Goal: Task Accomplishment & Management: Use online tool/utility

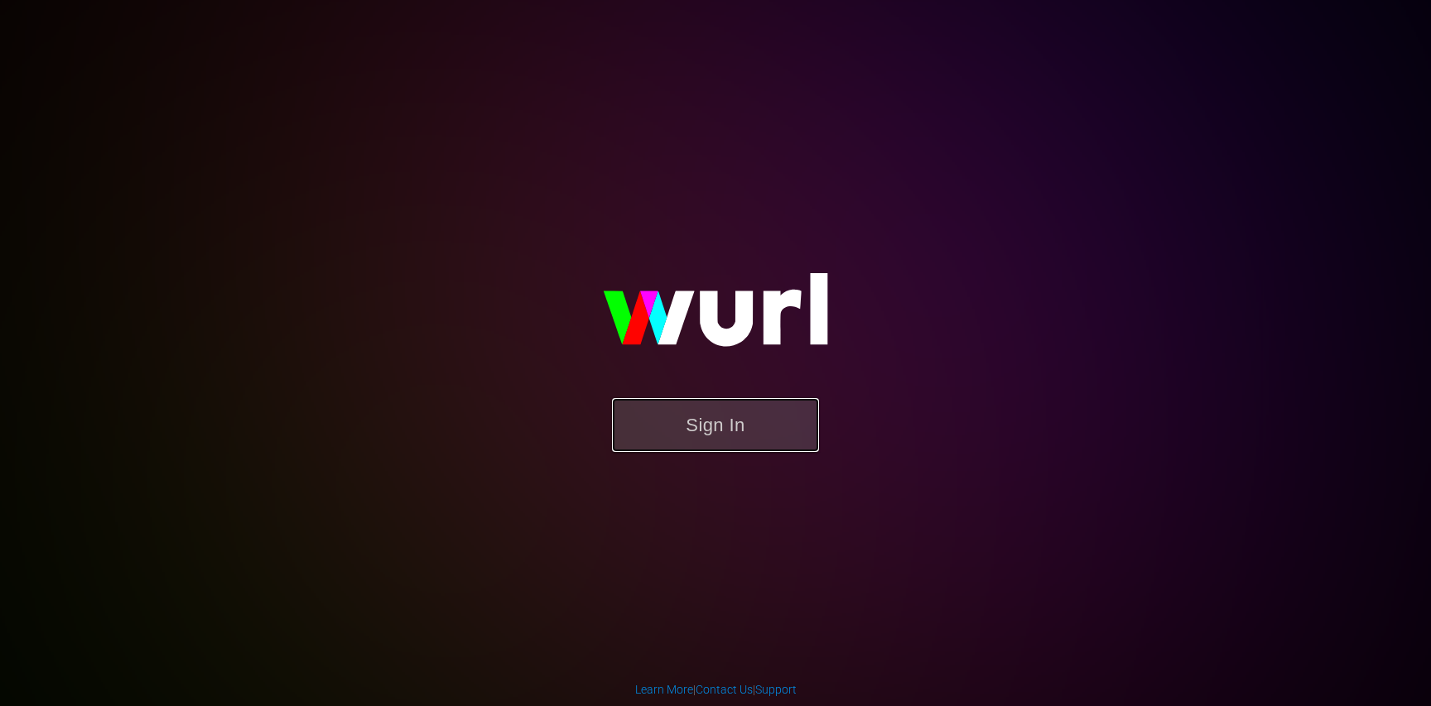
click at [667, 441] on button "Sign In" at bounding box center [715, 425] width 207 height 54
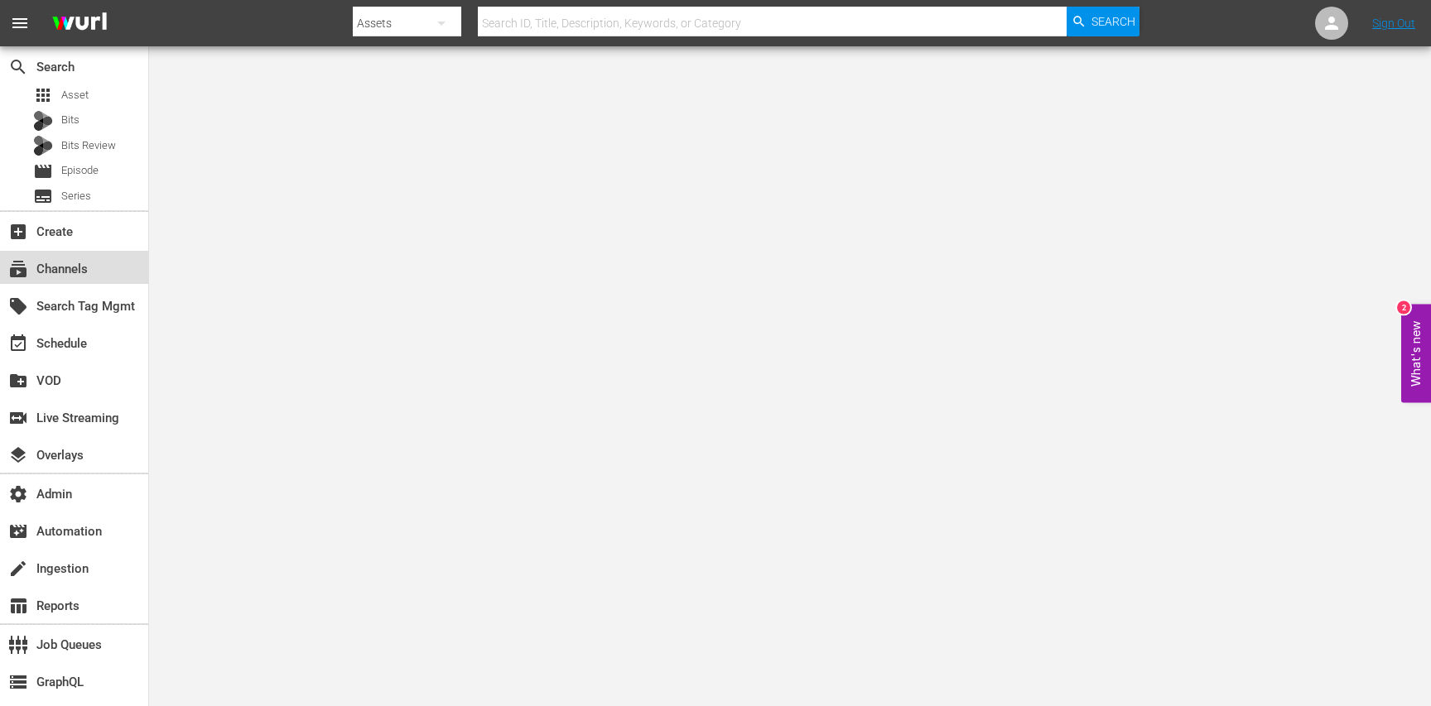
click at [74, 274] on div "subscriptions Channels" at bounding box center [46, 266] width 93 height 15
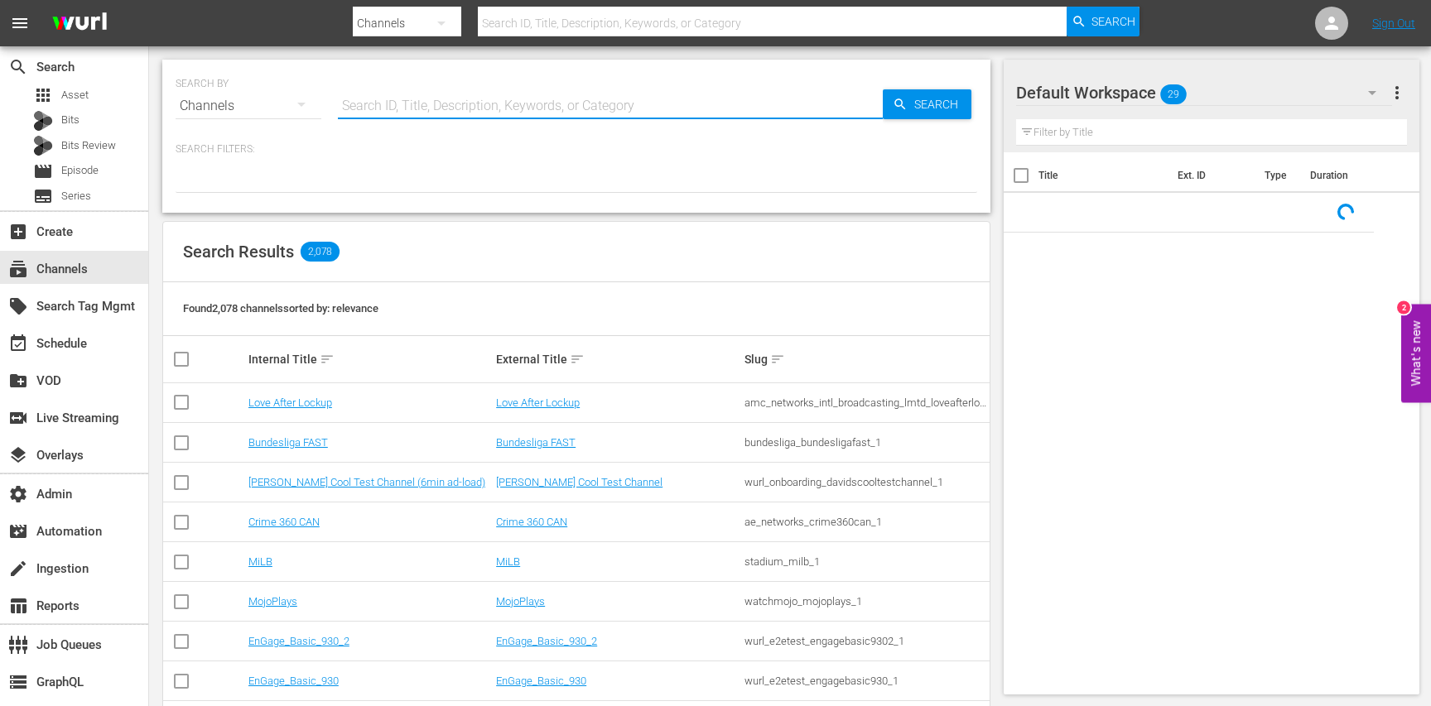
click at [452, 104] on input "text" at bounding box center [610, 106] width 545 height 40
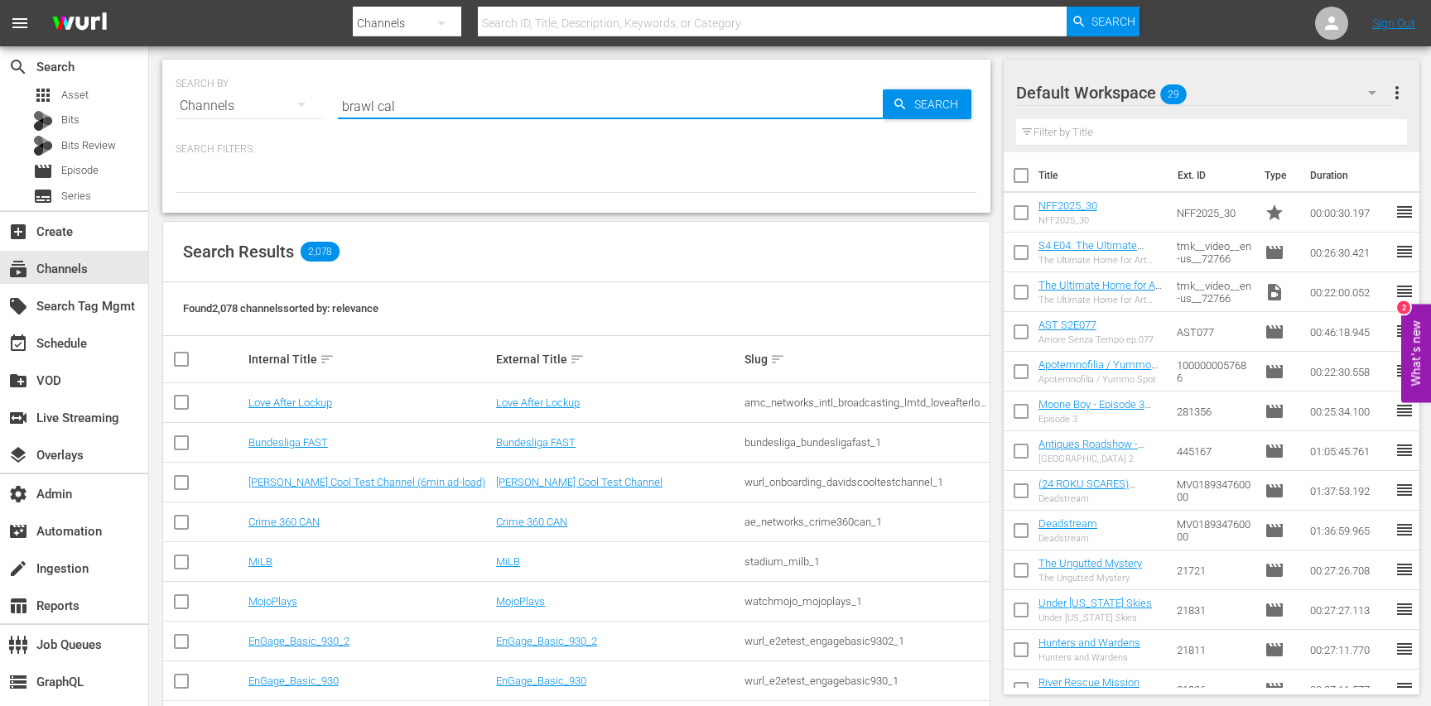
type input "brawl call"
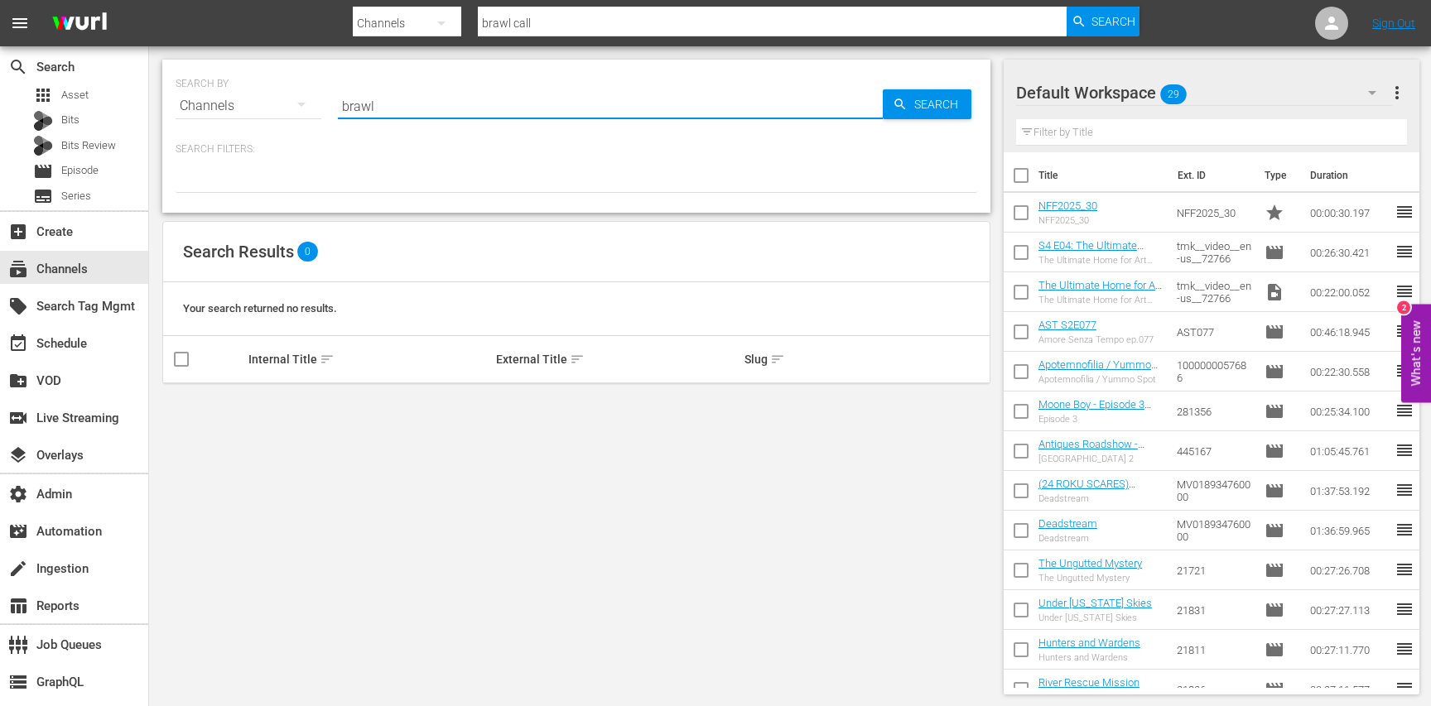
type input "brawl"
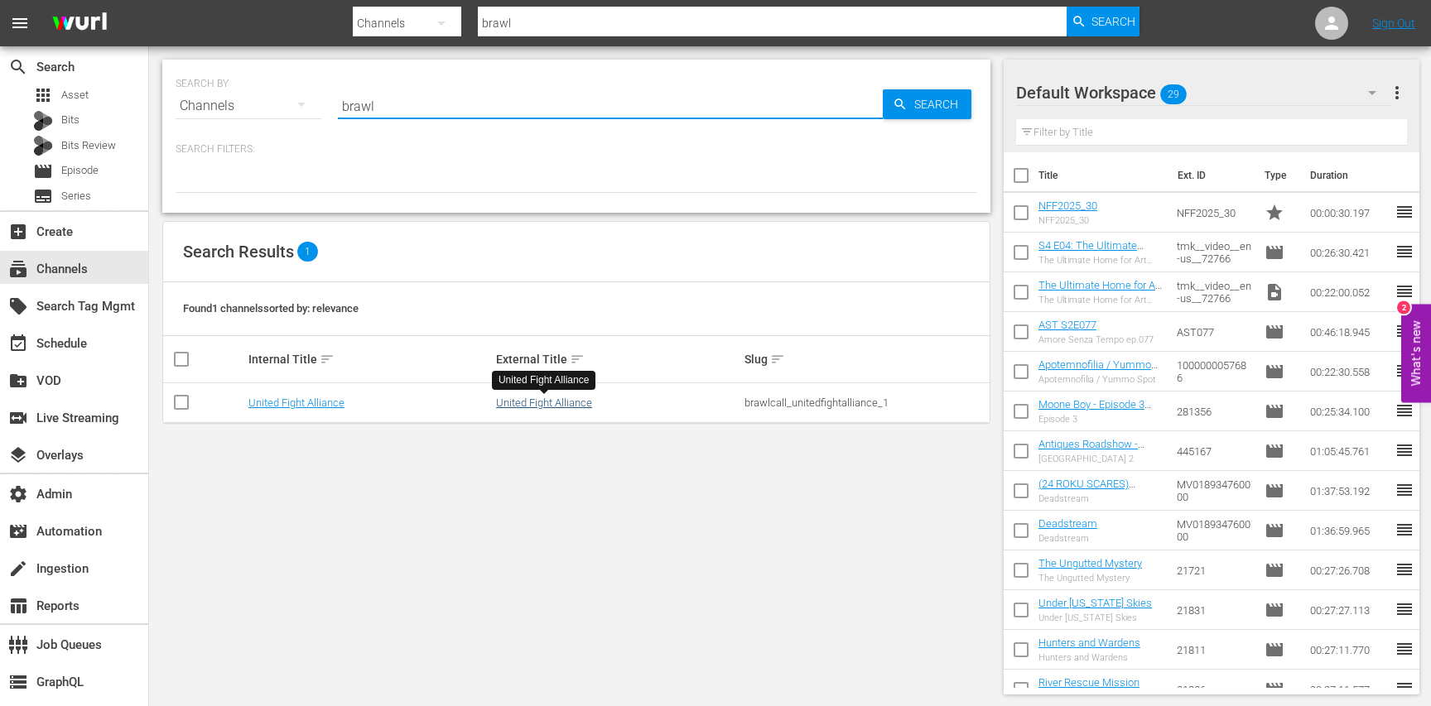
type input "brawl"
click at [559, 398] on link "United Fight Alliance" at bounding box center [544, 403] width 96 height 12
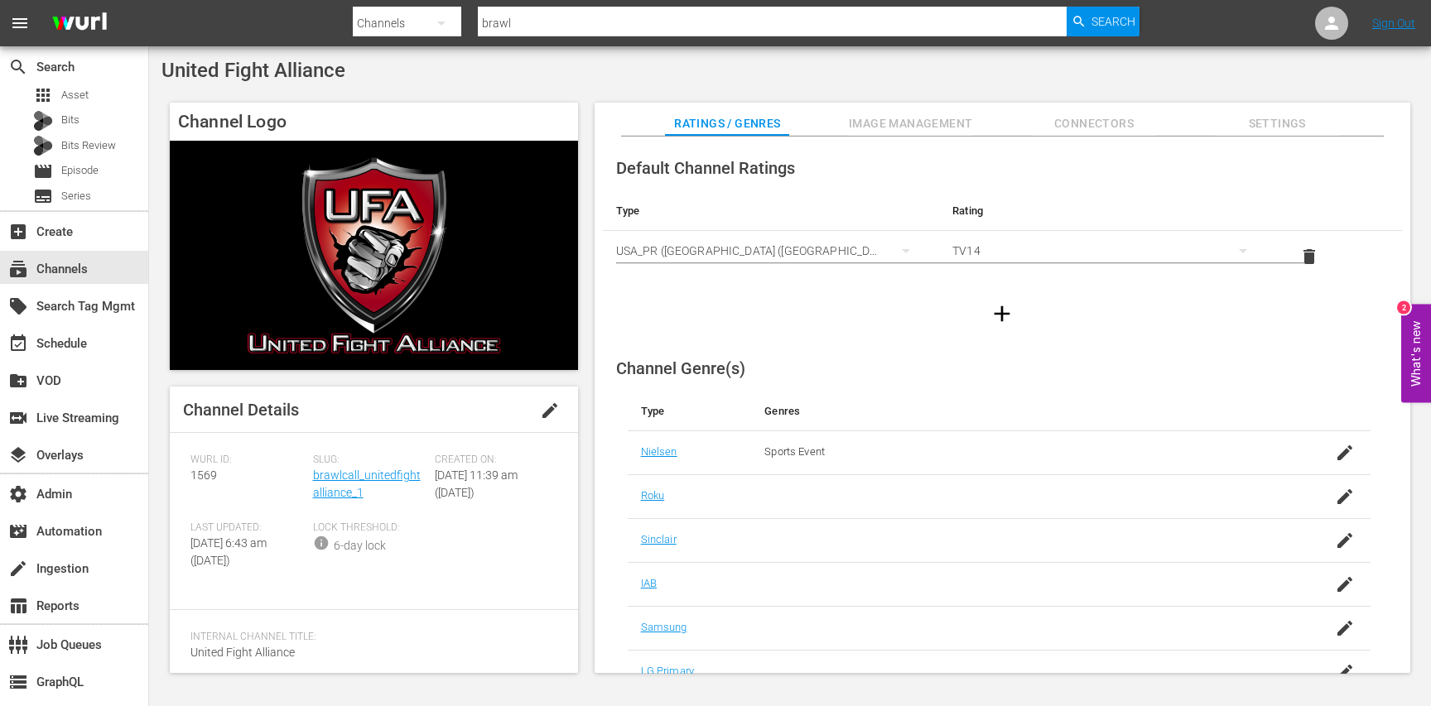
click at [1251, 128] on span "Settings" at bounding box center [1277, 123] width 124 height 21
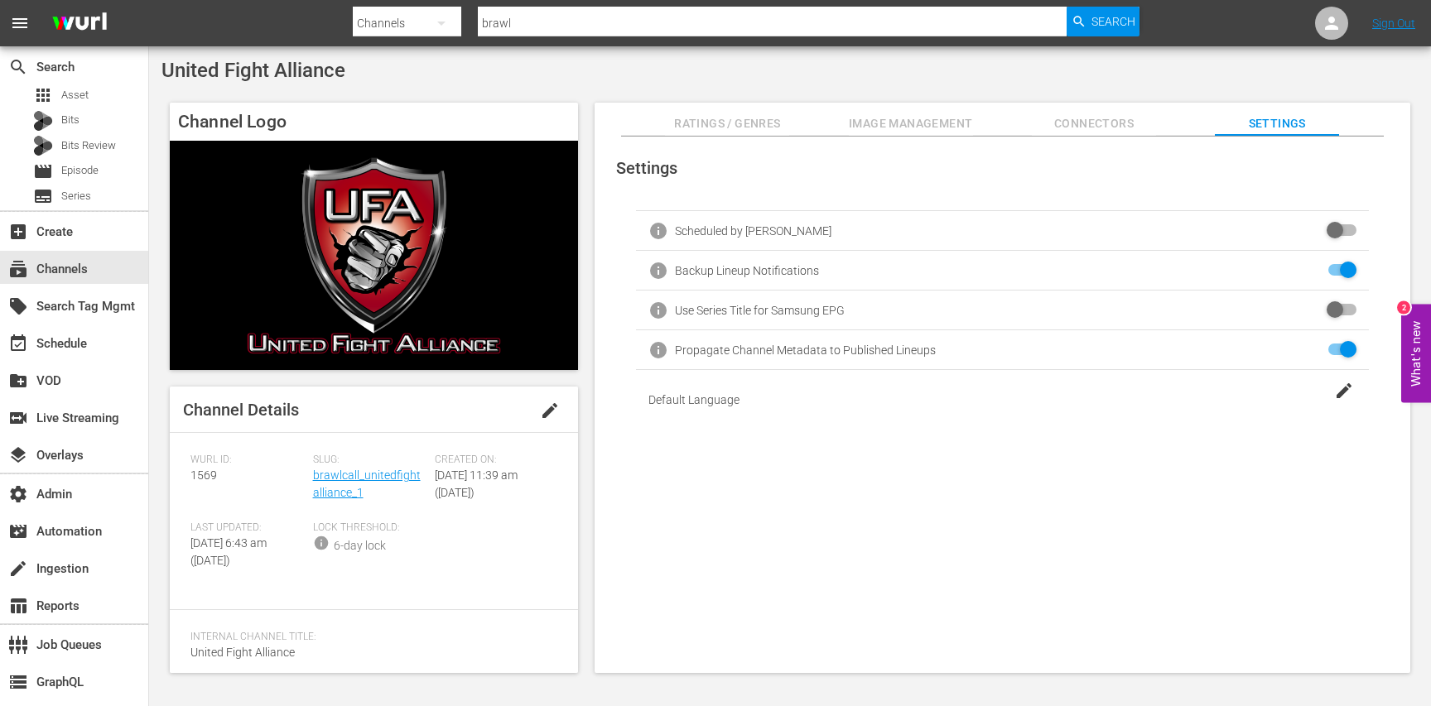
click at [198, 70] on span "United Fight Alliance" at bounding box center [254, 70] width 184 height 23
drag, startPoint x: 198, startPoint y: 70, endPoint x: 301, endPoint y: 67, distance: 103.6
click at [301, 67] on span "United Fight Alliance" at bounding box center [254, 70] width 184 height 23
copy span "United Fight Alliance"
click at [86, 327] on div "event_available Schedule" at bounding box center [74, 341] width 148 height 33
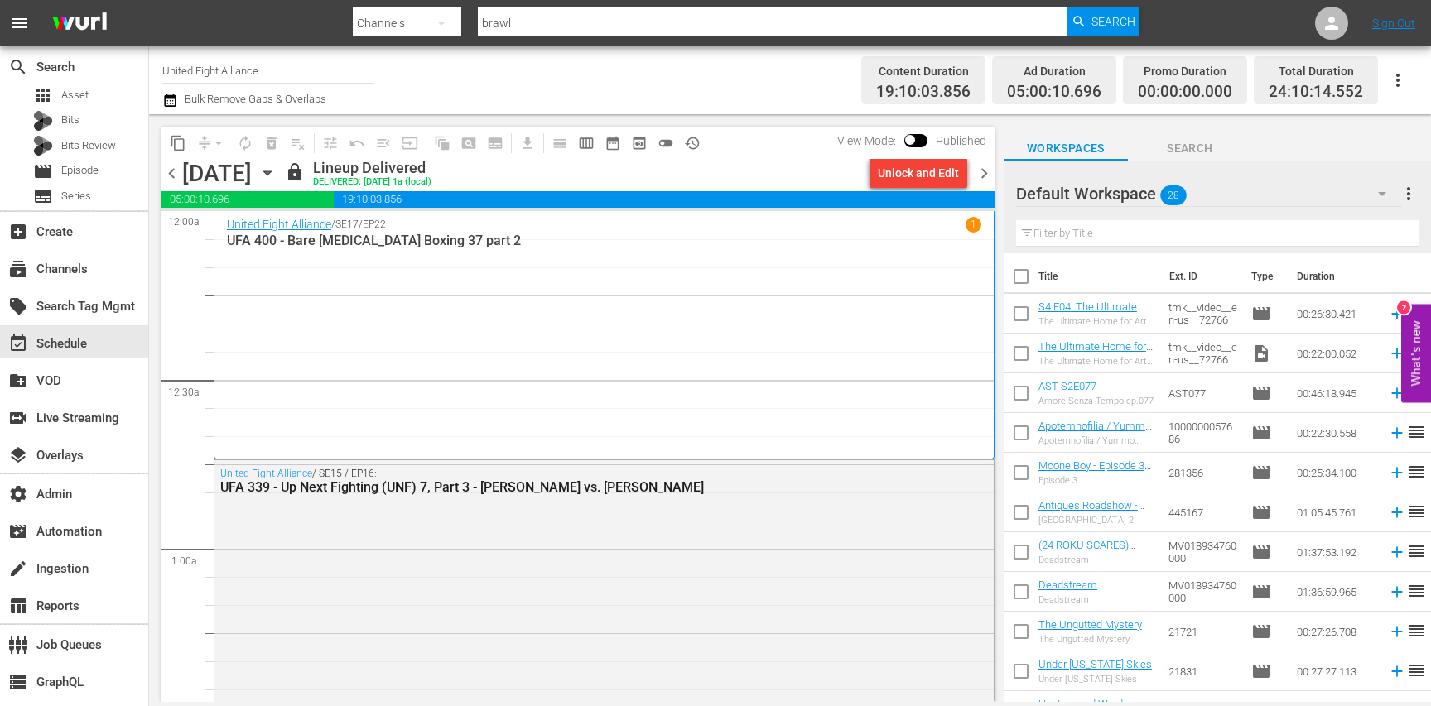
click at [281, 170] on div "Wednesday, October 15th October 15th" at bounding box center [231, 173] width 99 height 27
click at [277, 170] on icon "button" at bounding box center [267, 173] width 18 height 18
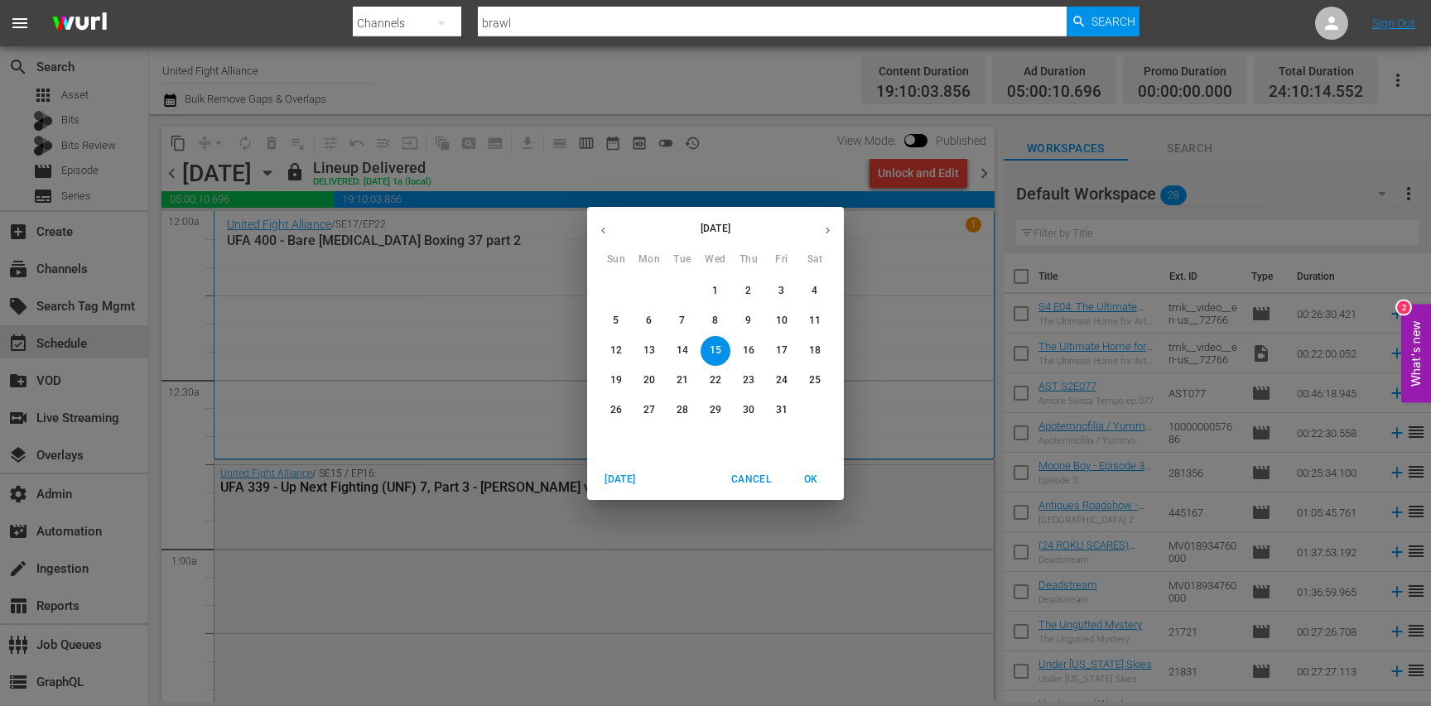
click at [620, 312] on button "5" at bounding box center [616, 321] width 30 height 30
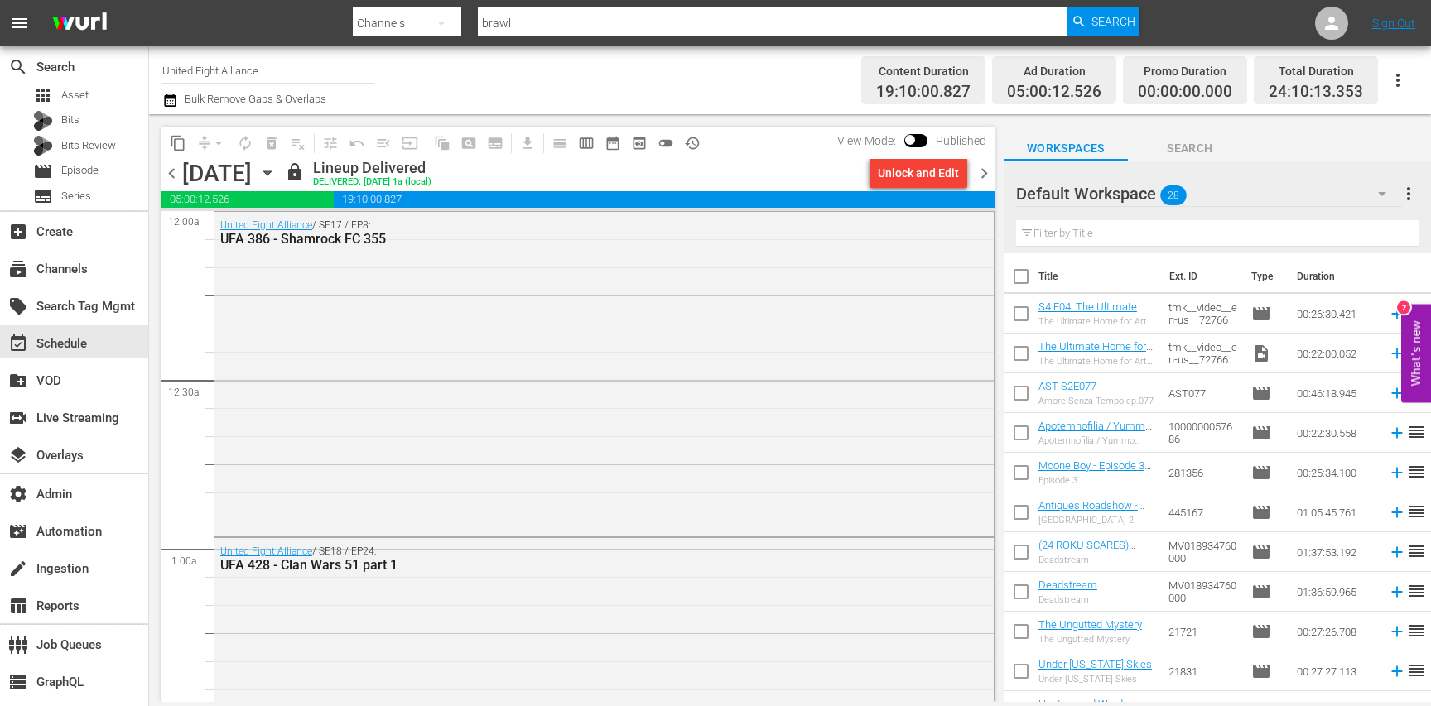
click at [987, 172] on span "chevron_right" at bounding box center [984, 173] width 21 height 21
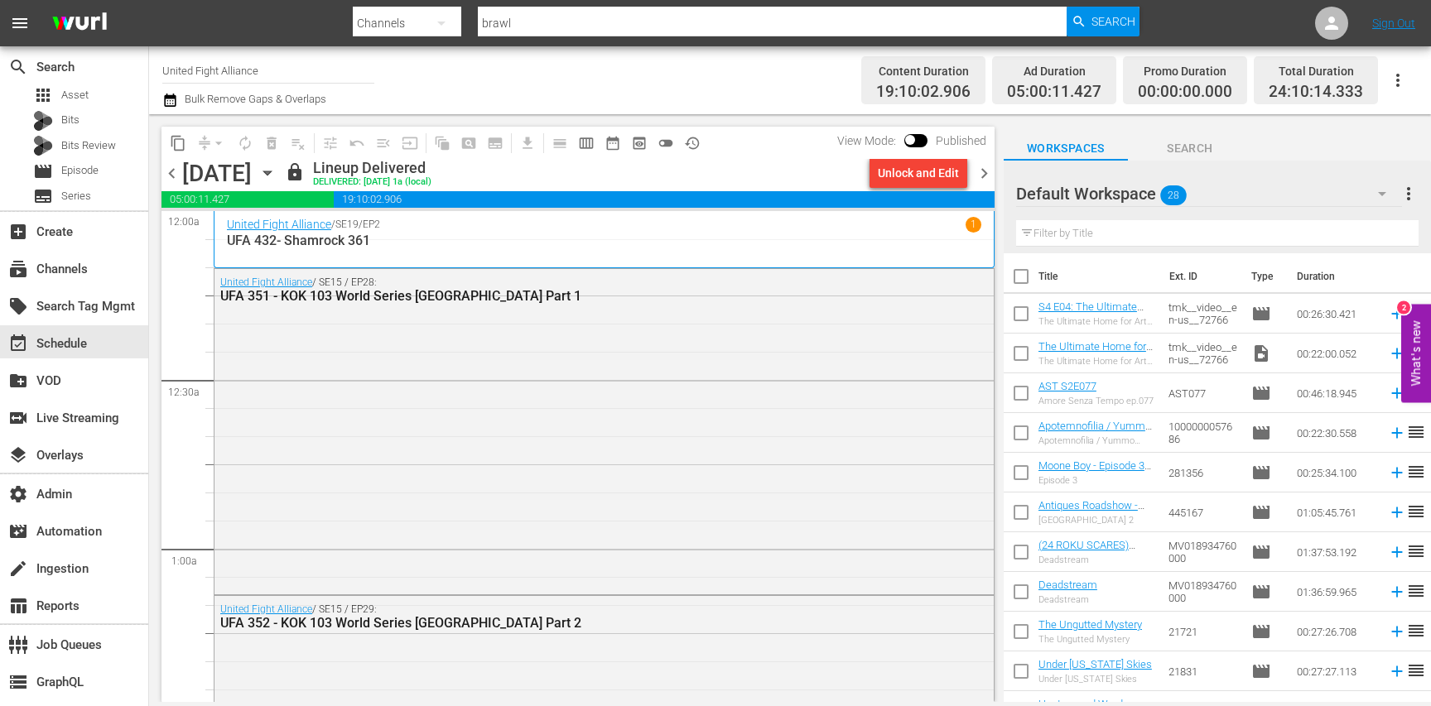
click at [172, 174] on span "chevron_left" at bounding box center [172, 173] width 21 height 21
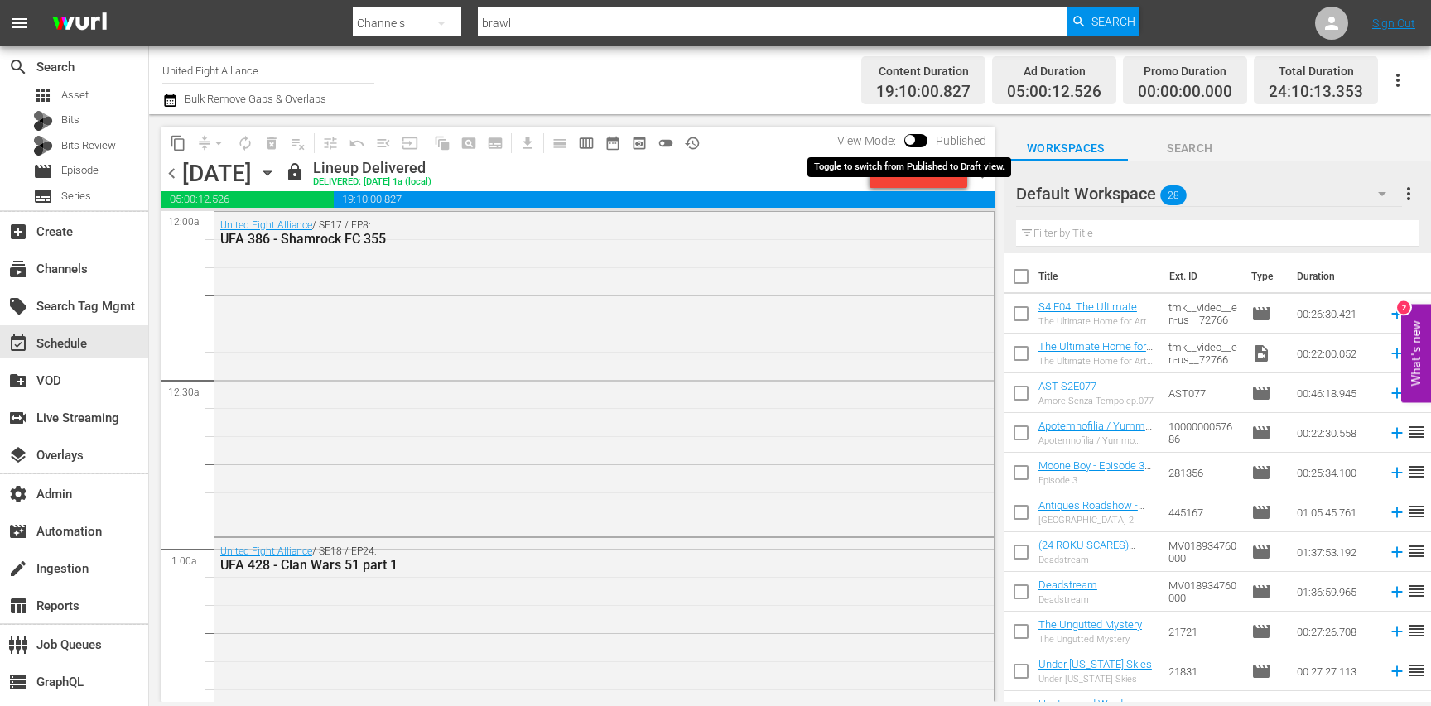
click at [909, 136] on span at bounding box center [910, 140] width 10 height 10
click at [921, 142] on input "checkbox" at bounding box center [910, 143] width 35 height 12
click at [919, 139] on input "checkbox" at bounding box center [929, 143] width 35 height 12
checkbox input "false"
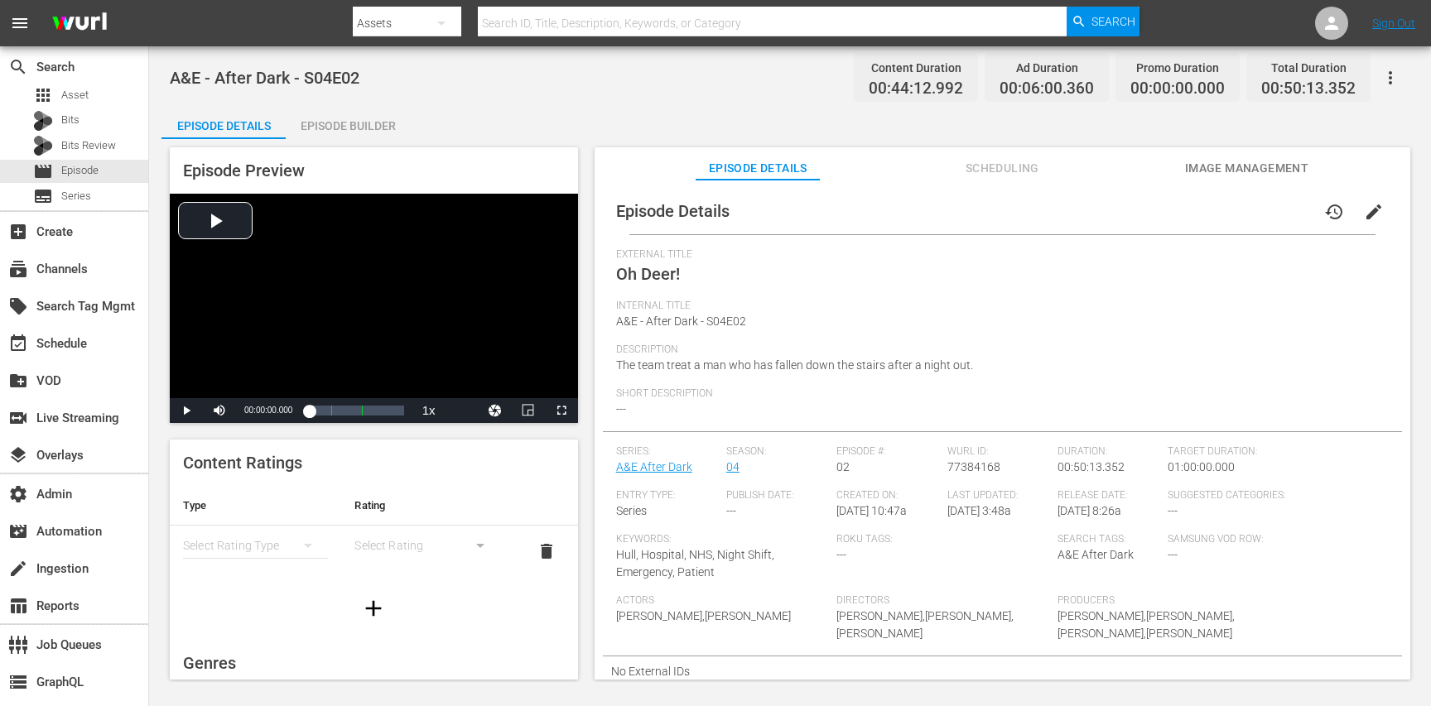
click at [1024, 158] on span "Scheduling" at bounding box center [1002, 168] width 124 height 21
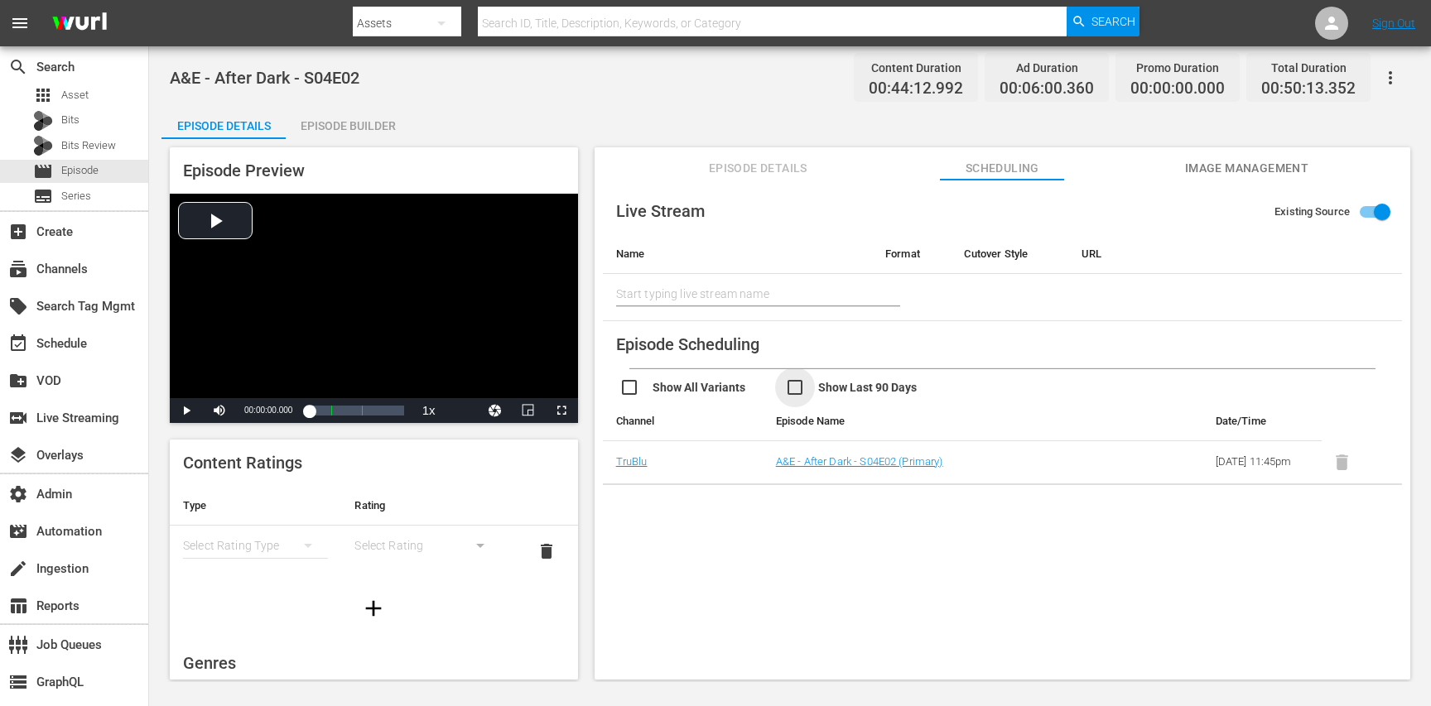
click at [788, 389] on input "checkbox" at bounding box center [868, 390] width 166 height 24
checkbox input "true"
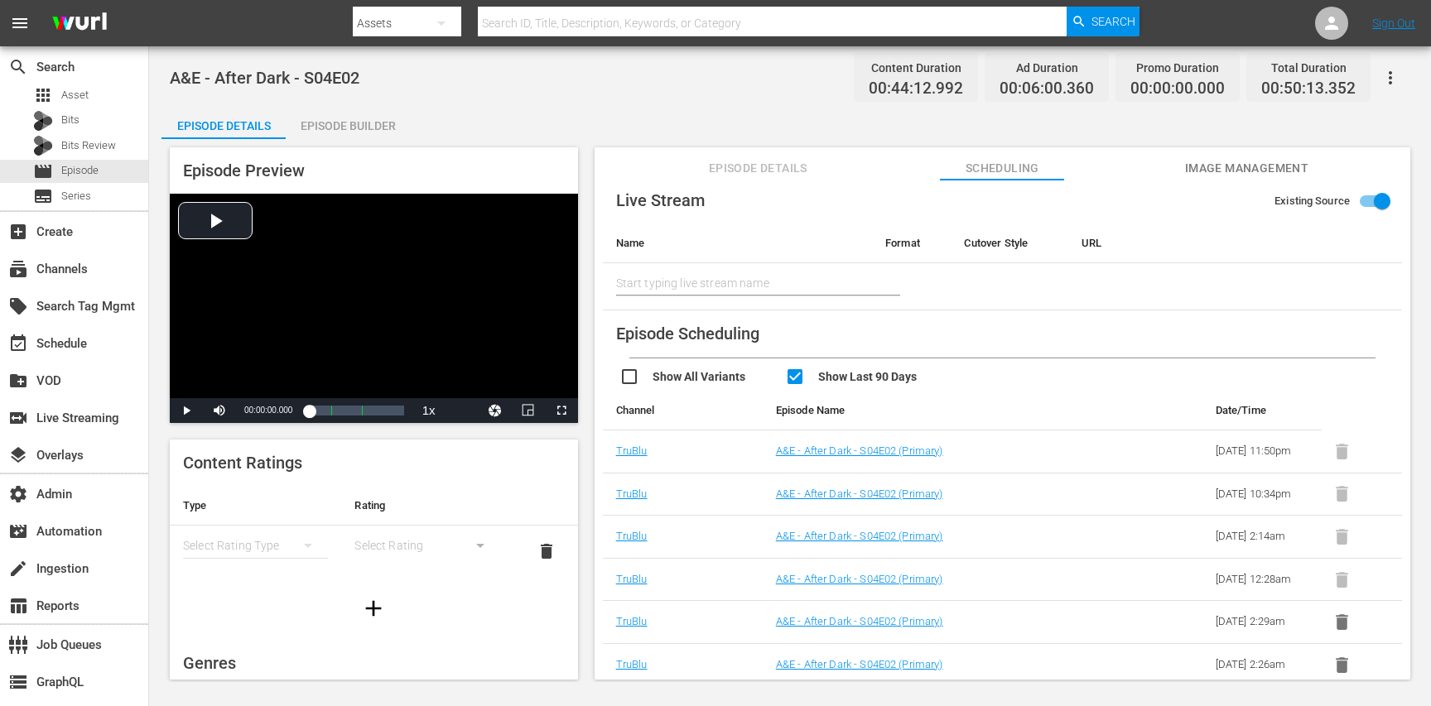
scroll to position [62, 0]
click at [856, 445] on link "A&E - After Dark - S04E02 (Primary)" at bounding box center [859, 451] width 167 height 12
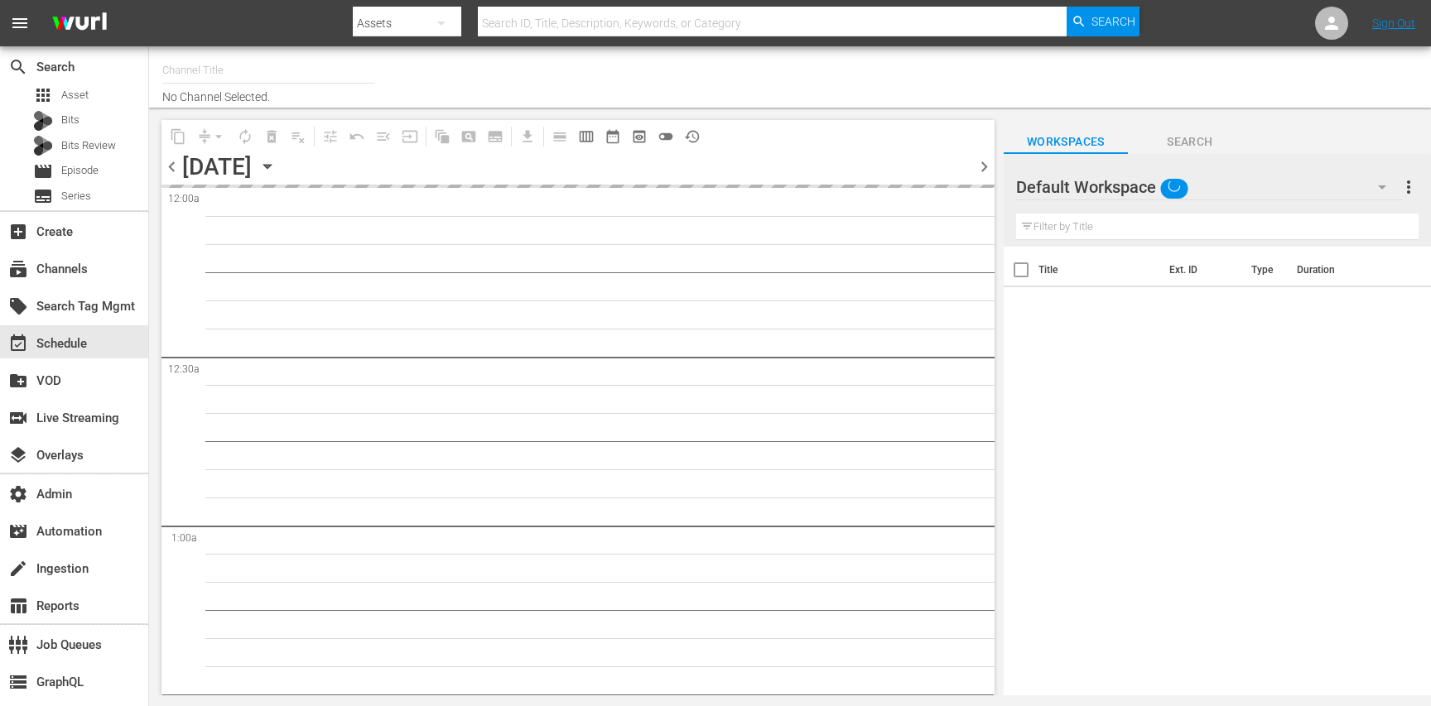
type input "TruBlu (1565)"
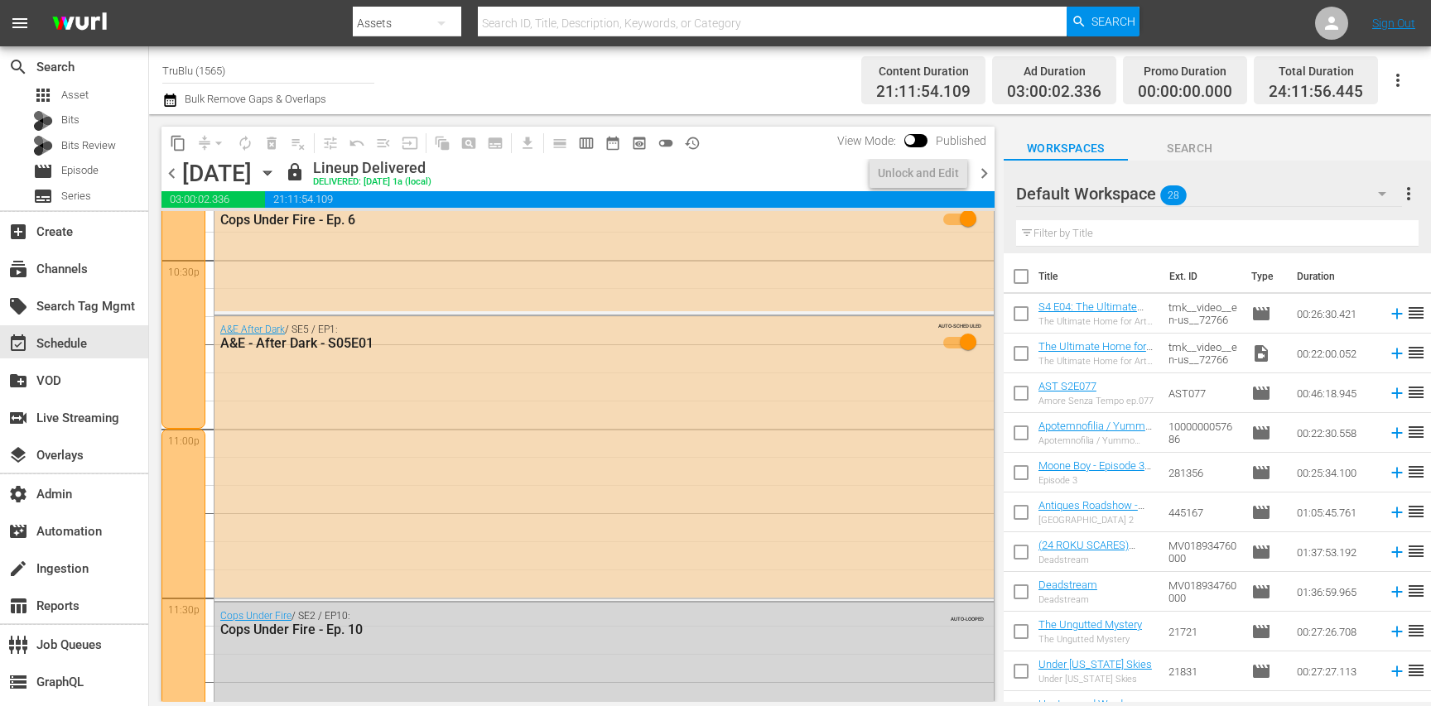
scroll to position [7850, 0]
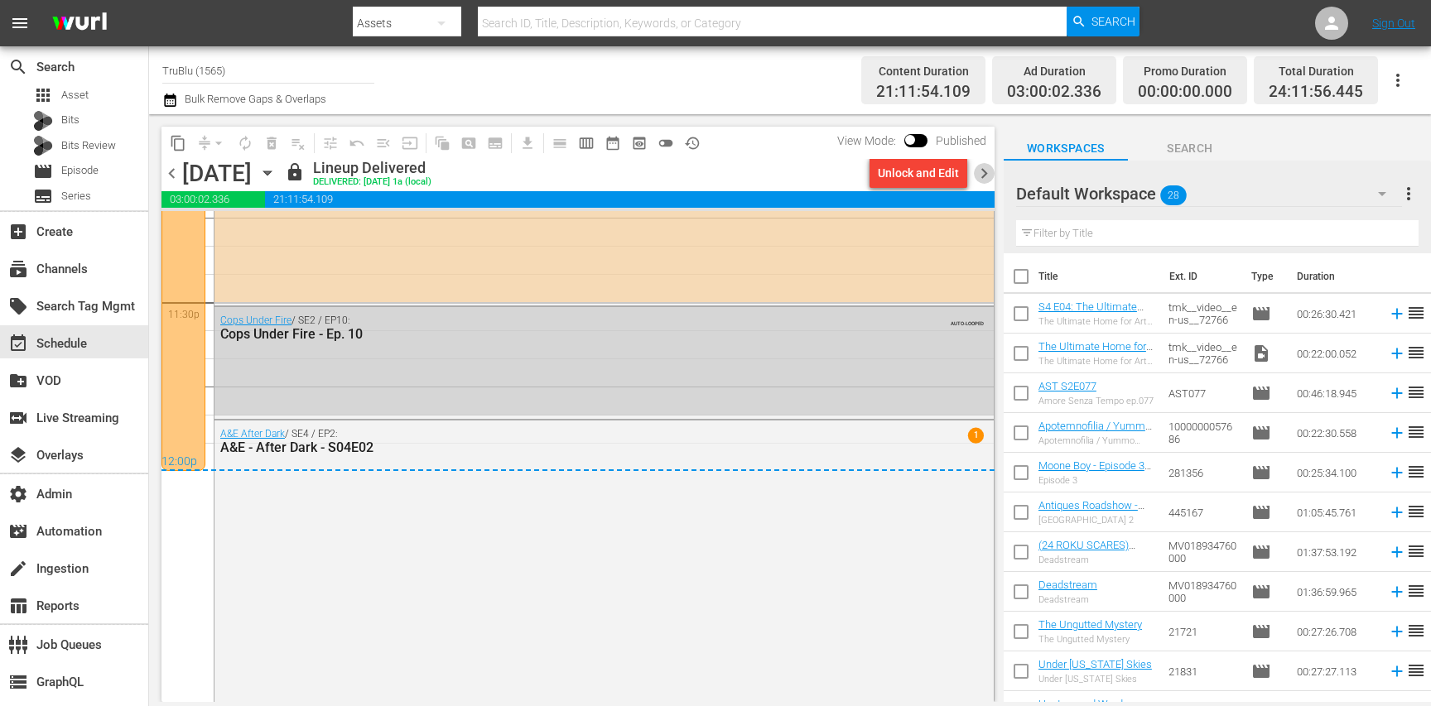
click at [986, 181] on span "chevron_right" at bounding box center [984, 173] width 21 height 21
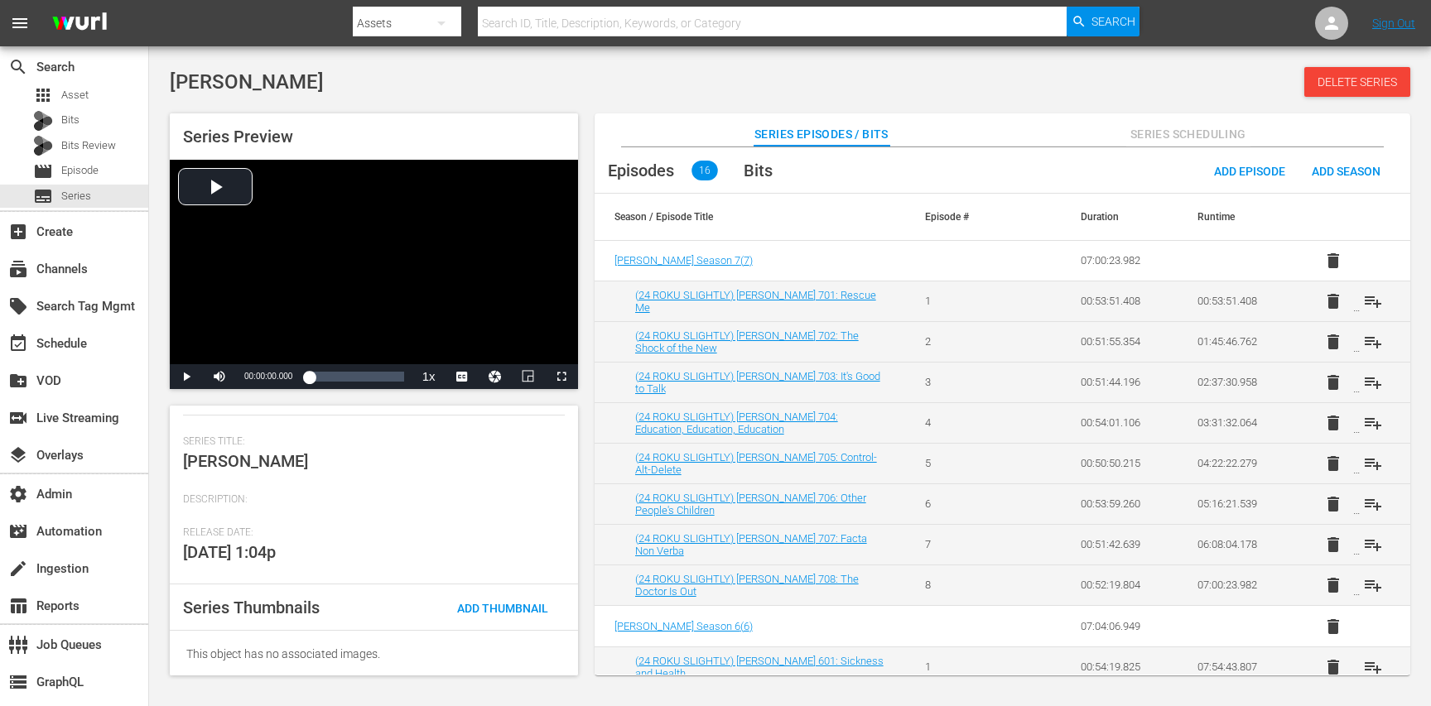
scroll to position [216, 0]
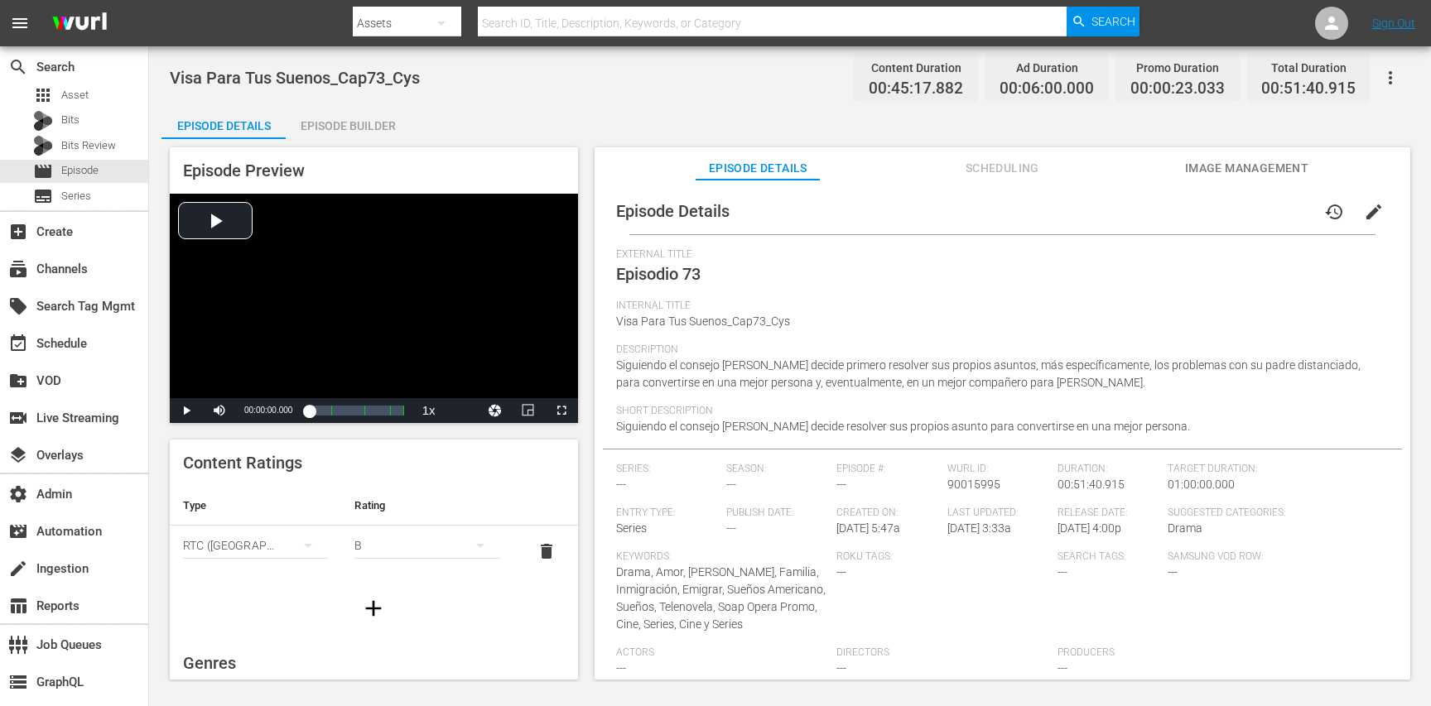
click at [1364, 220] on span "edit" at bounding box center [1374, 212] width 20 height 20
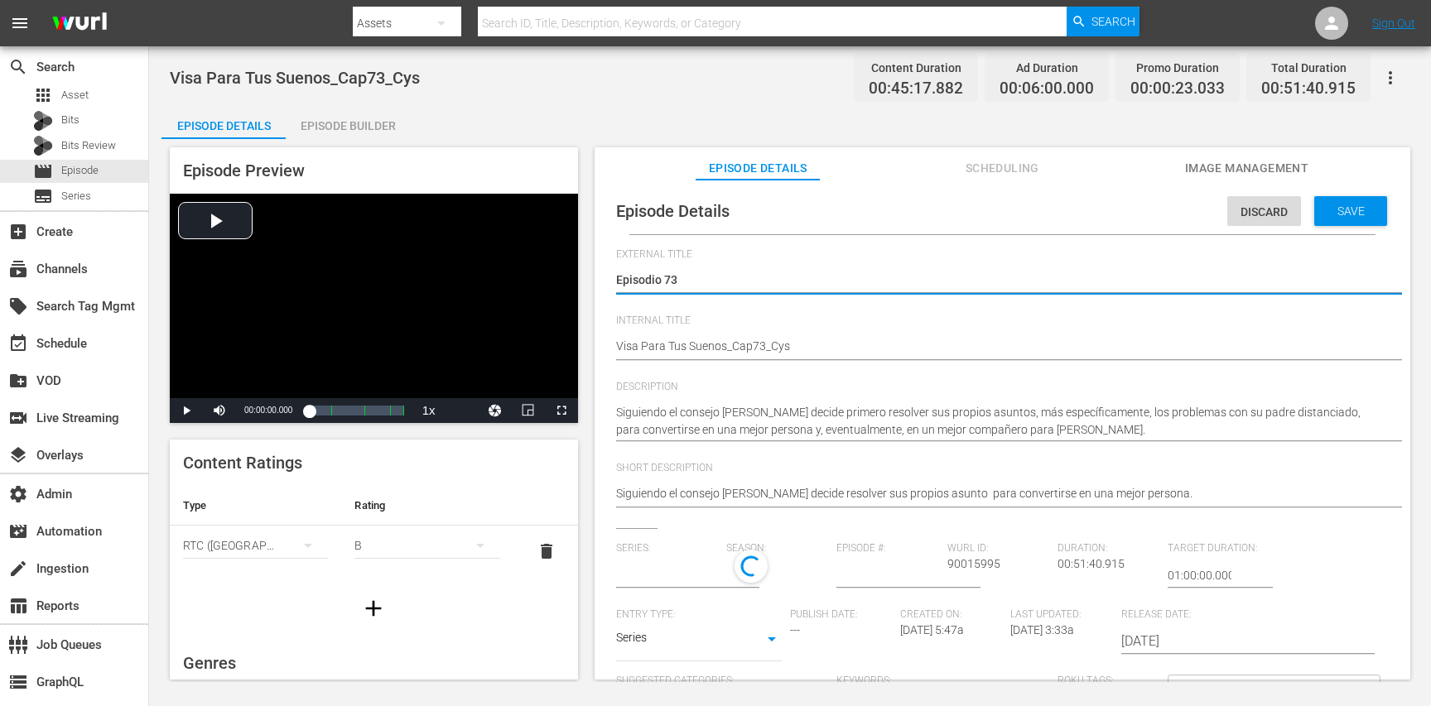
type input "No Series"
click at [1227, 211] on span "Discard" at bounding box center [1264, 211] width 74 height 13
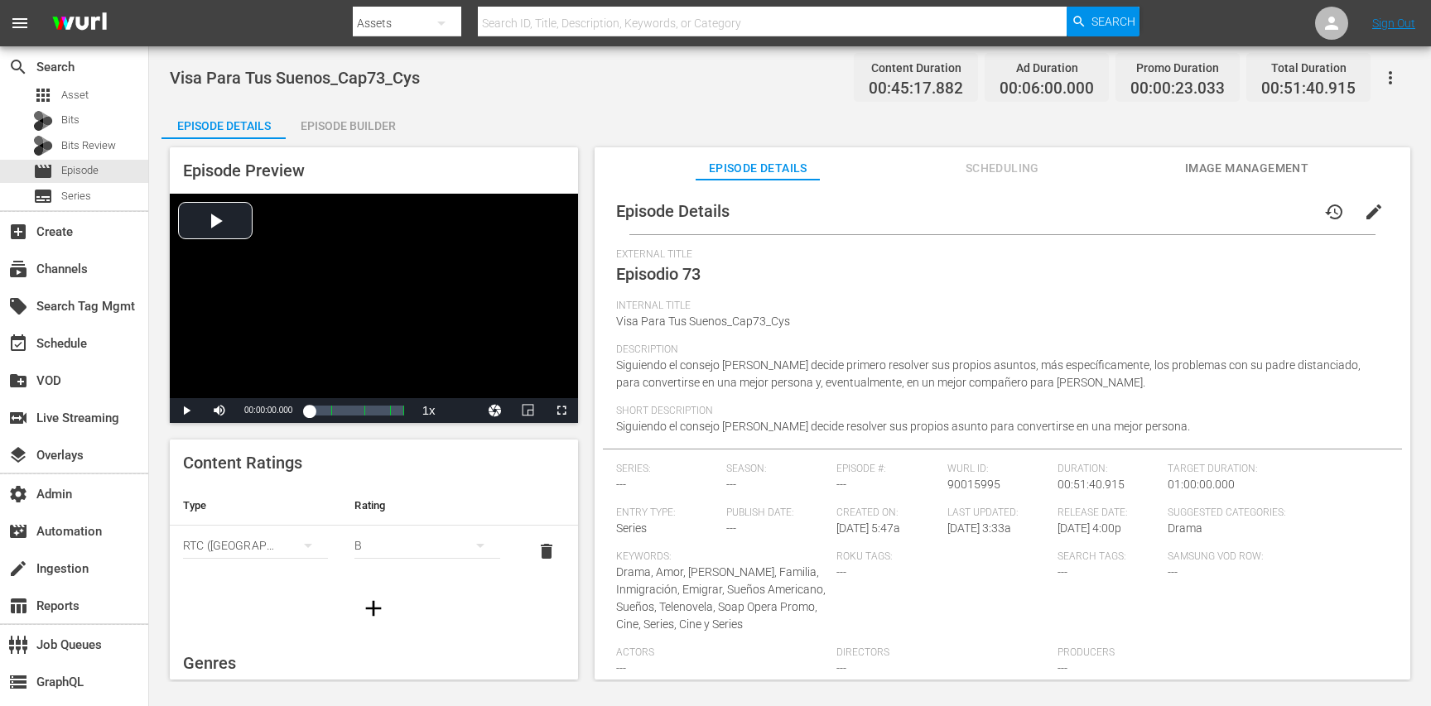
click at [1364, 204] on span "edit" at bounding box center [1374, 212] width 20 height 20
click at [1369, 197] on button "edit" at bounding box center [1374, 212] width 40 height 40
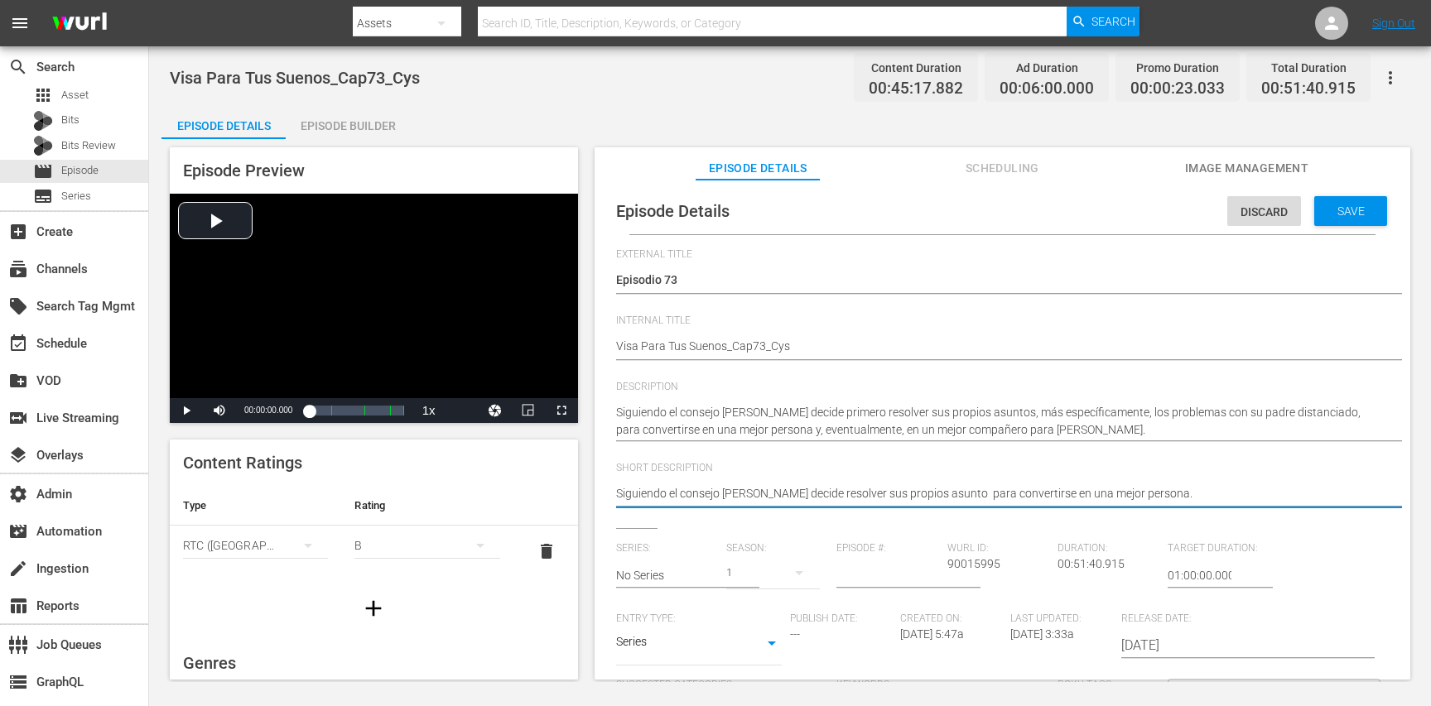
click at [967, 496] on textarea "Siguiendo el consejo de Jack, Clark decide resolver sus propios asunto para con…" at bounding box center [998, 495] width 764 height 20
click at [976, 498] on textarea "Siguiendo el consejo de Jack, Clark decide resolver sus propios asunto para con…" at bounding box center [998, 495] width 764 height 20
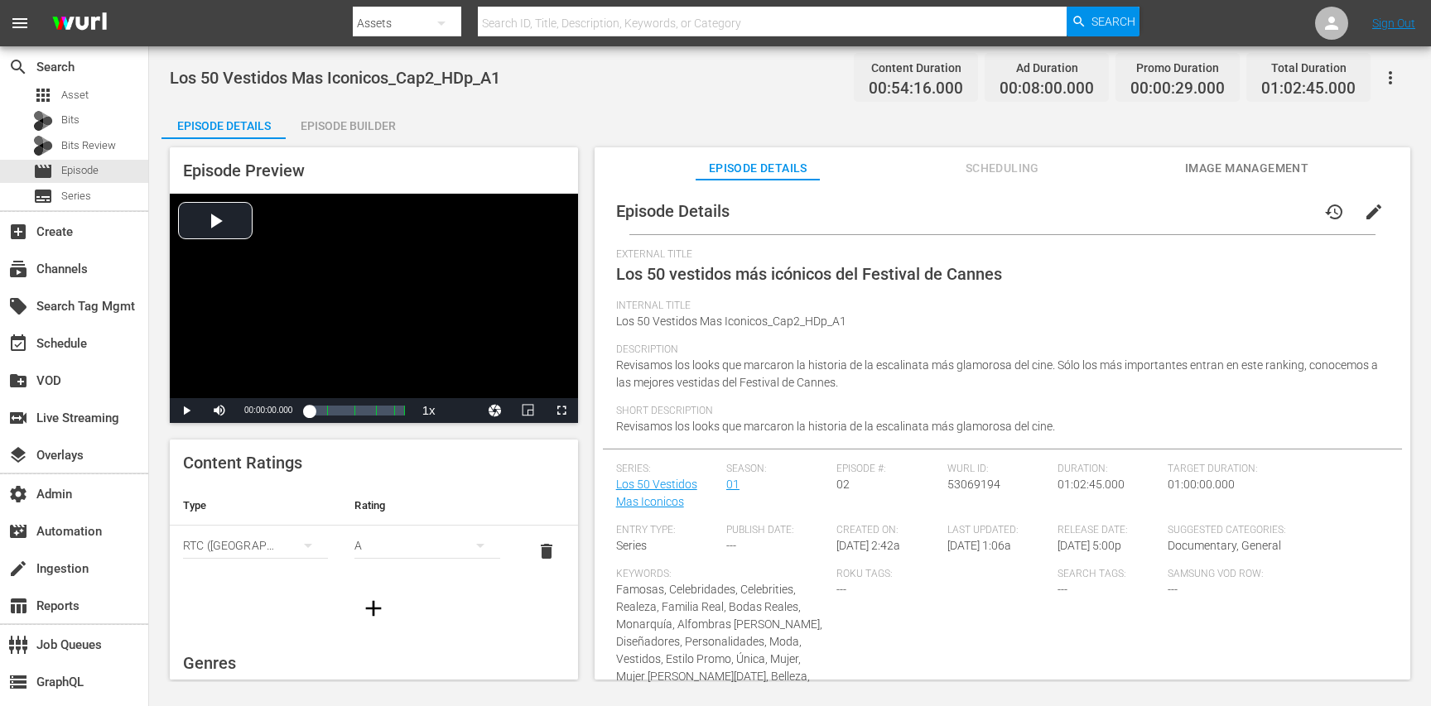
click at [1367, 210] on span "edit" at bounding box center [1374, 212] width 20 height 20
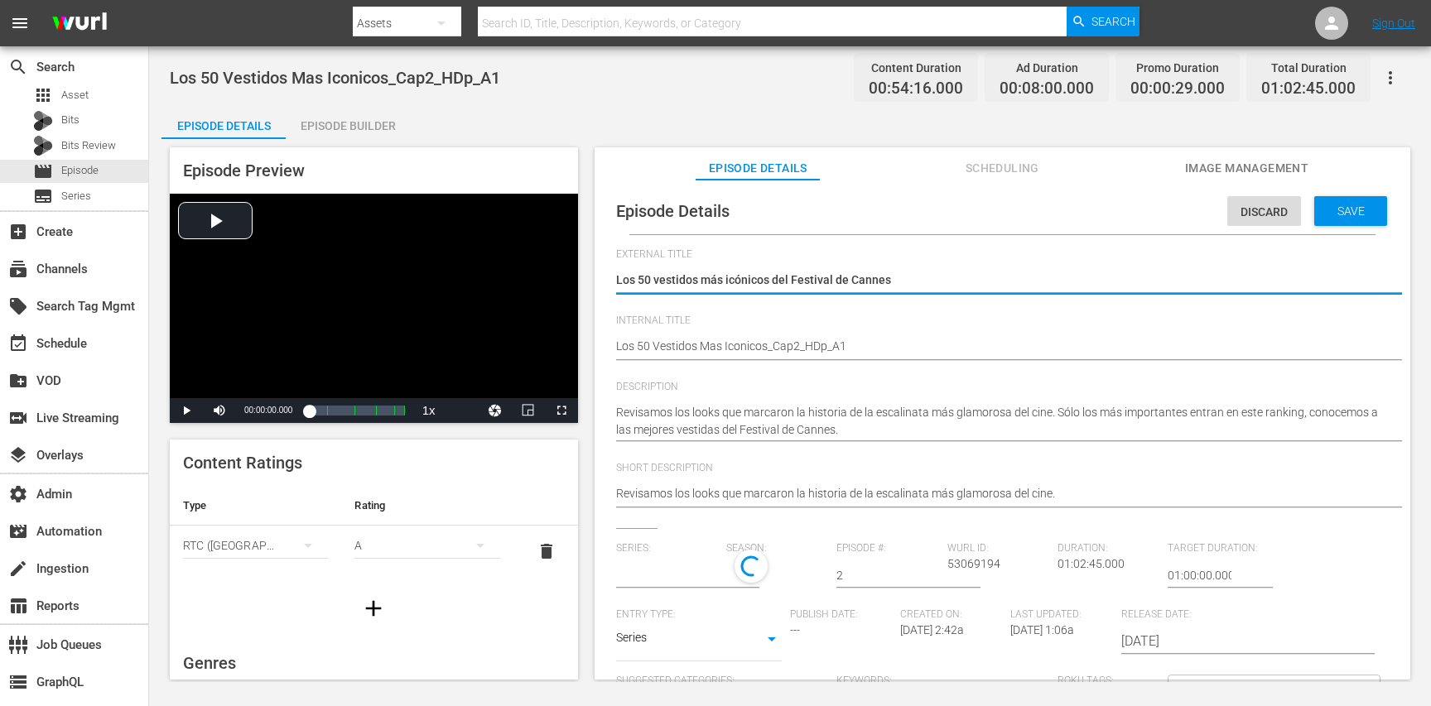
type input "Los 50 Vestidos Mas Iconicos"
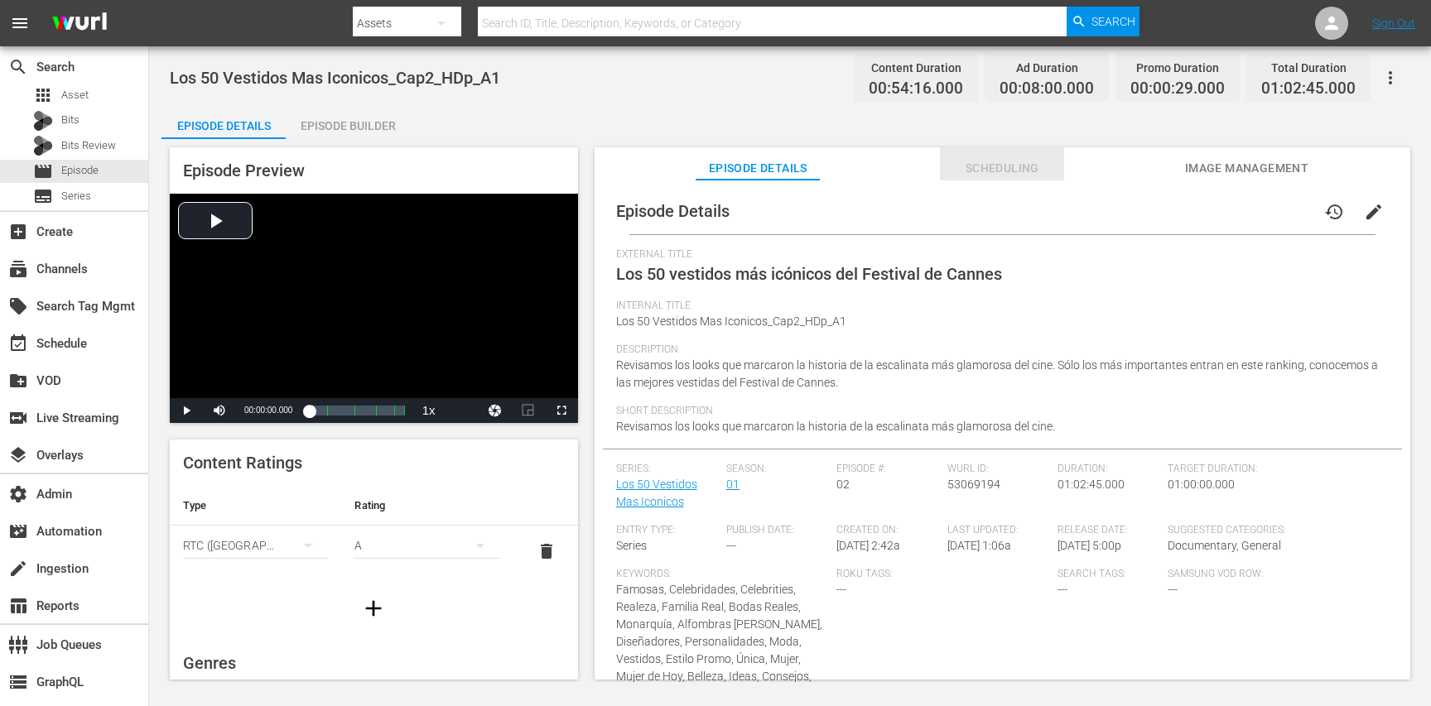
click at [1047, 159] on span "Scheduling" at bounding box center [1002, 168] width 124 height 21
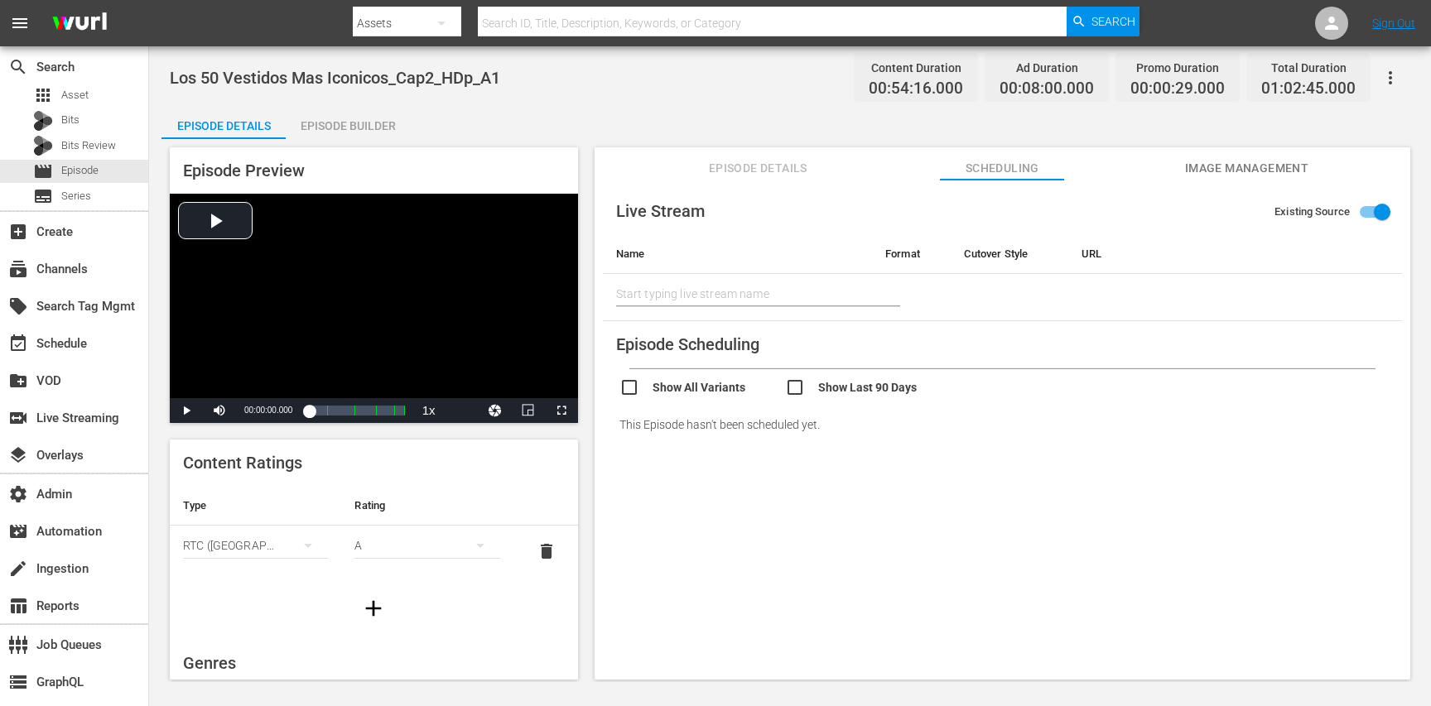
click at [798, 393] on input "checkbox" at bounding box center [868, 390] width 166 height 24
checkbox input "true"
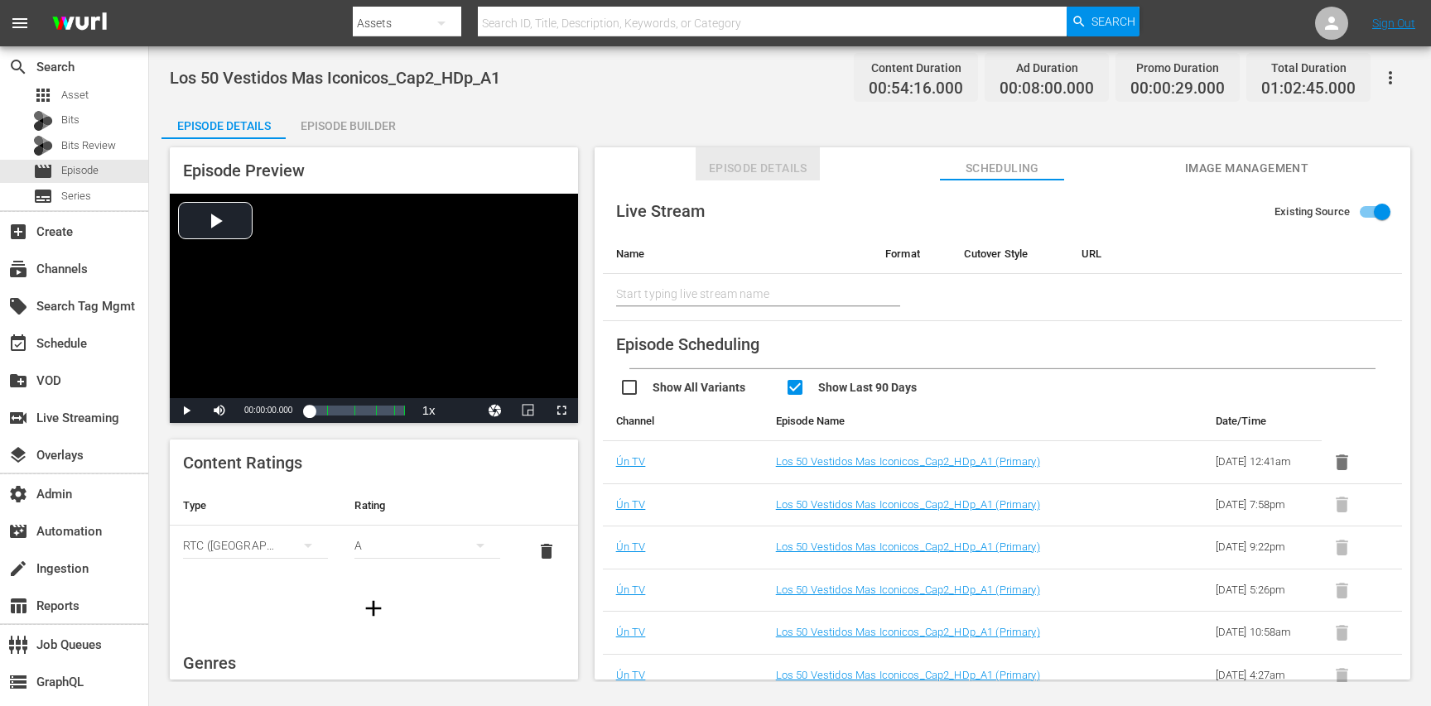
click at [725, 173] on span "Episode Details" at bounding box center [758, 168] width 124 height 21
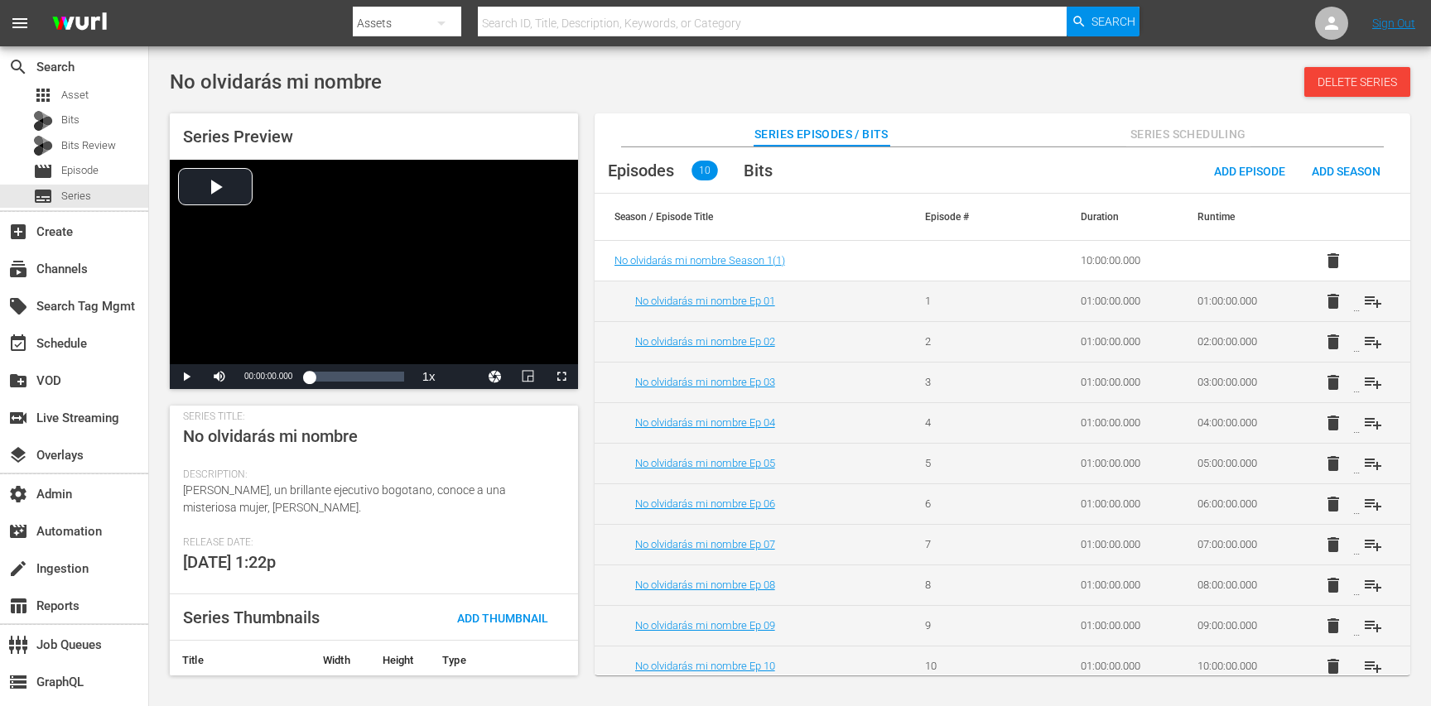
scroll to position [210, 0]
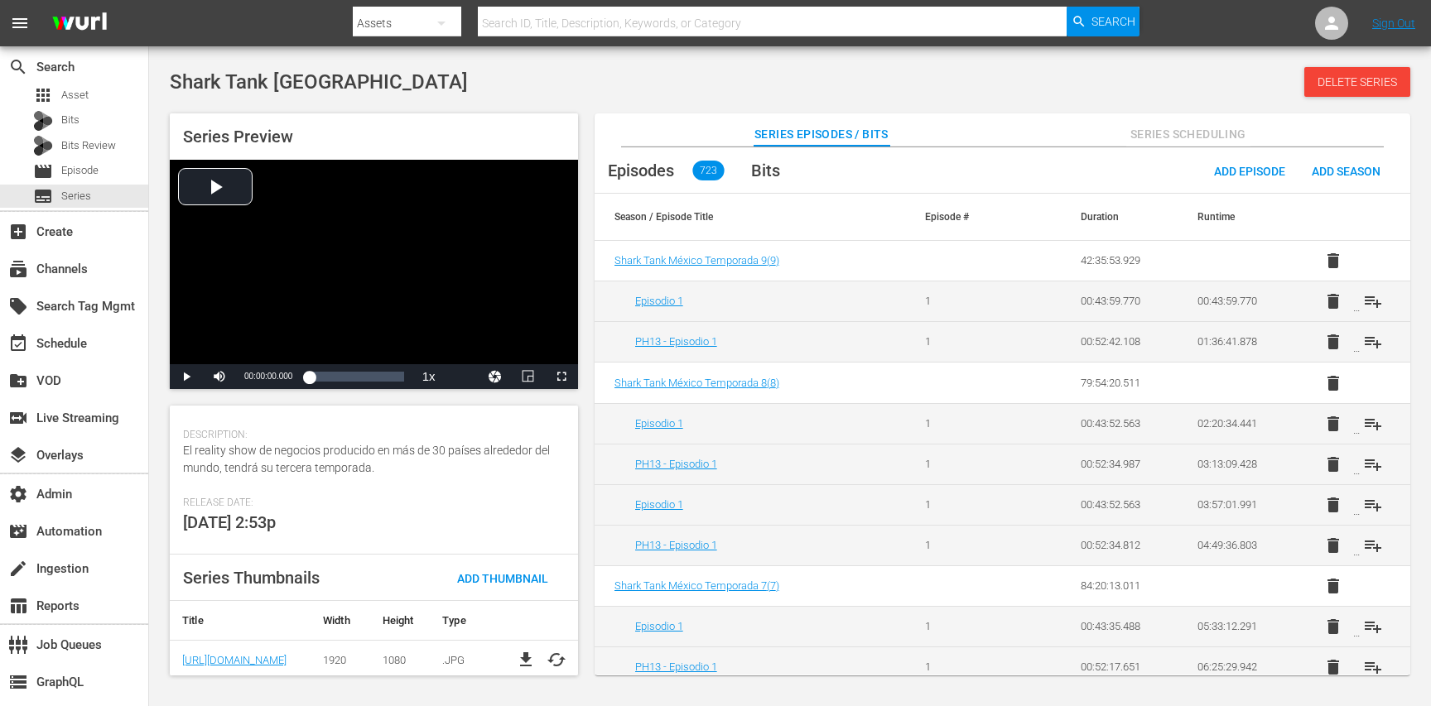
scroll to position [278, 0]
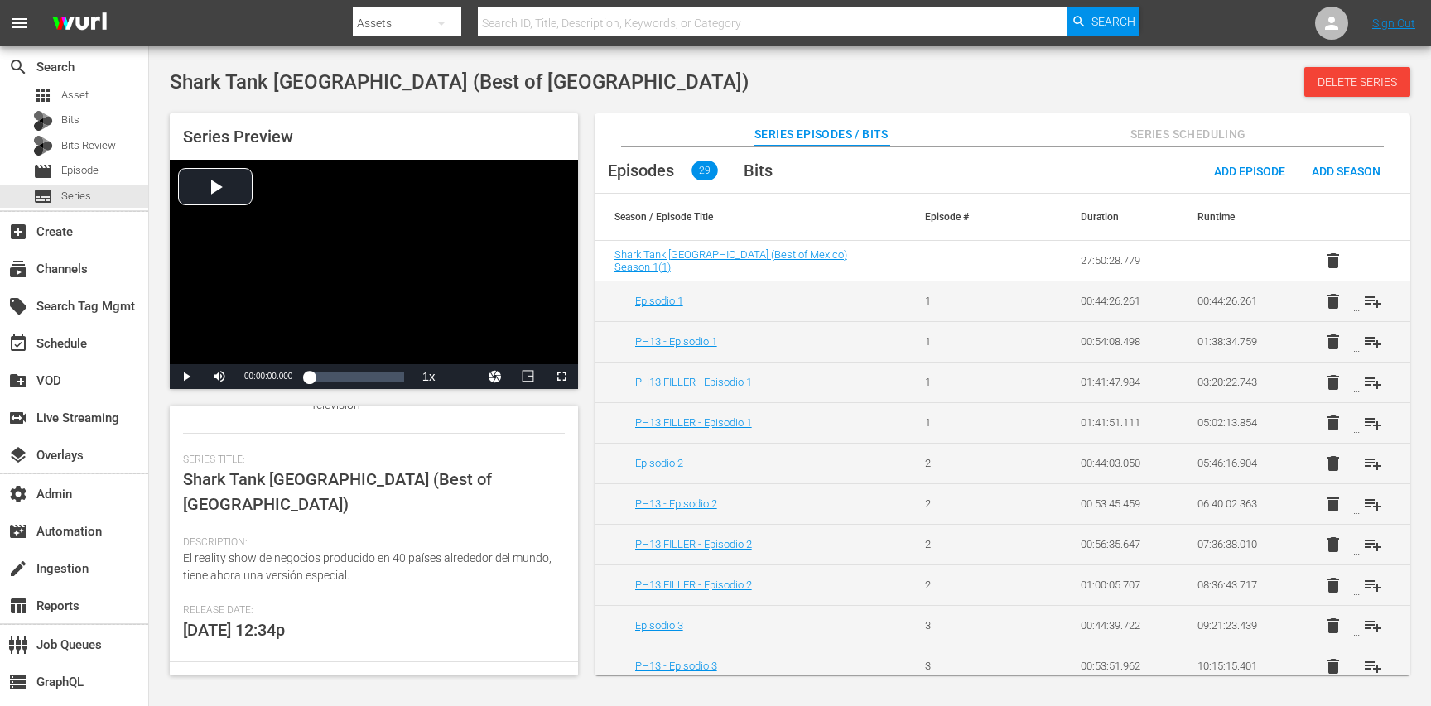
scroll to position [219, 0]
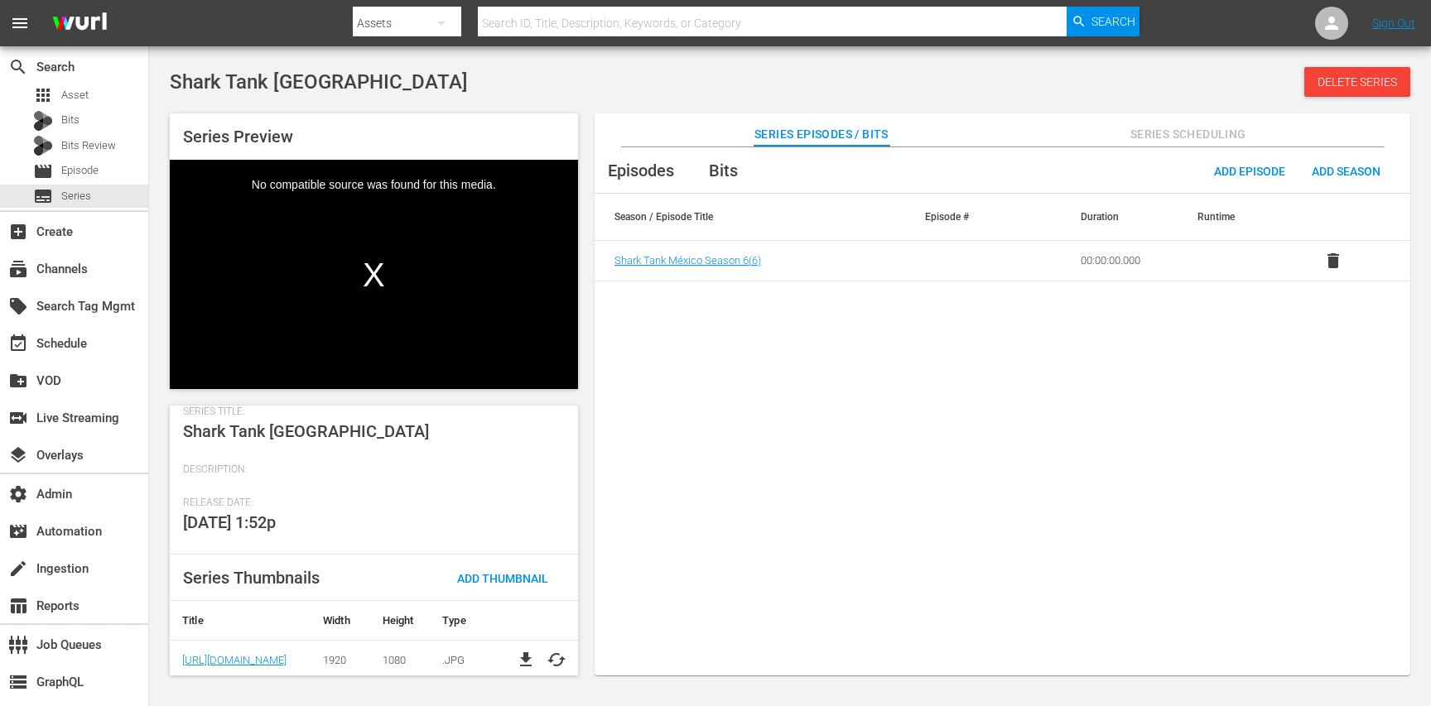
scroll to position [263, 0]
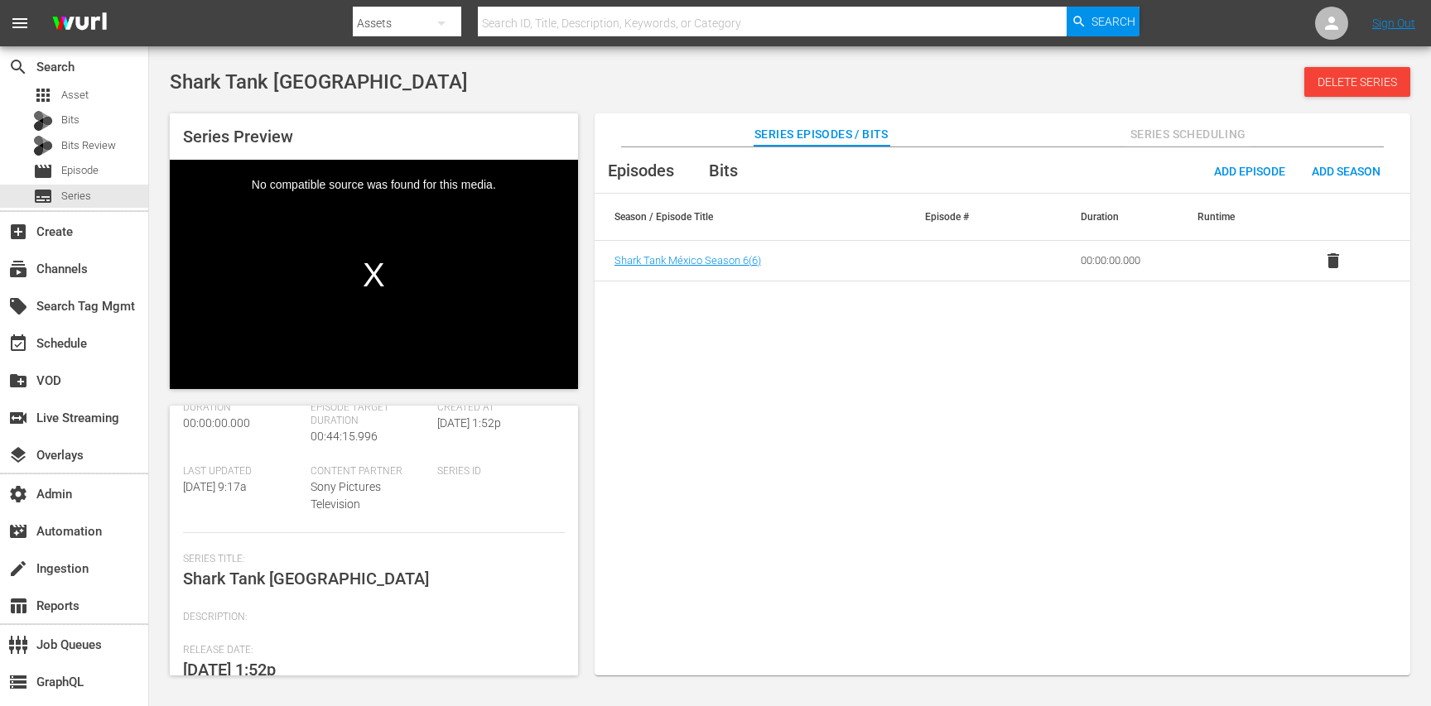
scroll to position [99, 0]
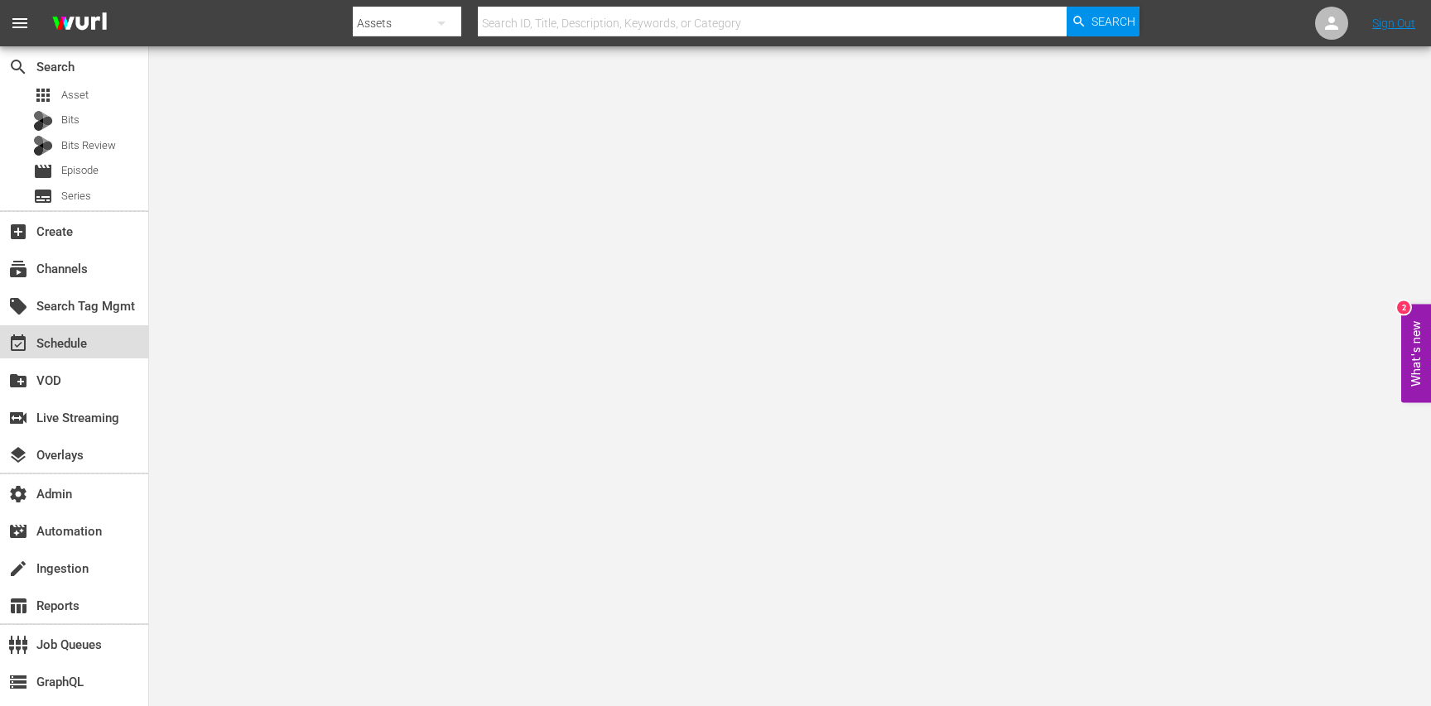
click at [91, 330] on div "event_available Schedule" at bounding box center [74, 341] width 148 height 33
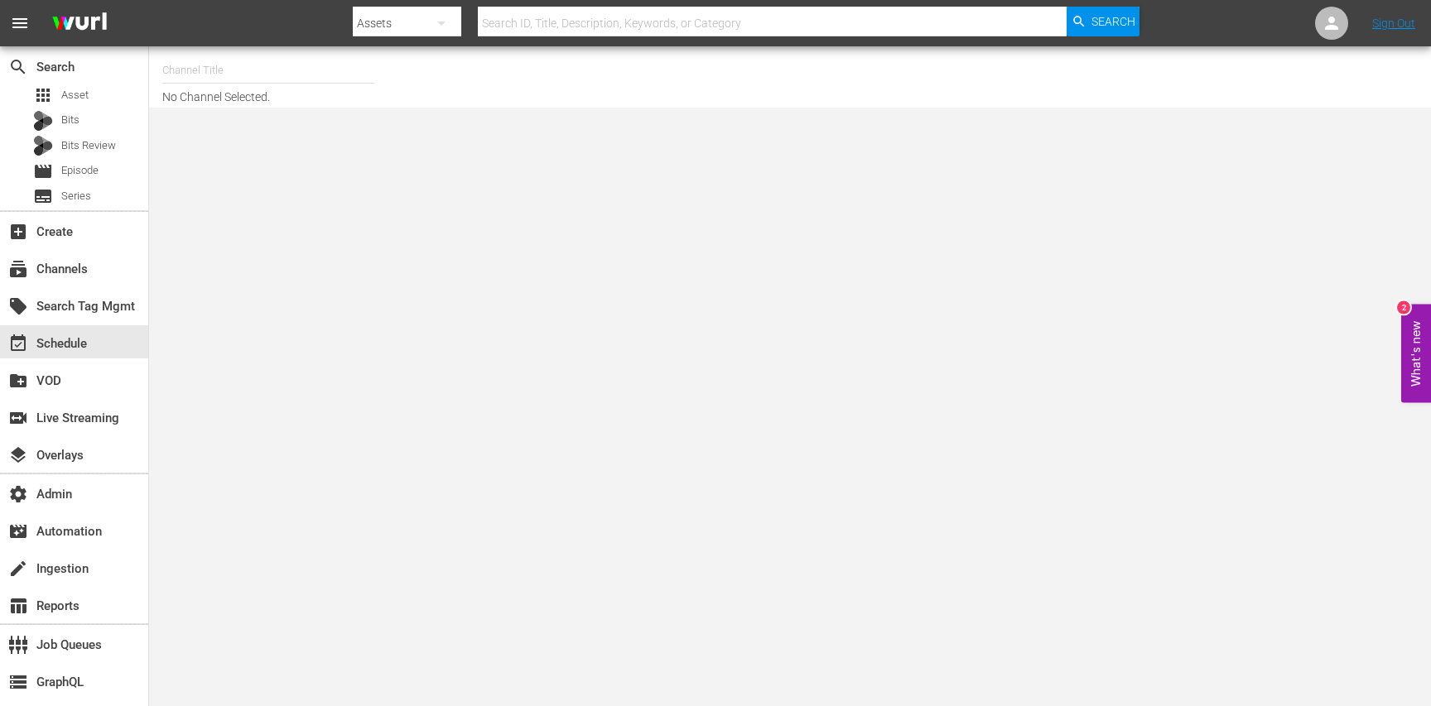
click at [222, 78] on input "text" at bounding box center [268, 71] width 212 height 40
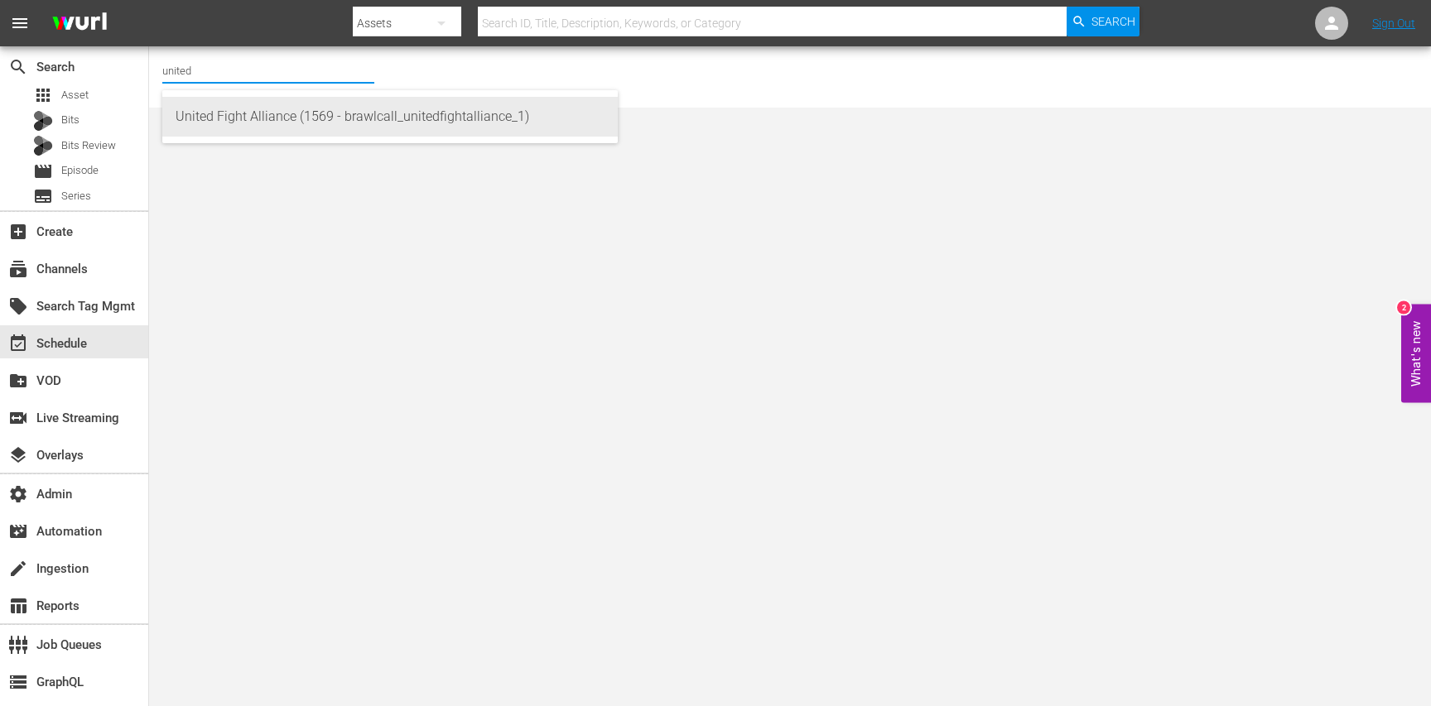
click at [257, 111] on div "United Fight Alliance (1569 - brawlcall_unitedfightalliance_1)" at bounding box center [390, 117] width 429 height 40
type input "United Fight Alliance (1569 - brawlcall_unitedfightalliance_1)"
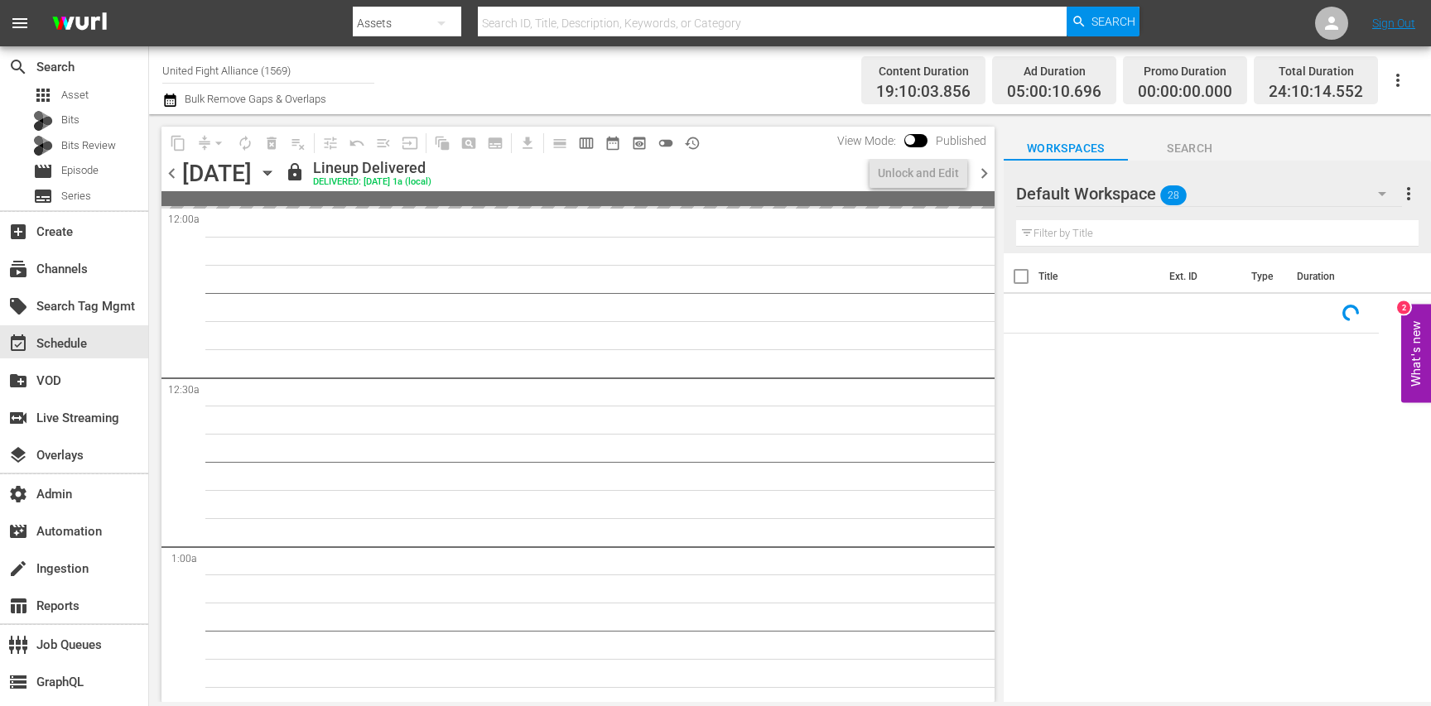
click at [170, 172] on span "chevron_left" at bounding box center [172, 173] width 21 height 21
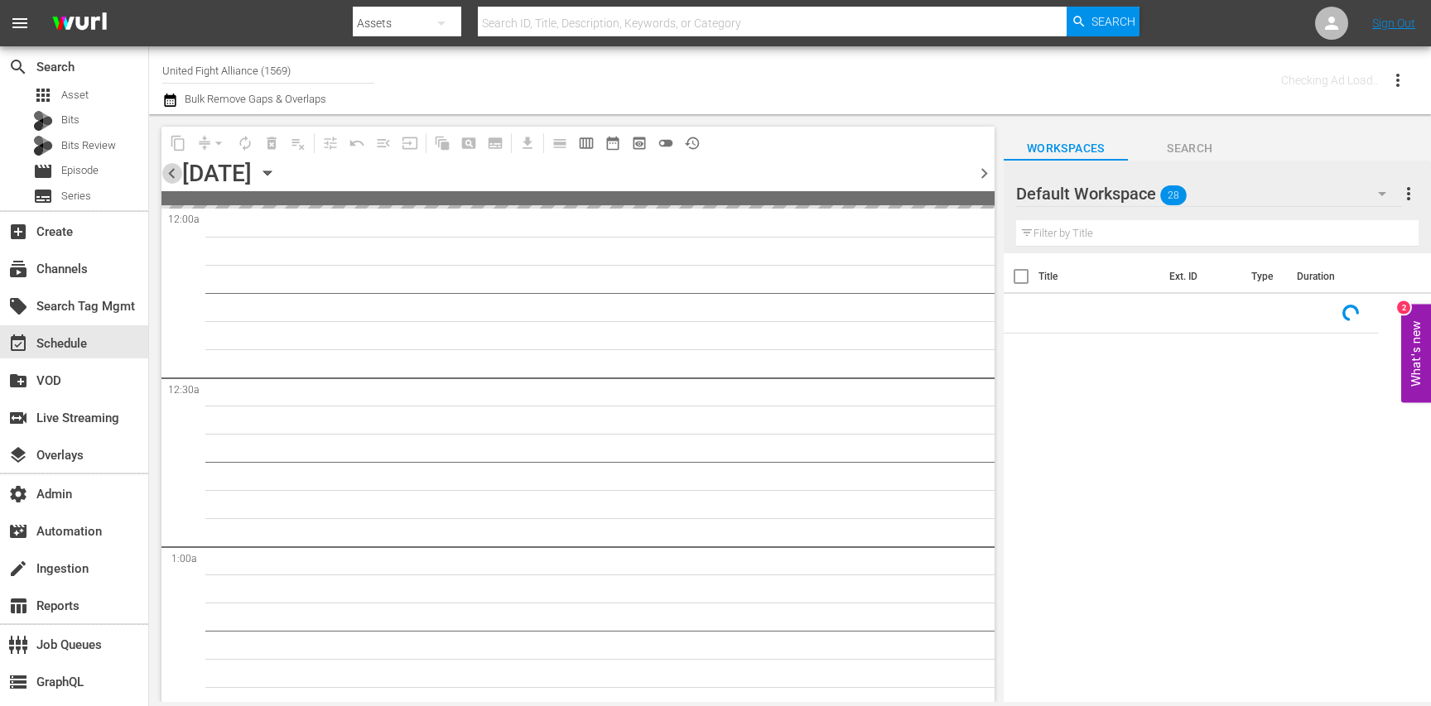
click at [170, 172] on span "chevron_left" at bounding box center [172, 173] width 21 height 21
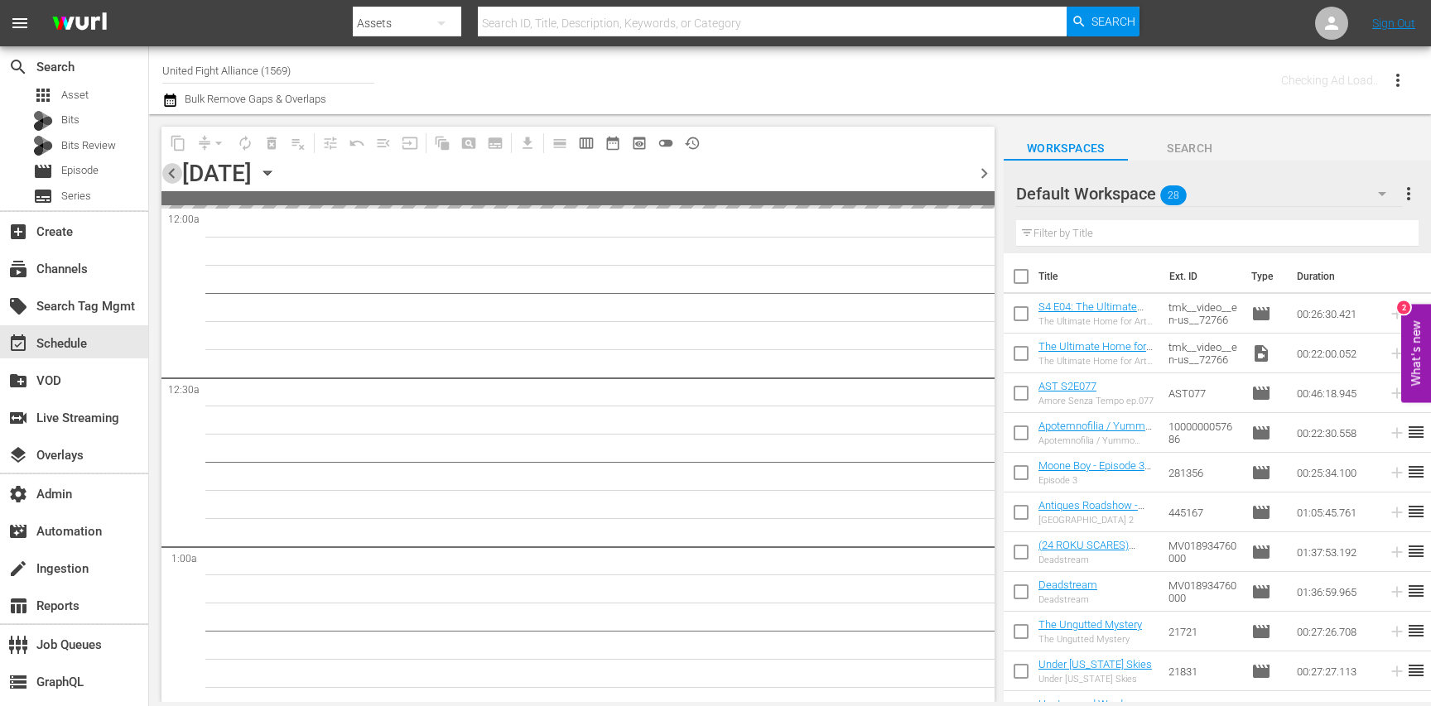
click at [170, 172] on span "chevron_left" at bounding box center [172, 173] width 21 height 21
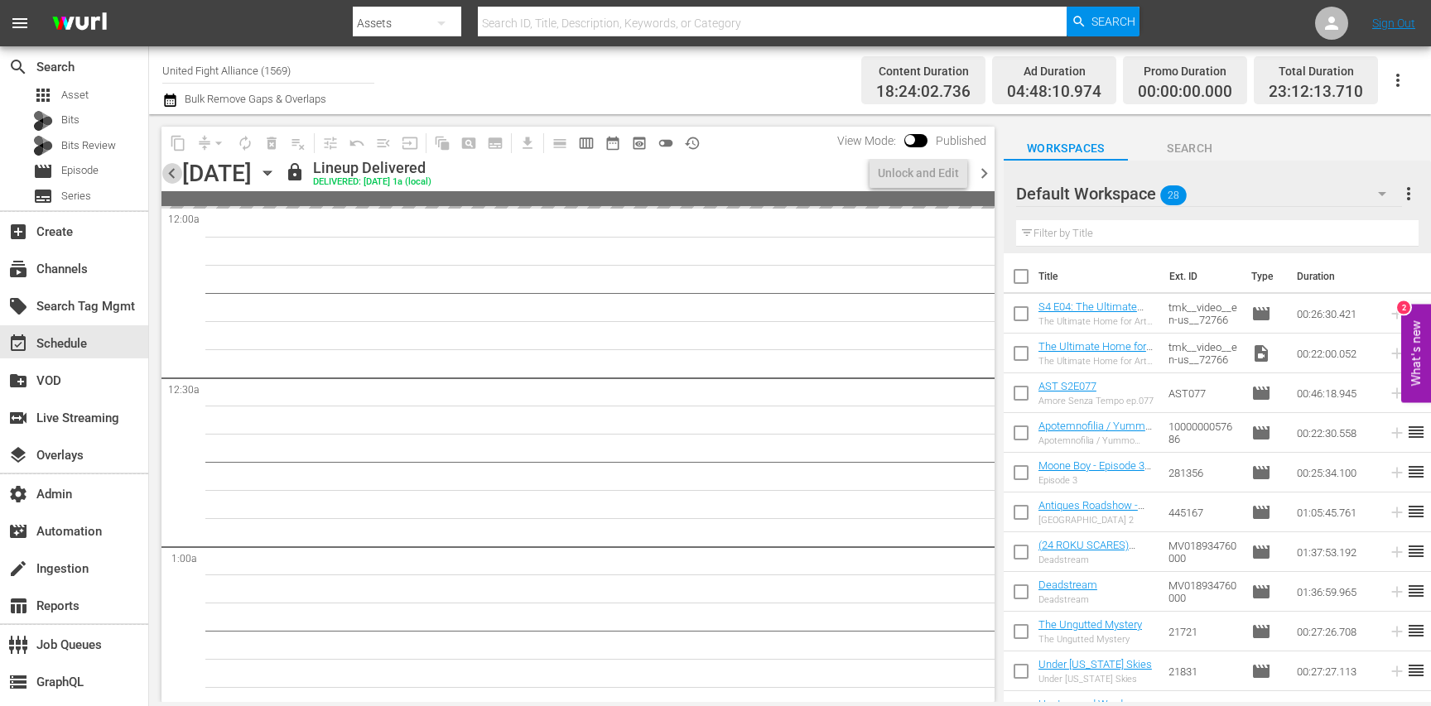
click at [170, 172] on span "chevron_left" at bounding box center [172, 173] width 21 height 21
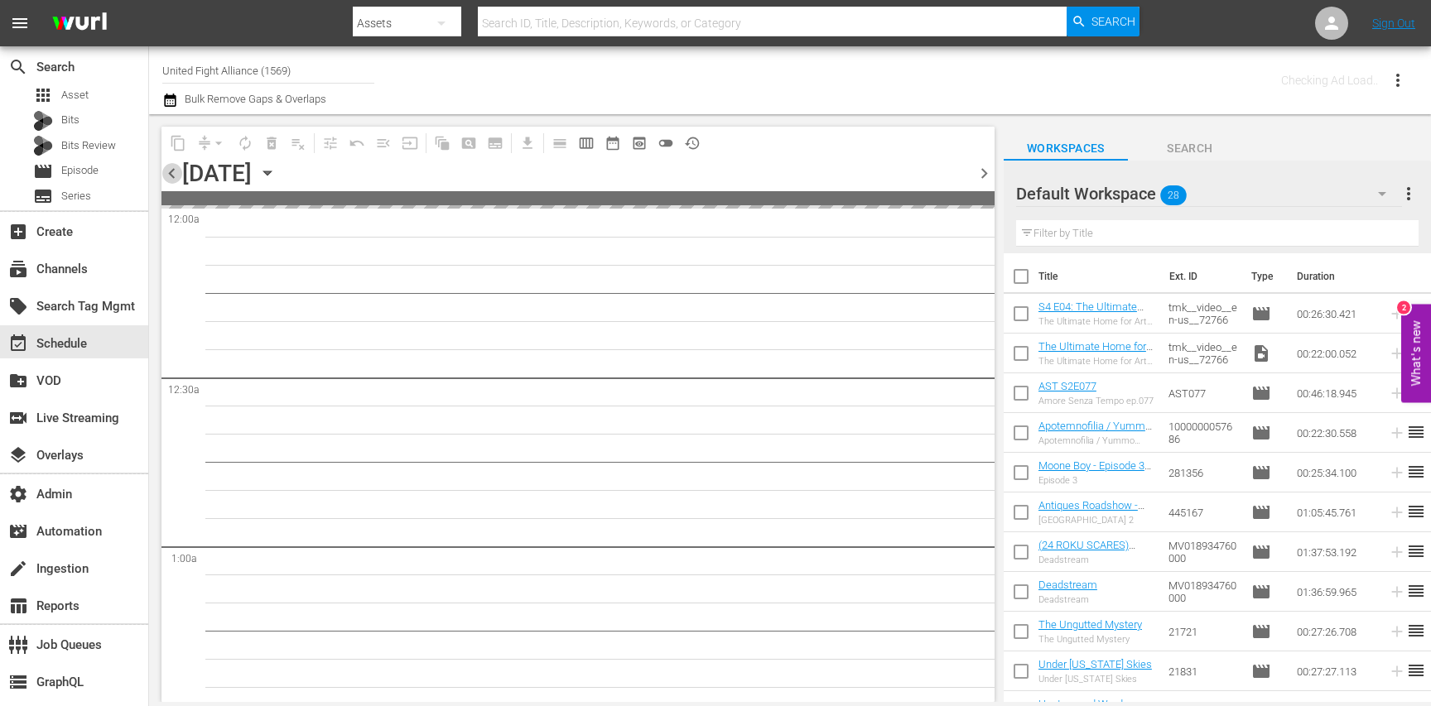
click at [170, 172] on span "chevron_left" at bounding box center [172, 173] width 21 height 21
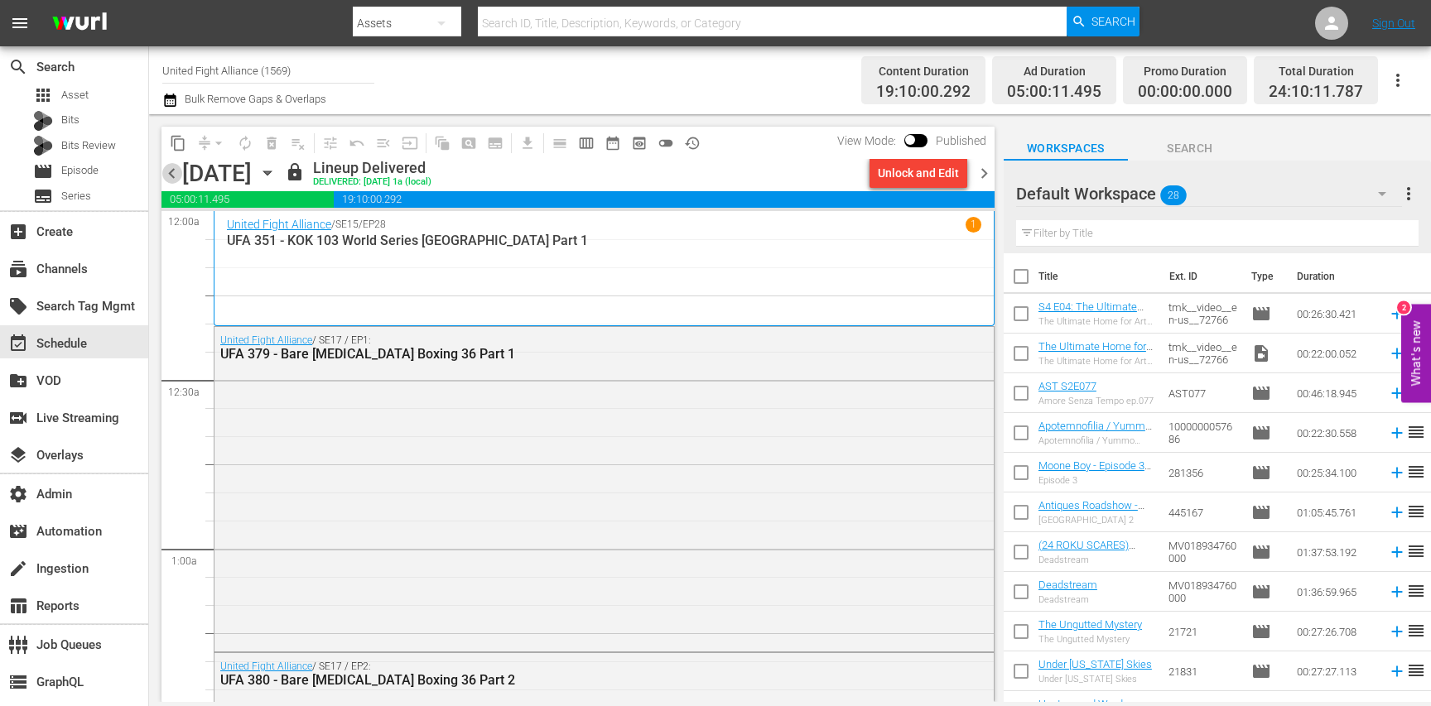
click at [169, 169] on span "chevron_left" at bounding box center [172, 173] width 21 height 21
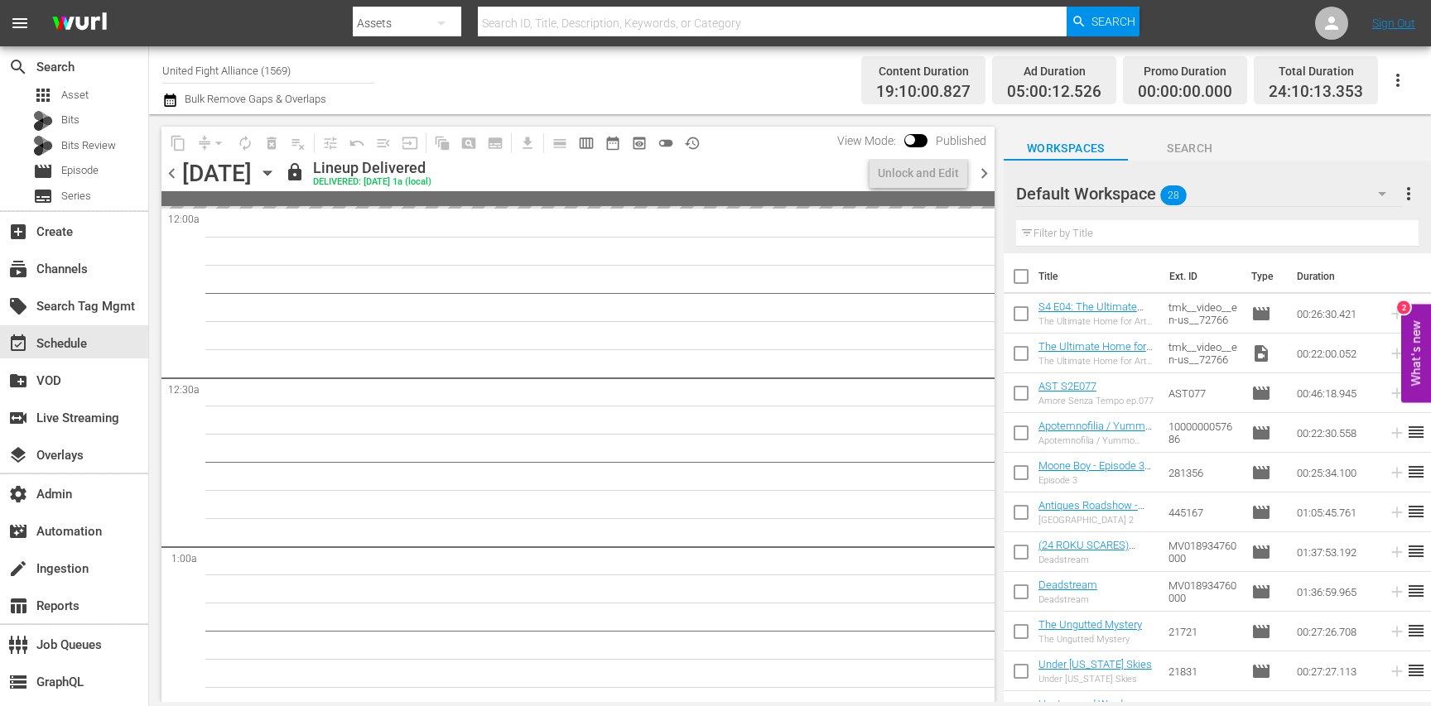
click at [981, 170] on span "chevron_right" at bounding box center [984, 173] width 21 height 21
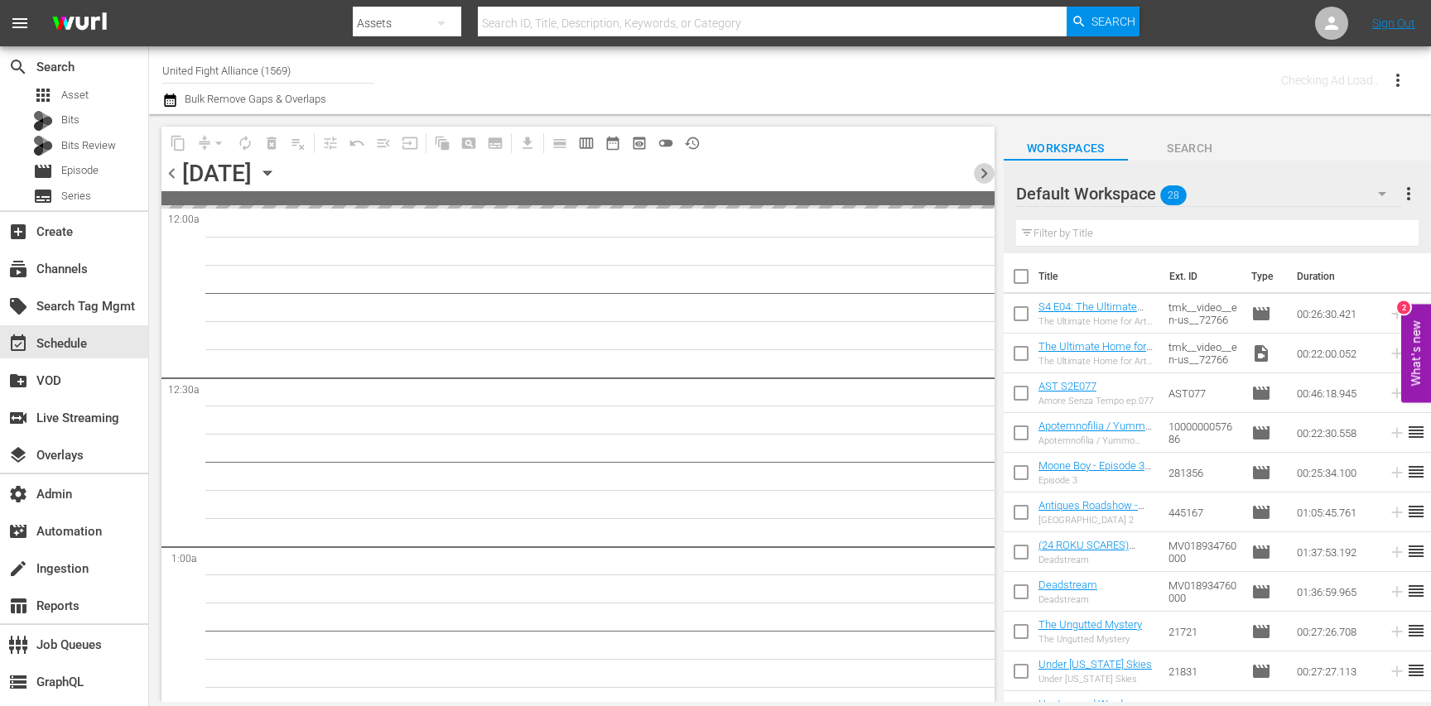
click at [981, 170] on span "chevron_right" at bounding box center [984, 173] width 21 height 21
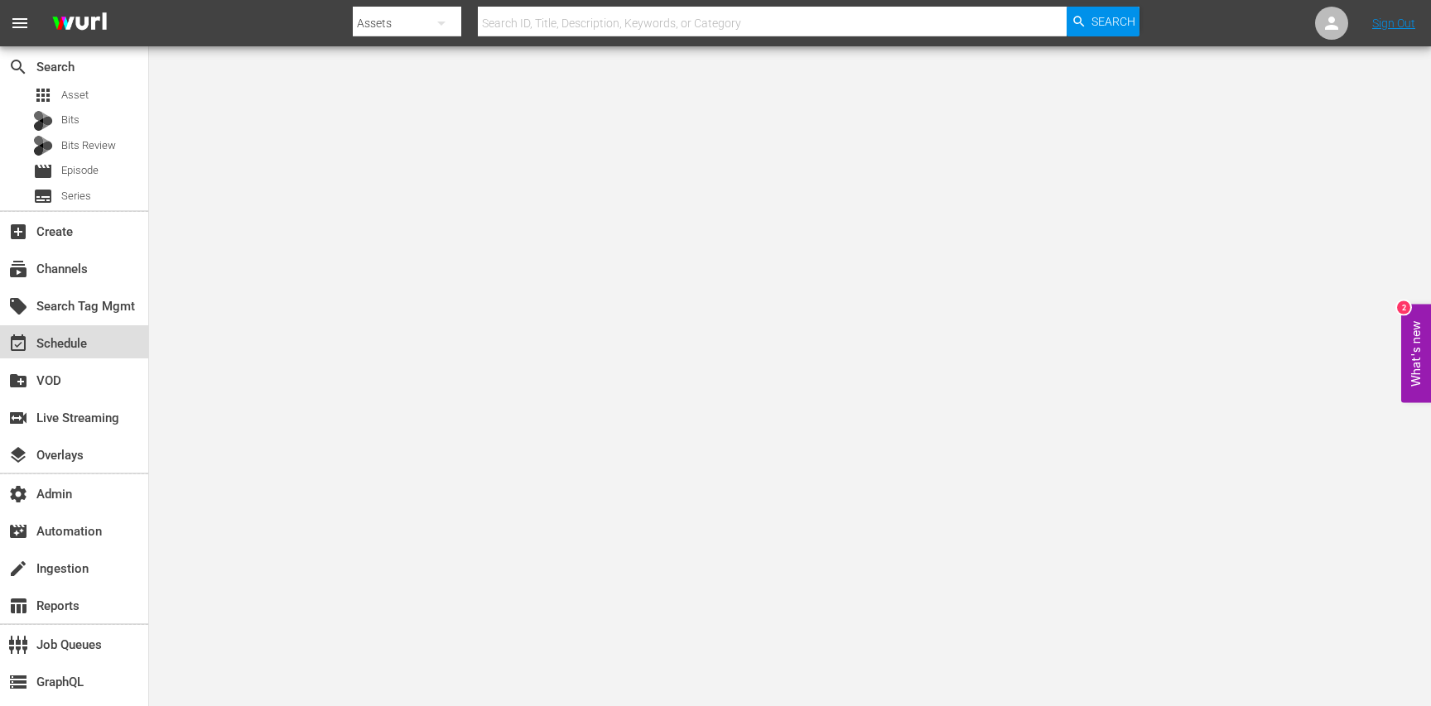
click at [100, 336] on div "event_available Schedule" at bounding box center [74, 341] width 148 height 33
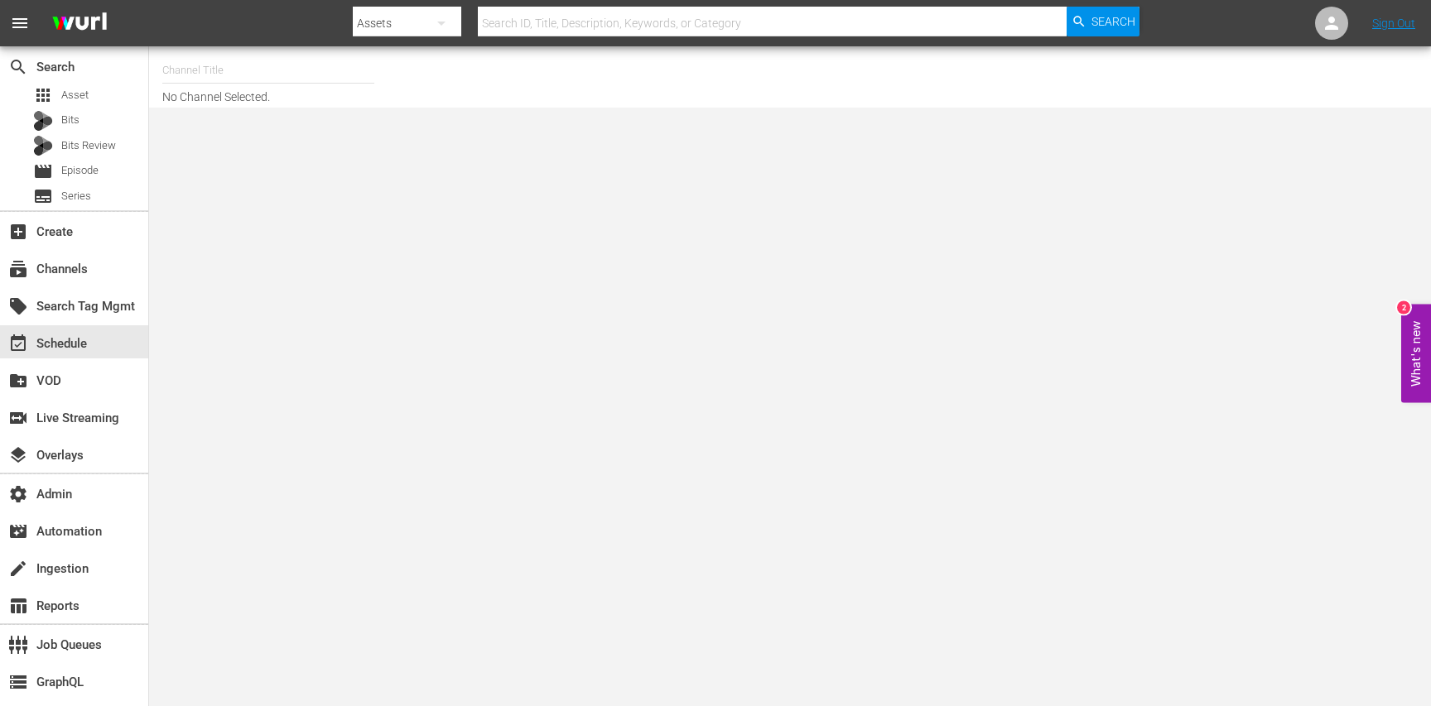
click at [253, 70] on input "text" at bounding box center [268, 71] width 212 height 40
paste input "TheBobRossChannel"
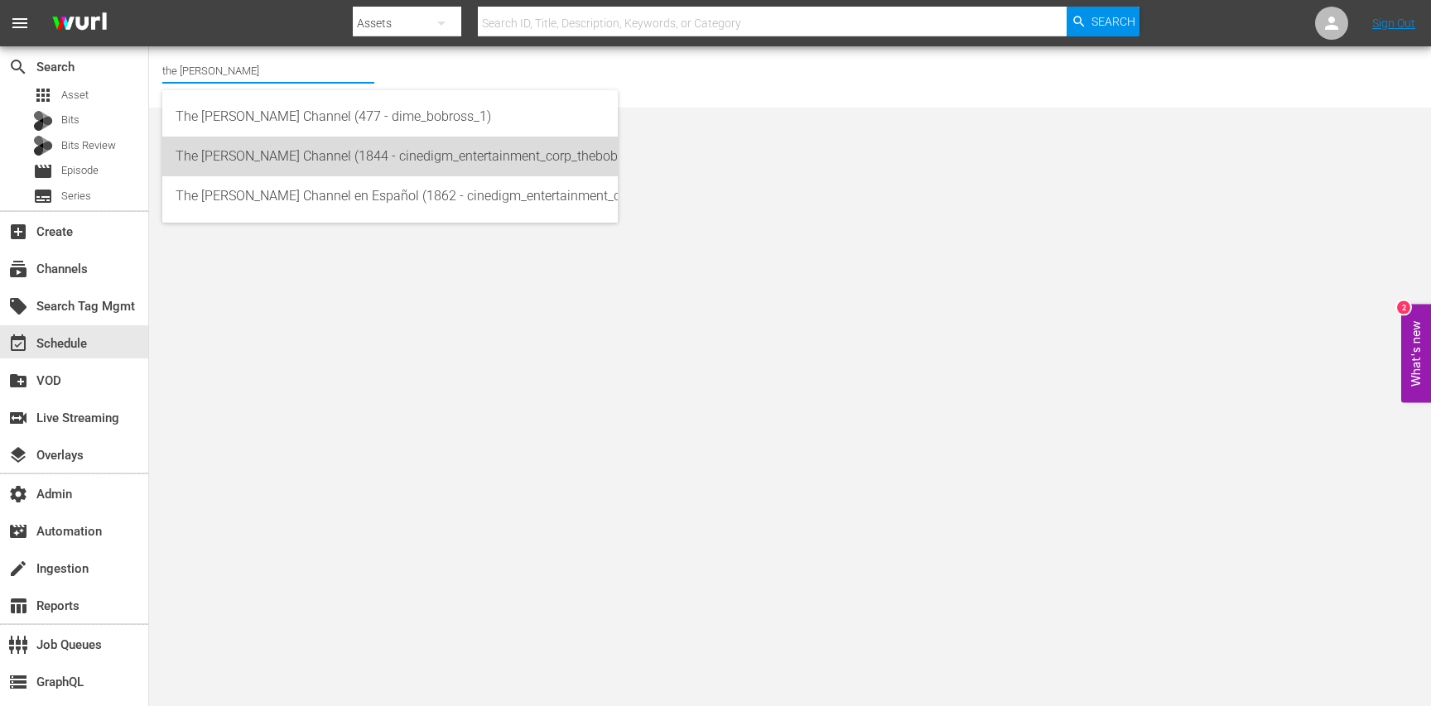
click at [311, 168] on div "The Bob Ross Channel (1844 - cinedigm_entertainment_corp_thebobrosschannel_1)" at bounding box center [390, 157] width 429 height 40
type input "The Bob Ross Channel (1844 - cinedigm_entertainment_corp_thebobrosschannel_1)"
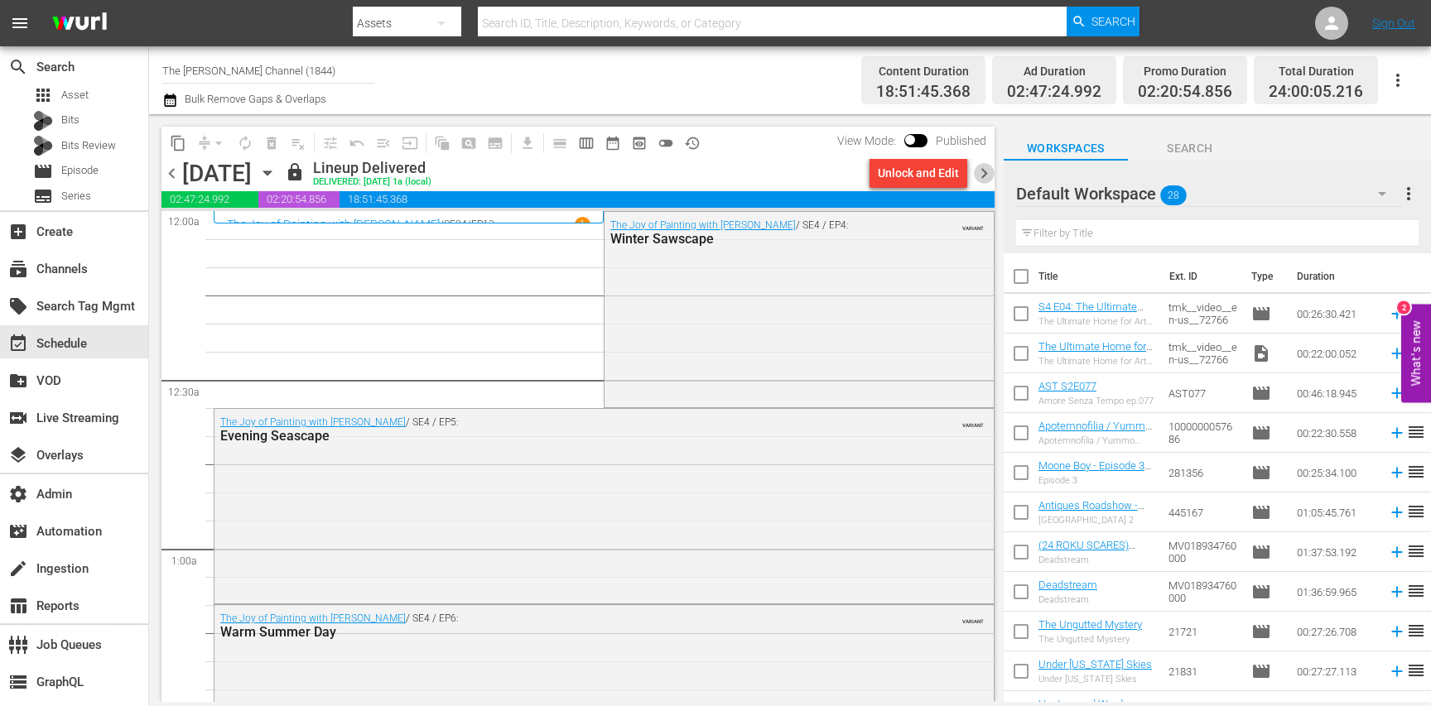
click at [990, 168] on span "chevron_right" at bounding box center [984, 173] width 21 height 21
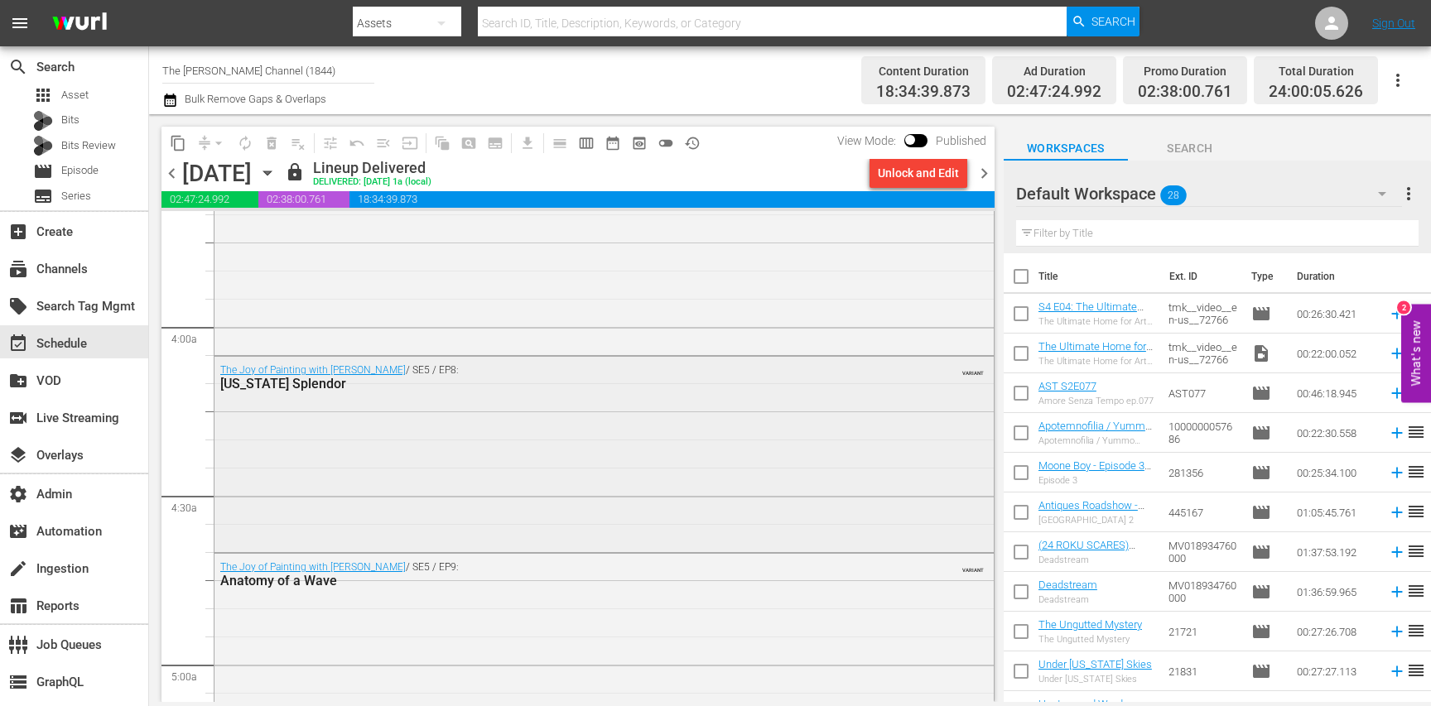
scroll to position [1222, 0]
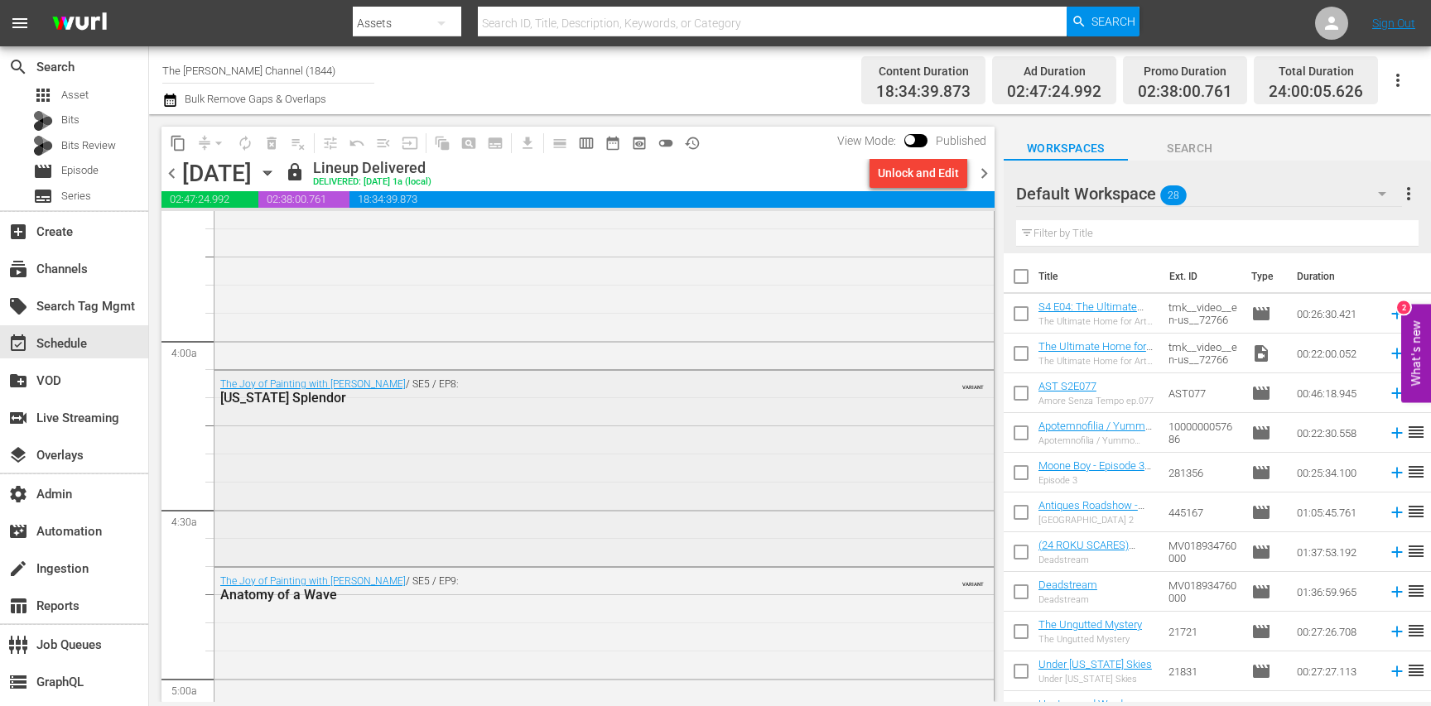
click at [443, 440] on div "The Joy of Painting with Bob Ross / SE5 / EP8: Arizona Splendor VARIANT" at bounding box center [604, 467] width 779 height 192
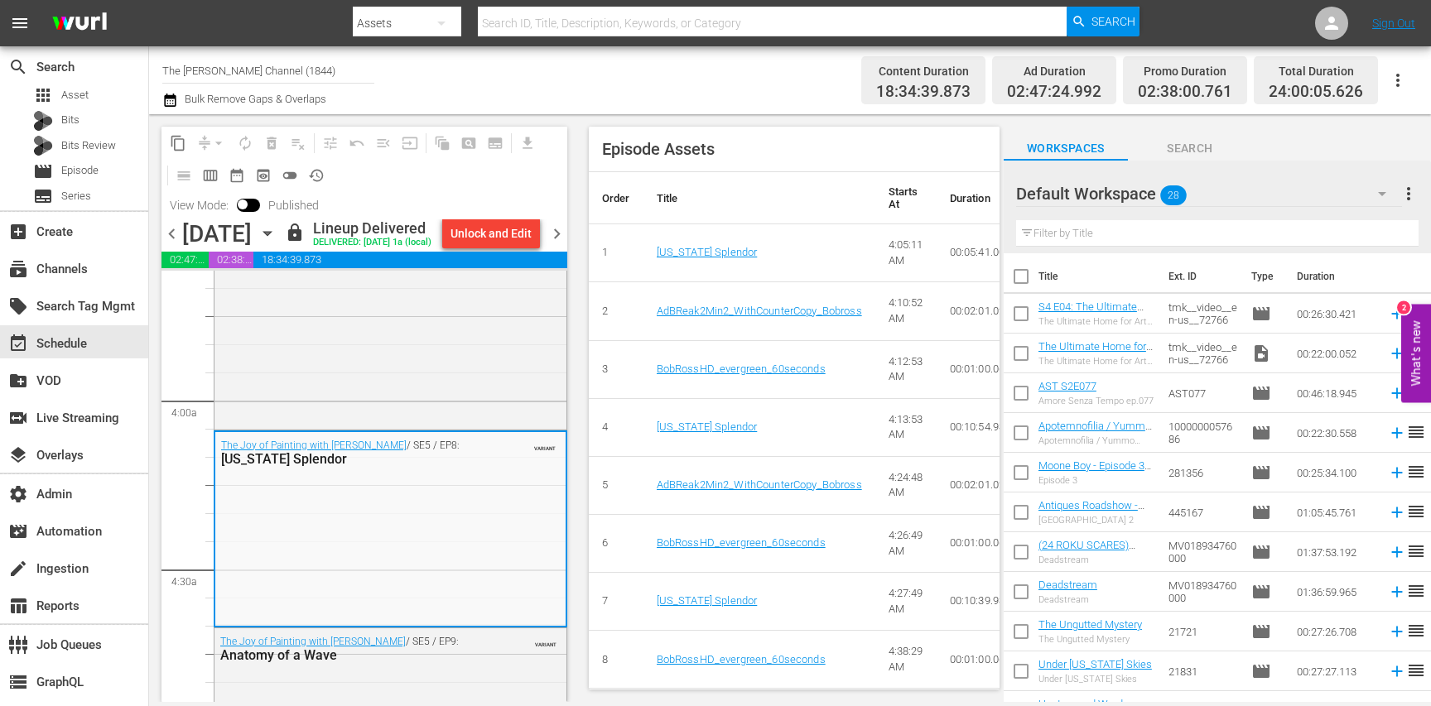
scroll to position [749, 0]
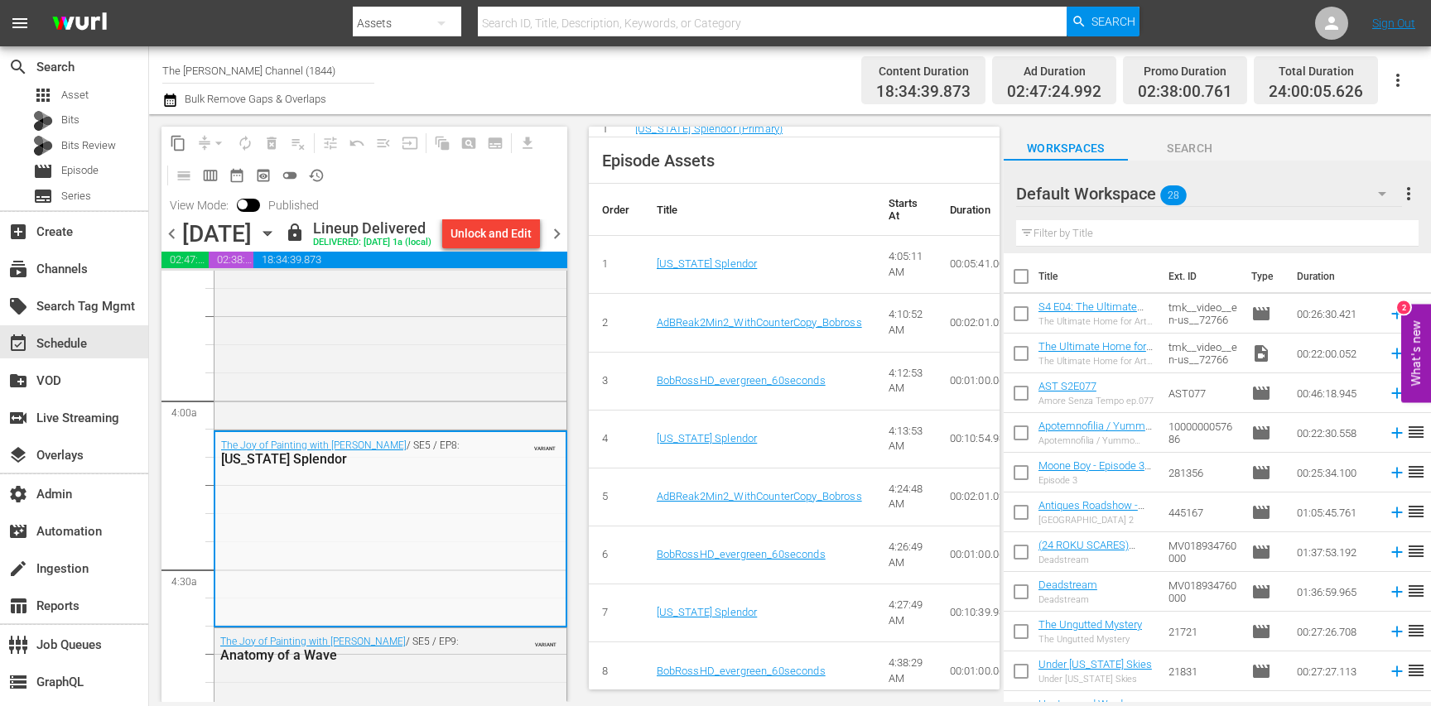
click at [171, 242] on span "chevron_left" at bounding box center [172, 234] width 21 height 21
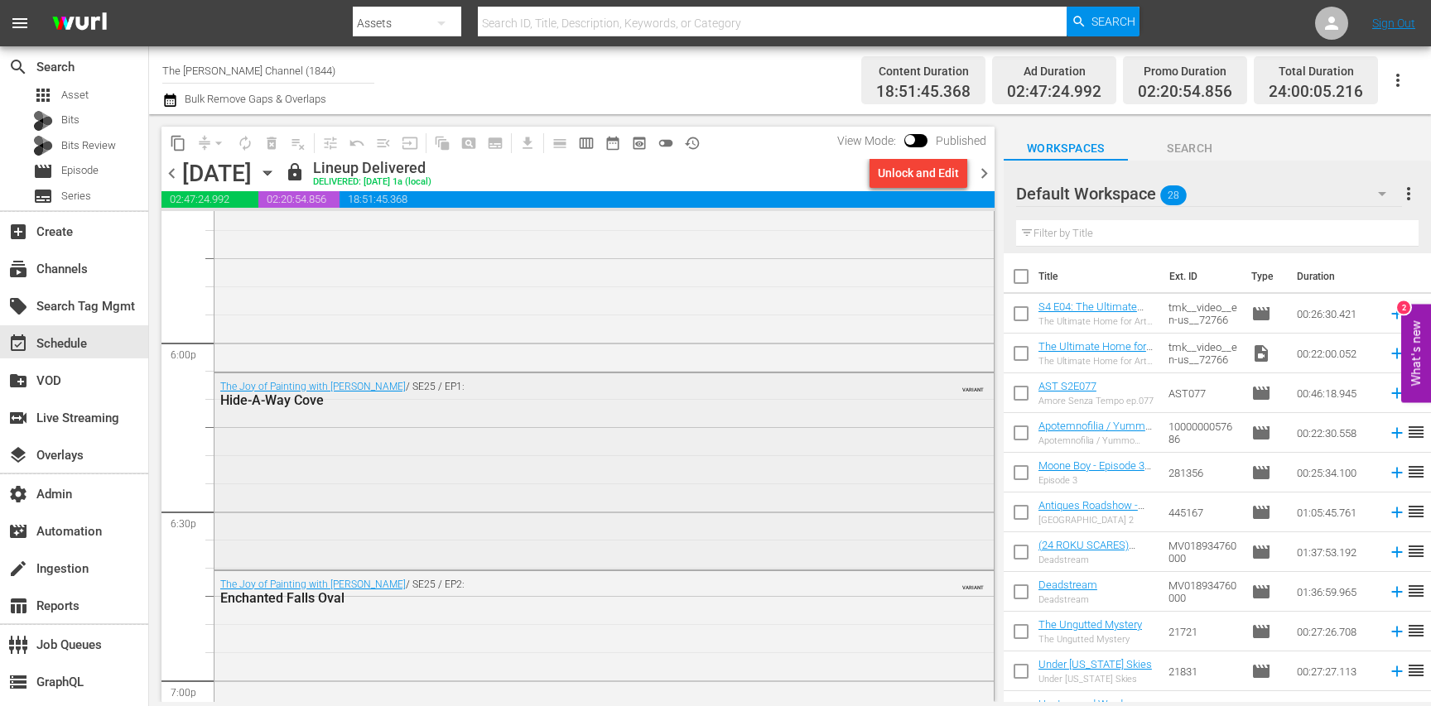
scroll to position [5962, 0]
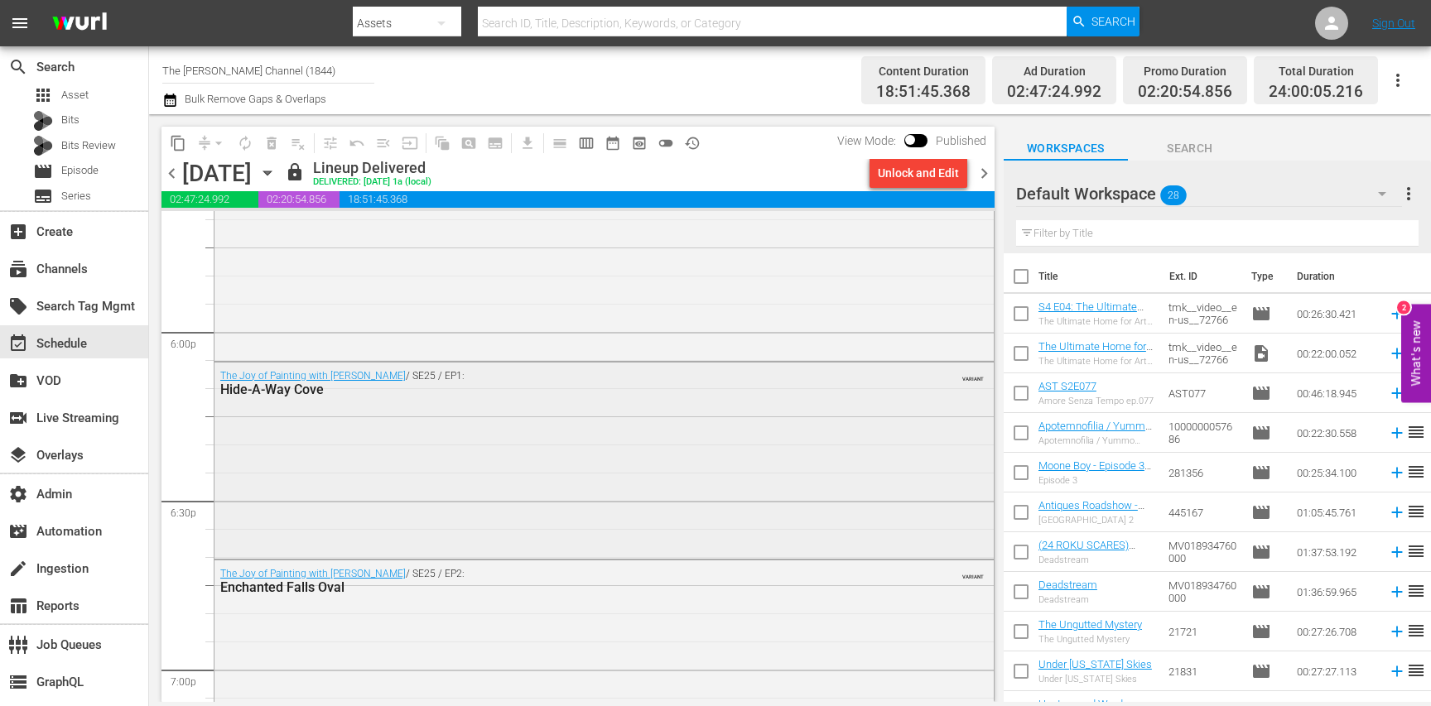
click at [408, 470] on div "The Joy of Painting with Bob Ross / SE25 / EP1: Hide-A-Way Cove VARIANT" at bounding box center [604, 459] width 779 height 193
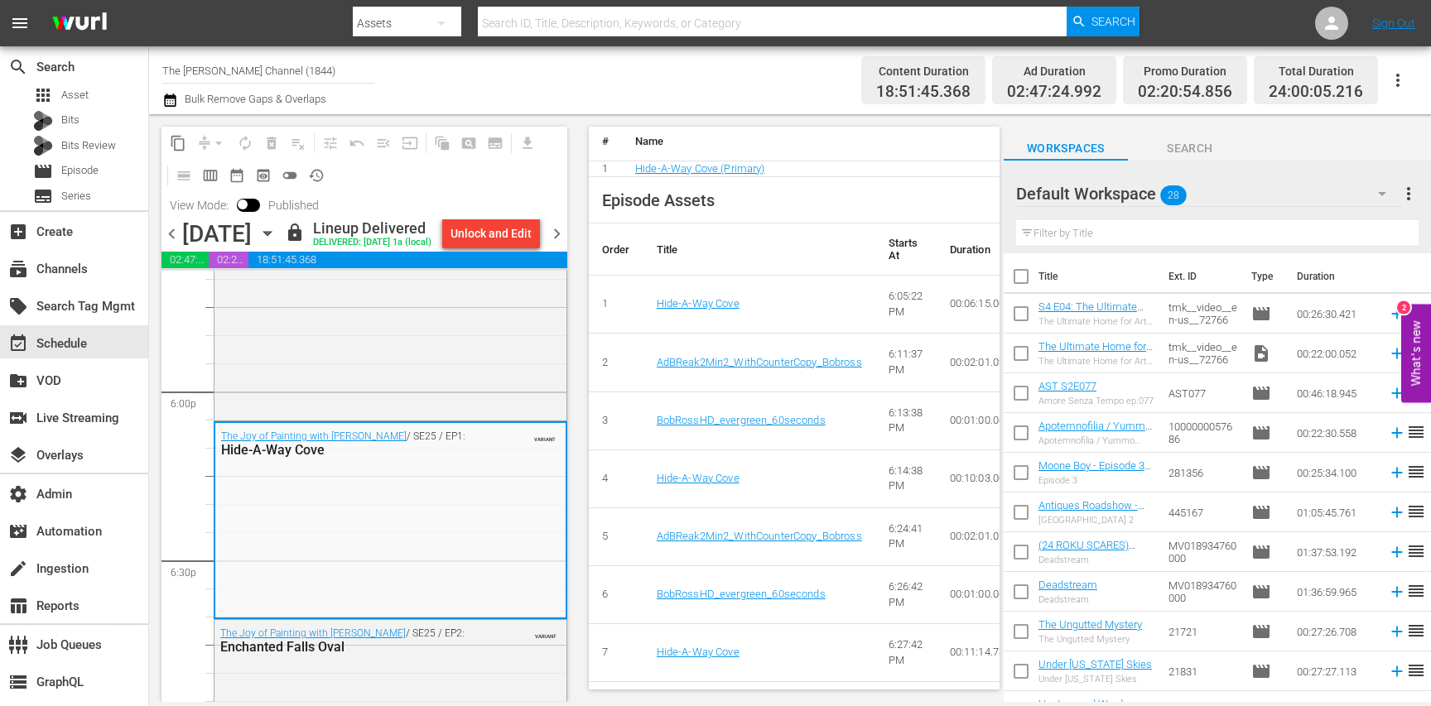
scroll to position [790, 0]
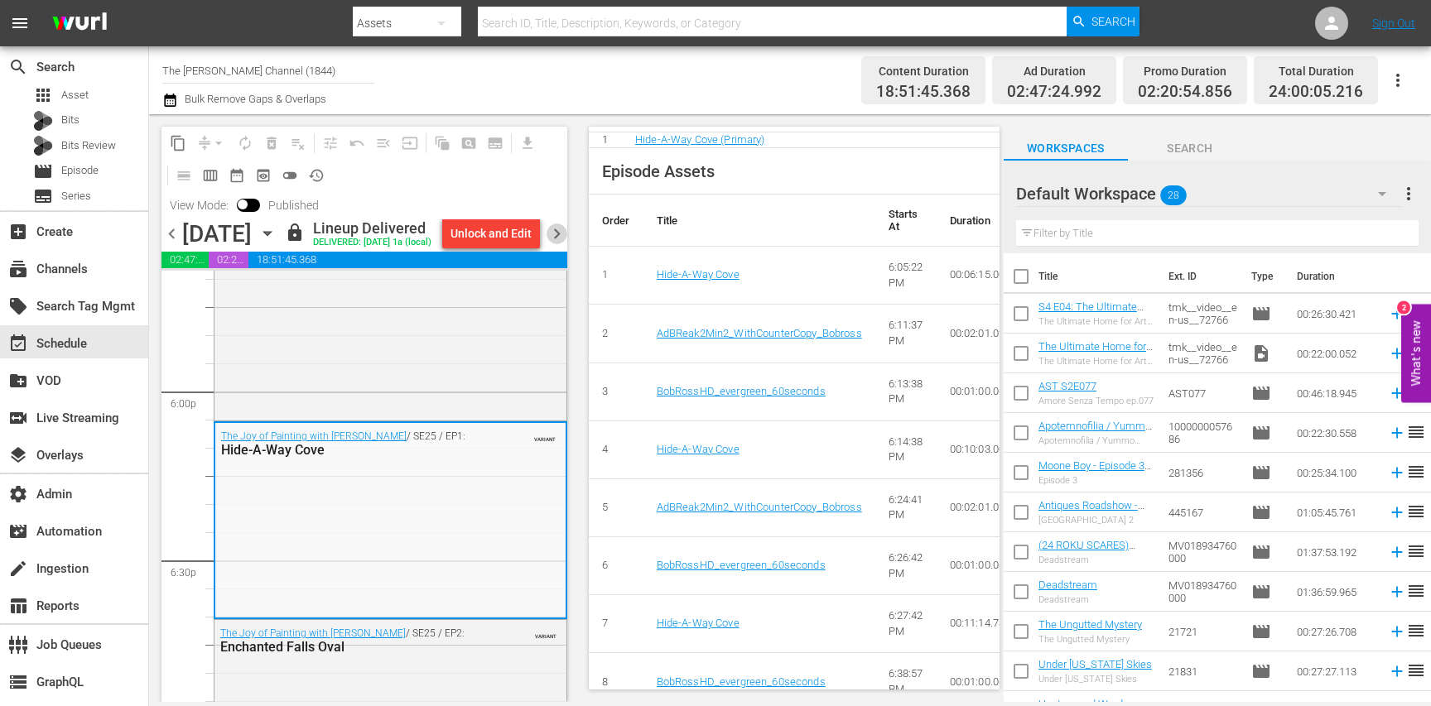
click at [567, 239] on span "chevron_right" at bounding box center [557, 234] width 21 height 21
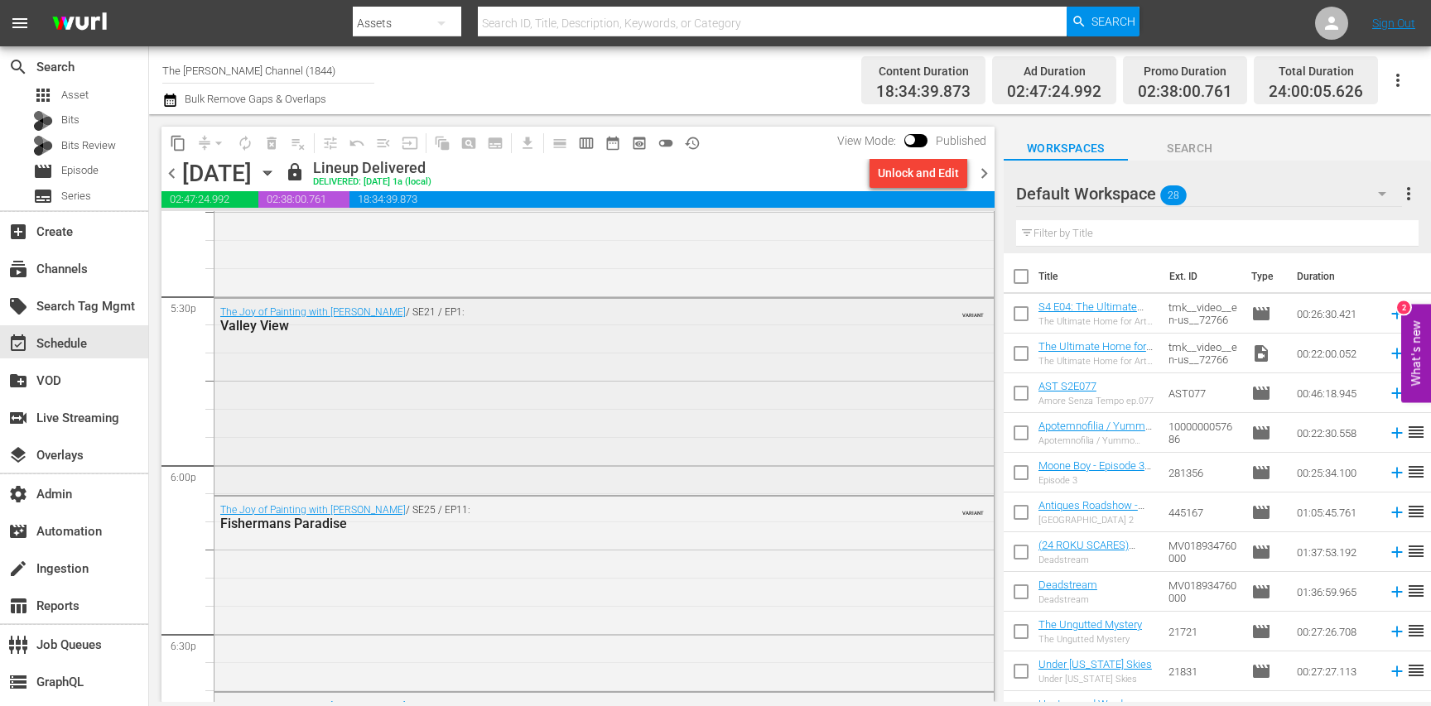
scroll to position [5854, 0]
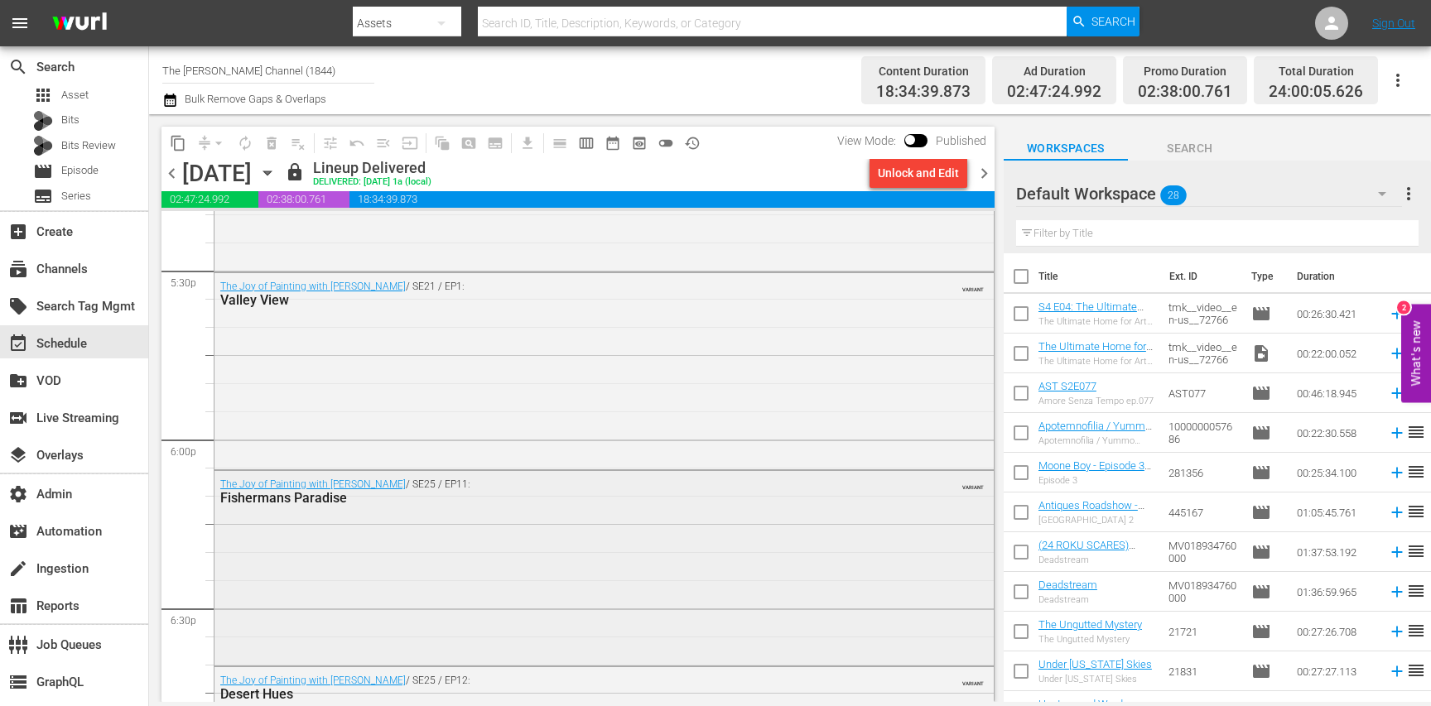
click at [448, 515] on div "The Joy of Painting with Bob Ross / SE25 / EP11: Fishermans Paradise VARIANT" at bounding box center [604, 566] width 779 height 191
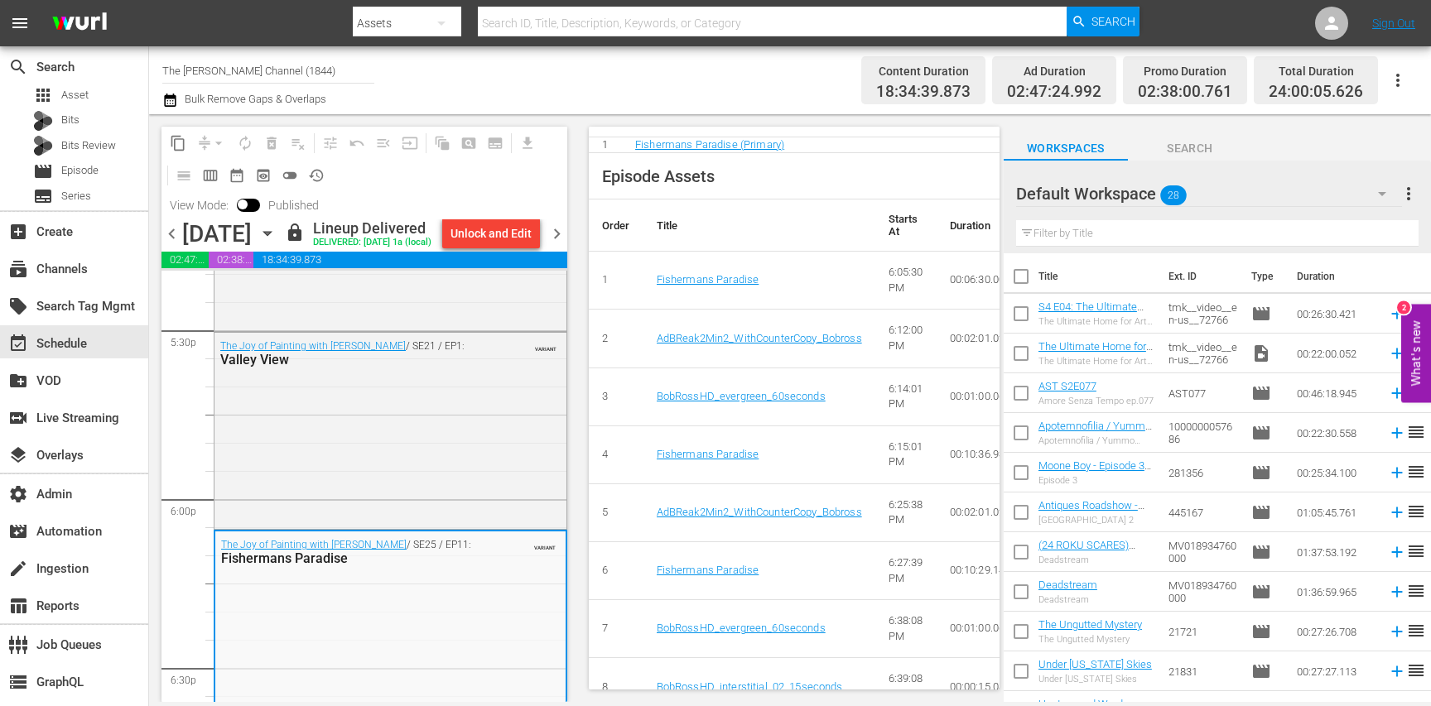
scroll to position [827, 0]
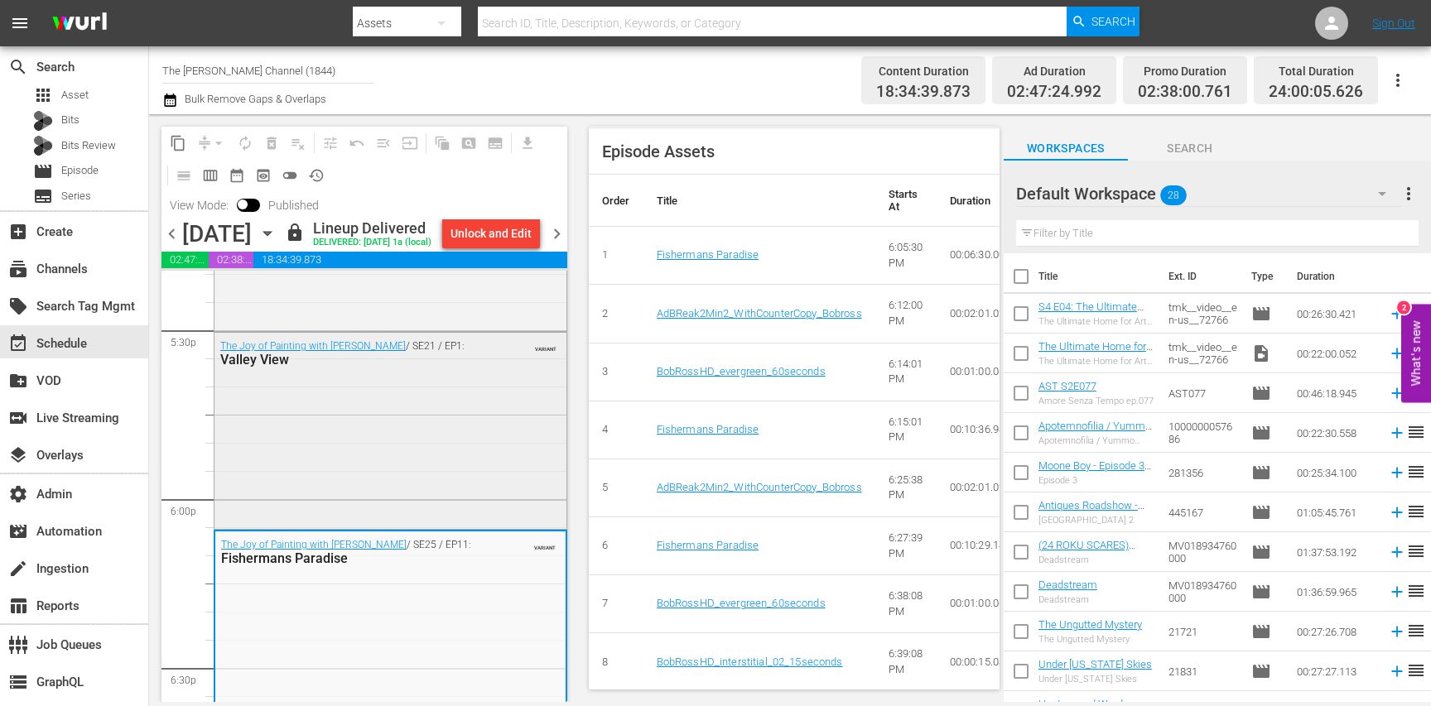
click at [501, 440] on div "The Joy of Painting with Bob Ross / SE21 / EP1: Valley View VARIANT" at bounding box center [391, 429] width 352 height 193
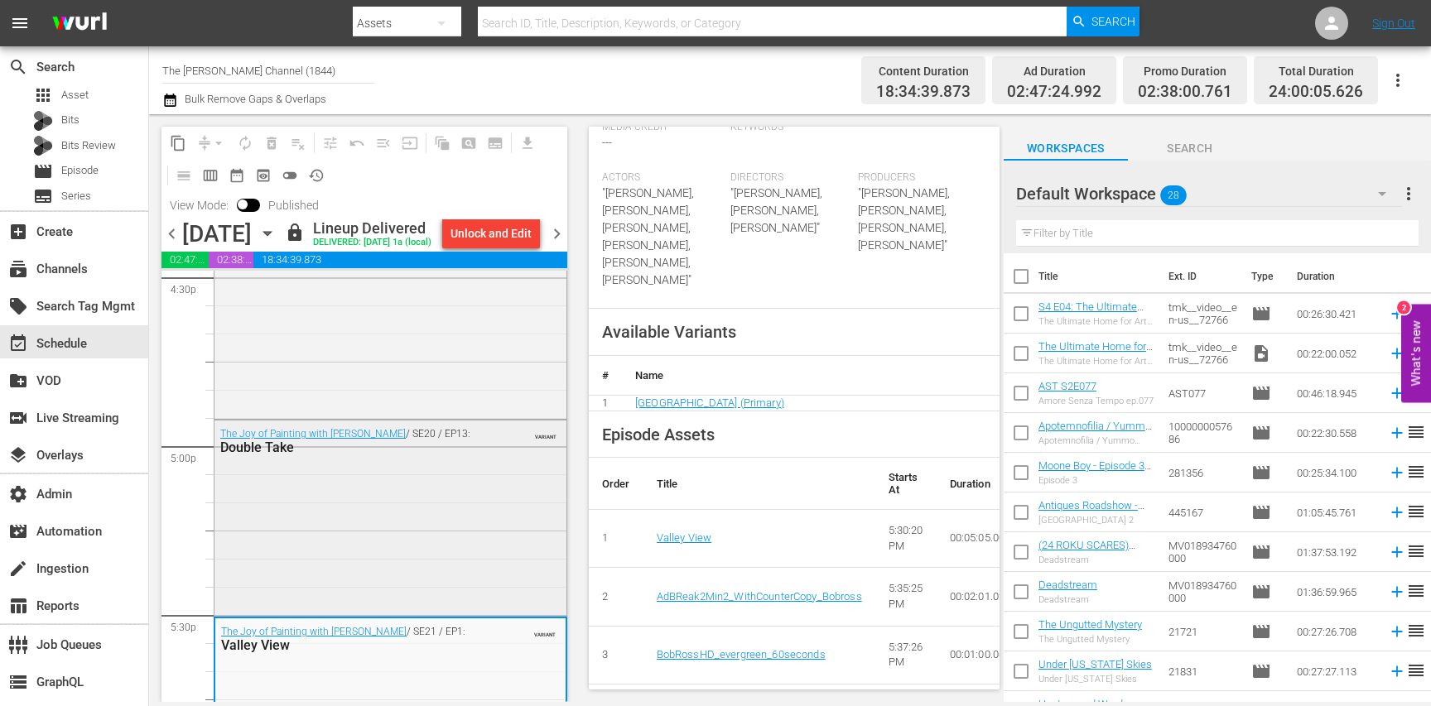
scroll to position [5542, 0]
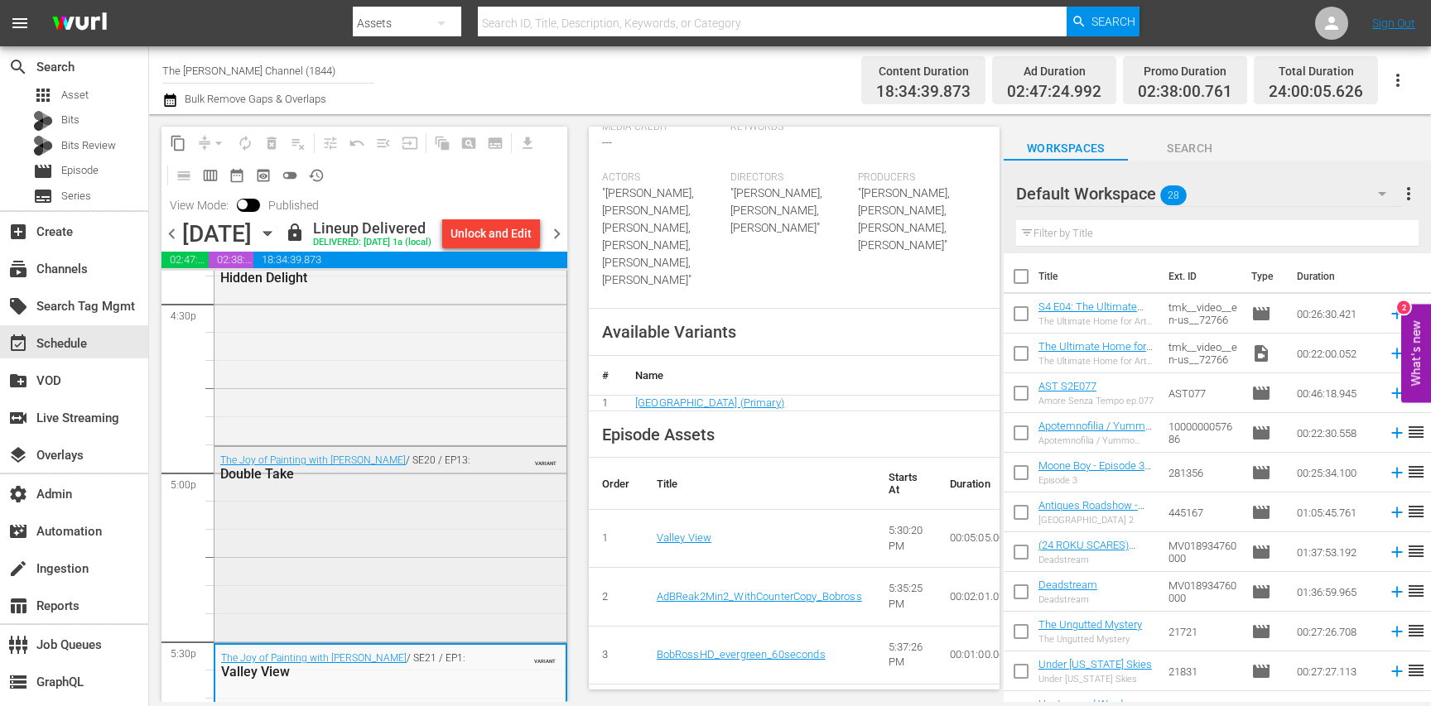
click at [448, 482] on div "The Joy of Painting with Bob Ross / SE20 / EP13: Double Take" at bounding box center [350, 468] width 261 height 27
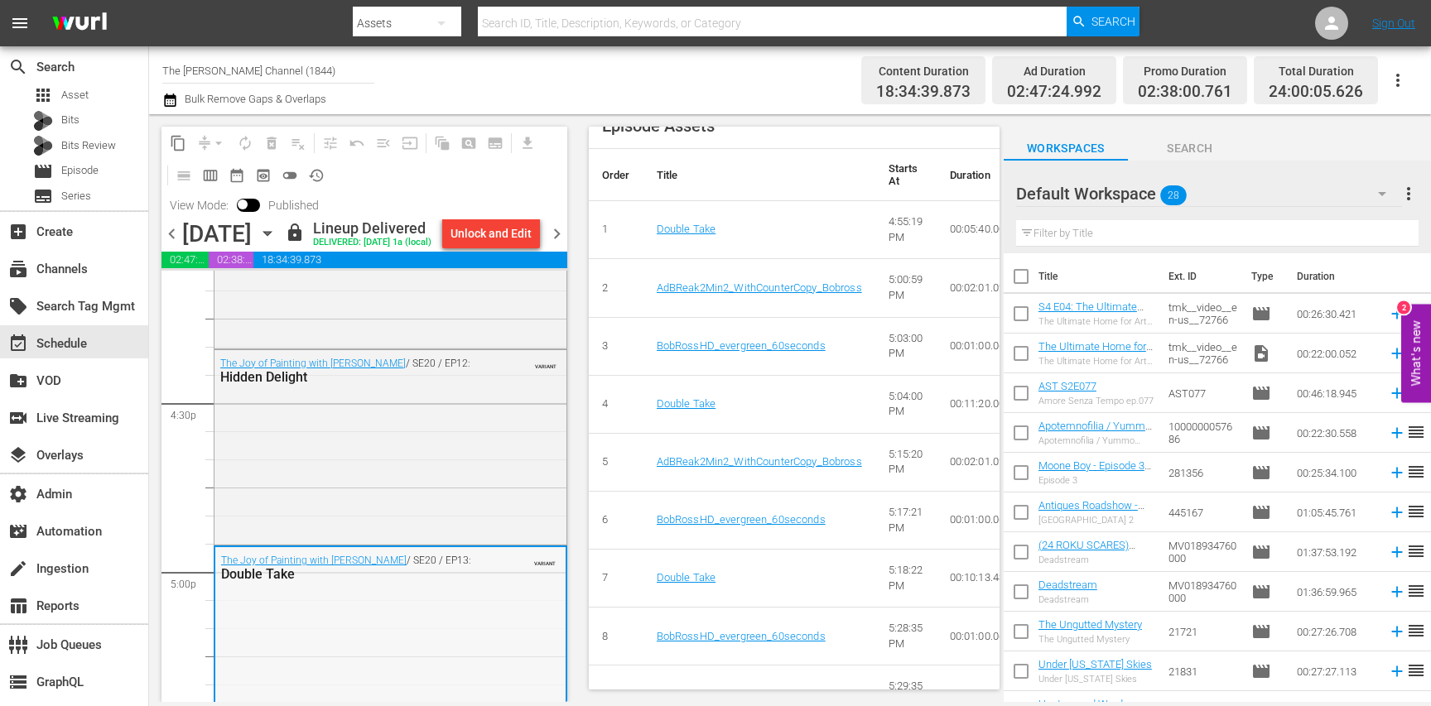
scroll to position [5428, 0]
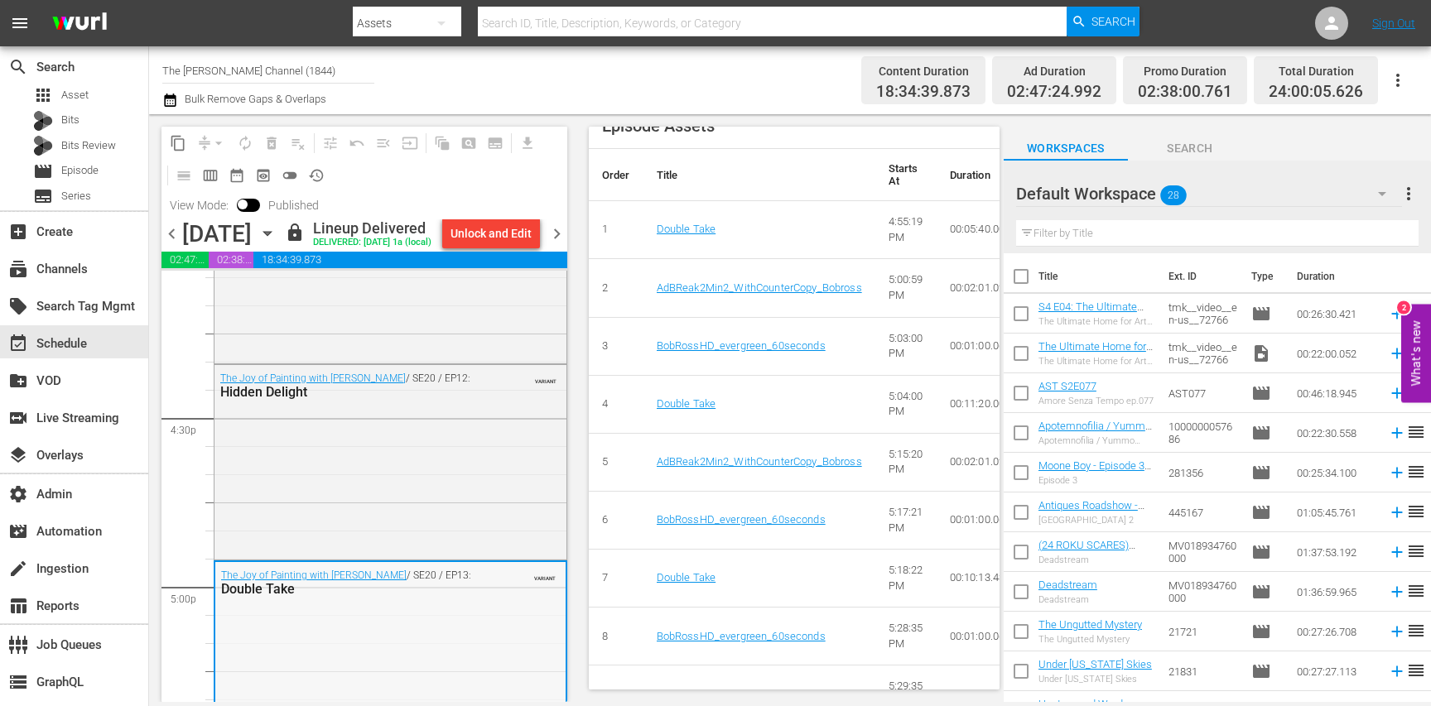
click at [446, 500] on div "The Joy of Painting with Bob Ross / SE20 / EP12: Hidden Delight VARIANT" at bounding box center [391, 461] width 352 height 192
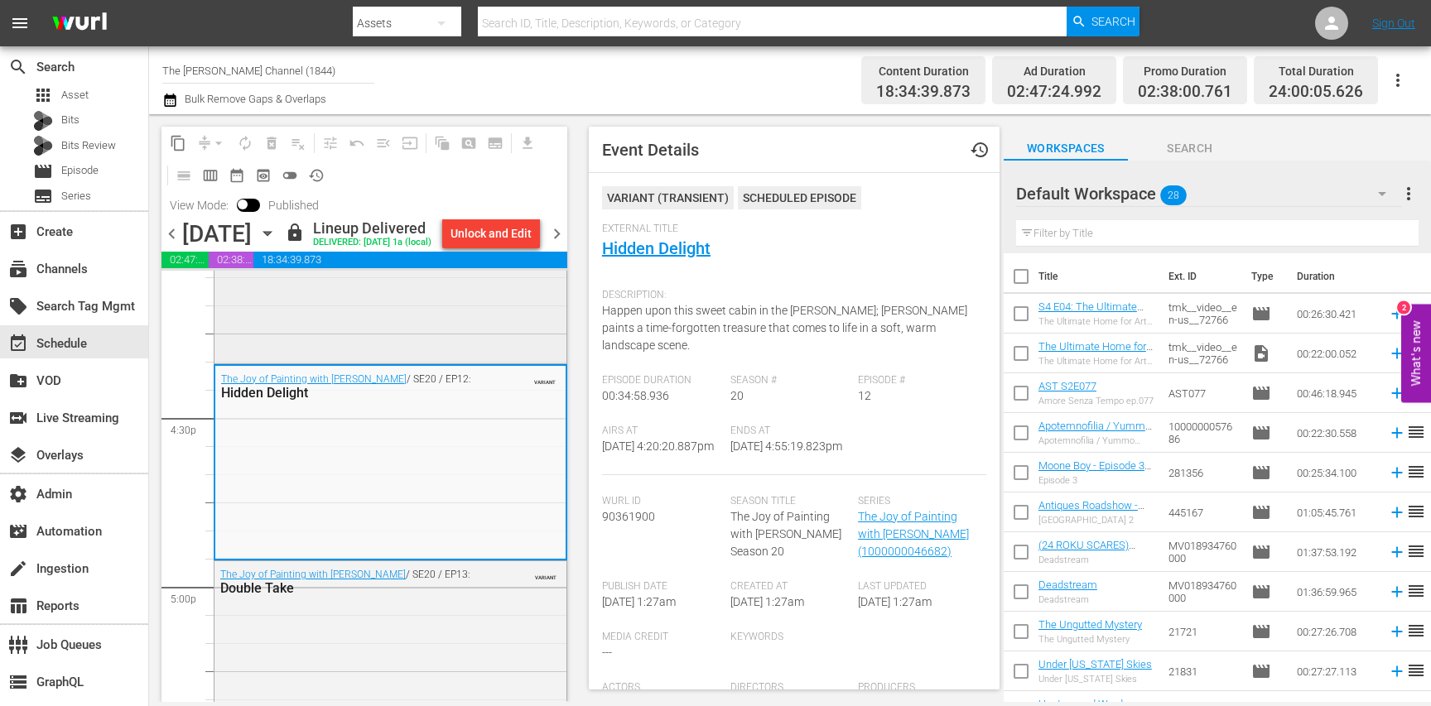
click at [499, 360] on div "The Joy of Painting with Bob Ross / SE20 / EP11: Change of Seasons VARIANT" at bounding box center [391, 264] width 352 height 192
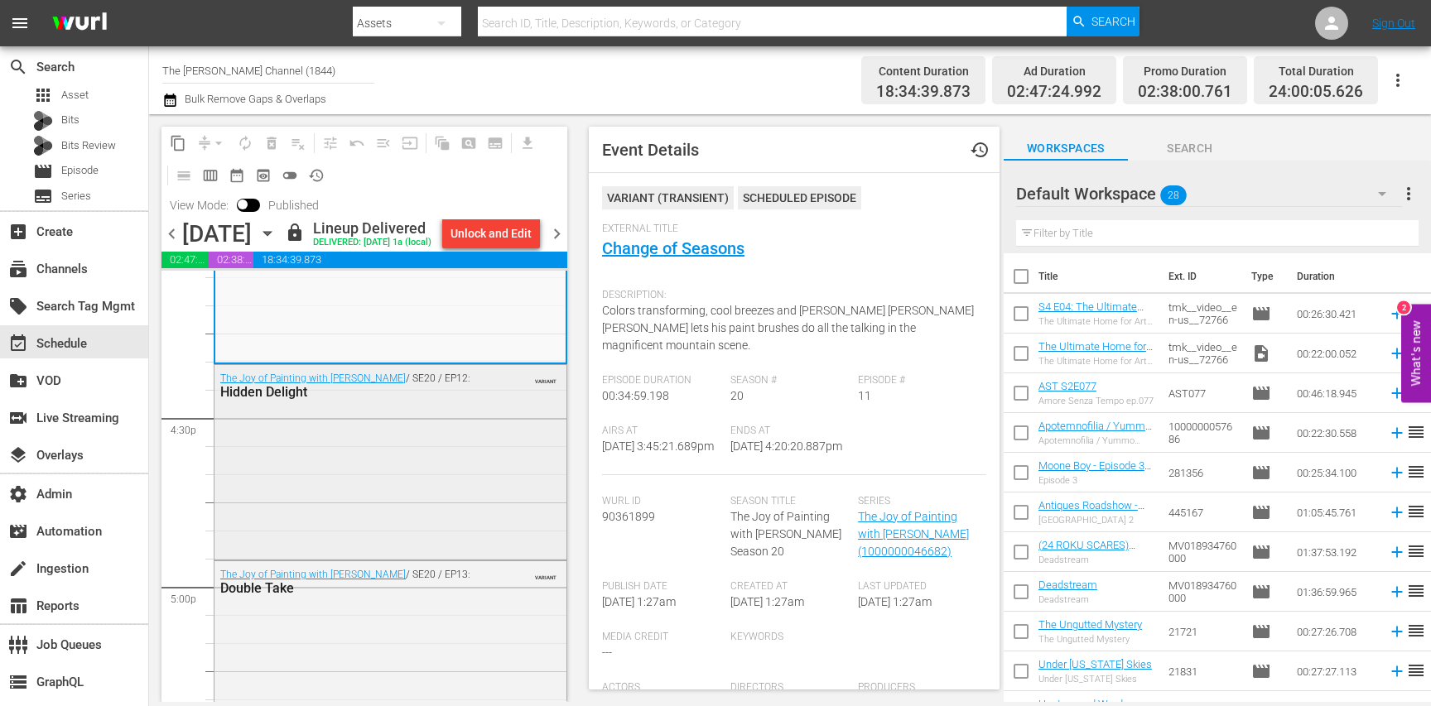
click at [520, 509] on div "The Joy of Painting with Bob Ross / SE20 / EP12: Hidden Delight VARIANT" at bounding box center [391, 461] width 352 height 192
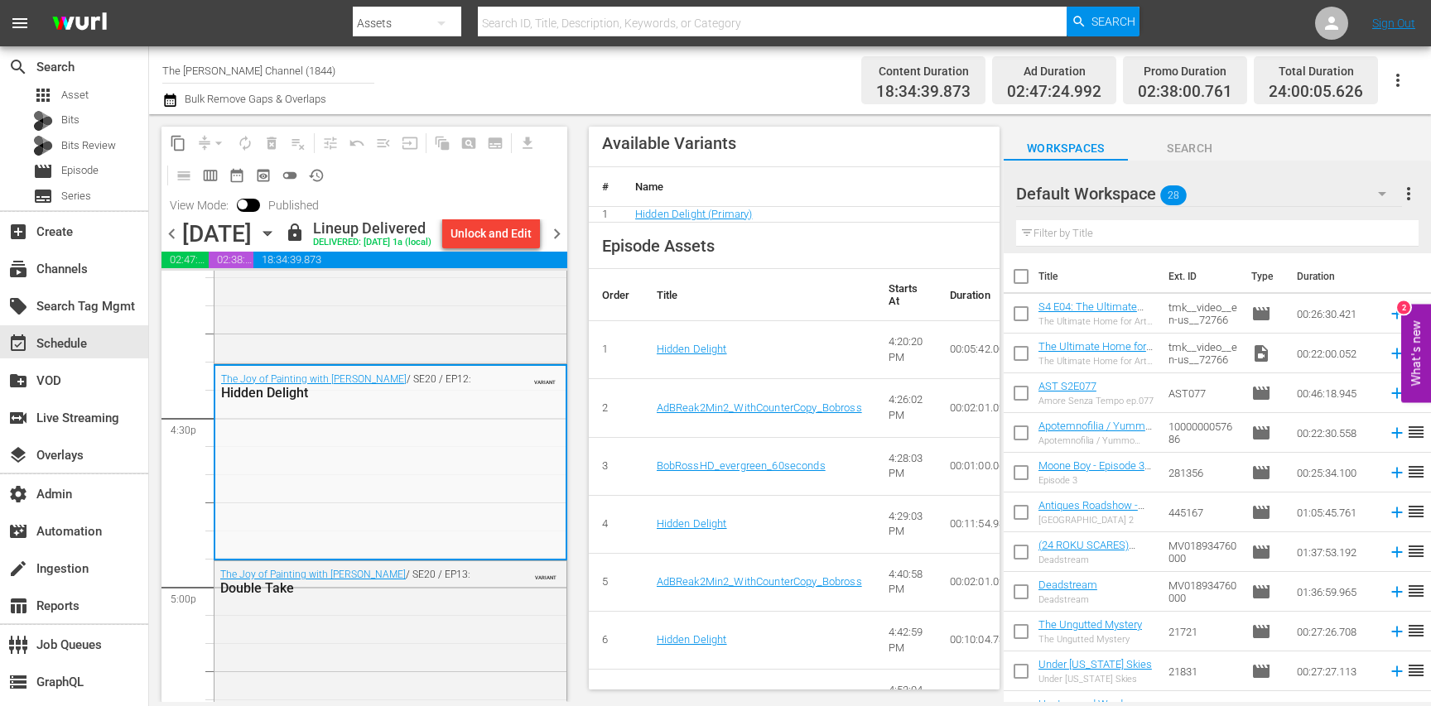
scroll to position [714, 0]
click at [418, 319] on div "The Joy of Painting with Bob Ross / SE20 / EP11: Change of Seasons VARIANT" at bounding box center [391, 264] width 352 height 192
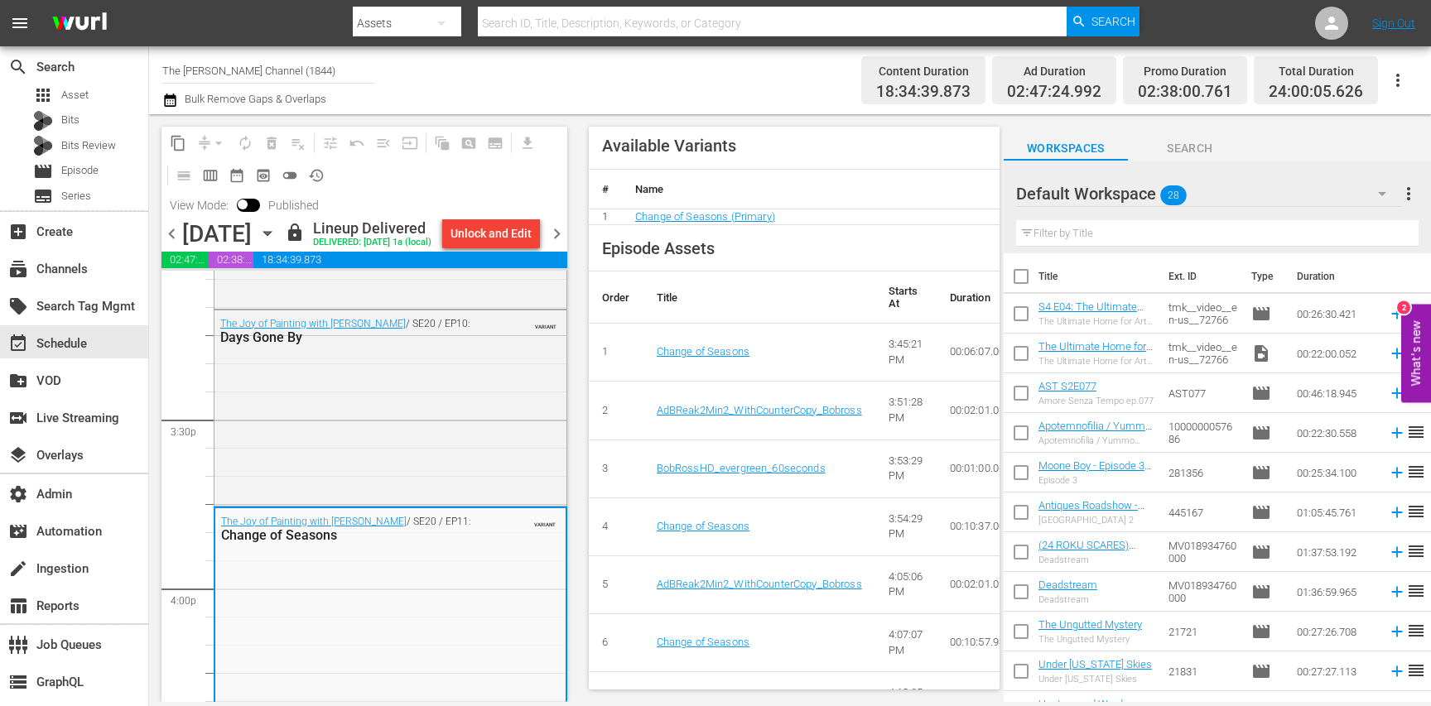
scroll to position [5088, 0]
click at [451, 427] on div "The Joy of Painting with Bob Ross / SE20 / EP10: Days Gone By VARIANT" at bounding box center [391, 407] width 352 height 192
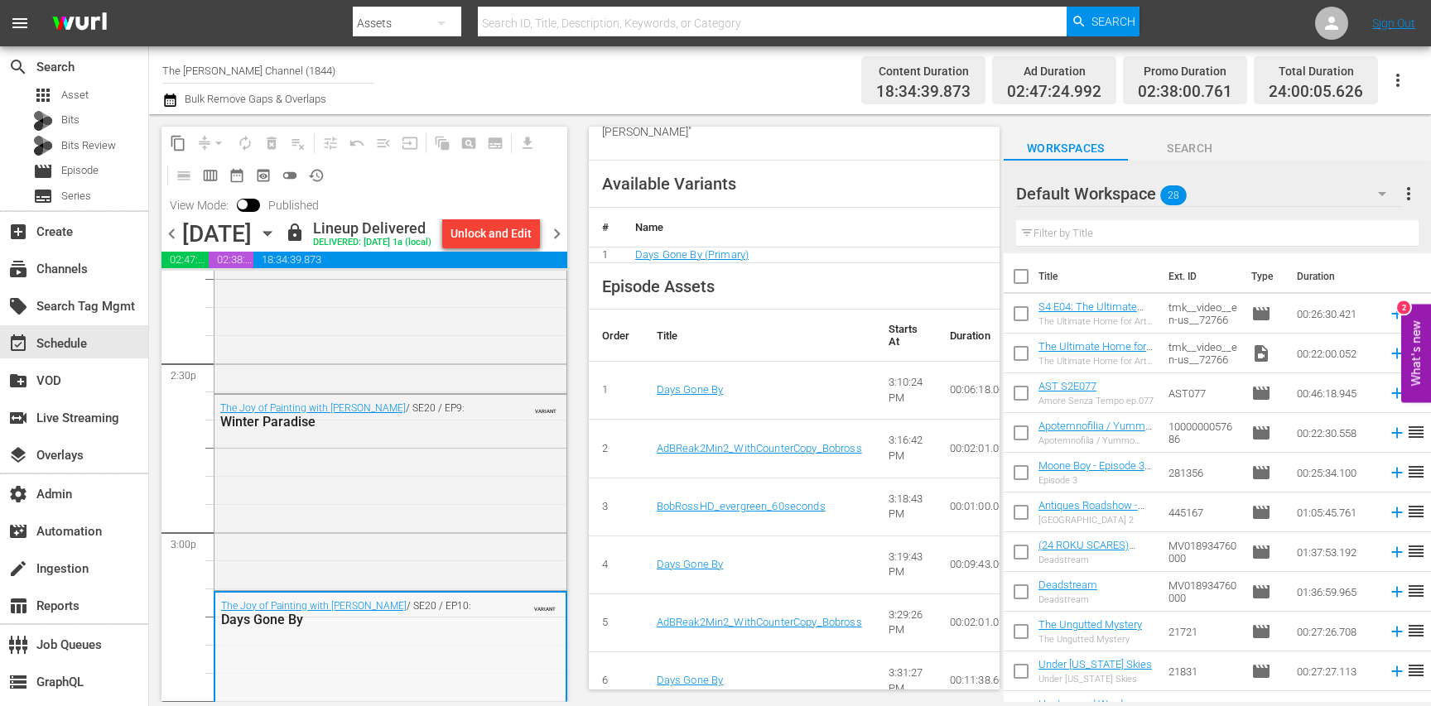
scroll to position [4795, 0]
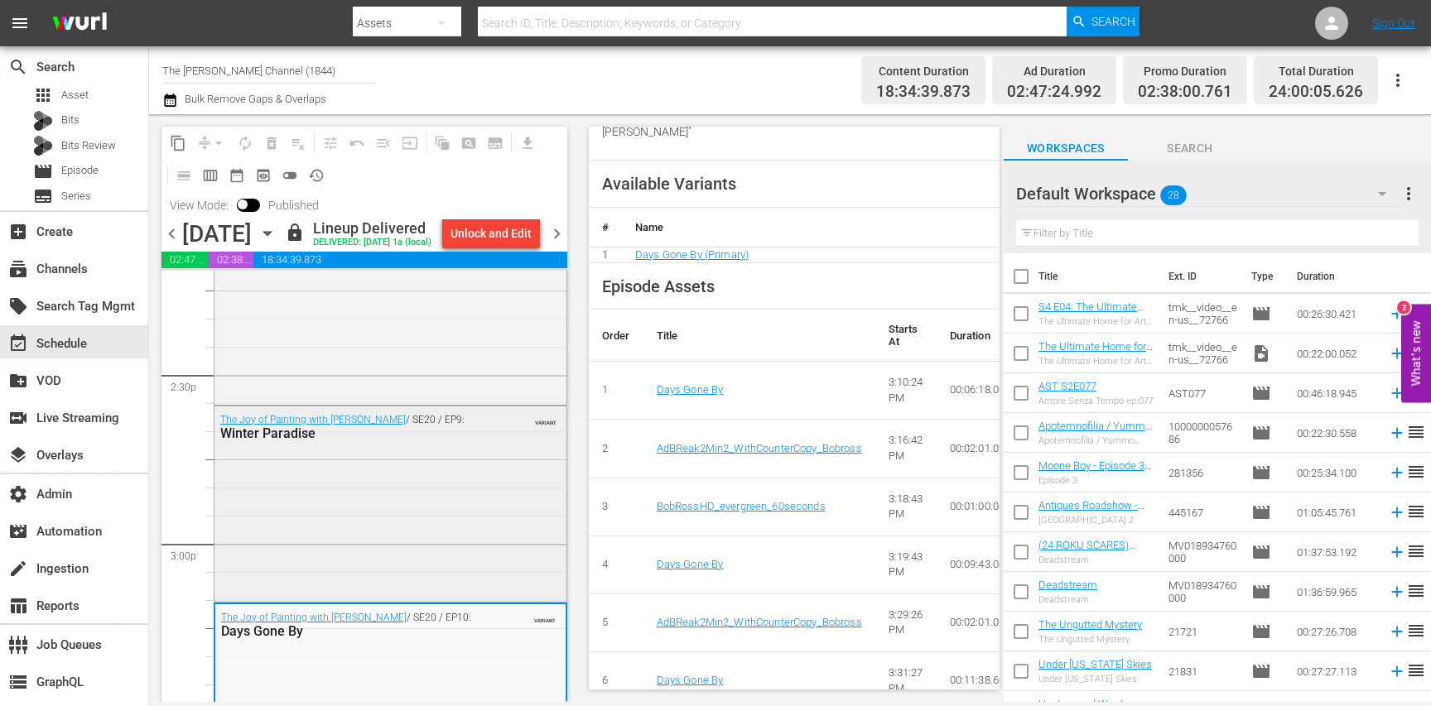
click at [506, 504] on div "The Joy of Painting with Bob Ross / SE20 / EP9: Winter Paradise VARIANT" at bounding box center [391, 503] width 352 height 192
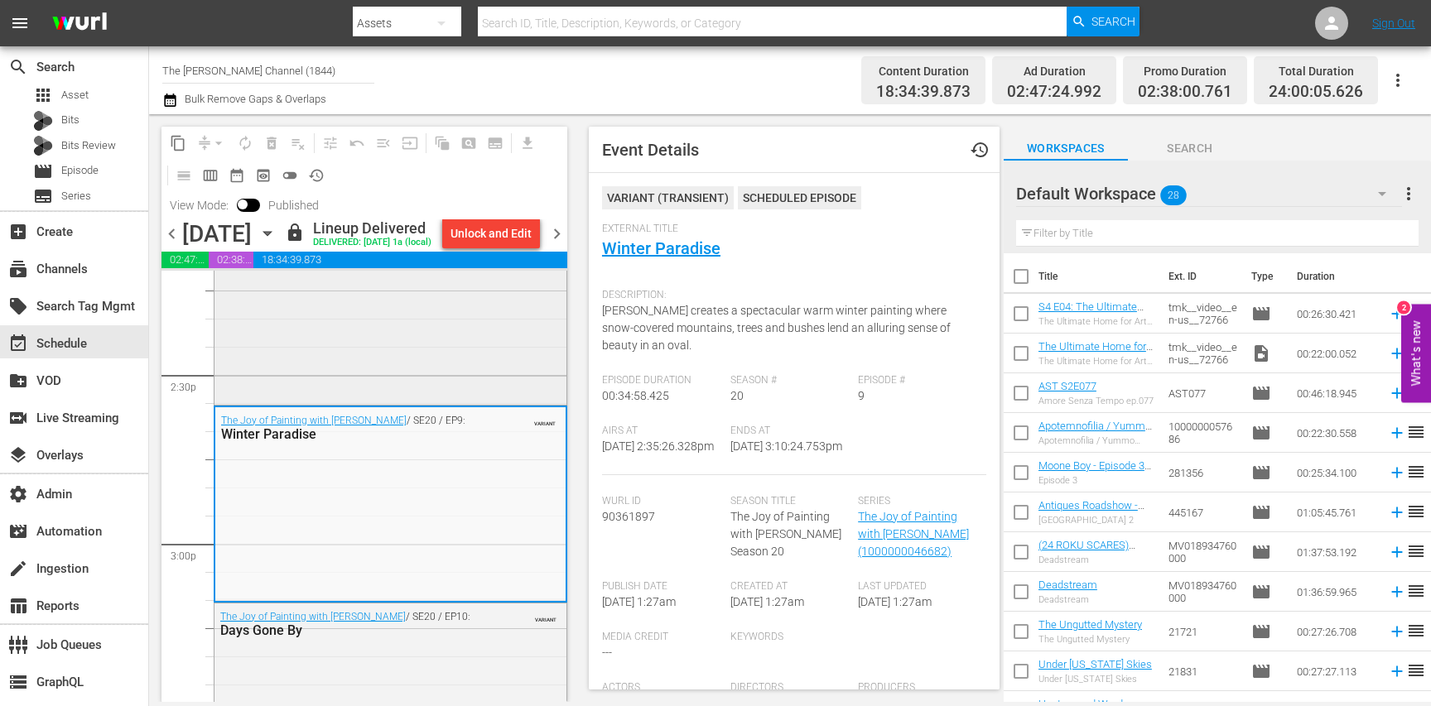
click at [488, 402] on div "The Joy of Painting with Bob Ross / SE20 / EP8: The Old Oak Tree VARIANT" at bounding box center [391, 306] width 352 height 192
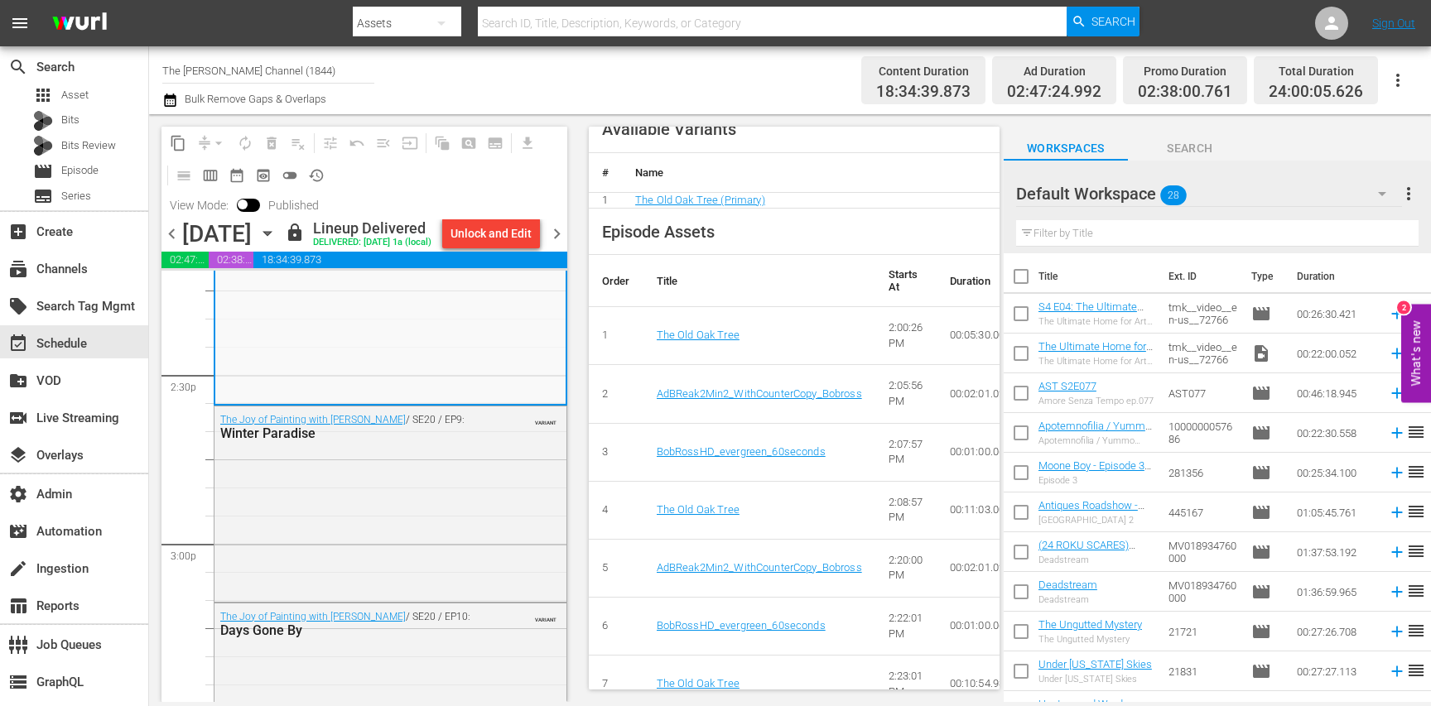
scroll to position [732, 0]
click at [689, 676] on link "The Old Oak Tree" at bounding box center [698, 682] width 83 height 12
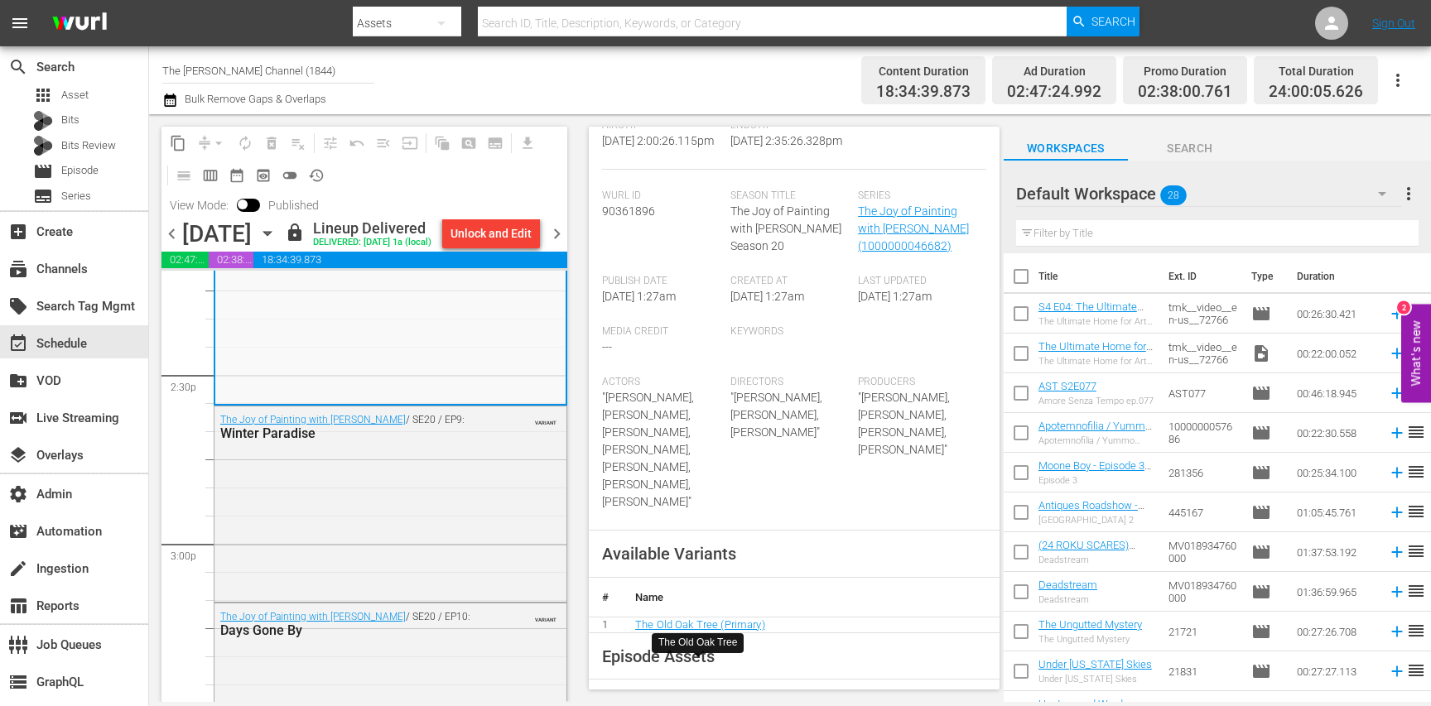
scroll to position [0, 0]
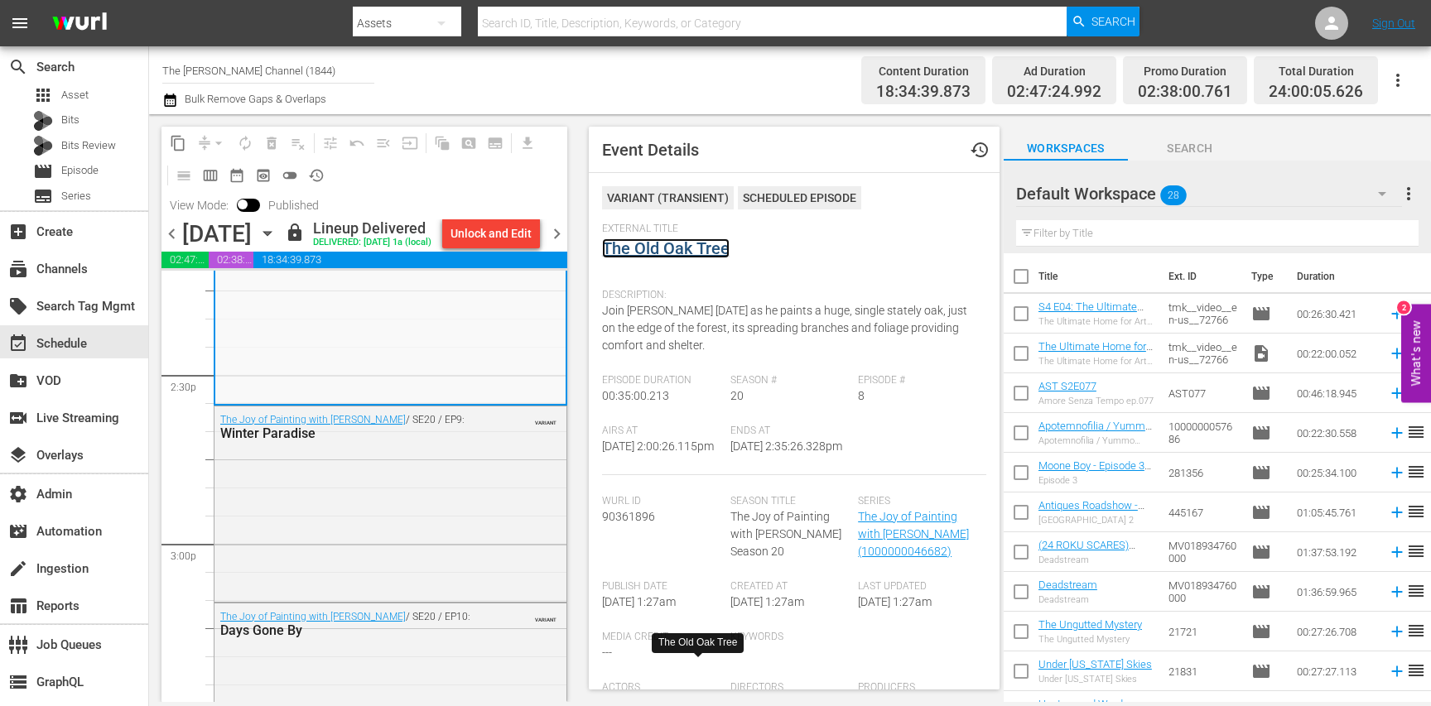
click at [696, 248] on link "The Old Oak Tree" at bounding box center [666, 249] width 128 height 20
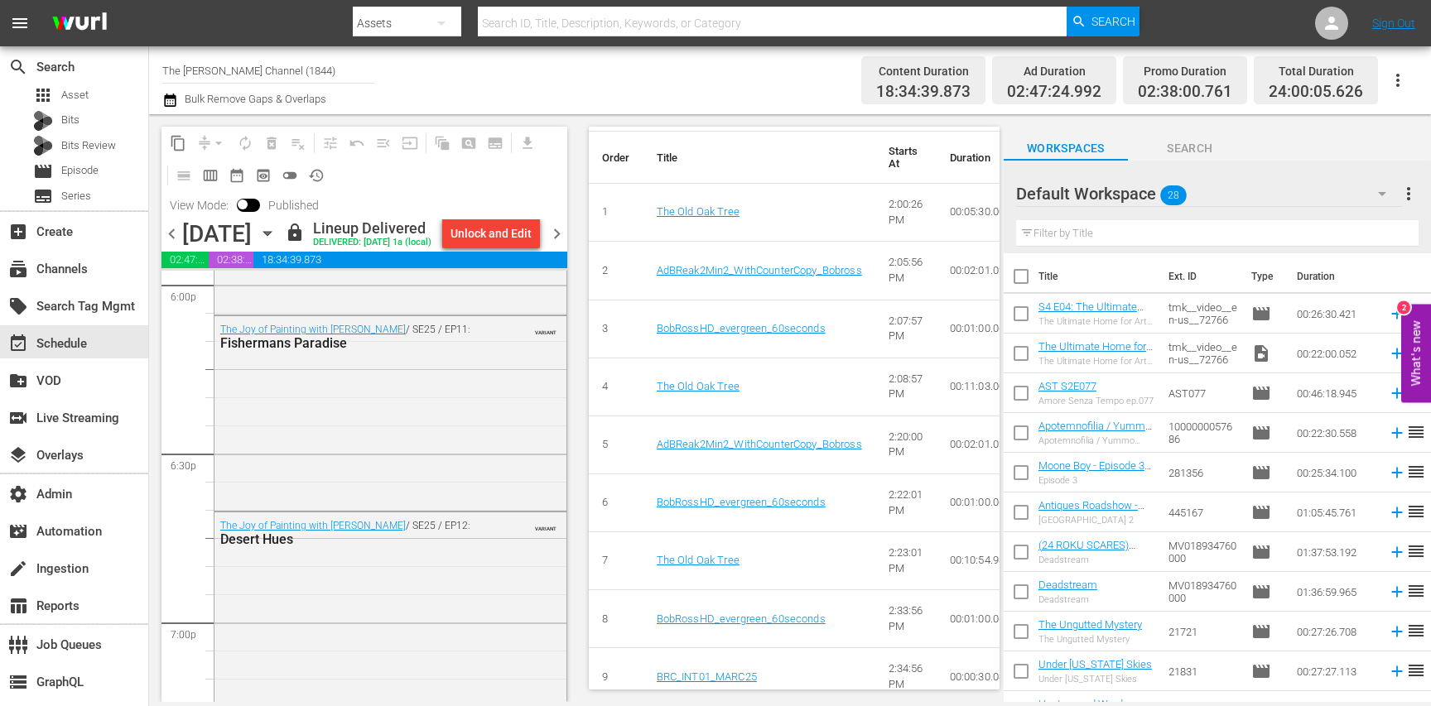
scroll to position [6014, 0]
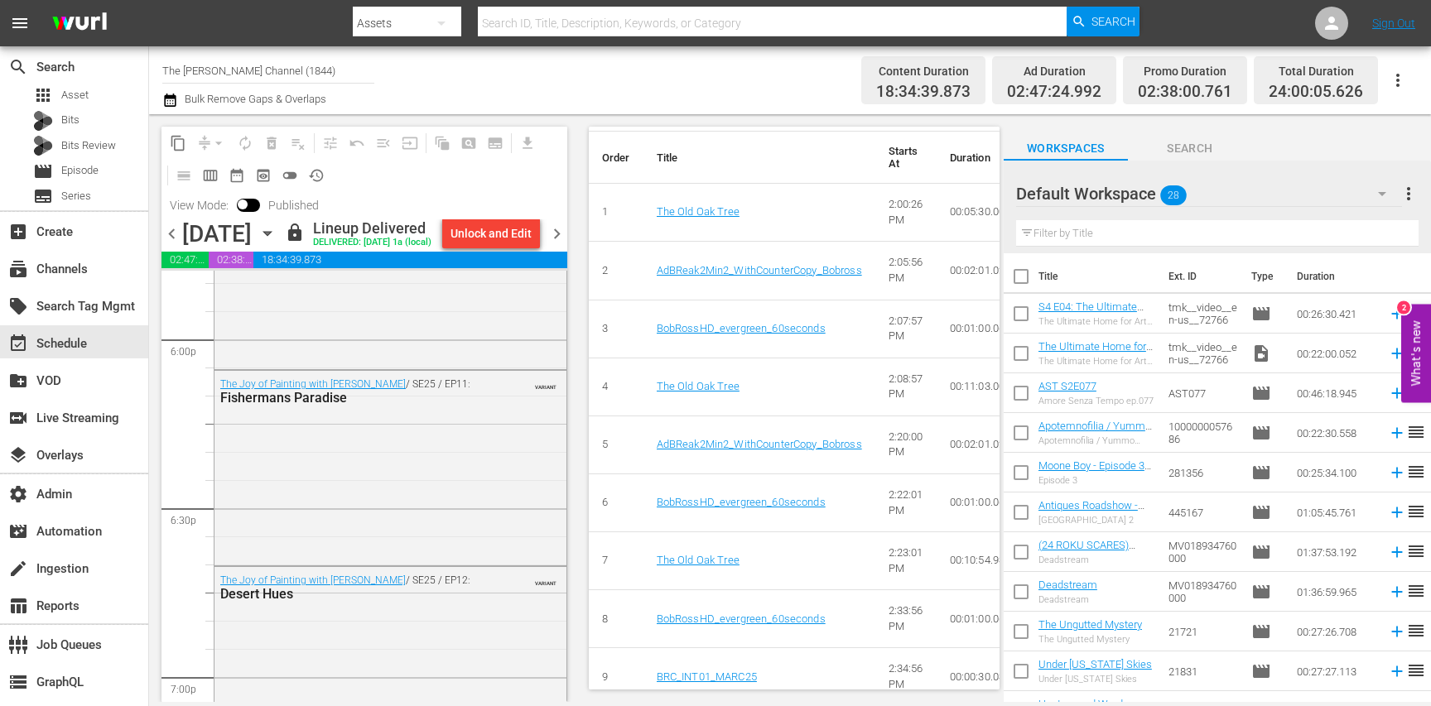
click at [364, 499] on div "The Joy of Painting with Bob Ross / SE25 / EP11: Fishermans Paradise VARIANT" at bounding box center [391, 466] width 352 height 191
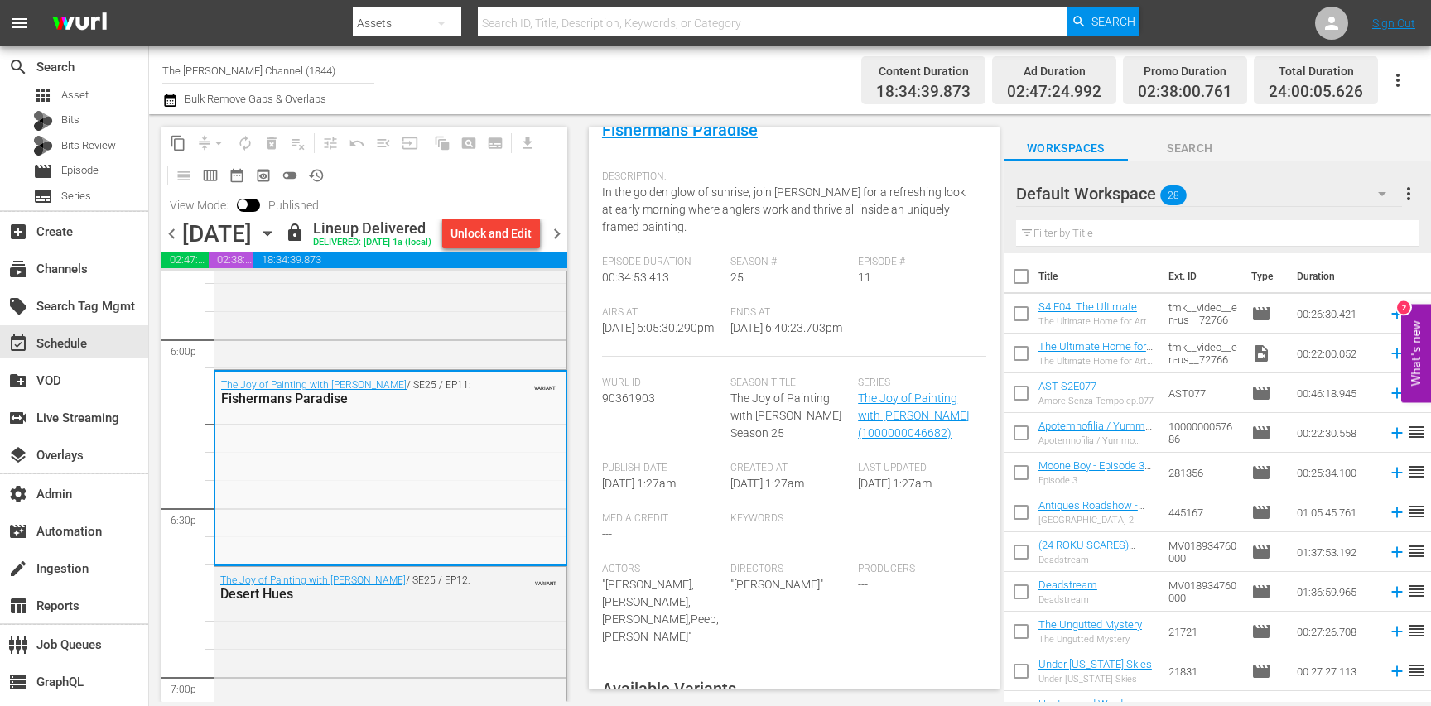
scroll to position [0, 0]
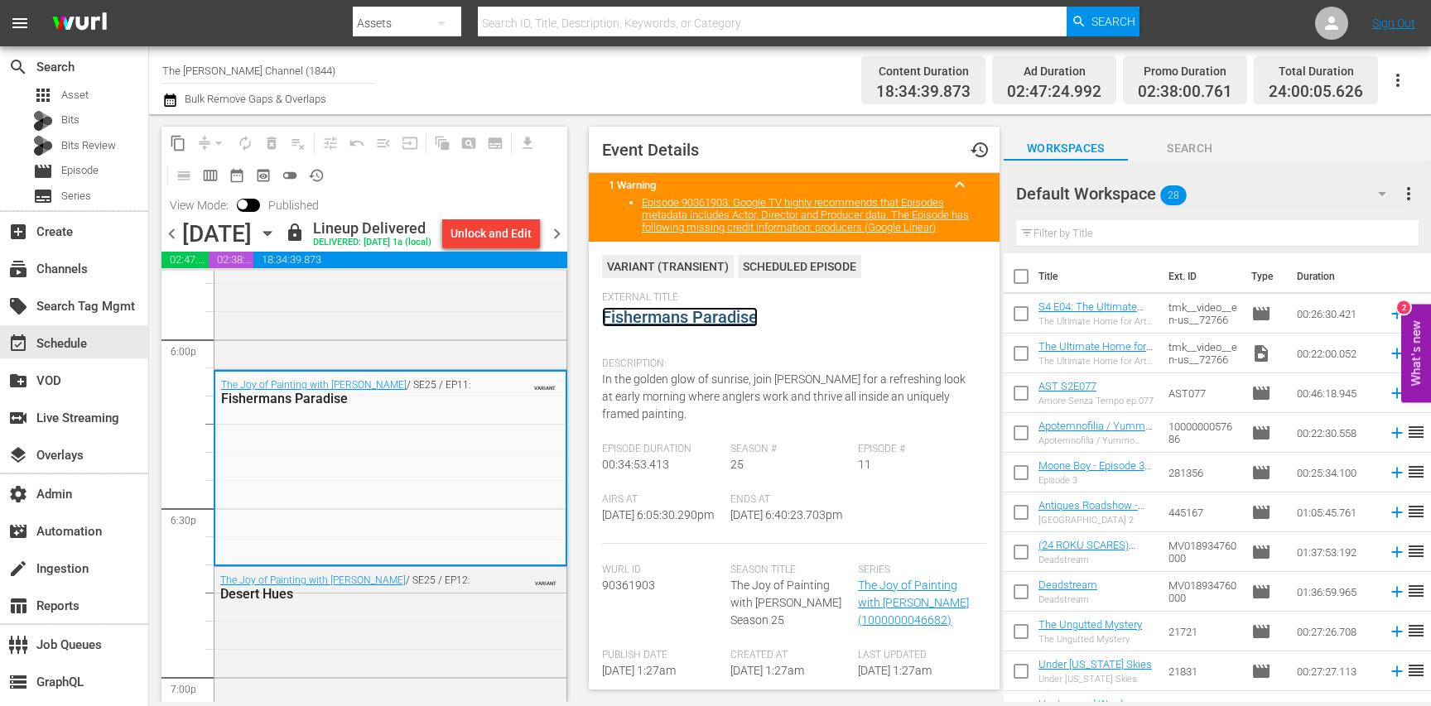
click at [678, 325] on link "Fishermans Paradise" at bounding box center [680, 317] width 156 height 20
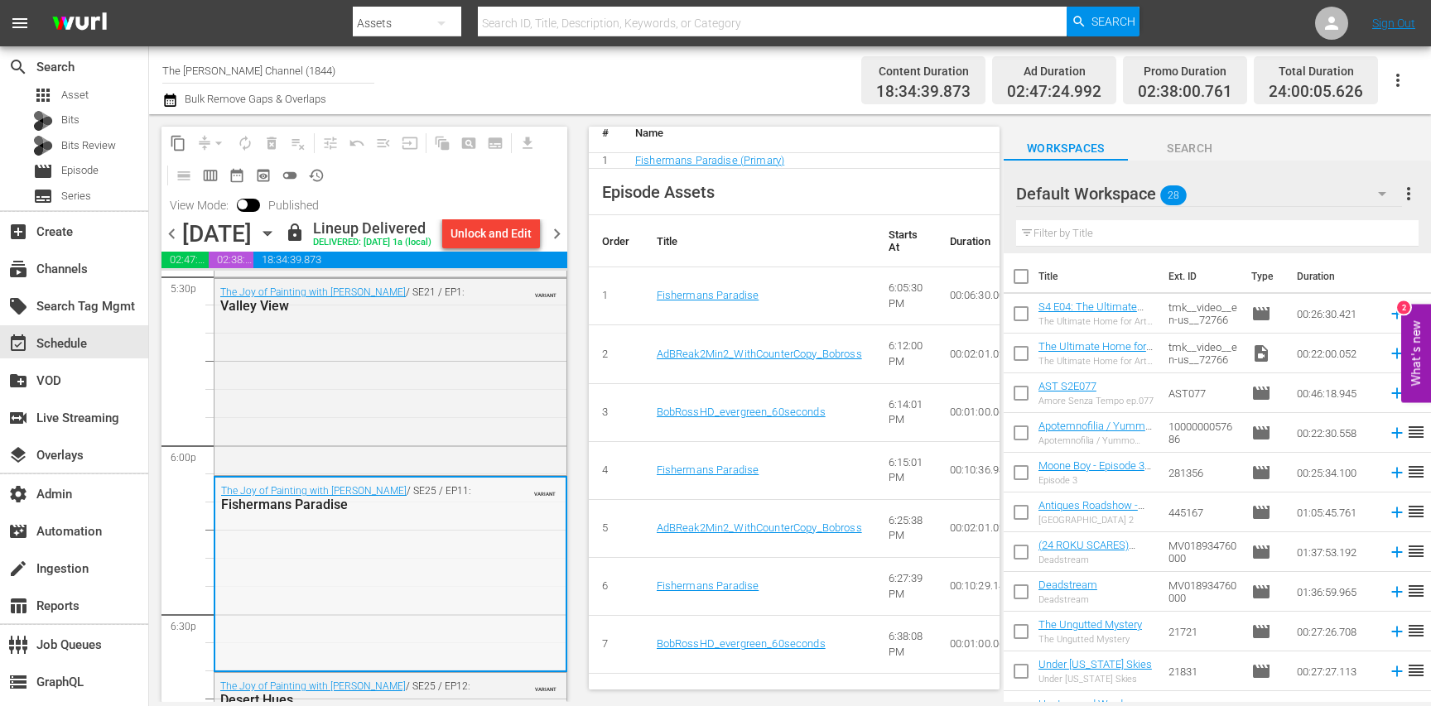
scroll to position [5877, 0]
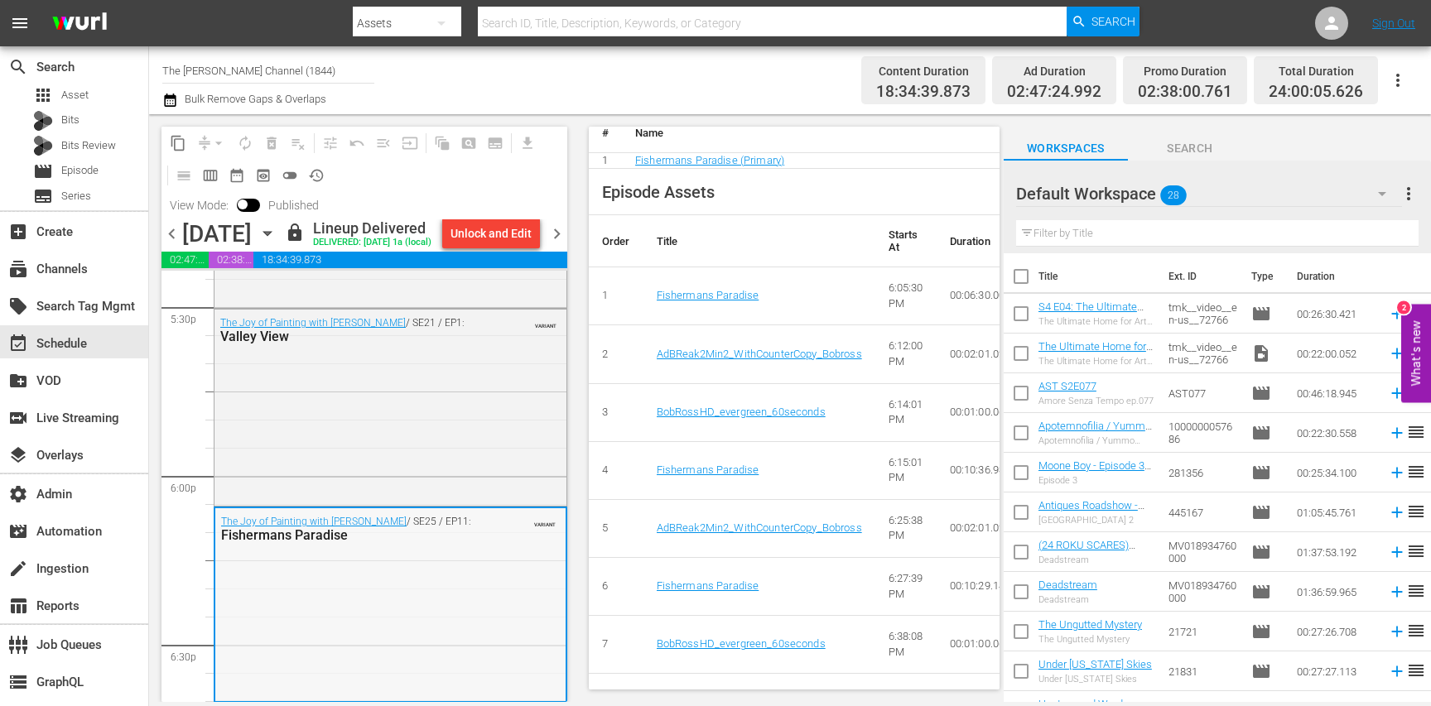
click at [452, 409] on div "The Joy of Painting with Bob Ross / SE21 / EP1: Valley View VARIANT" at bounding box center [391, 406] width 352 height 193
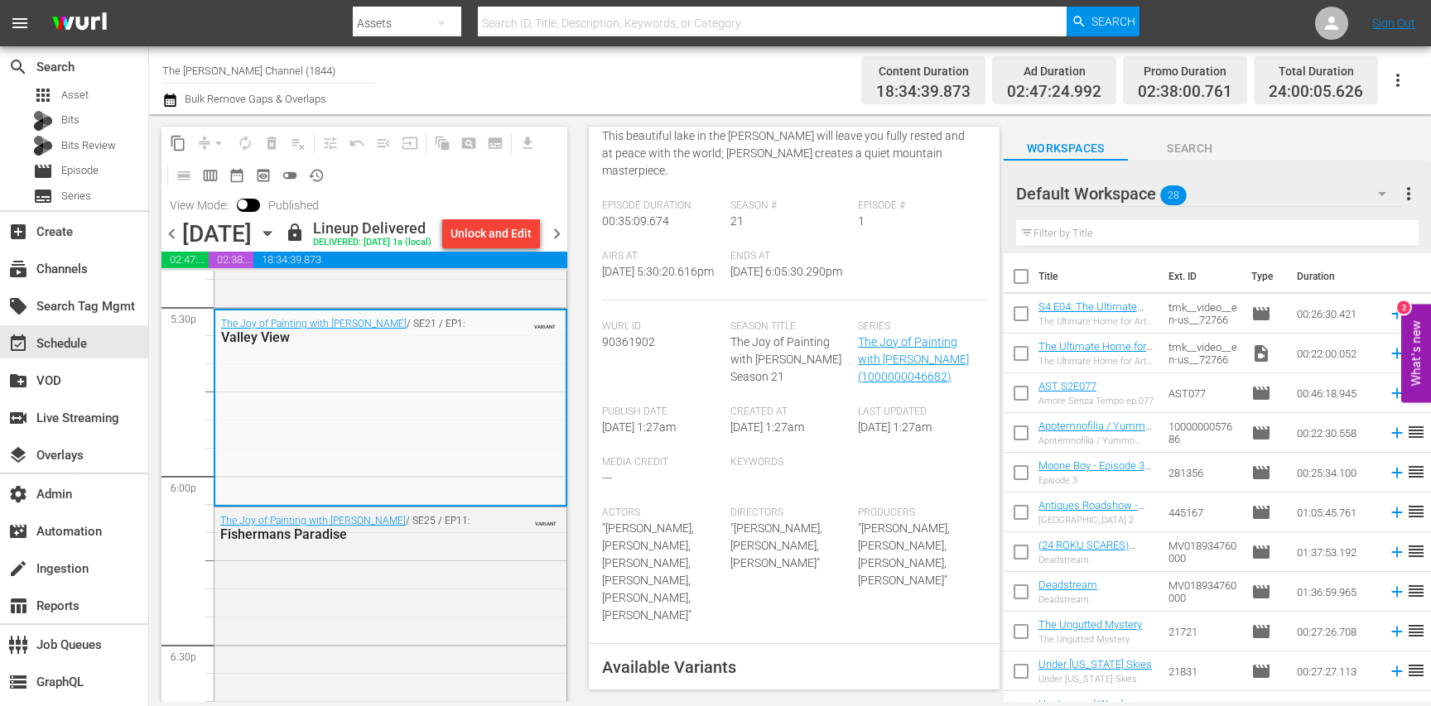
scroll to position [0, 0]
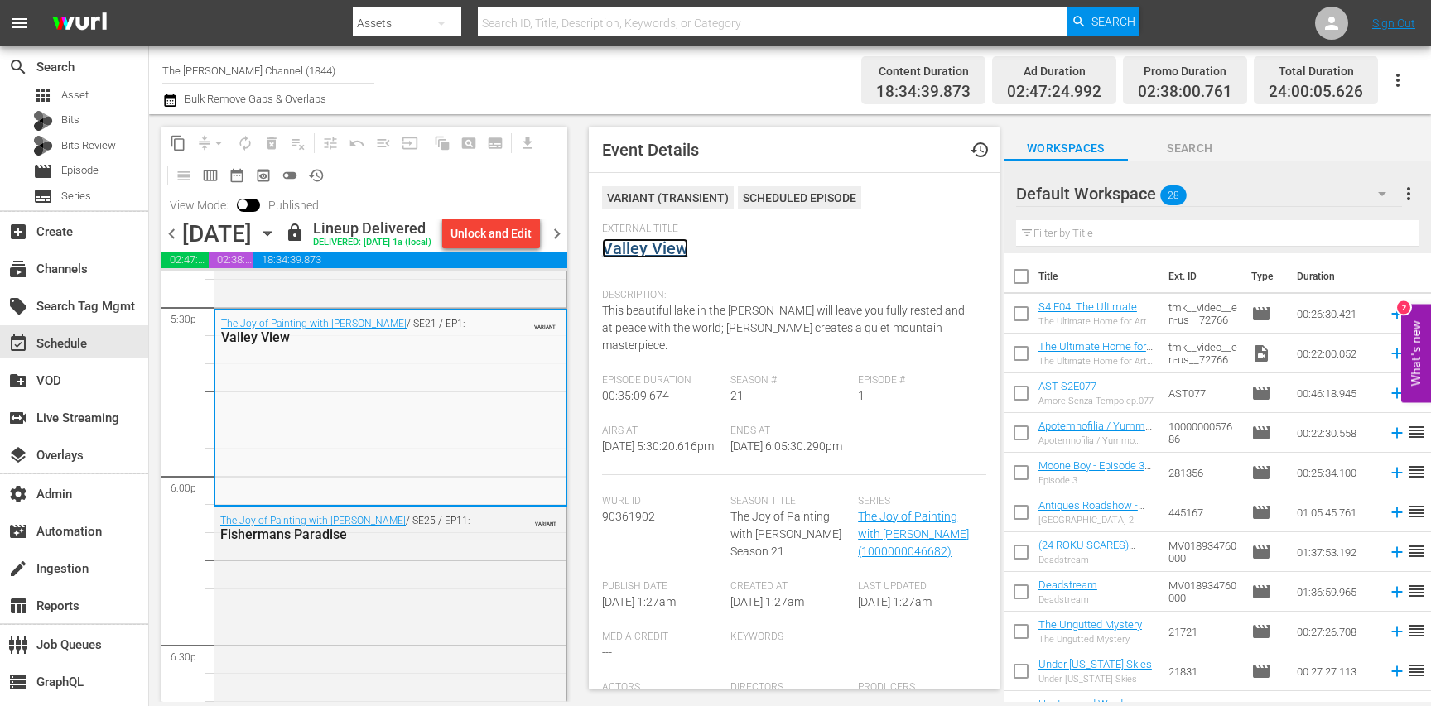
click at [664, 253] on link "Valley View" at bounding box center [645, 249] width 86 height 20
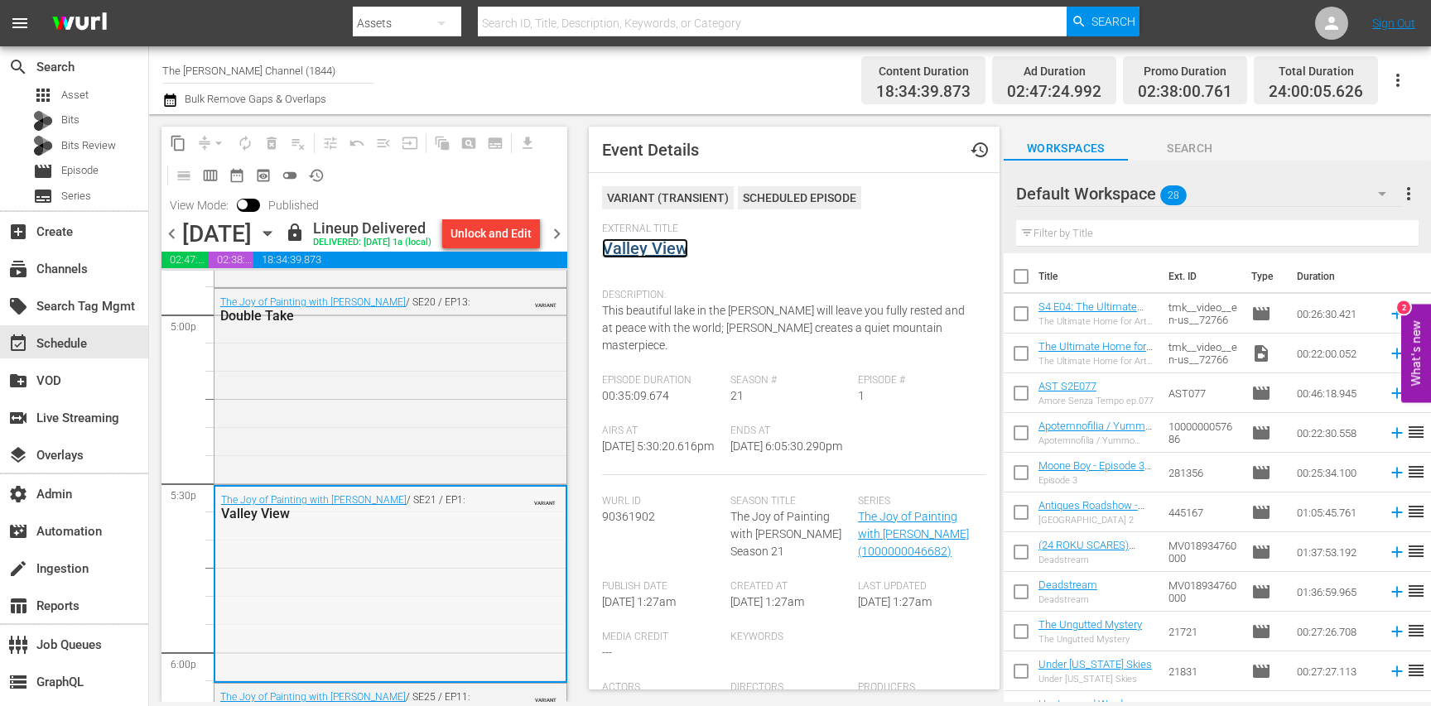
scroll to position [5690, 0]
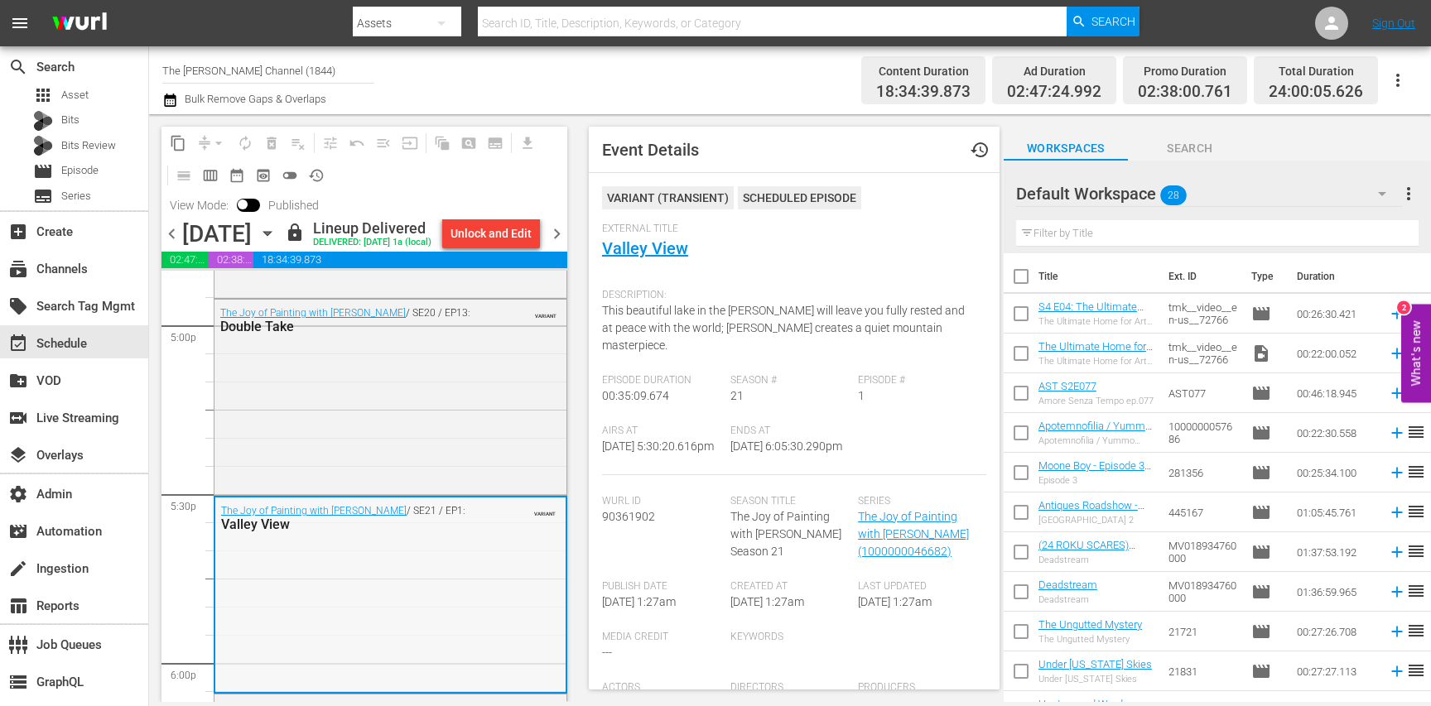
click at [438, 426] on div "The Joy of Painting with Bob Ross / SE20 / EP13: Double Take VARIANT" at bounding box center [391, 396] width 352 height 192
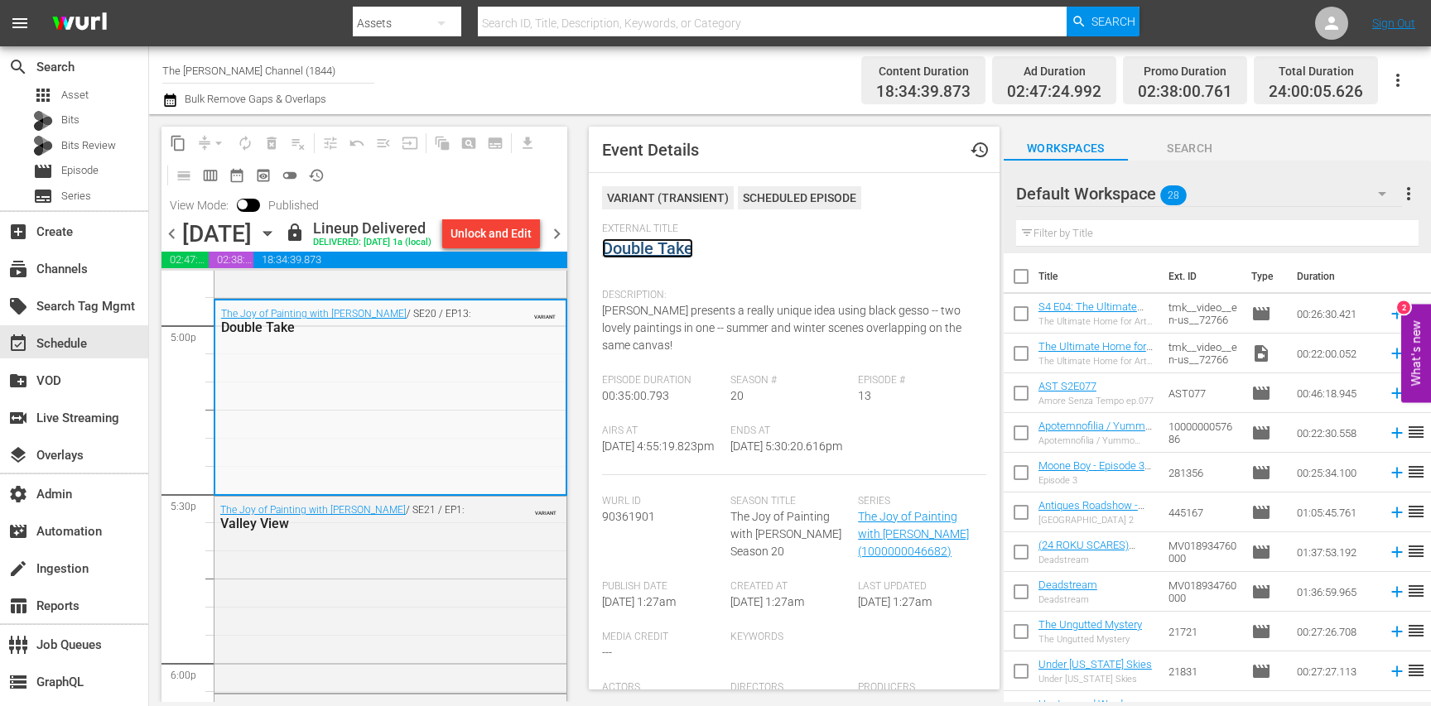
click at [642, 256] on link "Double Take" at bounding box center [647, 249] width 91 height 20
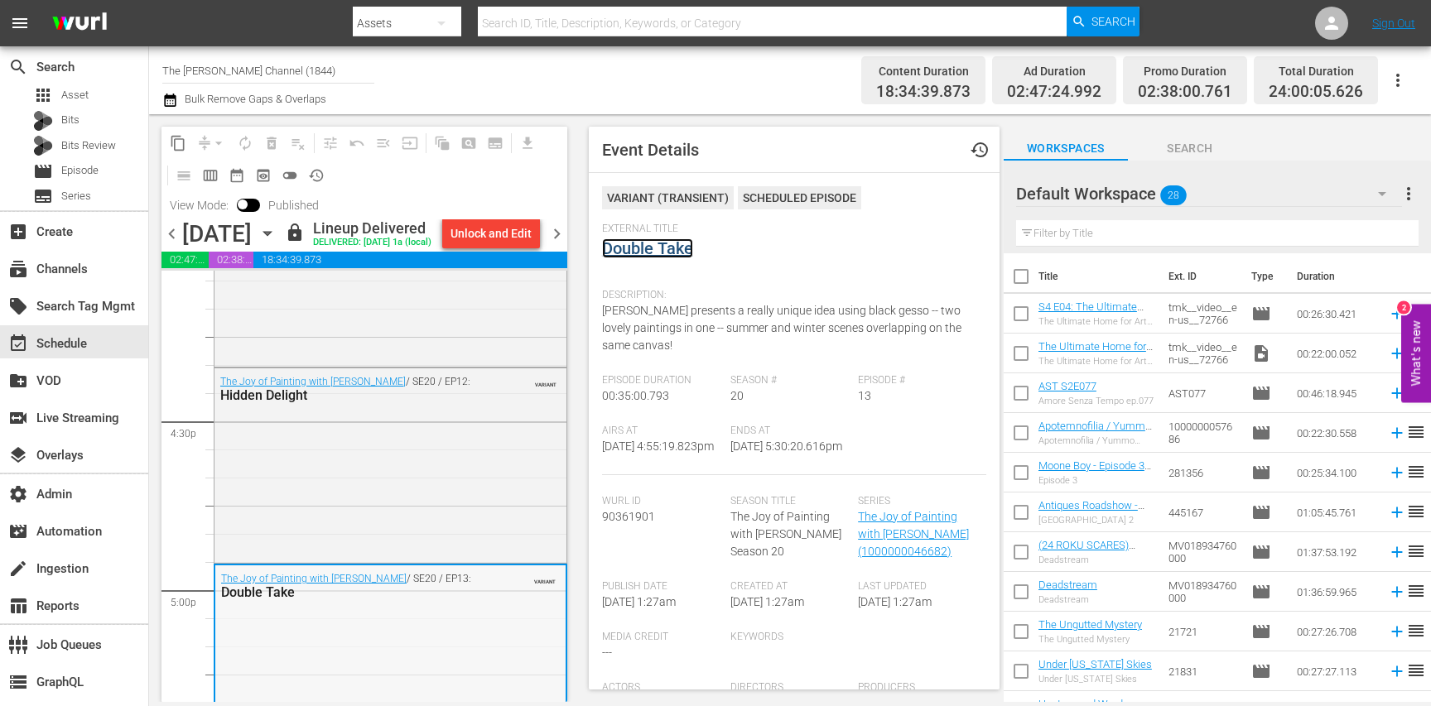
scroll to position [5412, 0]
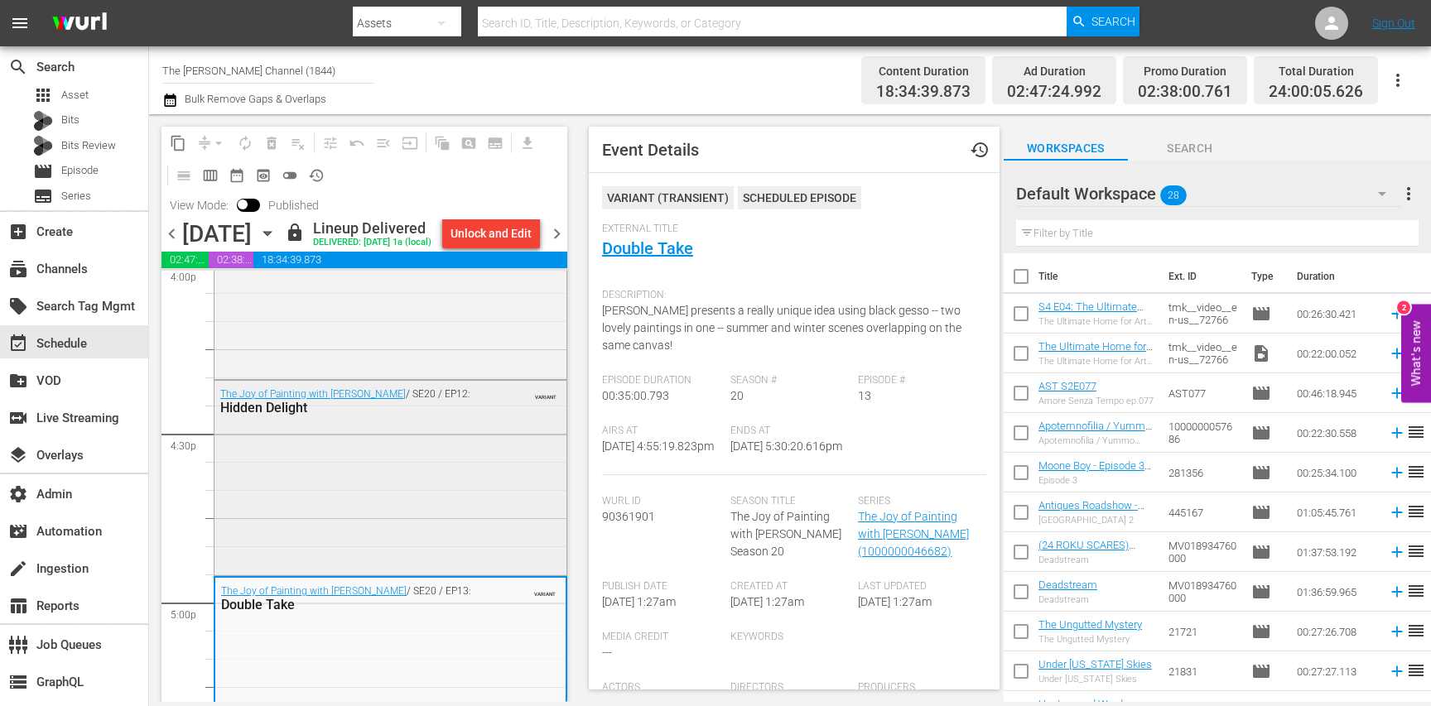
click at [529, 422] on div "The Joy of Painting with Bob Ross / SE20 / EP12: Hidden Delight VARIANT" at bounding box center [391, 401] width 352 height 41
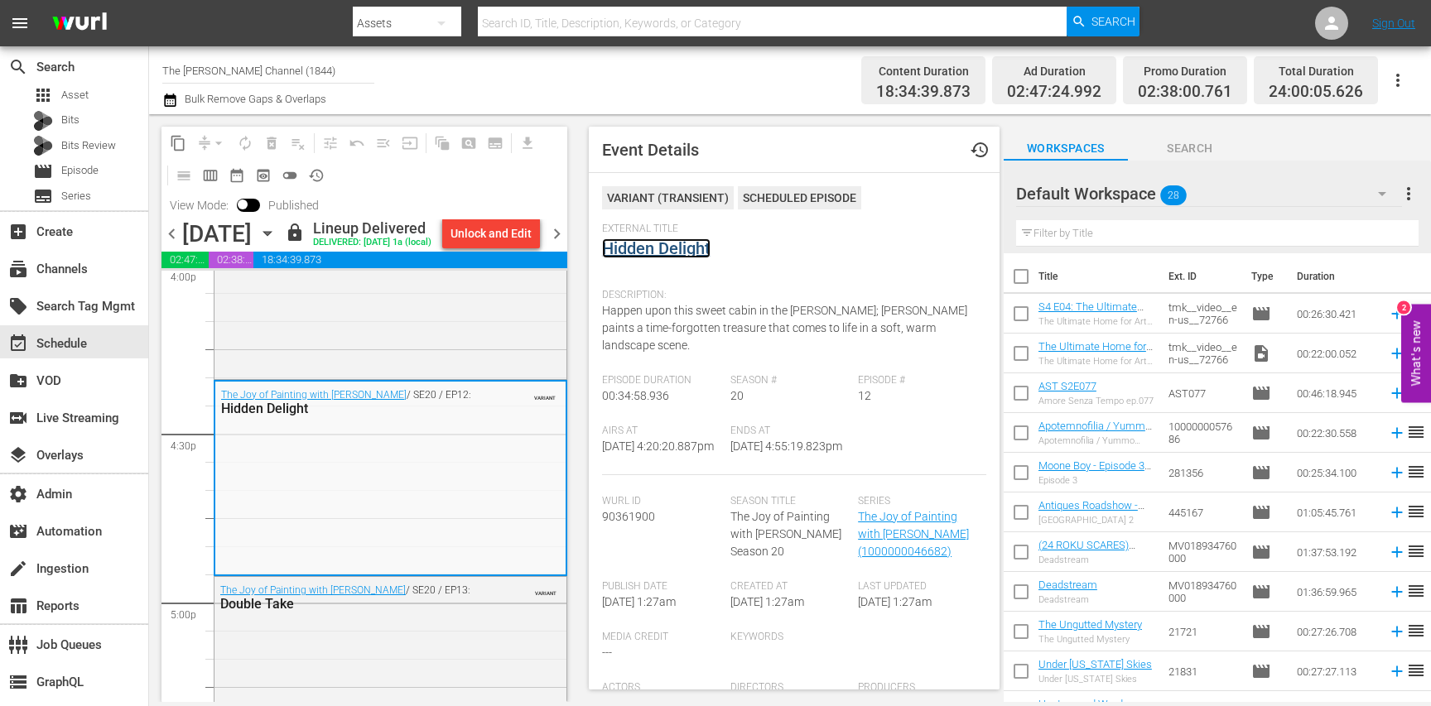
click at [663, 243] on link "Hidden Delight" at bounding box center [656, 249] width 108 height 20
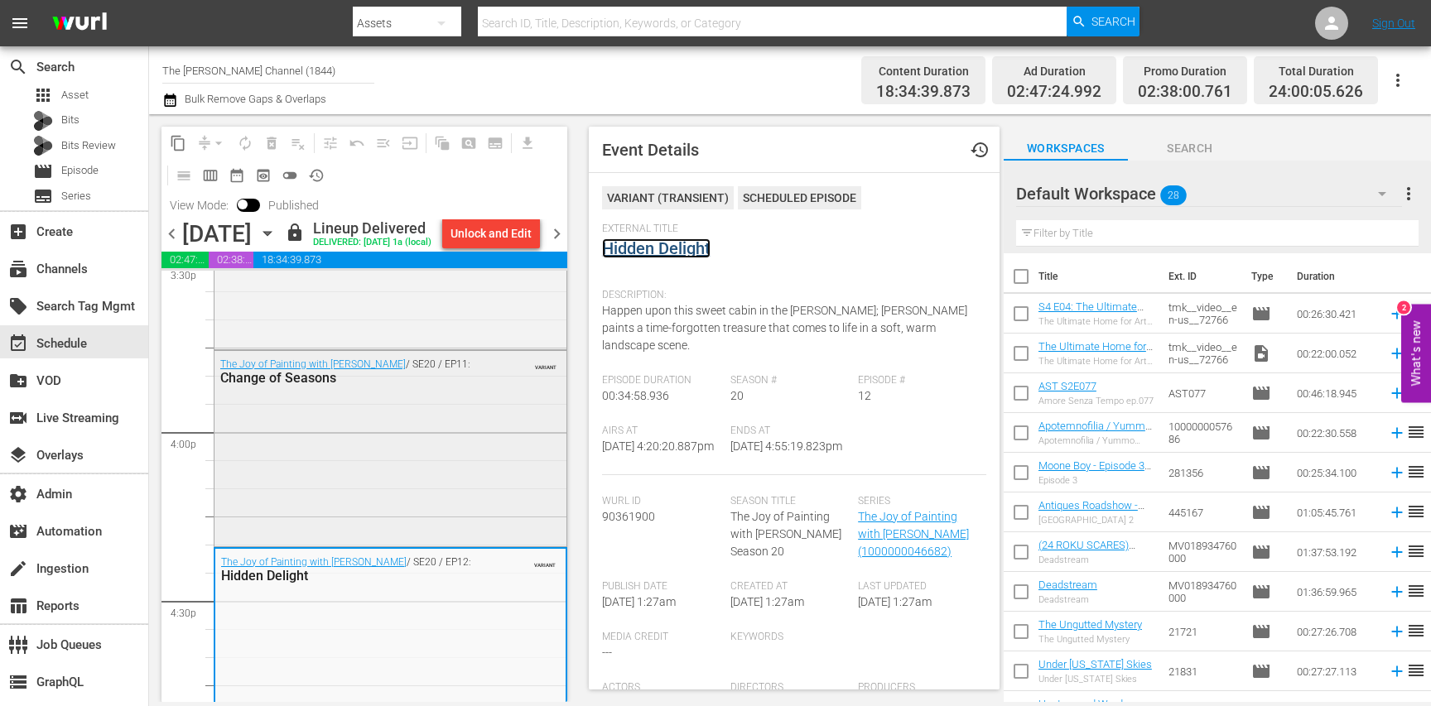
scroll to position [5232, 0]
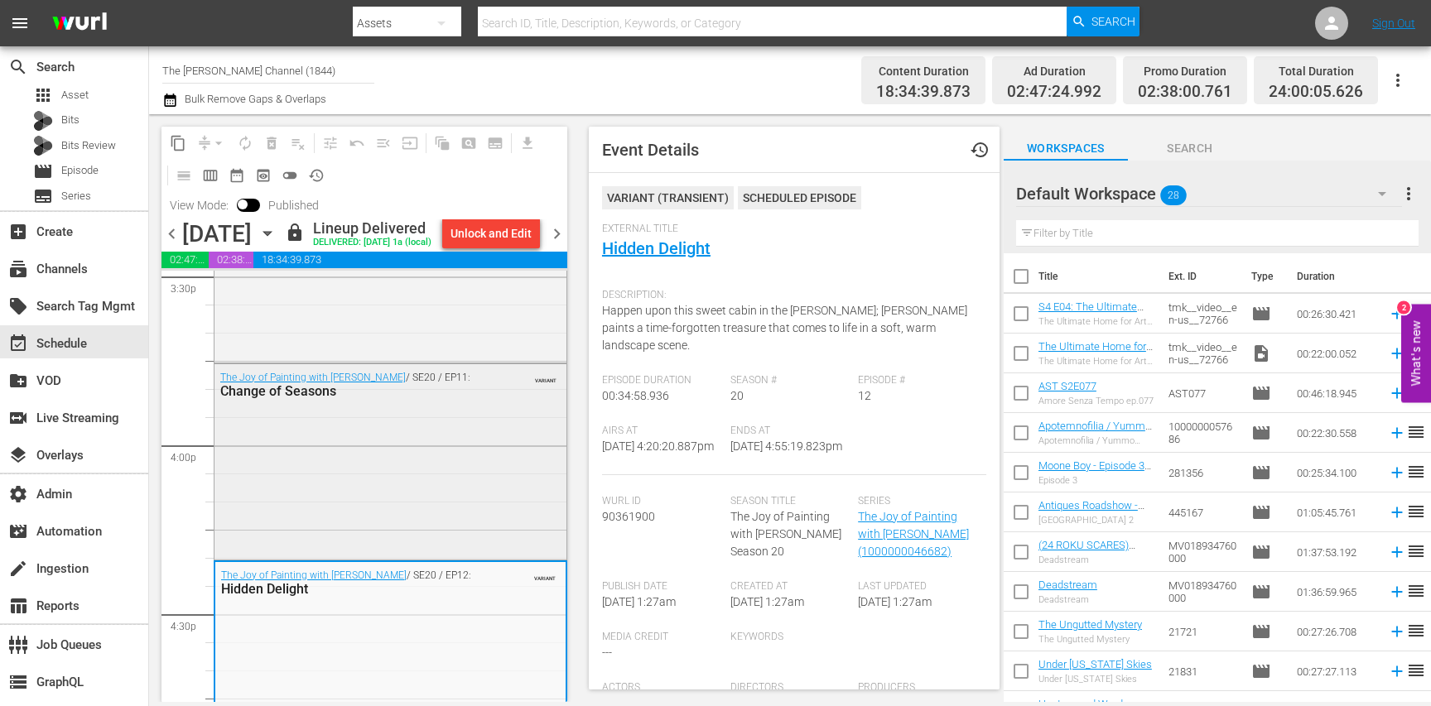
click at [509, 465] on div "The Joy of Painting with Bob Ross / SE20 / EP11: Change of Seasons VARIANT" at bounding box center [391, 460] width 352 height 192
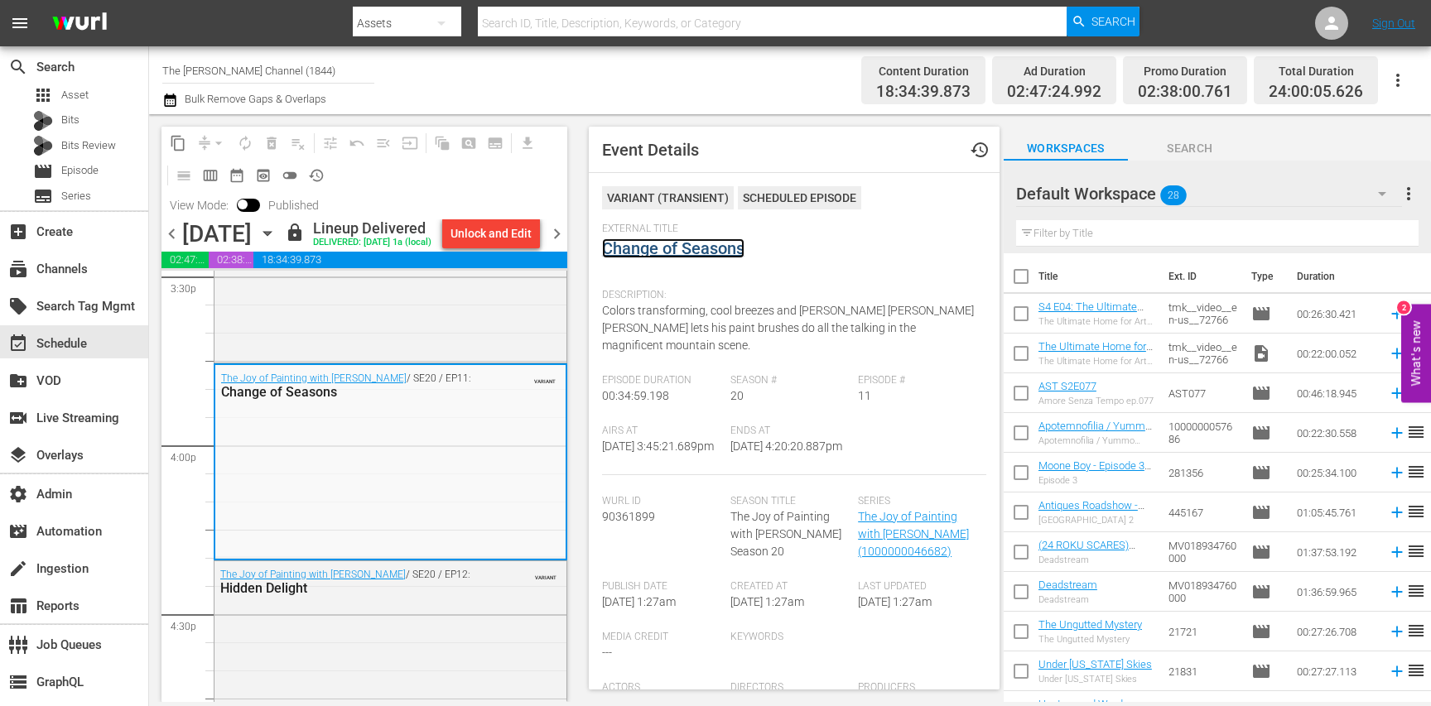
click at [676, 253] on link "Change of Seasons" at bounding box center [673, 249] width 142 height 20
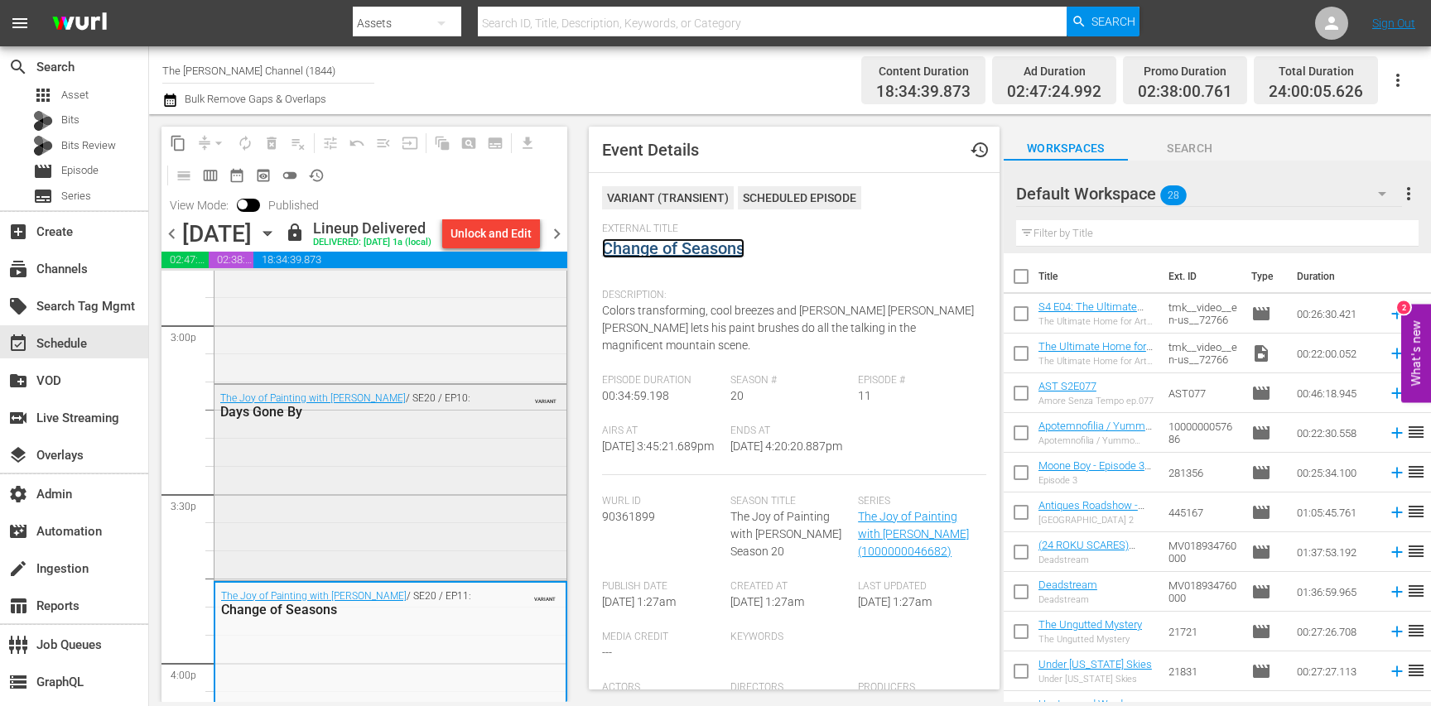
scroll to position [5007, 0]
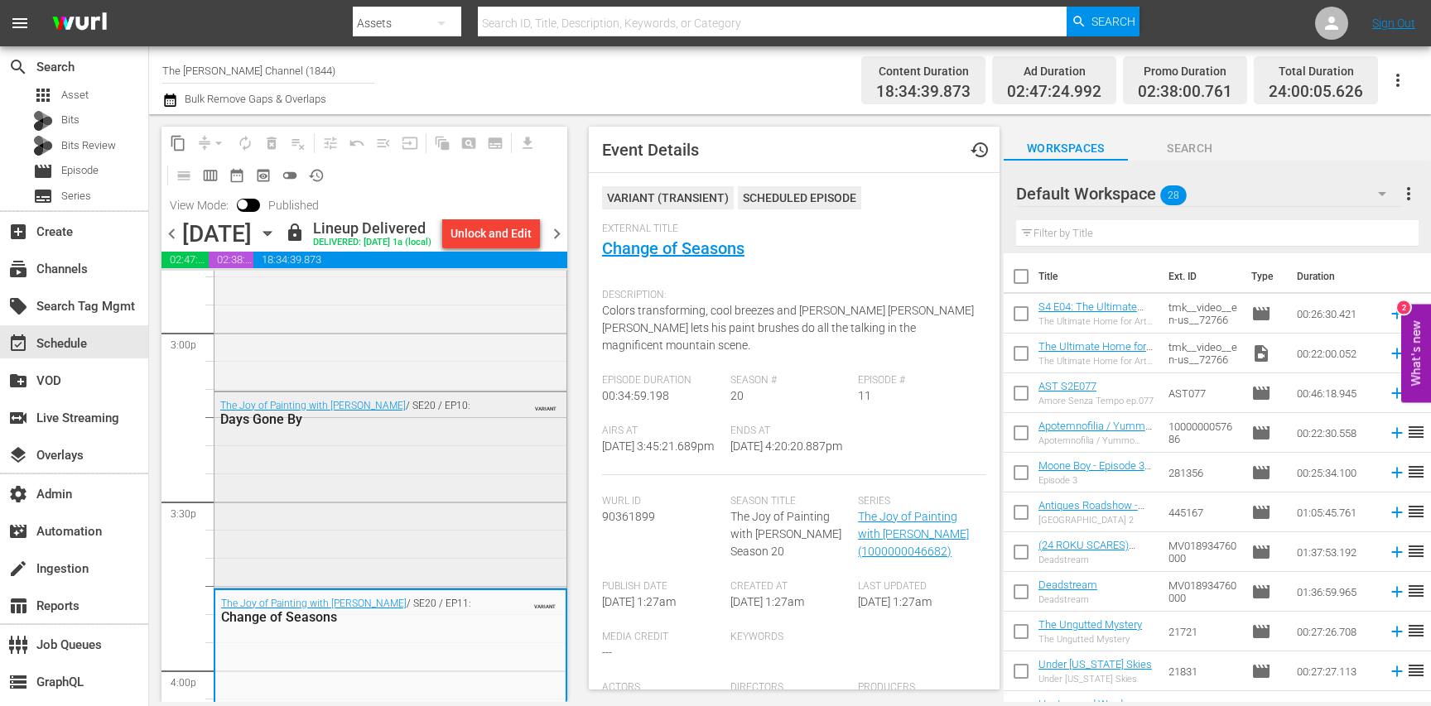
click at [491, 433] on div "The Joy of Painting with Bob Ross / SE20 / EP10: Days Gone By VARIANT" at bounding box center [391, 413] width 352 height 41
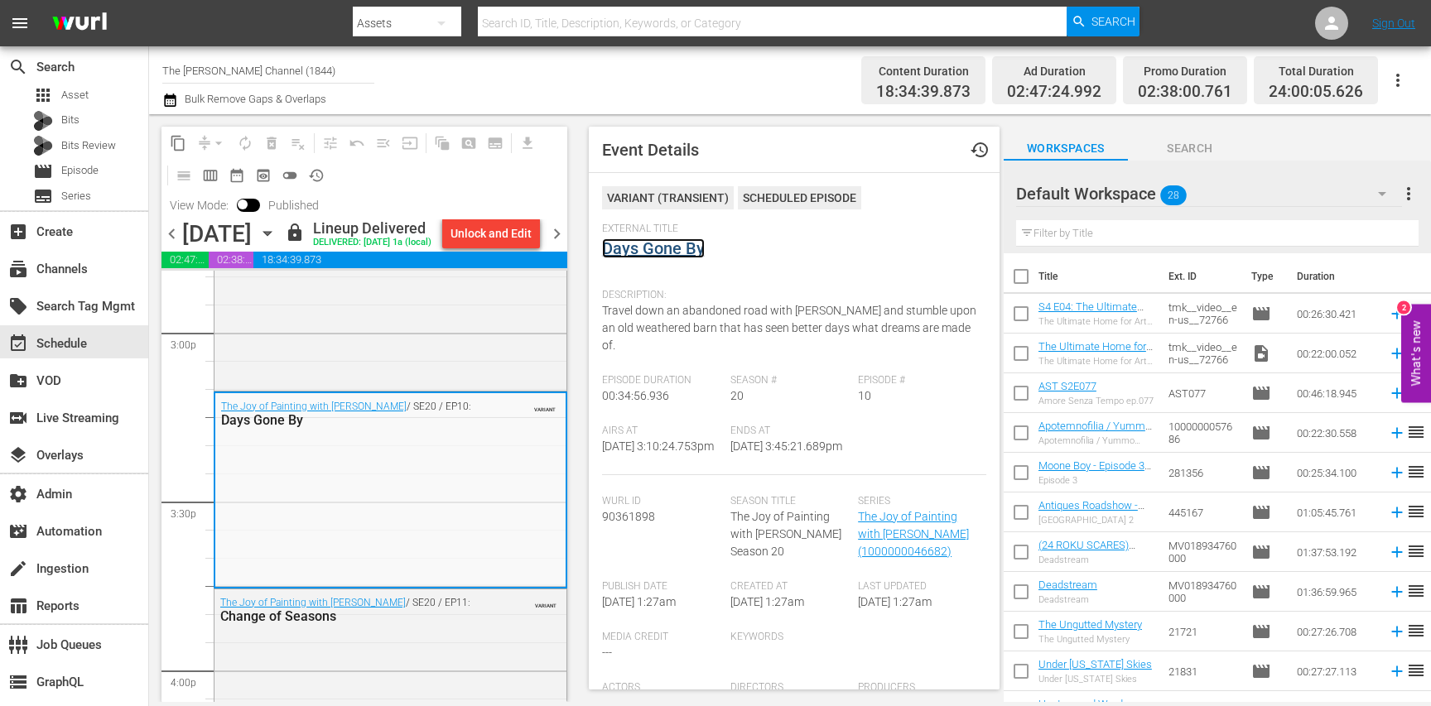
click at [665, 247] on link "Days Gone By" at bounding box center [653, 249] width 103 height 20
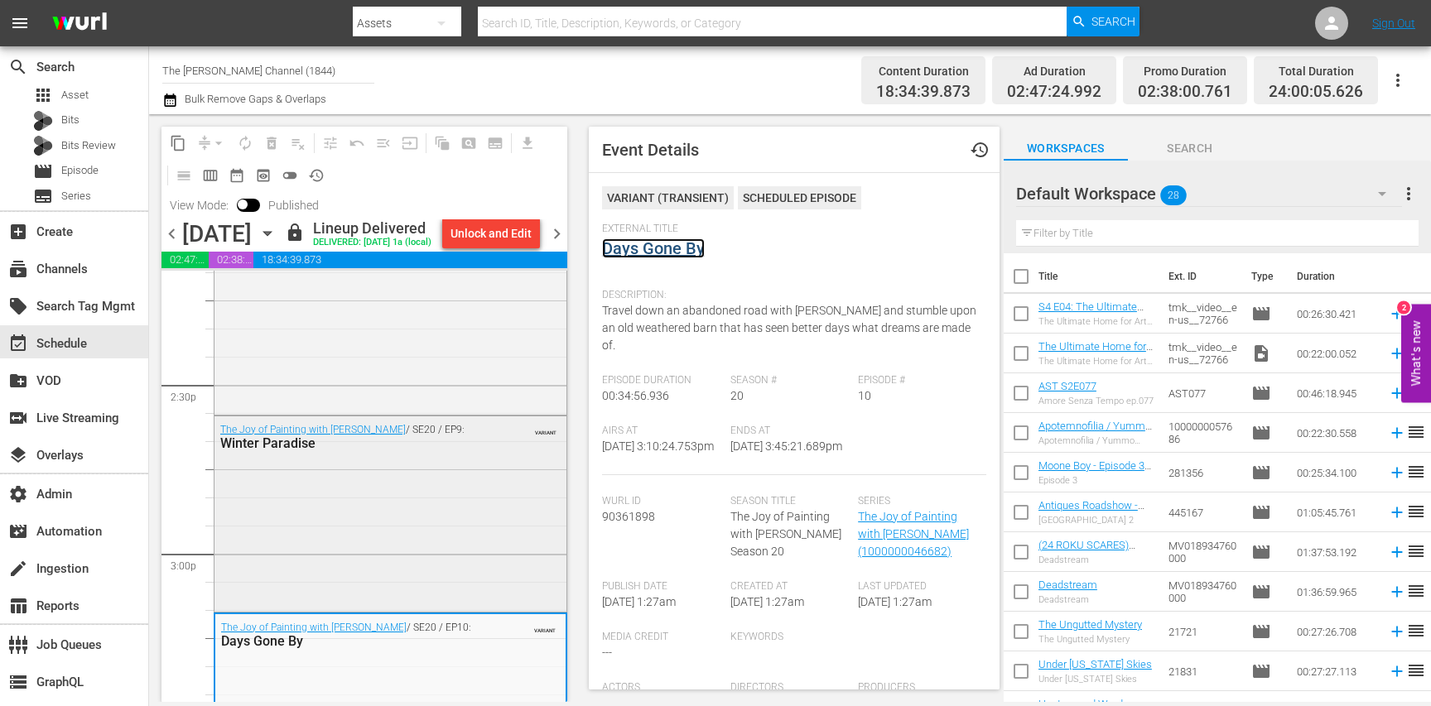
scroll to position [4777, 0]
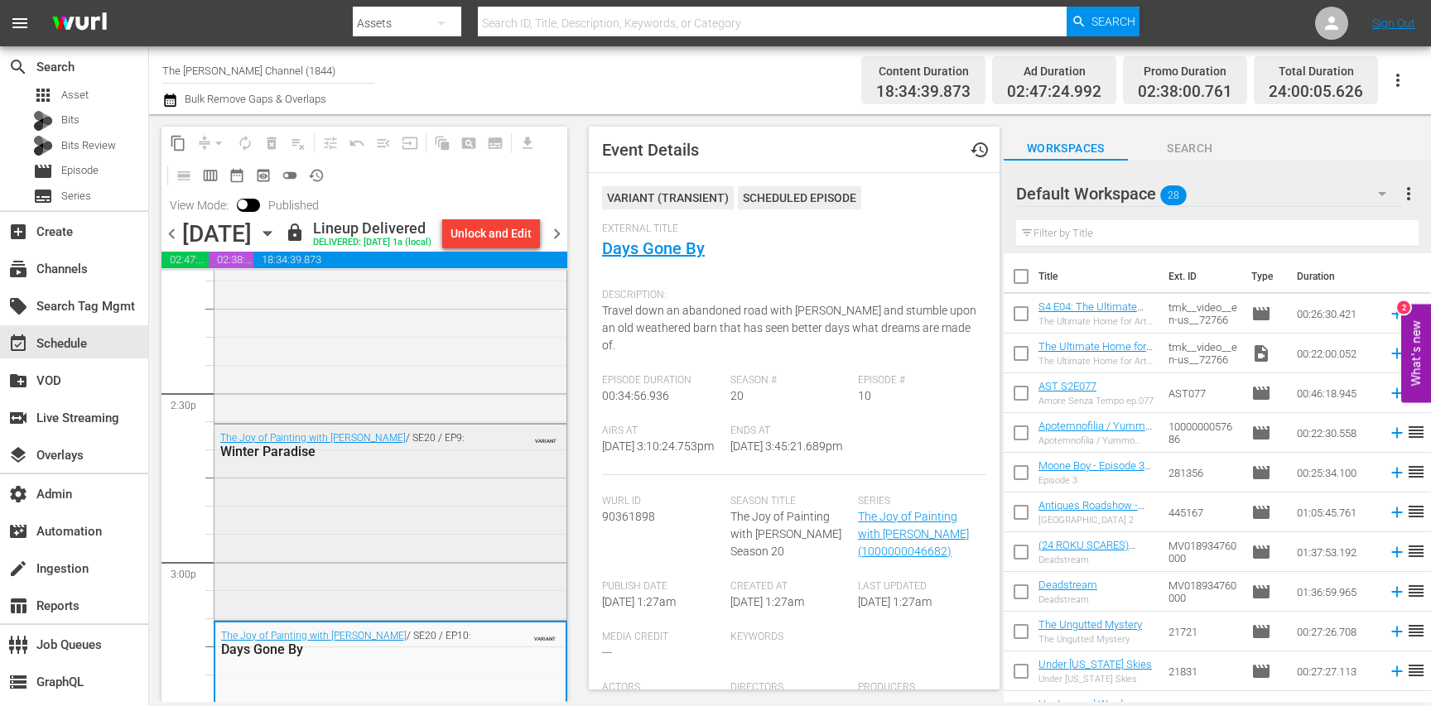
click at [475, 508] on div "The Joy of Painting with Bob Ross / SE20 / EP9: Winter Paradise VARIANT" at bounding box center [391, 521] width 352 height 192
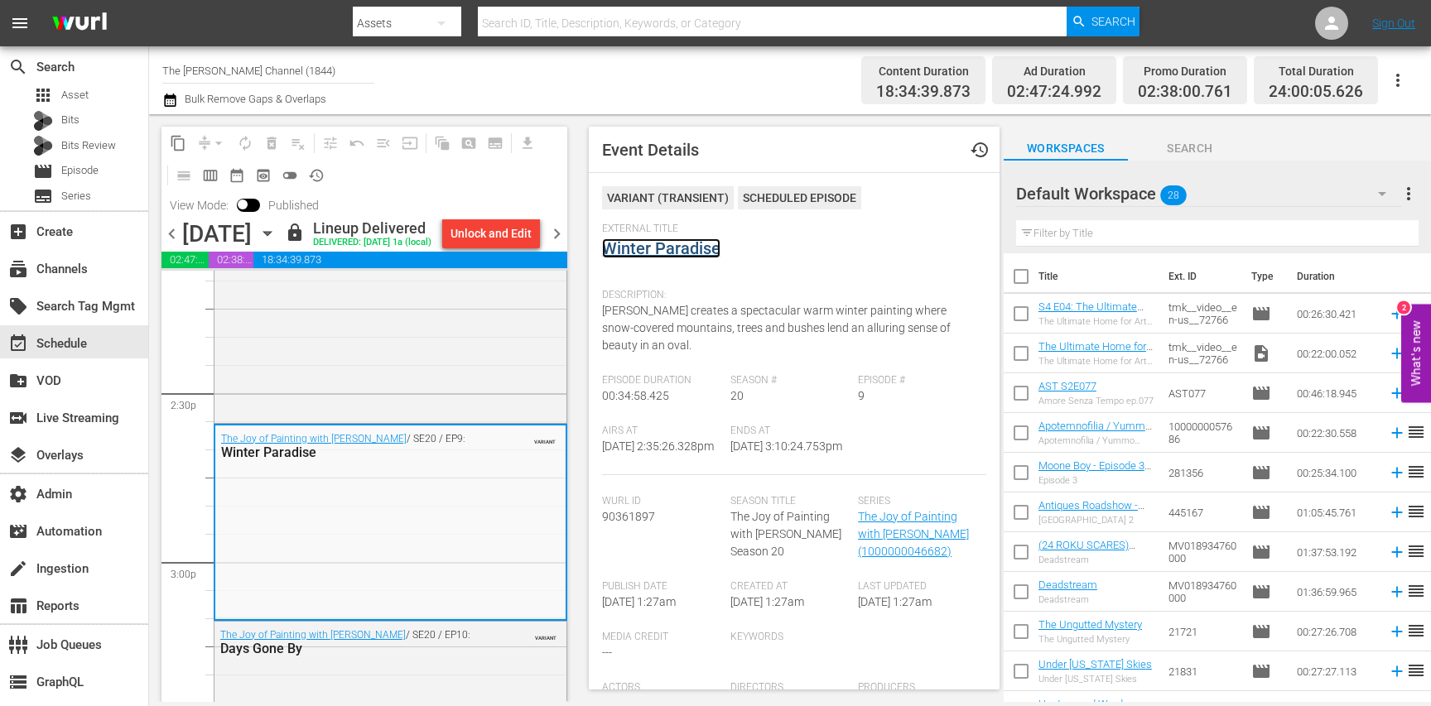
click at [668, 258] on link "Winter Paradise" at bounding box center [661, 249] width 118 height 20
click at [490, 388] on div "The Joy of Painting with Bob Ross / SE20 / EP8: The Old Oak Tree VARIANT" at bounding box center [391, 324] width 352 height 192
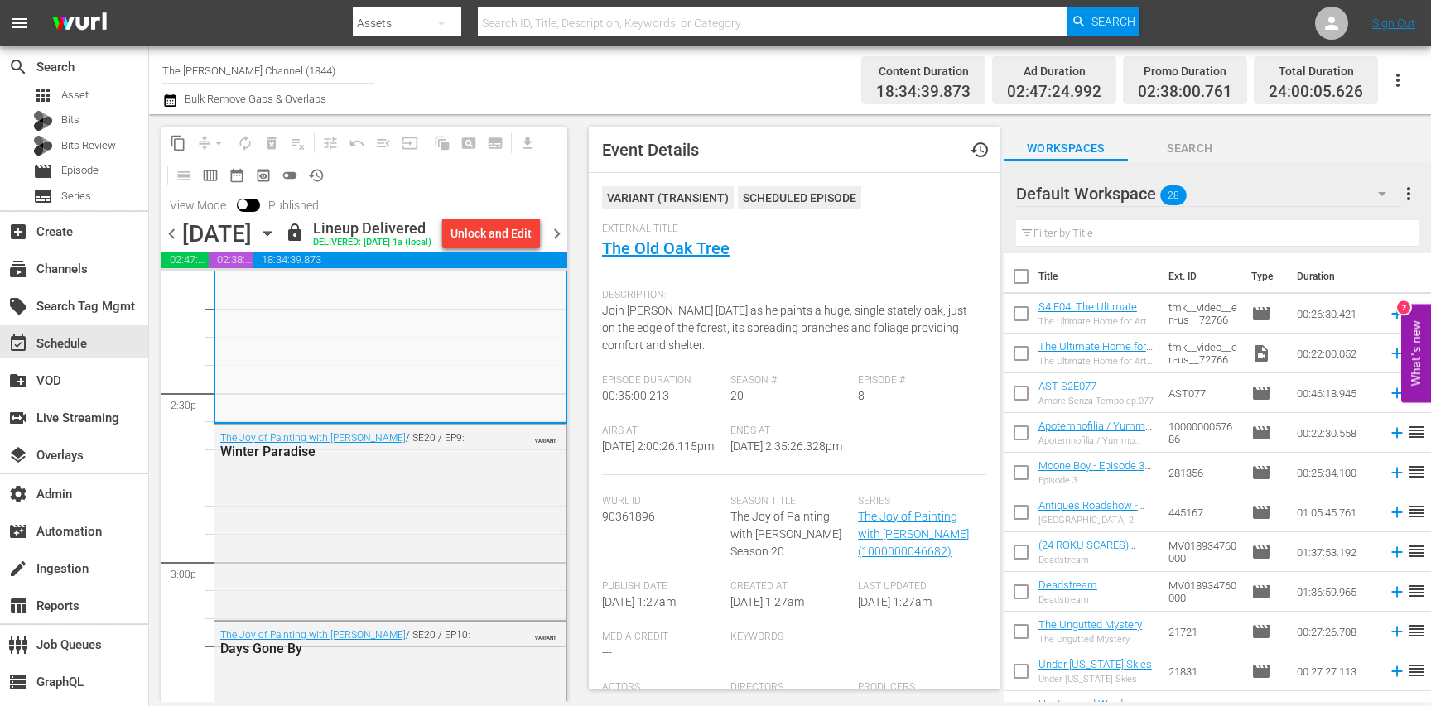
click at [665, 261] on div "External Title The Old Oak Tree" at bounding box center [794, 252] width 384 height 58
click at [666, 252] on link "The Old Oak Tree" at bounding box center [666, 249] width 128 height 20
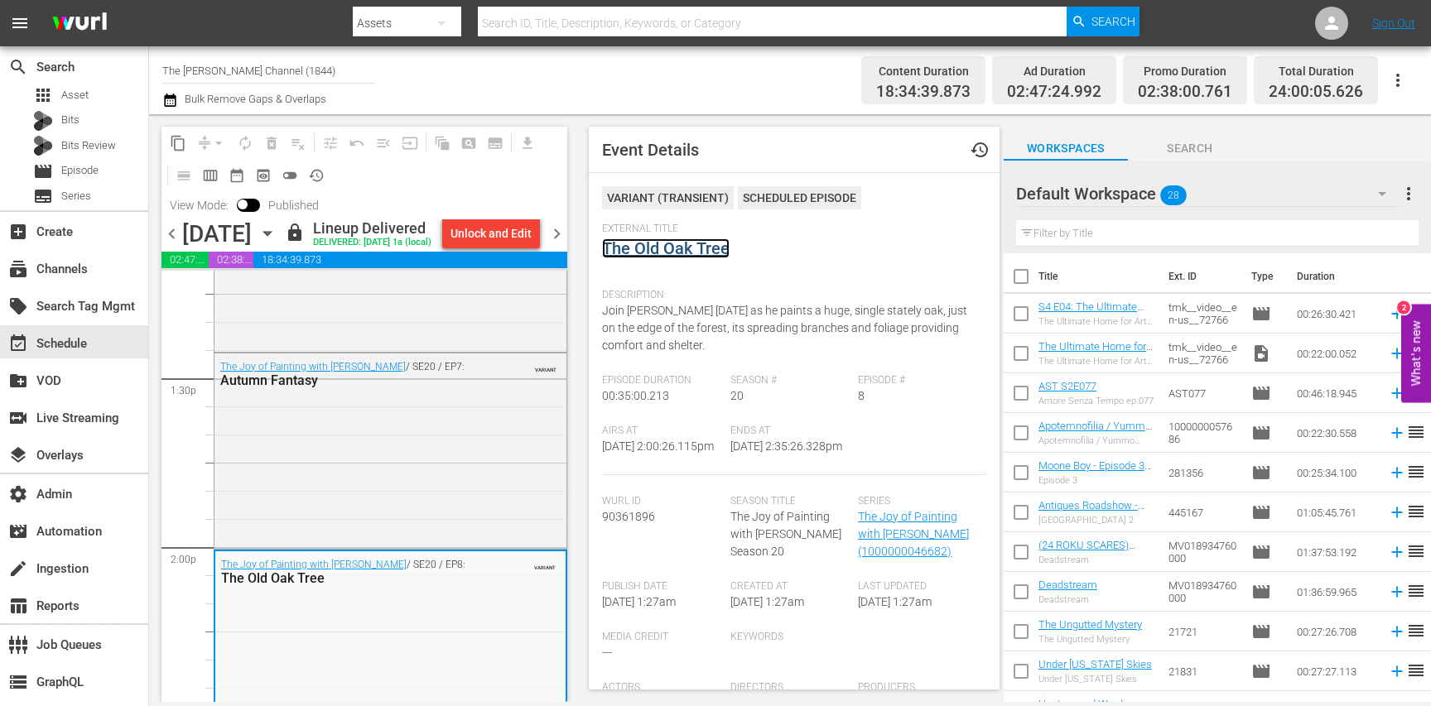
scroll to position [4444, 0]
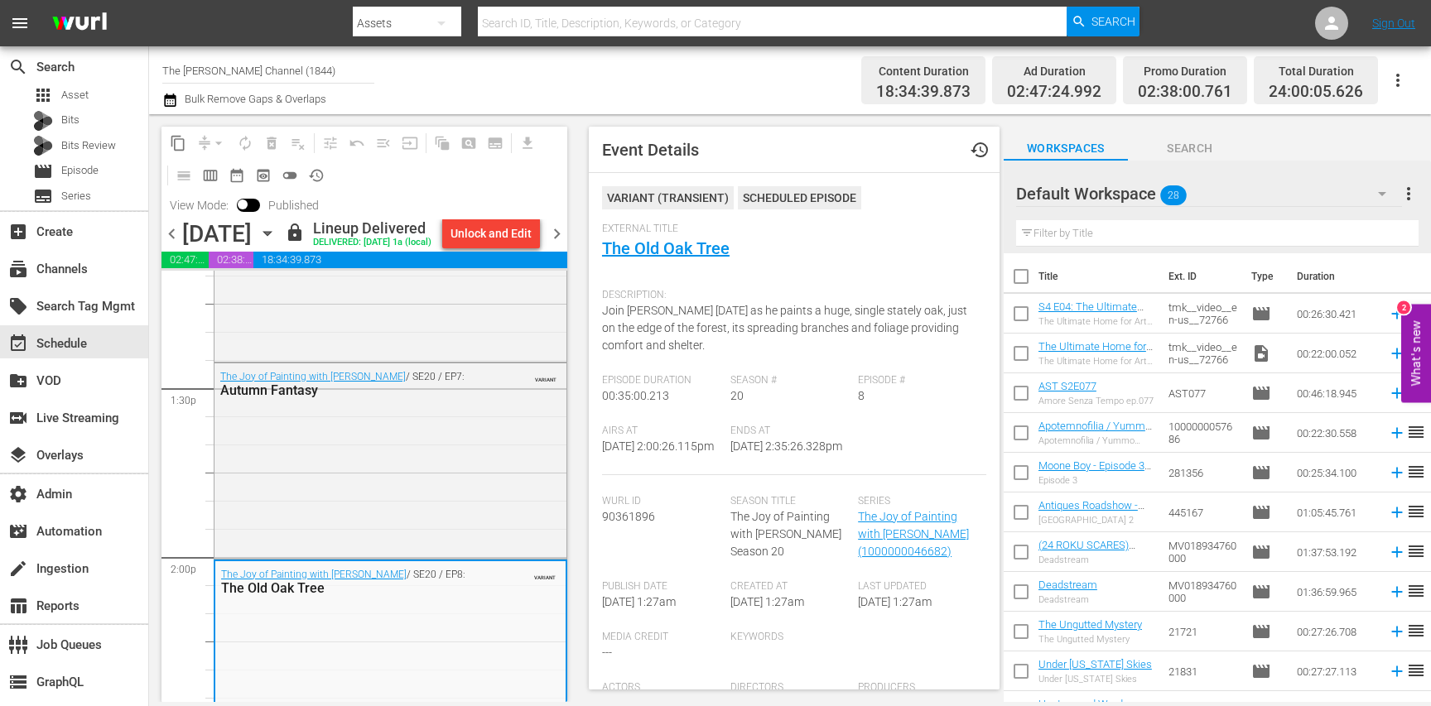
click at [453, 475] on div "The Joy of Painting with Bob Ross / SE20 / EP7: Autumn Fantasy VARIANT" at bounding box center [391, 460] width 352 height 192
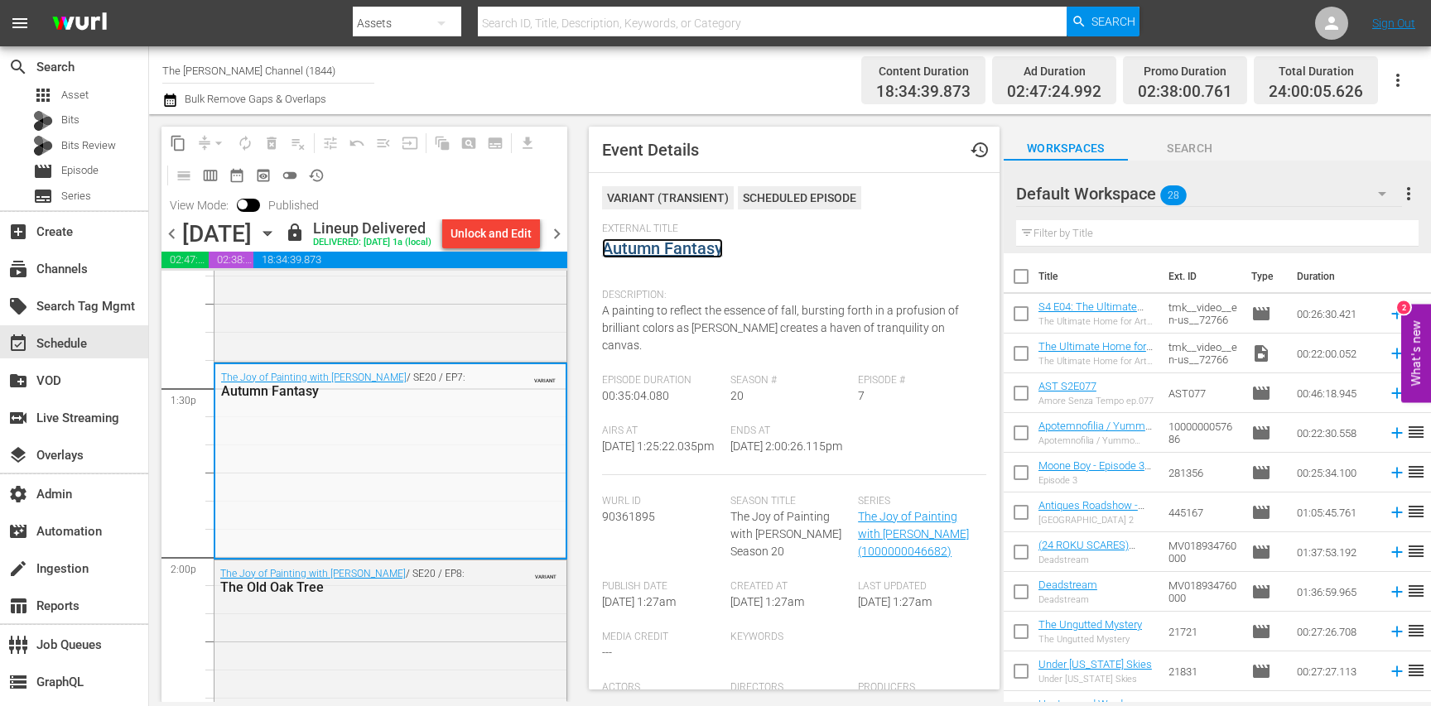
click at [658, 248] on link "Autumn Fantasy" at bounding box center [662, 249] width 121 height 20
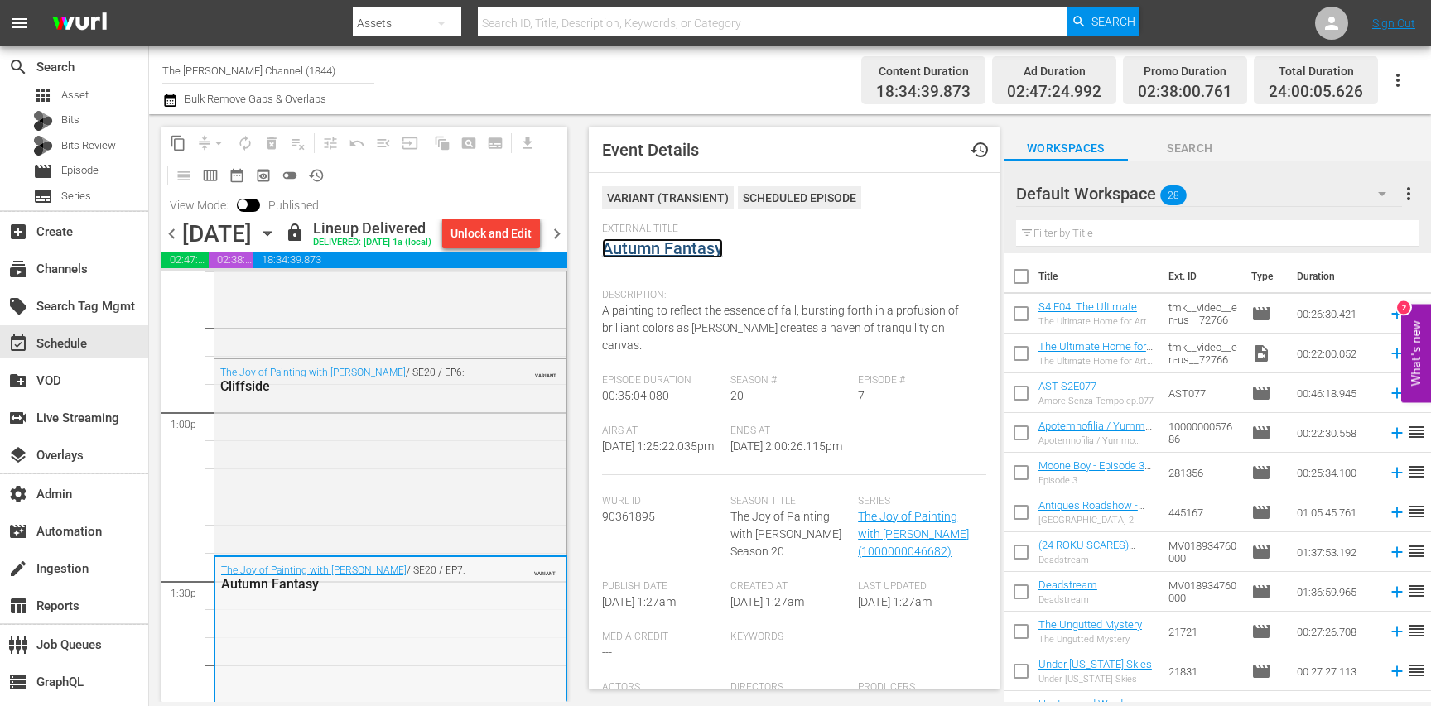
scroll to position [4222, 0]
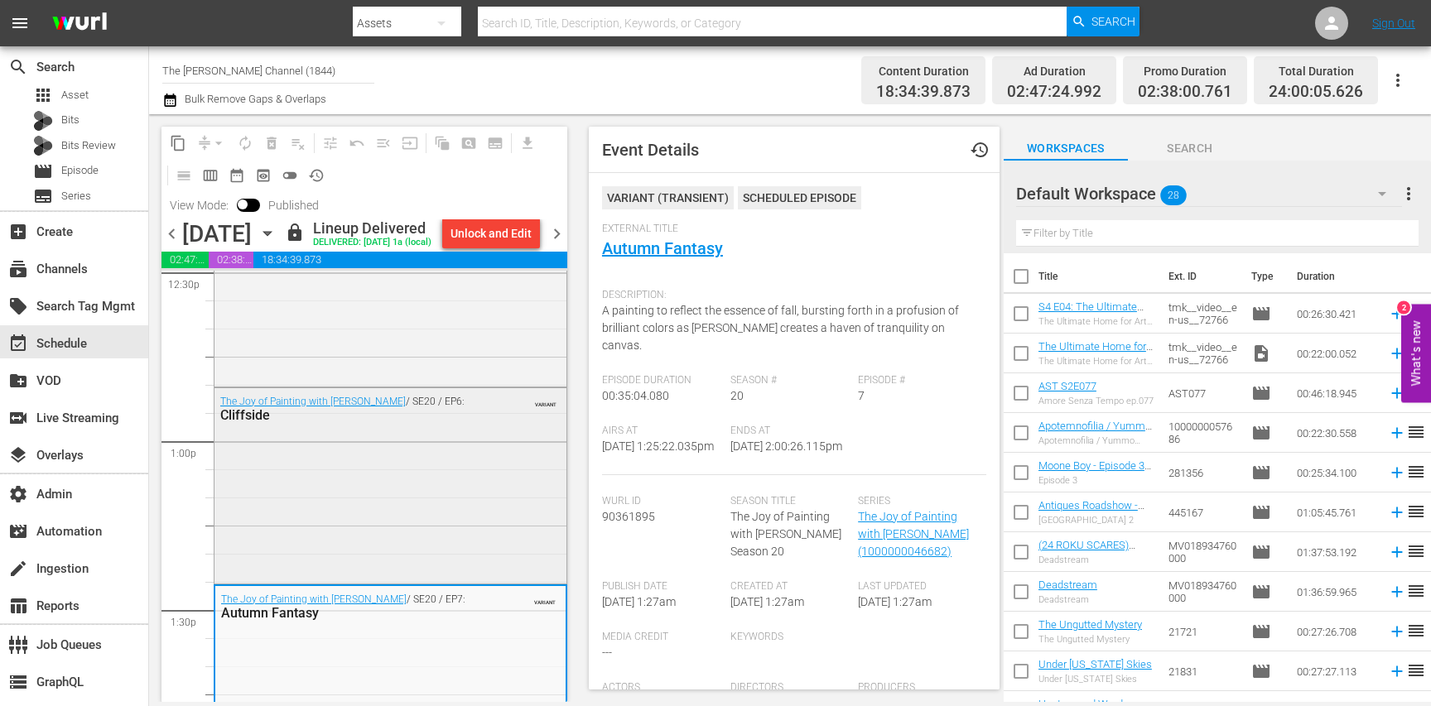
click at [438, 514] on div "The Joy of Painting with Bob Ross / SE20 / EP6: Cliffside VARIANT" at bounding box center [391, 484] width 352 height 192
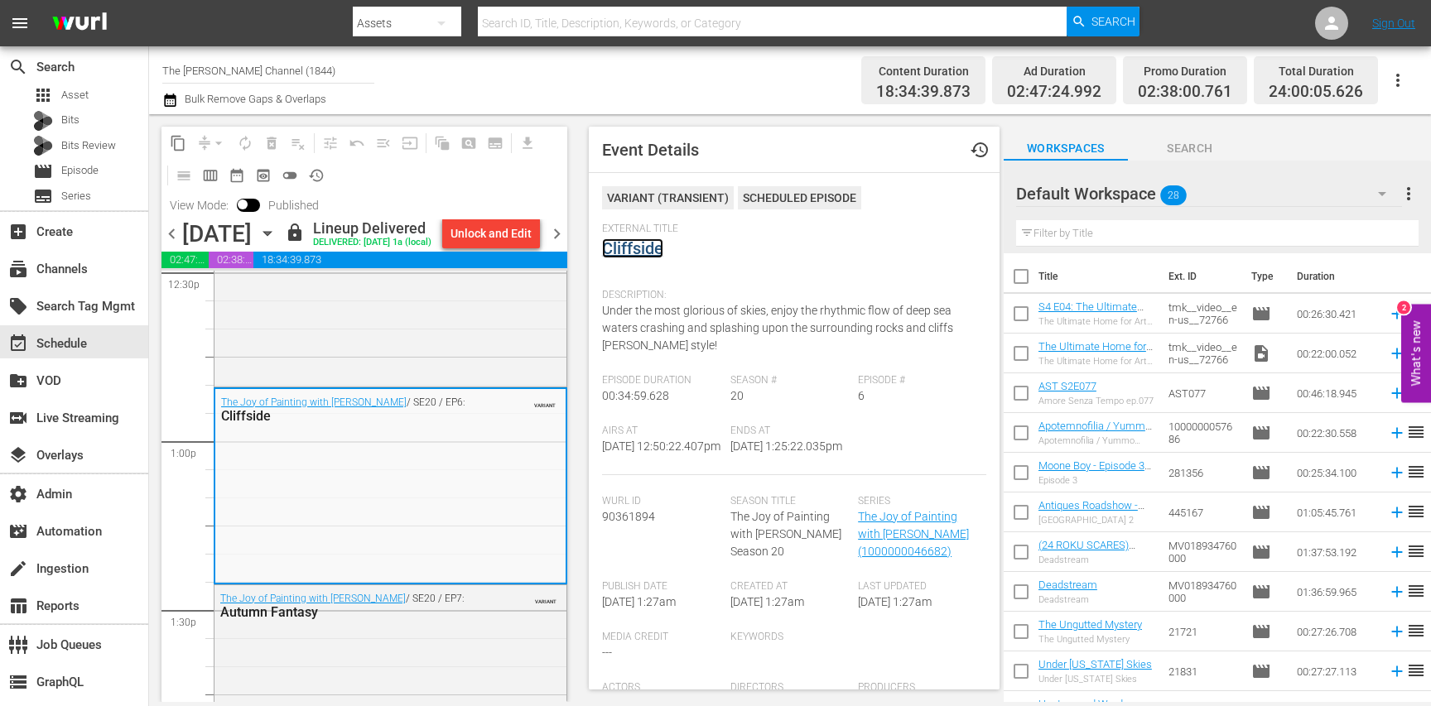
click at [628, 253] on link "Cliffside" at bounding box center [632, 249] width 61 height 20
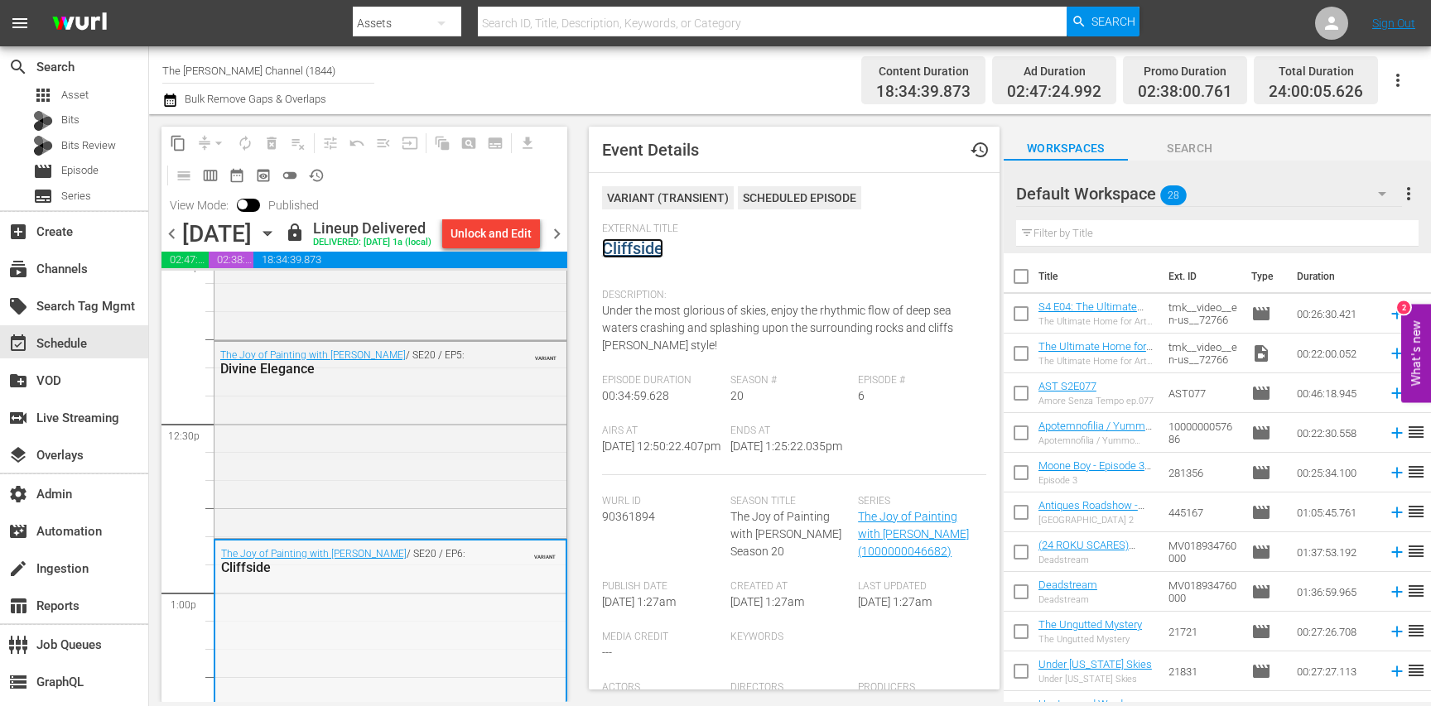
scroll to position [4066, 0]
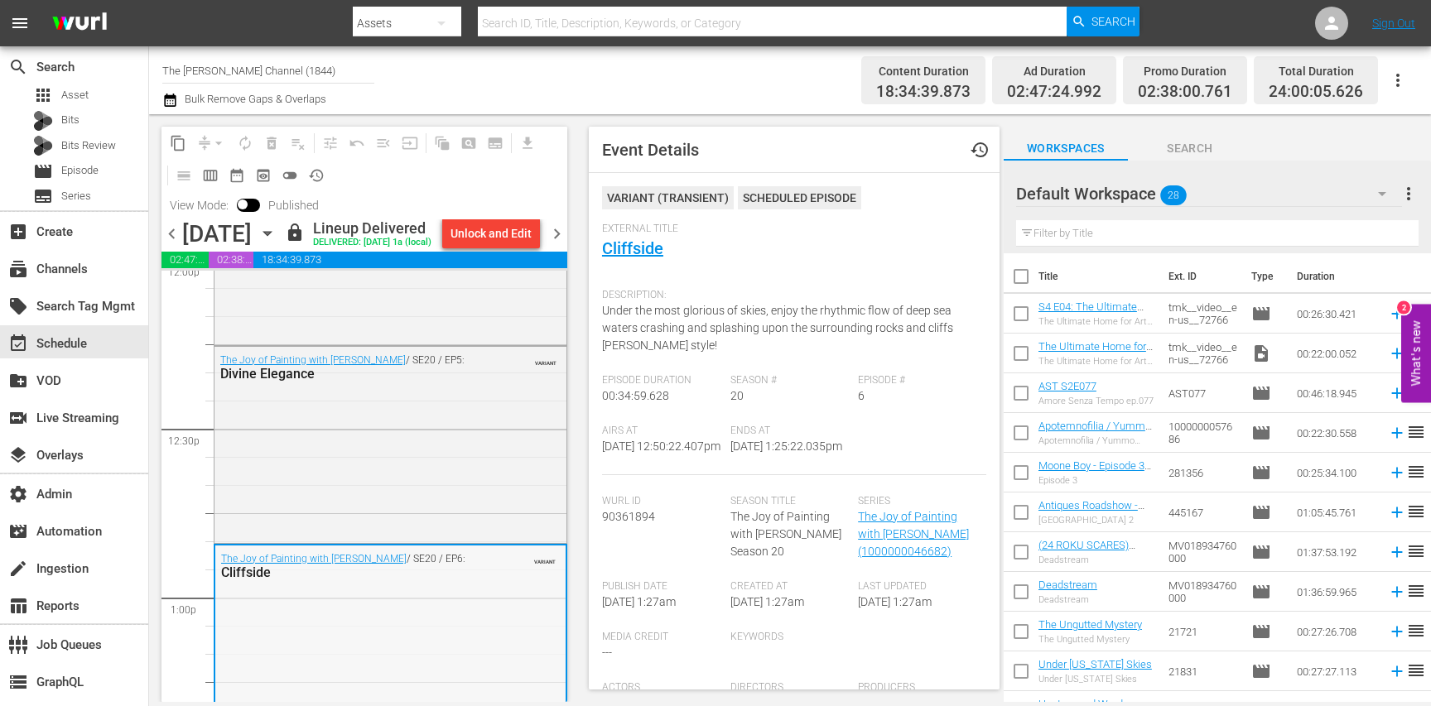
click at [440, 429] on div "The Joy of Painting with Bob Ross / SE20 / EP5: Divine Elegance VARIANT" at bounding box center [391, 443] width 352 height 192
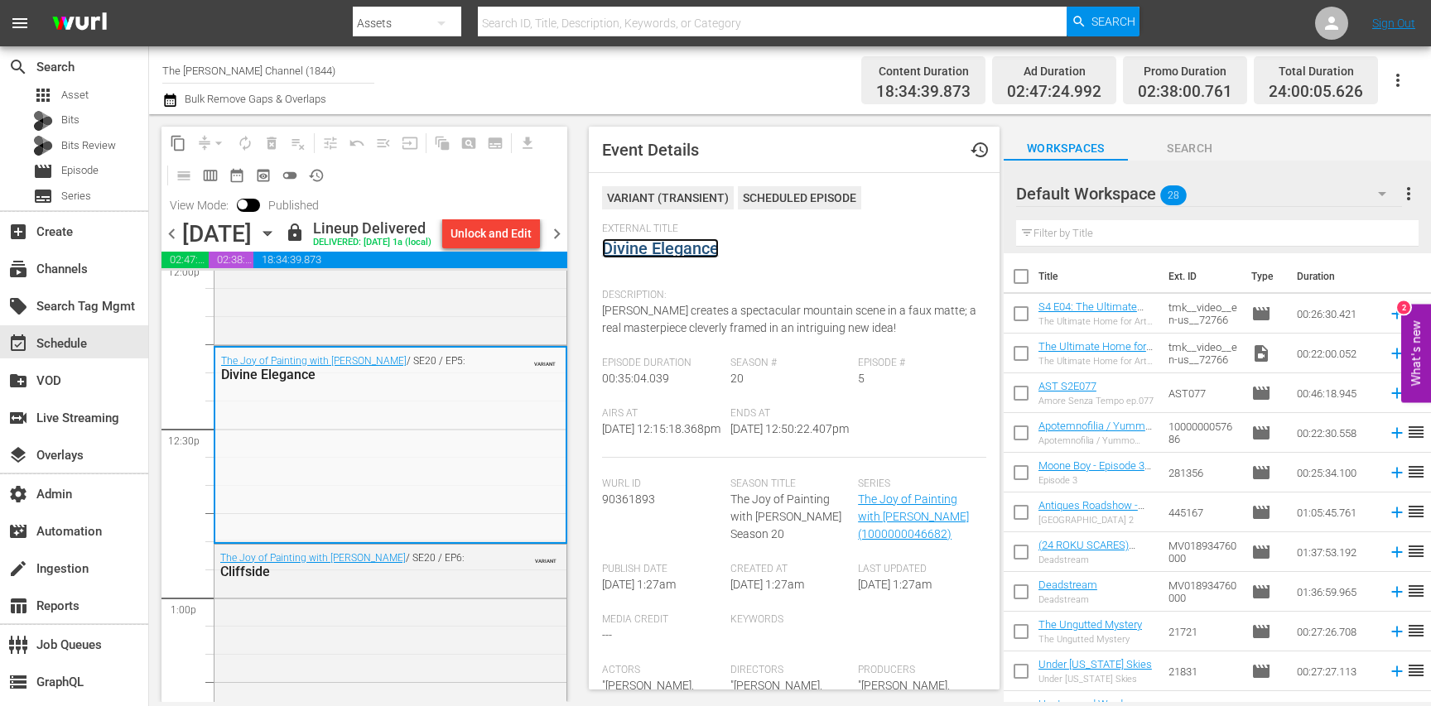
click at [633, 253] on link "Divine Elegance" at bounding box center [660, 249] width 117 height 20
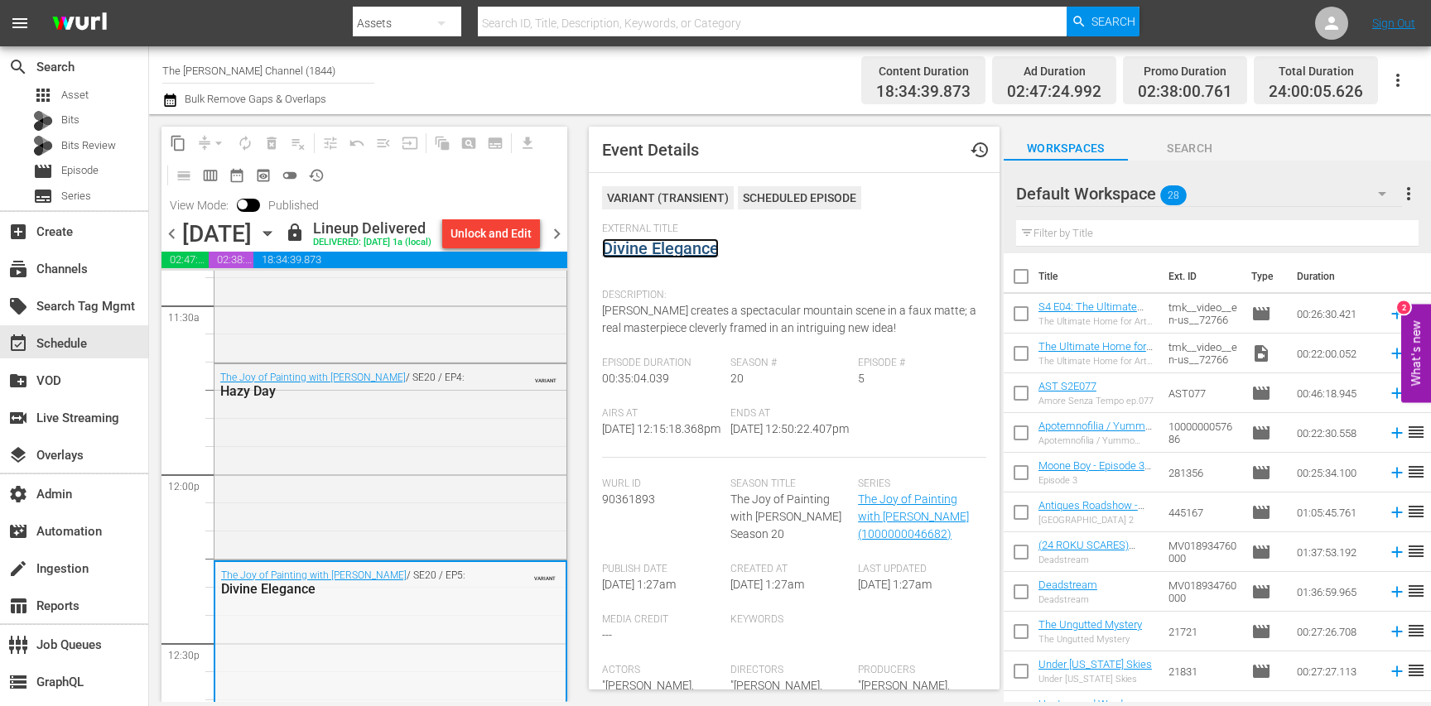
scroll to position [3840, 0]
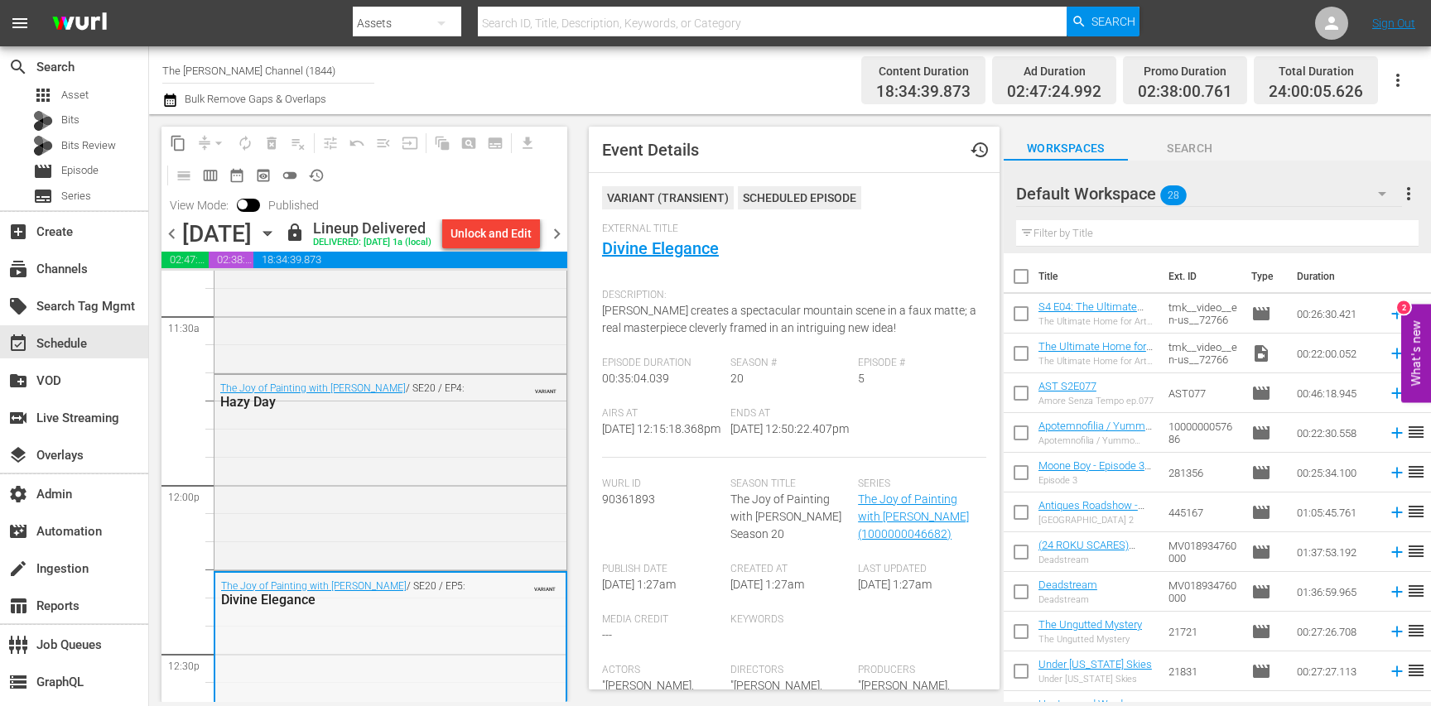
click at [470, 416] on div "The Joy of Painting with Bob Ross / SE20 / EP4: Hazy Day VARIANT" at bounding box center [391, 395] width 352 height 41
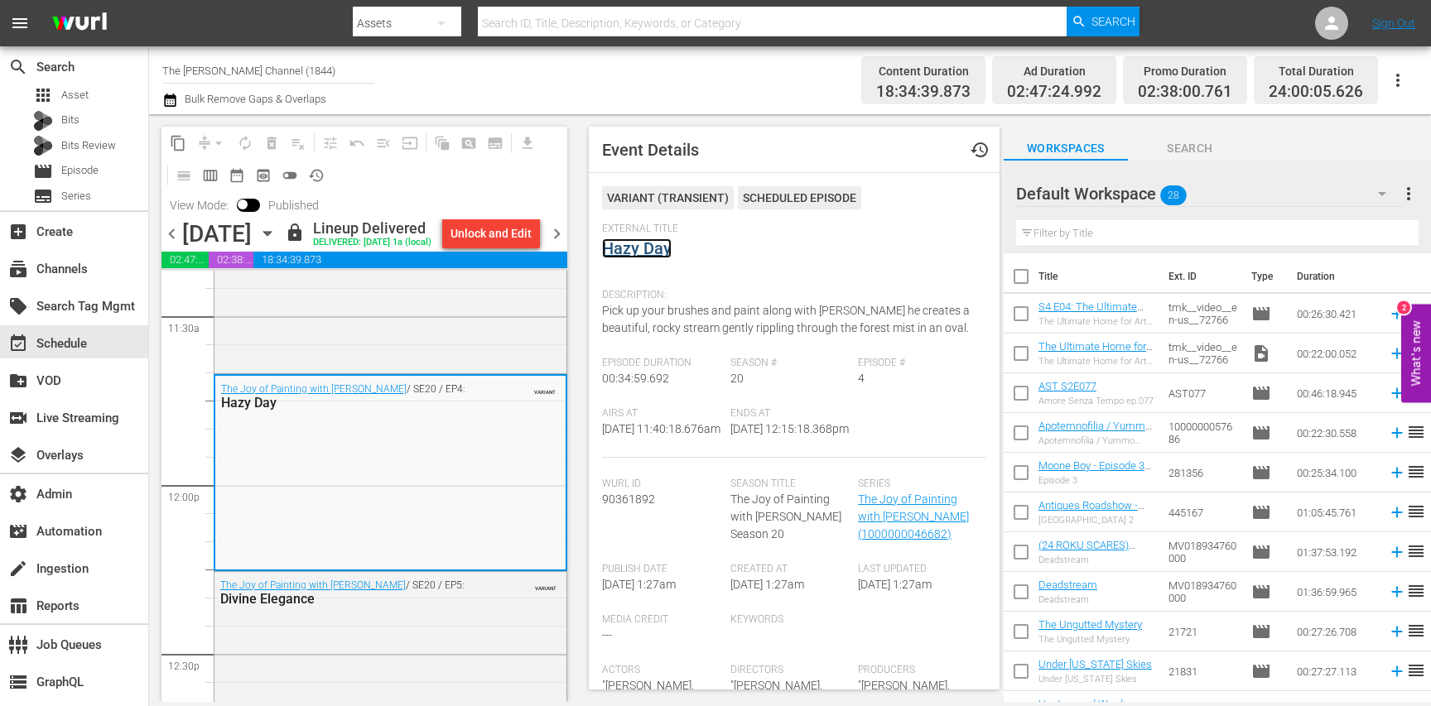
click at [634, 254] on link "Hazy Day" at bounding box center [637, 249] width 70 height 20
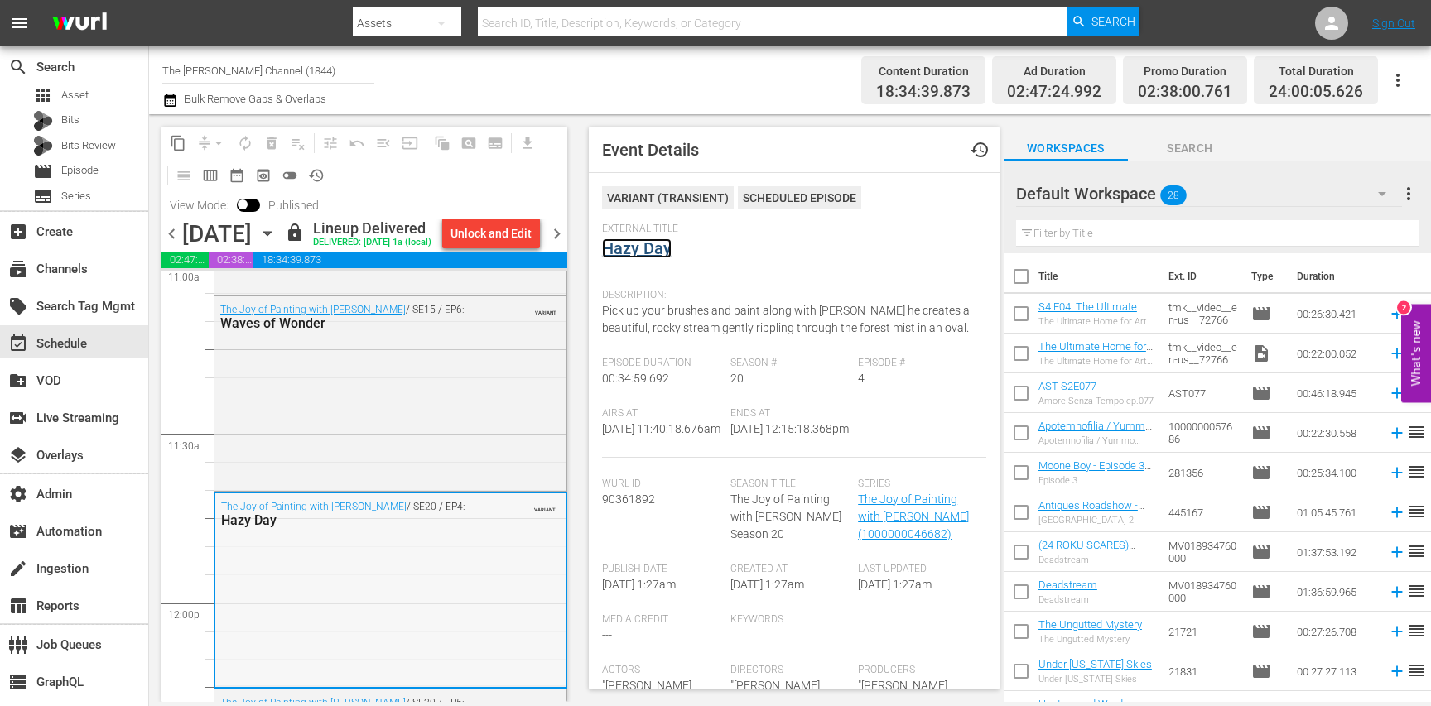
scroll to position [3620, 0]
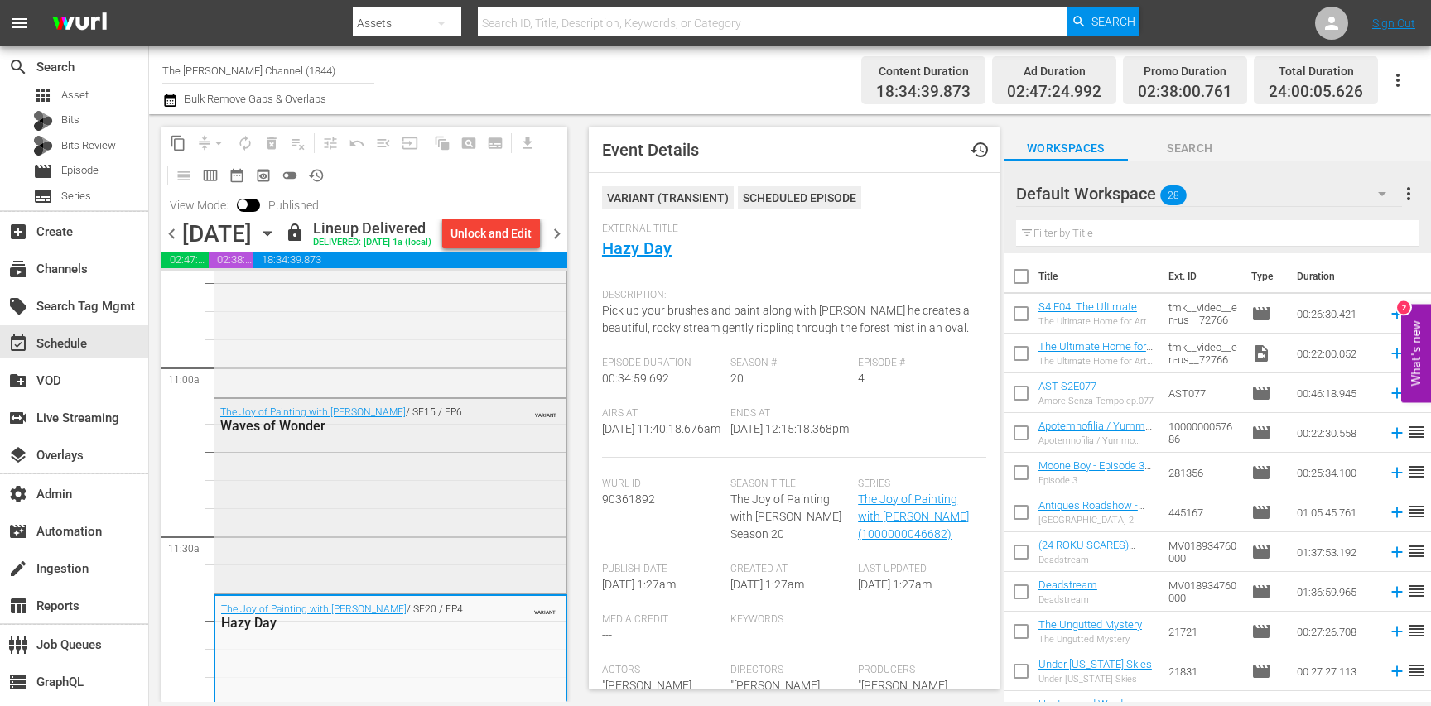
click at [497, 481] on div "The Joy of Painting with Bob Ross / SE15 / EP6: Waves of Wonder VARIANT" at bounding box center [391, 495] width 352 height 192
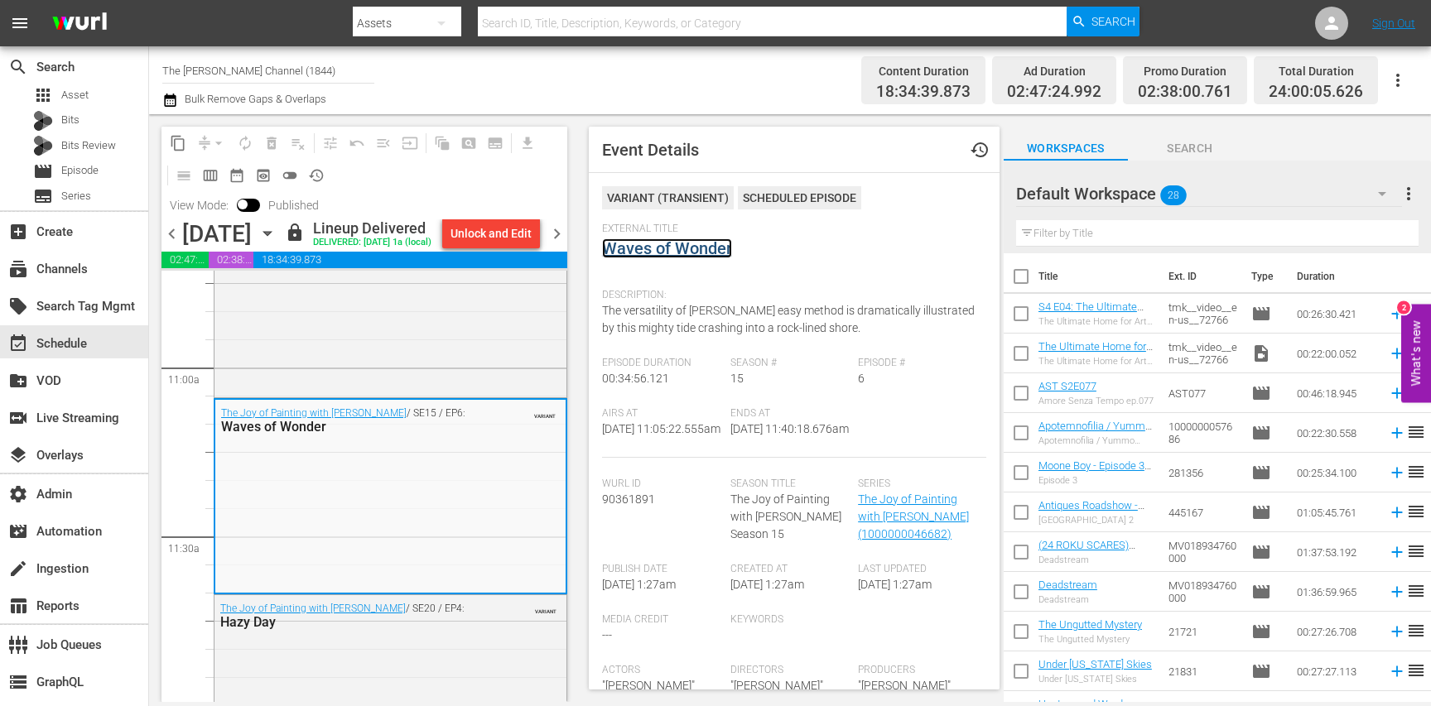
click at [635, 257] on link "Waves of Wonder" at bounding box center [667, 249] width 130 height 20
click at [507, 359] on div "The Joy of Painting with Bob Ross / SE15 / EP5: Hidden Winter Moon Oval VARIANT" at bounding box center [391, 298] width 352 height 192
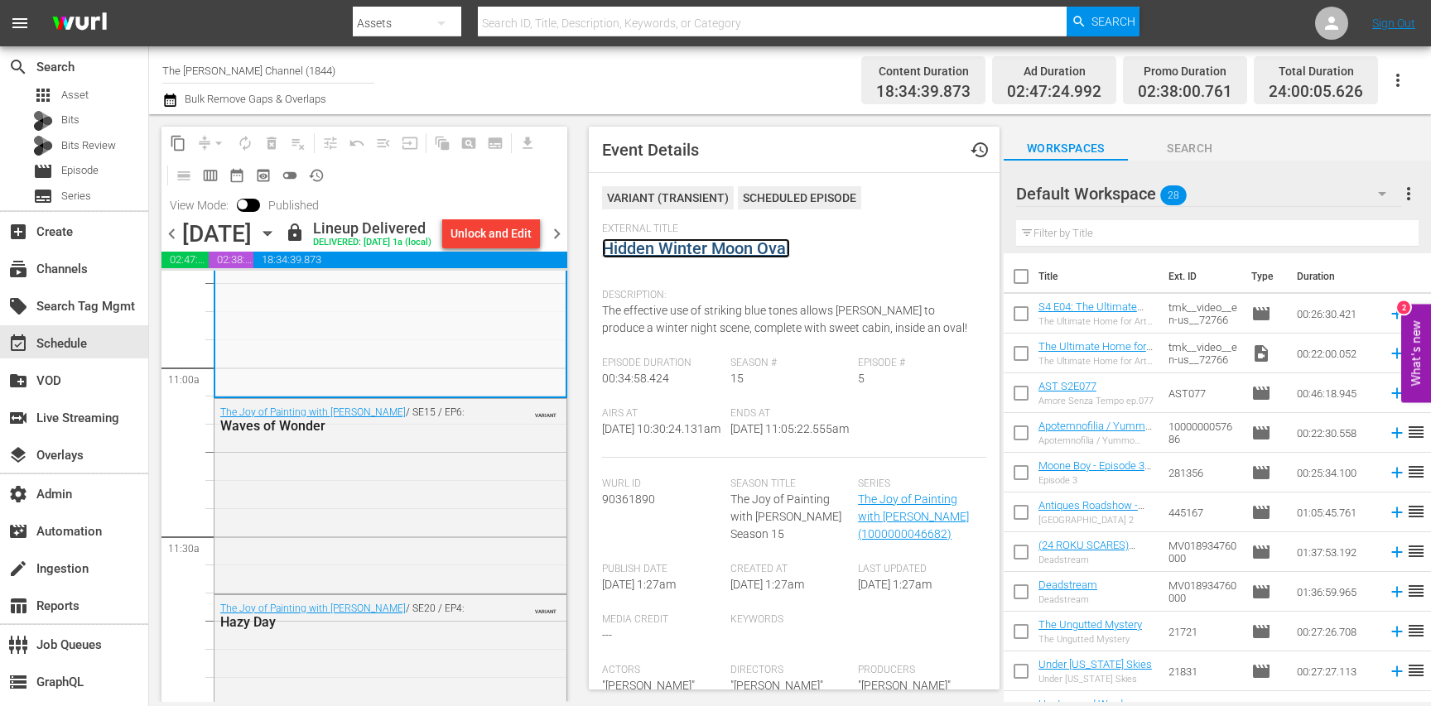
click at [644, 248] on link "Hidden Winter Moon Oval" at bounding box center [696, 249] width 188 height 20
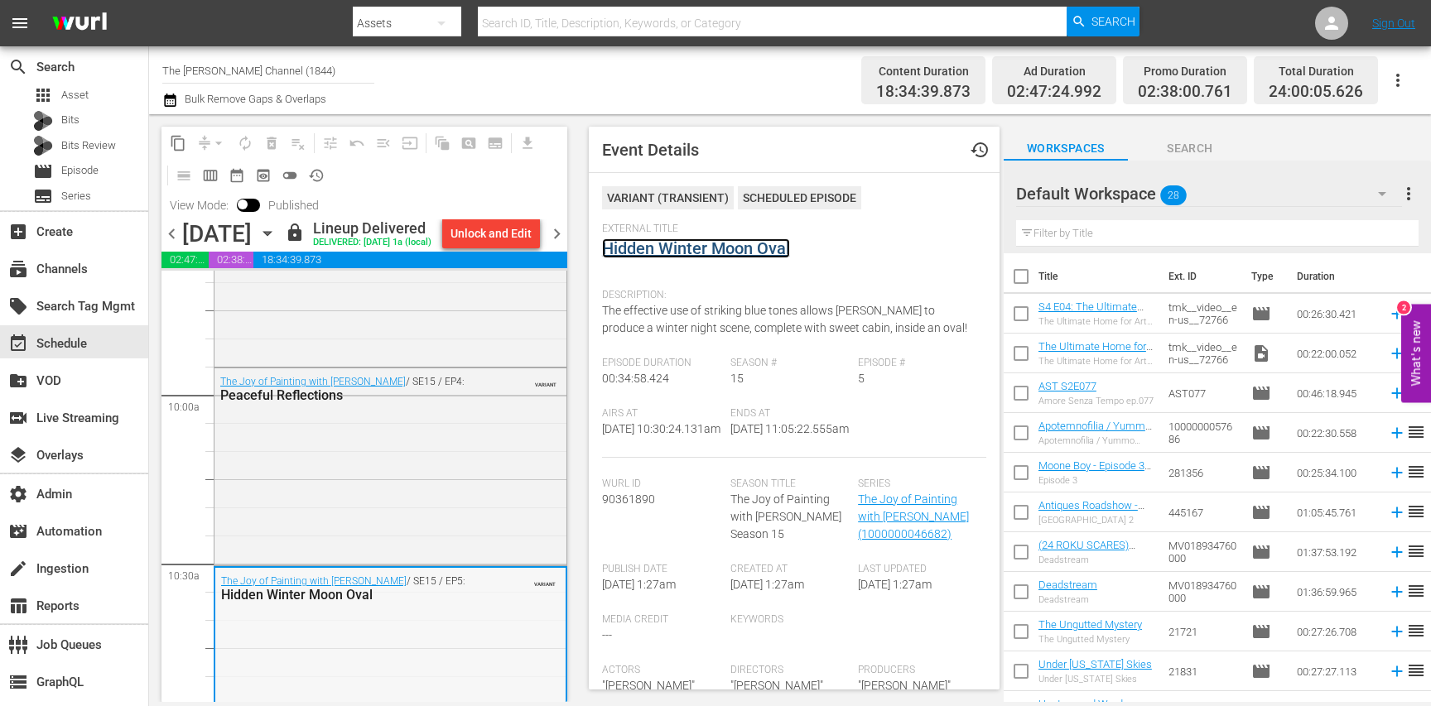
scroll to position [3236, 0]
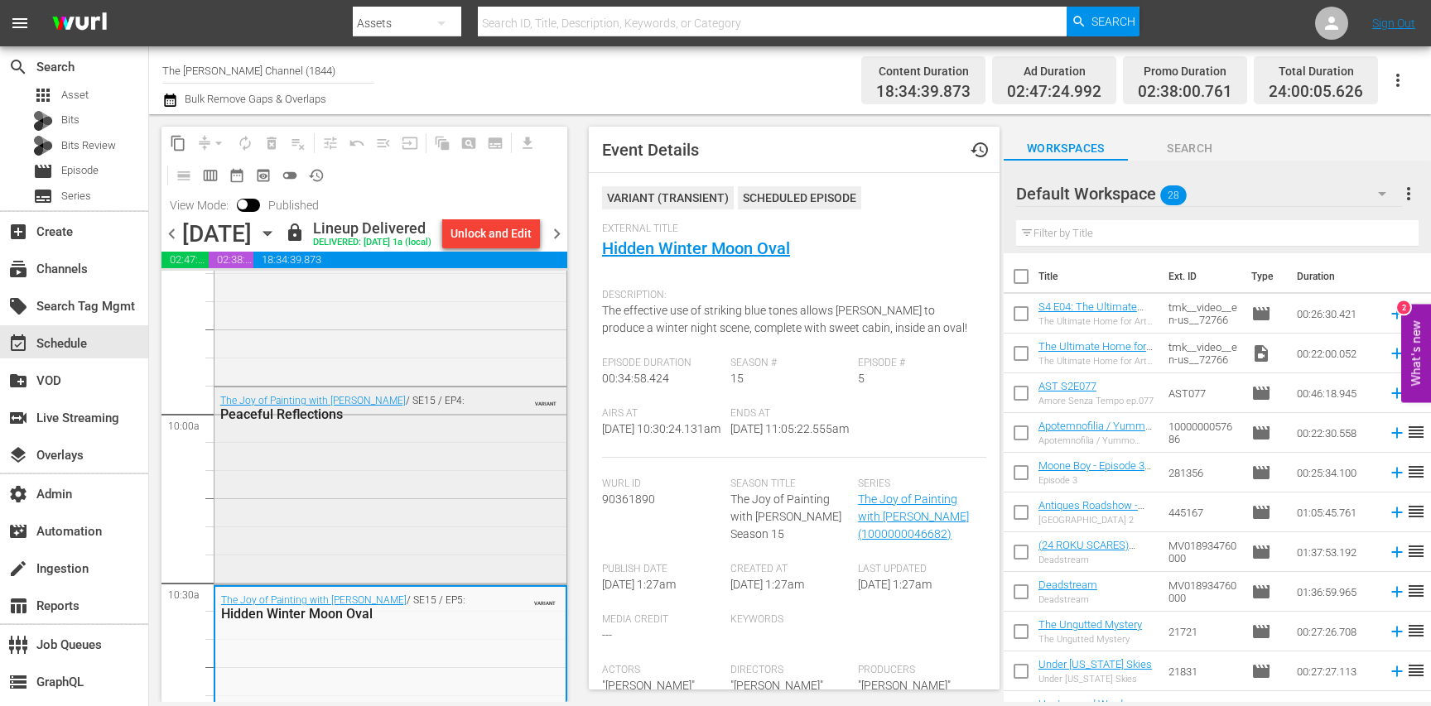
click at [473, 504] on div "The Joy of Painting with Bob Ross / SE15 / EP4: Peaceful Reflections VARIANT" at bounding box center [391, 485] width 352 height 194
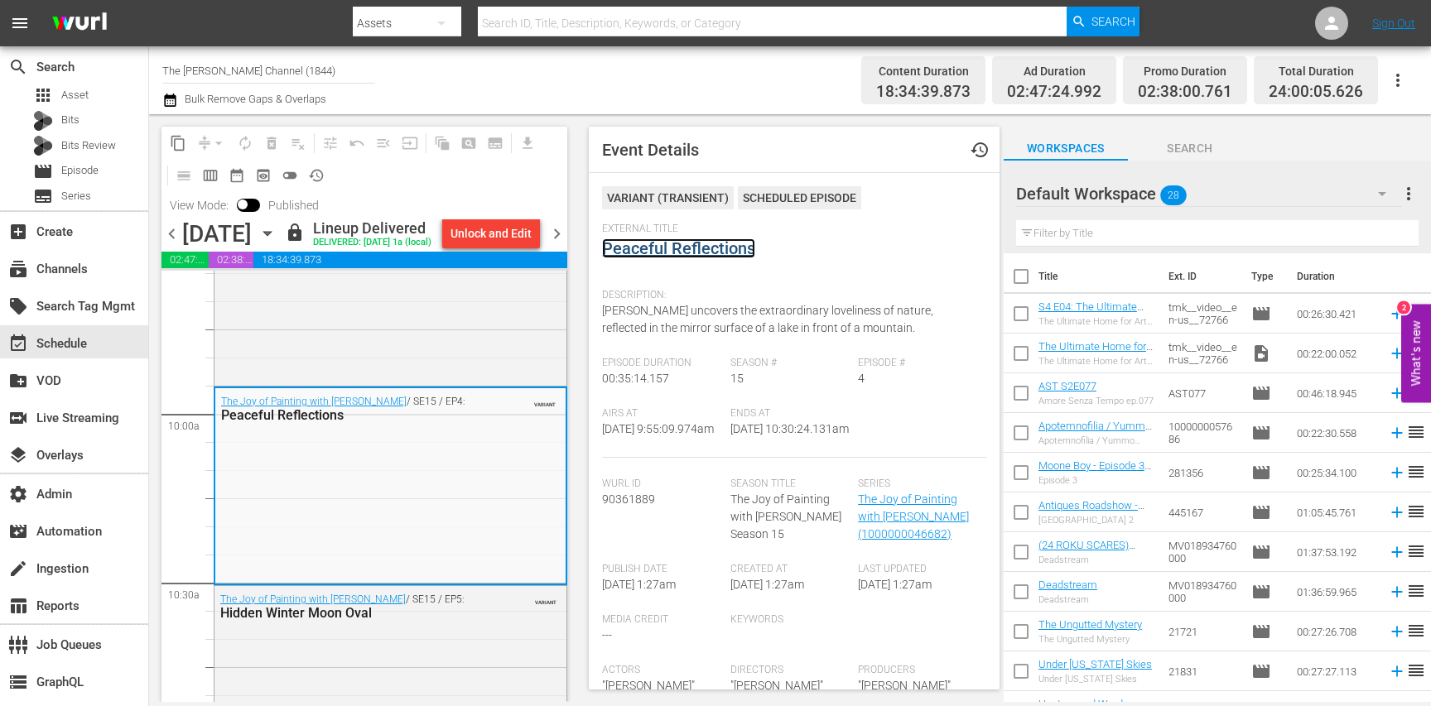
click at [661, 247] on link "Peaceful Reflections" at bounding box center [678, 249] width 153 height 20
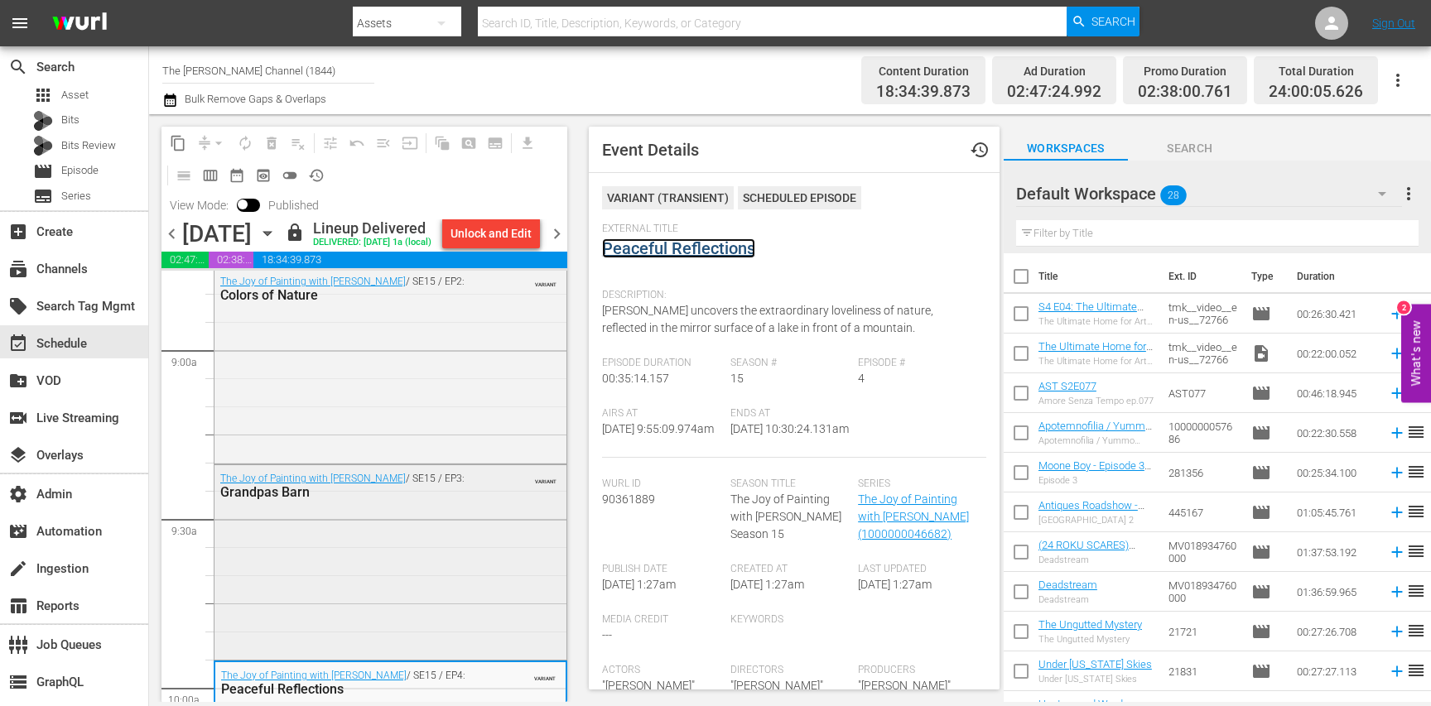
scroll to position [2963, 0]
click at [470, 579] on div "The Joy of Painting with Bob Ross / SE15 / EP3: Grandpas Barn VARIANT" at bounding box center [391, 559] width 352 height 191
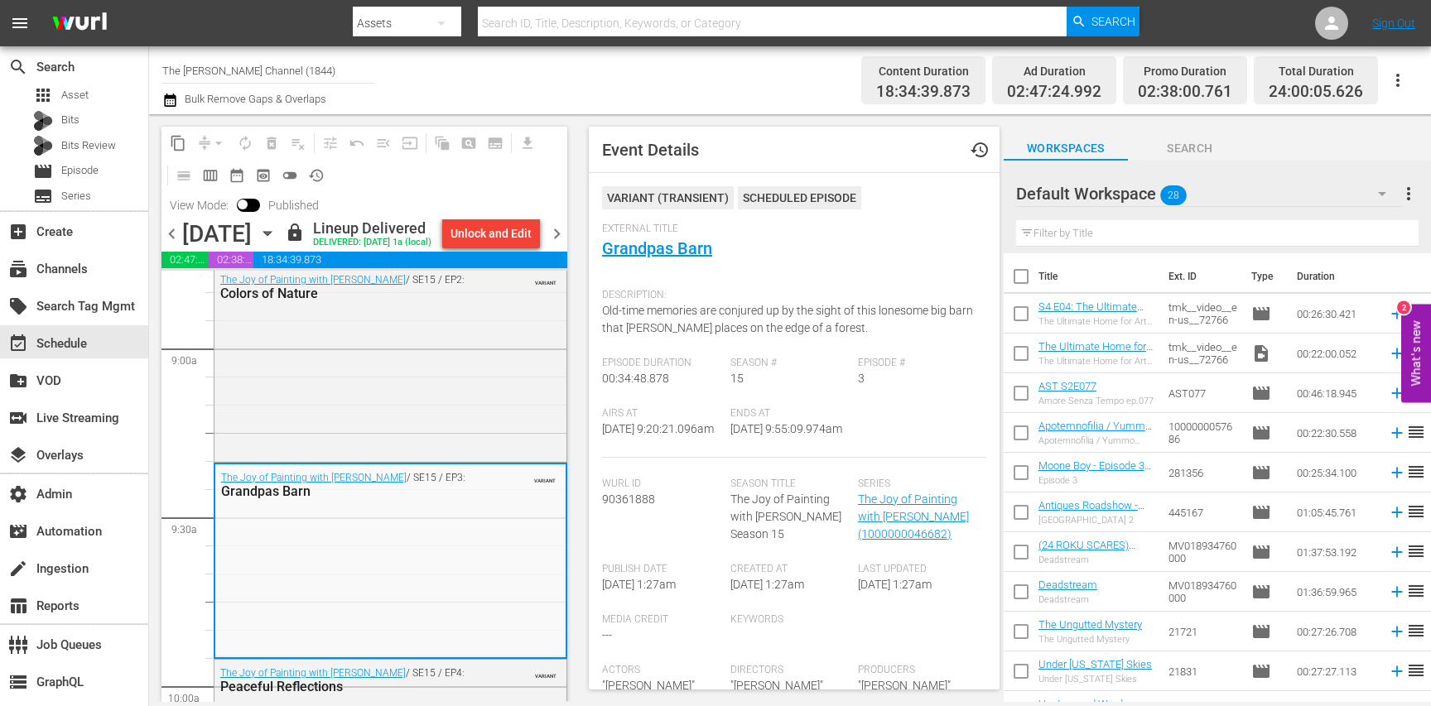
click at [650, 258] on div "External Title Grandpas Barn" at bounding box center [794, 252] width 384 height 58
click at [649, 247] on link "Grandpas Barn" at bounding box center [657, 249] width 110 height 20
click at [534, 371] on div "The Joy of Painting with Bob Ross / SE15 / EP2: Colors of Nature VARIANT" at bounding box center [391, 363] width 352 height 192
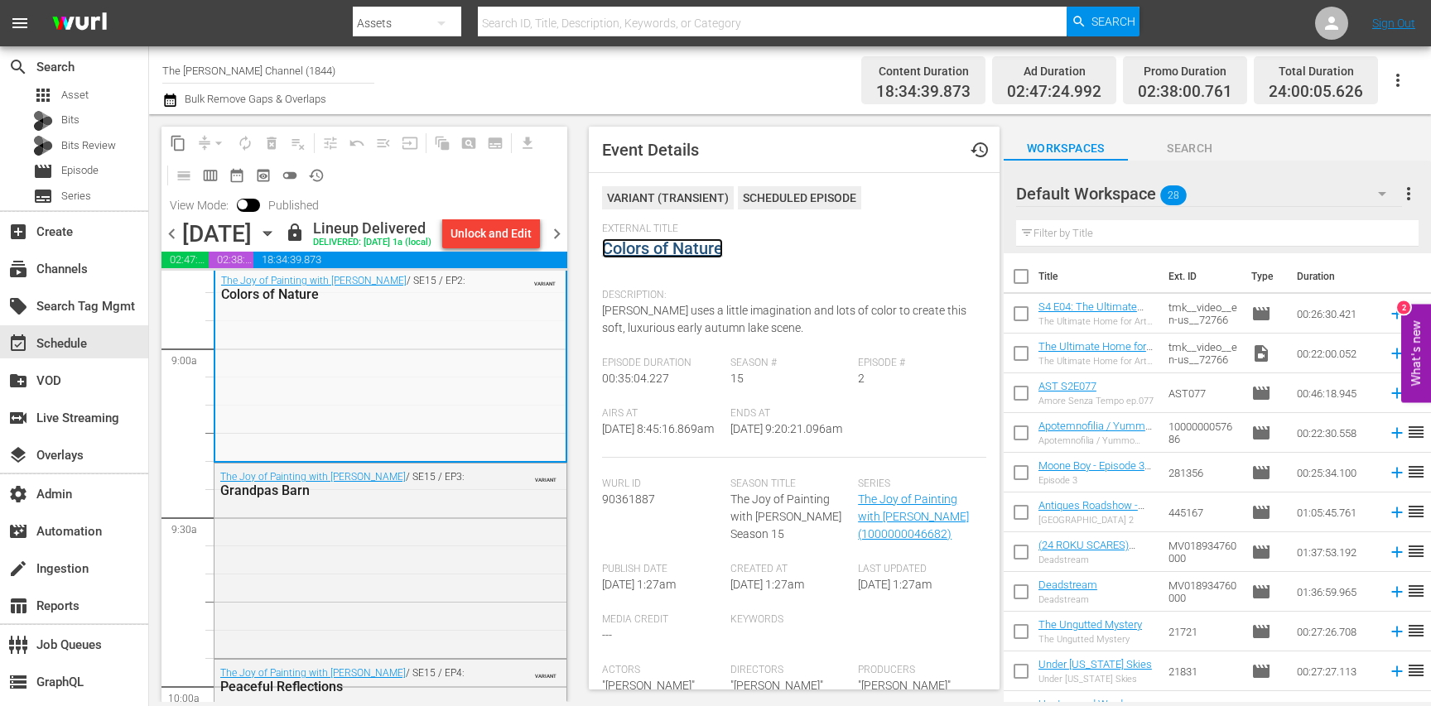
click at [666, 248] on link "Colors of Nature" at bounding box center [662, 249] width 121 height 20
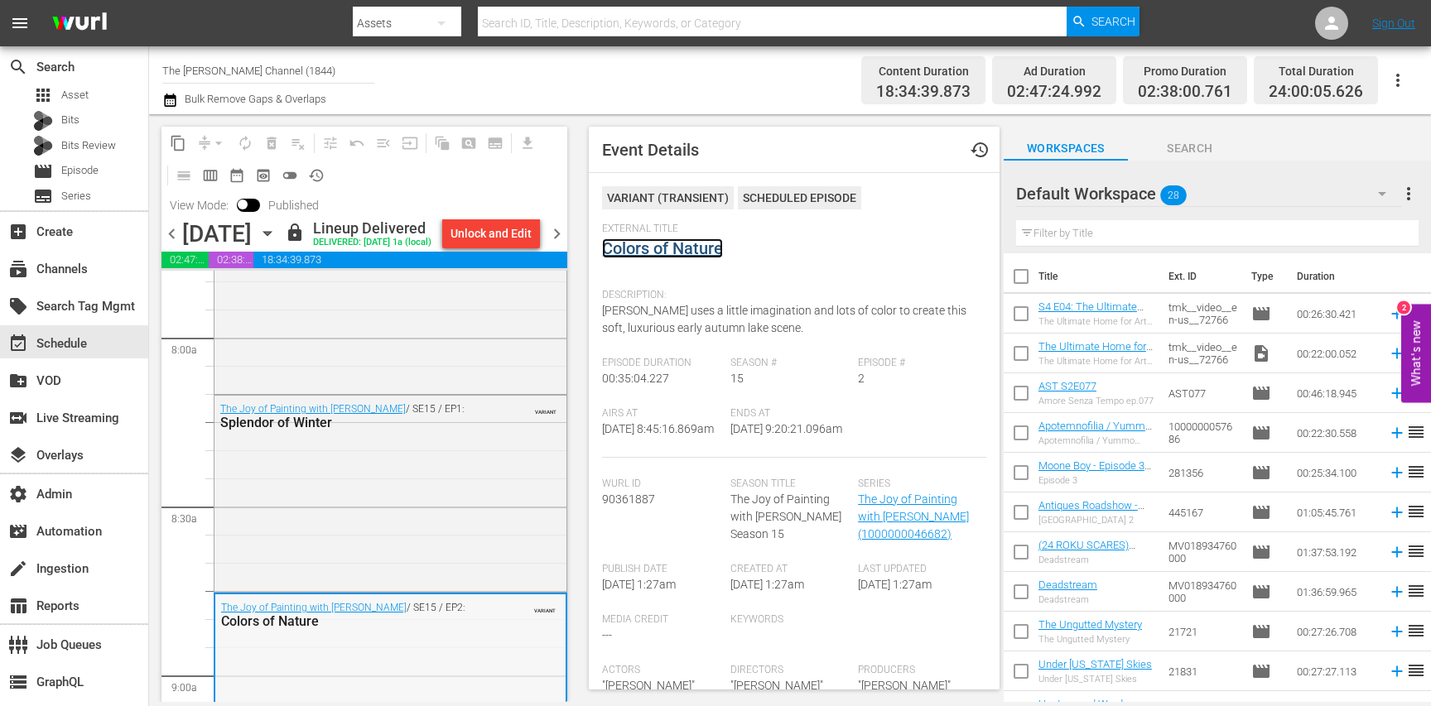
scroll to position [2632, 0]
click at [368, 502] on div "The Joy of Painting with Bob Ross / SE15 / EP1: Splendor of Winter VARIANT" at bounding box center [391, 496] width 352 height 193
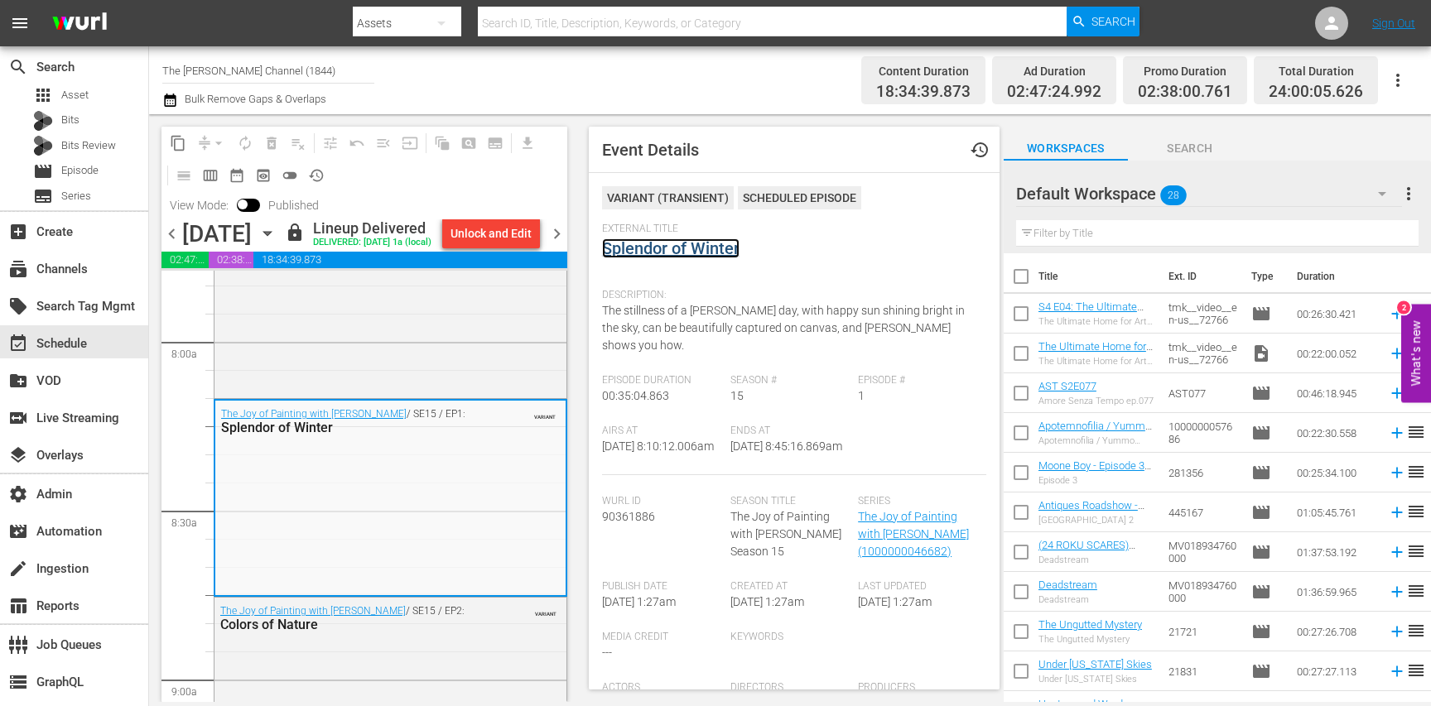
click at [652, 258] on link "Splendor of Winter" at bounding box center [670, 249] width 137 height 20
click at [400, 390] on div "The Joy of Painting with Bob Ross / SE14 / EP13: Natural Wonder VARIANT" at bounding box center [391, 299] width 352 height 191
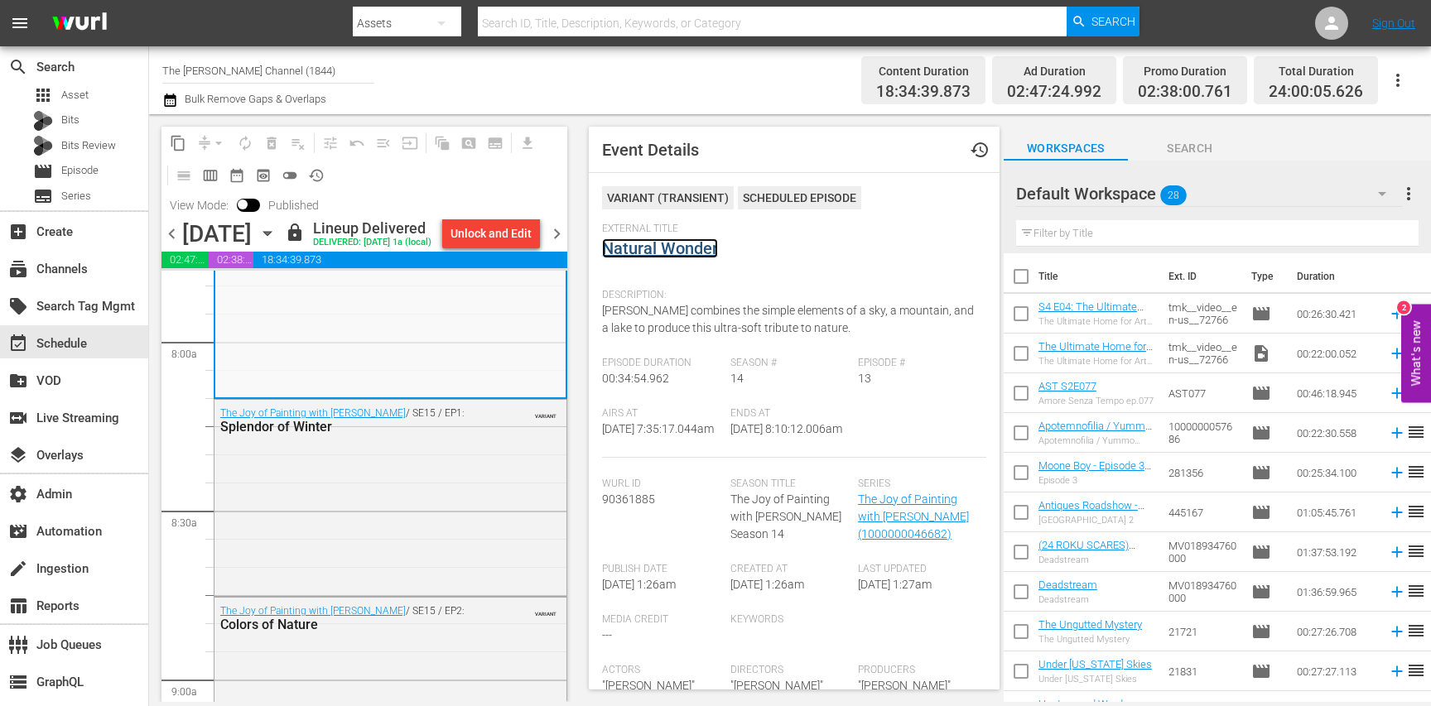
click at [656, 239] on link "Natural Wonder" at bounding box center [660, 249] width 116 height 20
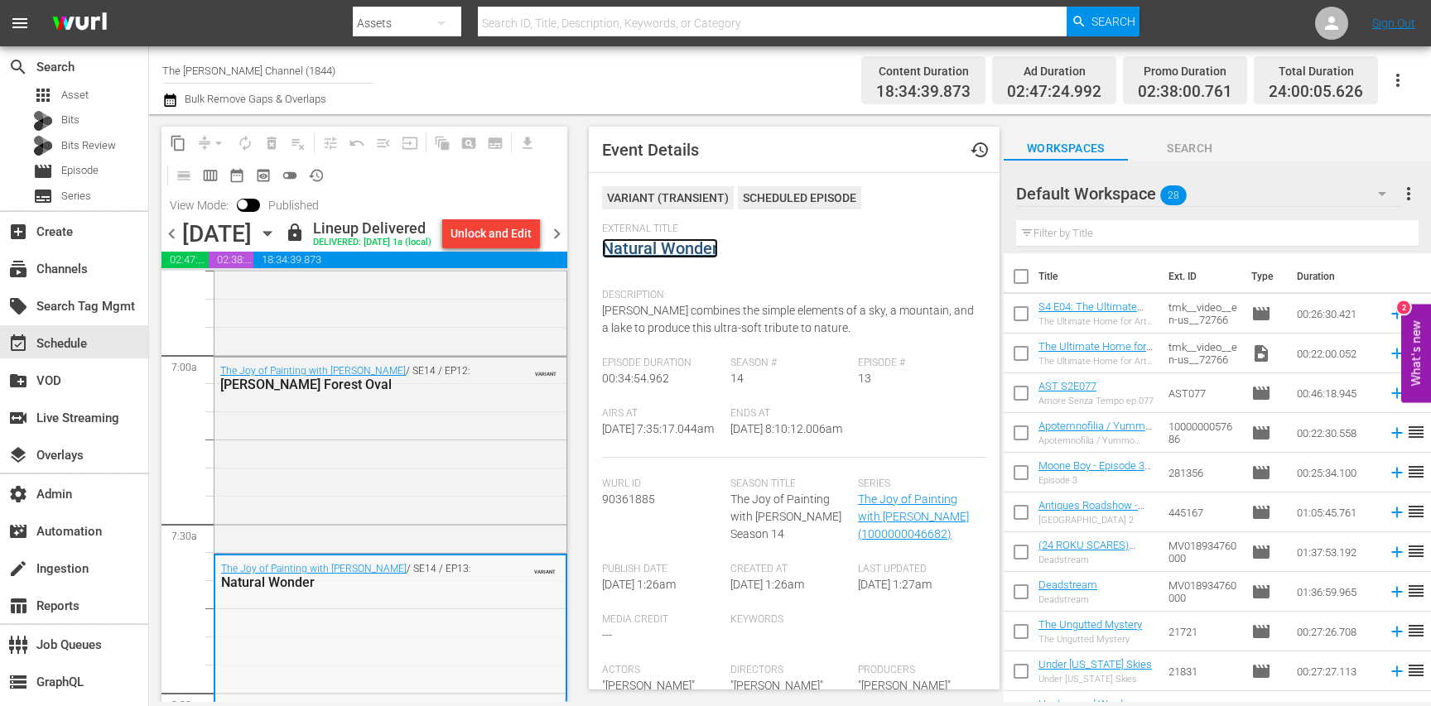
scroll to position [2272, 0]
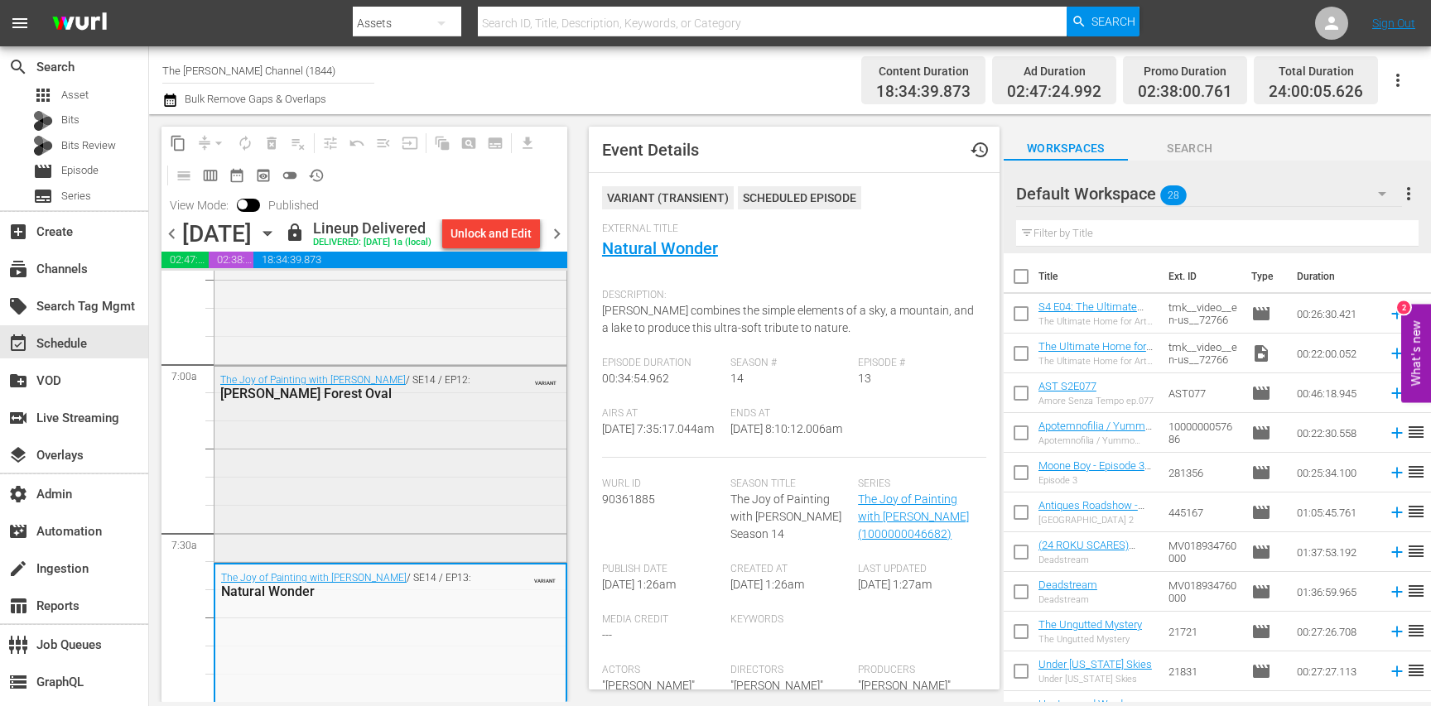
click at [435, 456] on div "The Joy of Painting with Bob Ross / SE14 / EP12: Misty Forest Oval VARIANT" at bounding box center [391, 463] width 352 height 192
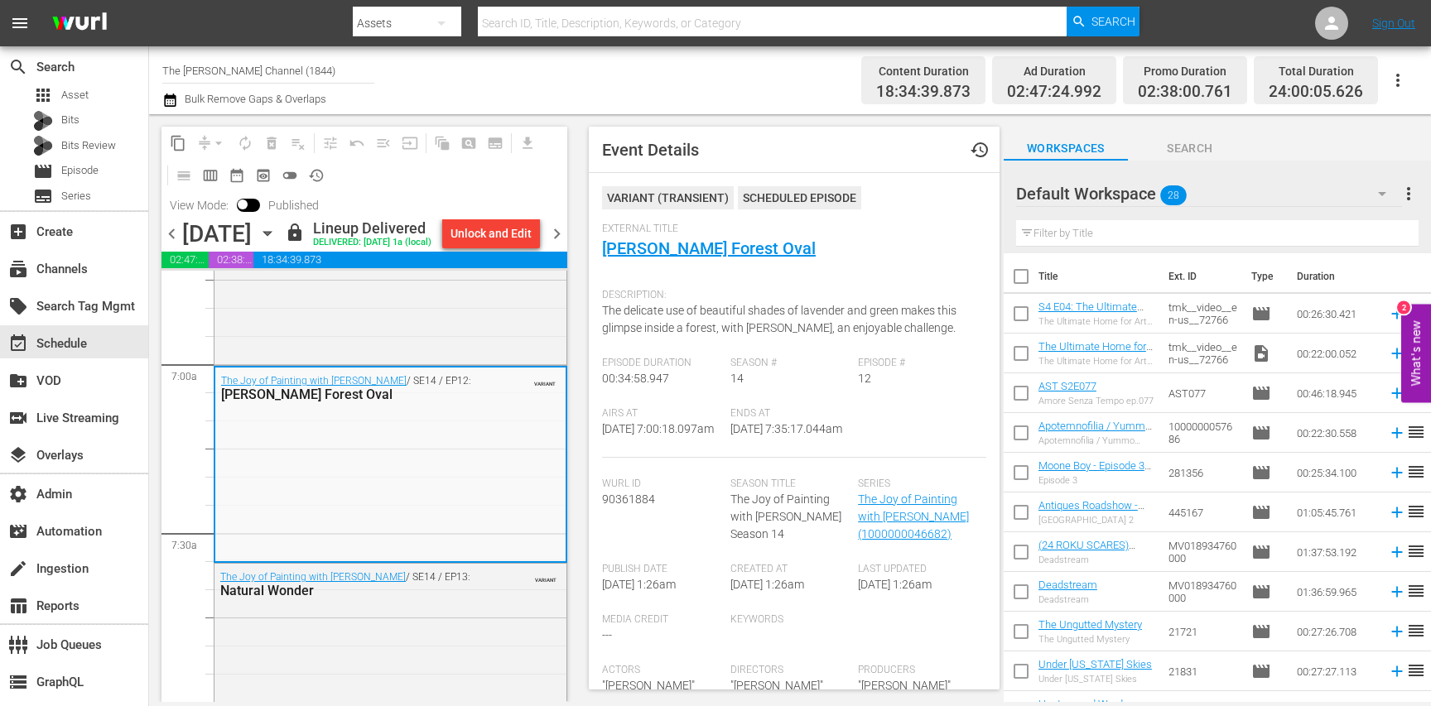
click at [654, 259] on div "External Title Misty Forest Oval" at bounding box center [794, 252] width 384 height 58
click at [653, 251] on link "Misty Forest Oval" at bounding box center [709, 249] width 214 height 20
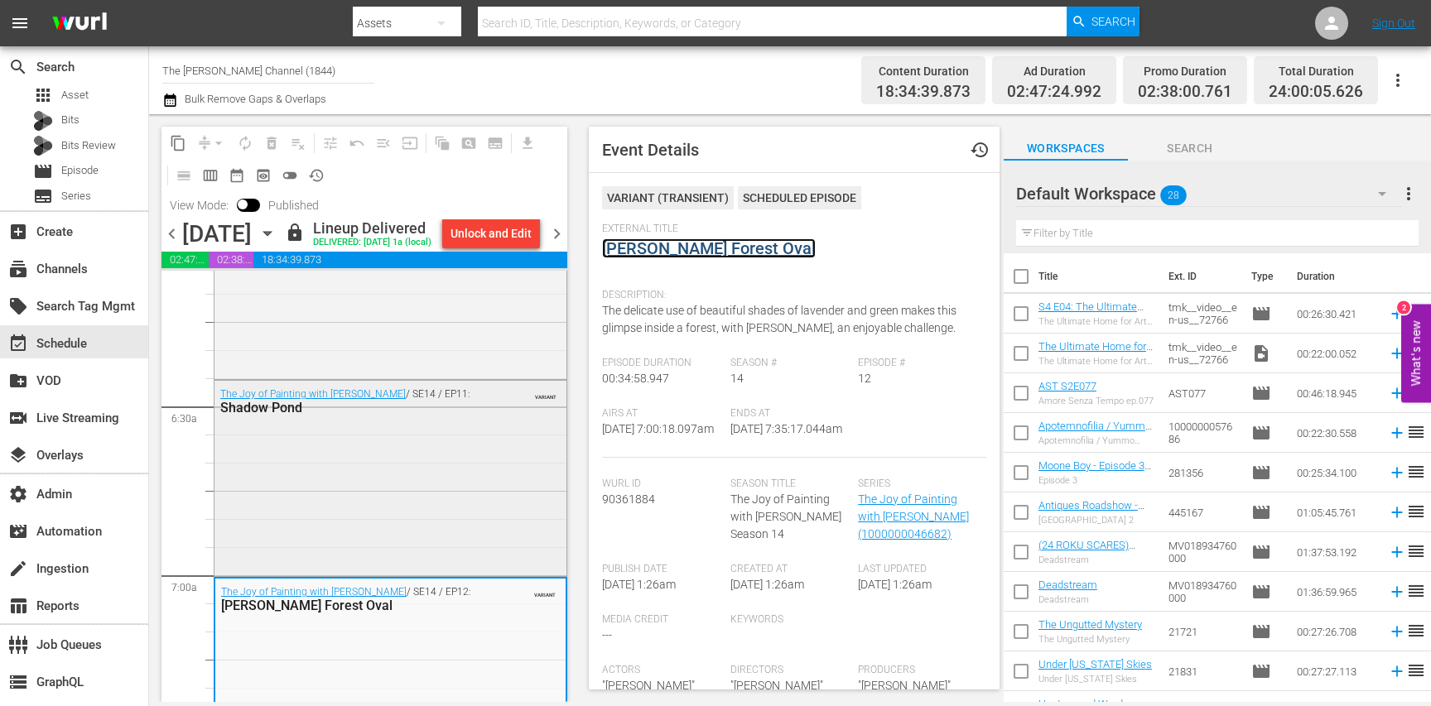
scroll to position [2045, 0]
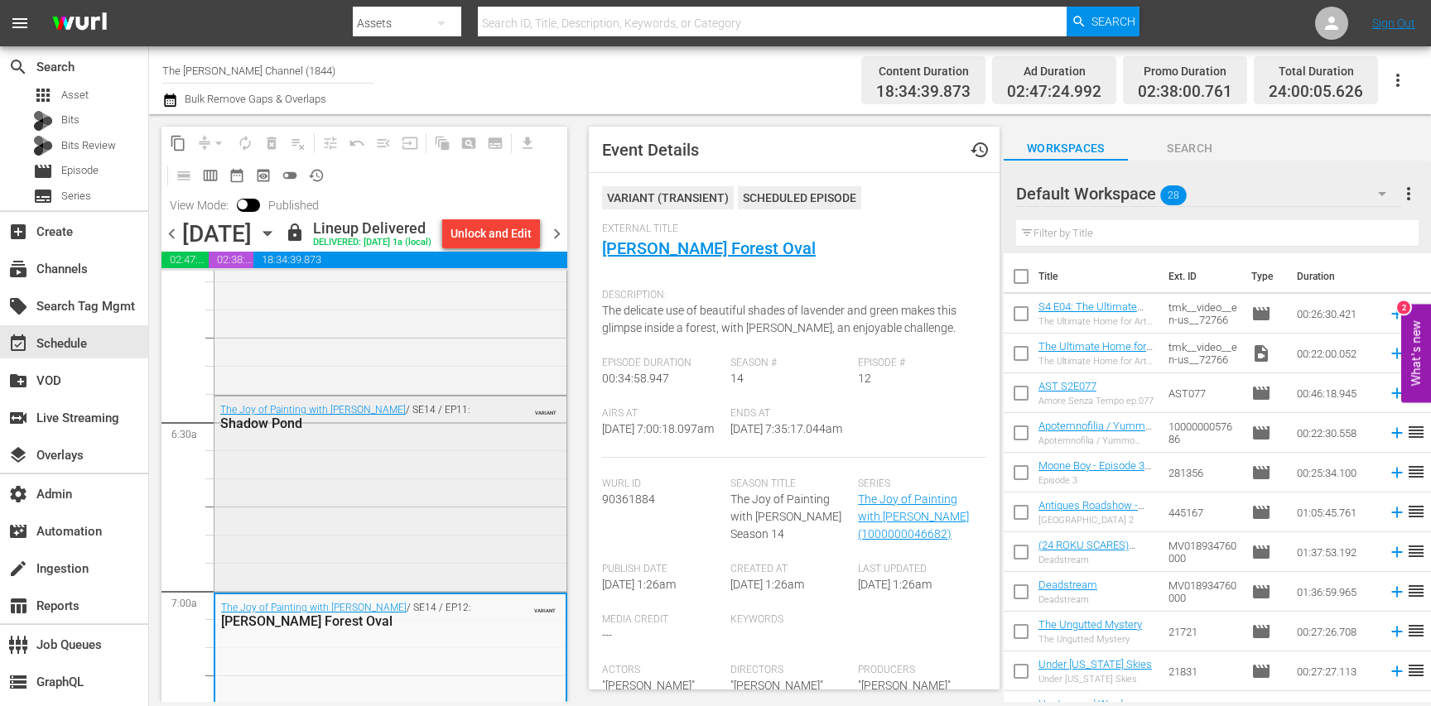
click at [490, 507] on div "The Joy of Painting with Bob Ross / SE14 / EP11: Shadow Pond VARIANT" at bounding box center [391, 493] width 352 height 192
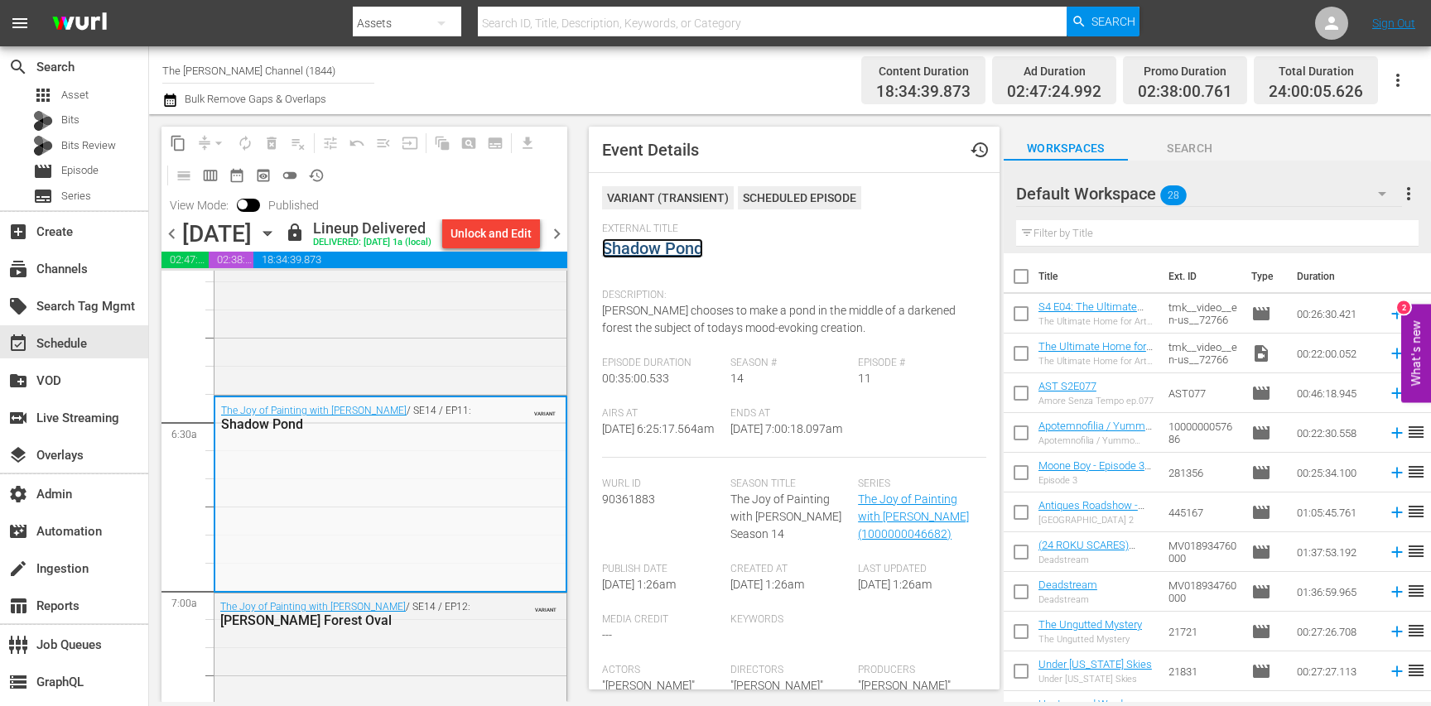
click at [659, 247] on link "Shadow Pond" at bounding box center [652, 249] width 101 height 20
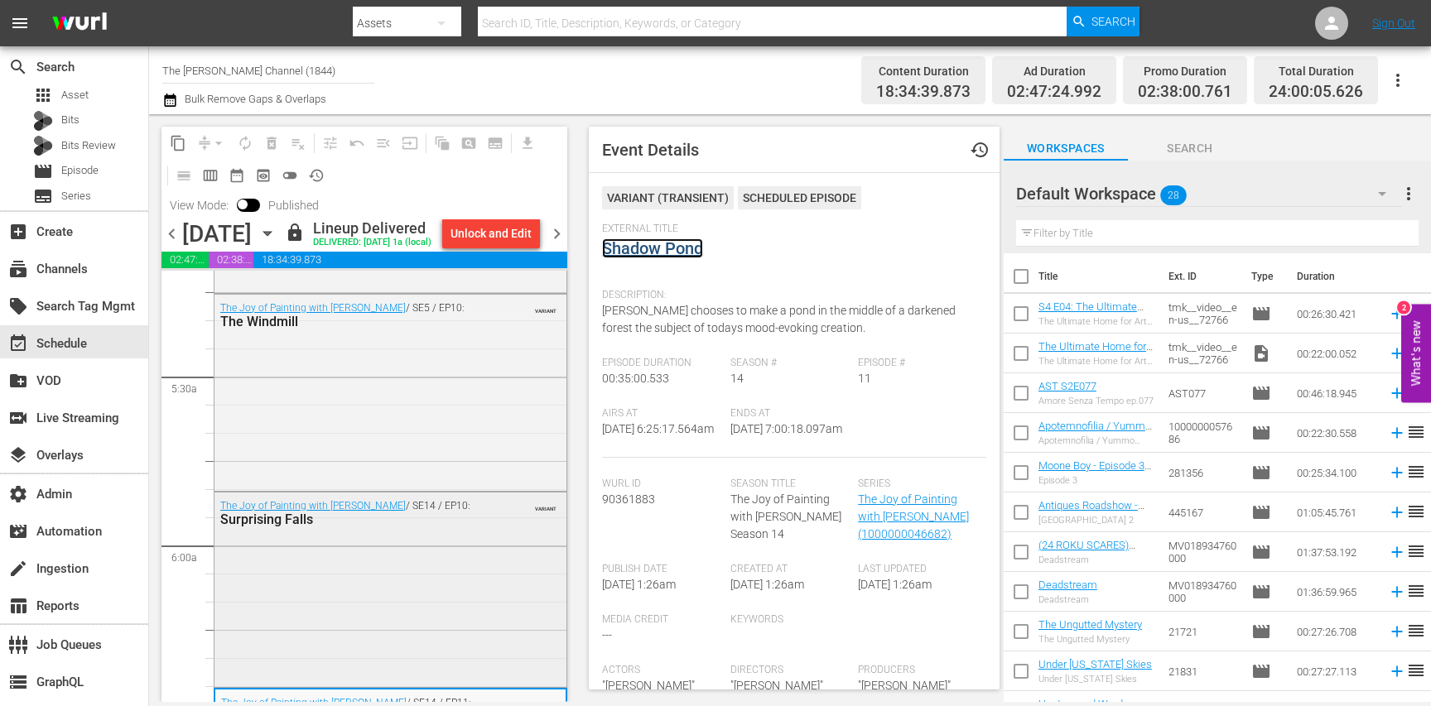
scroll to position [1743, 0]
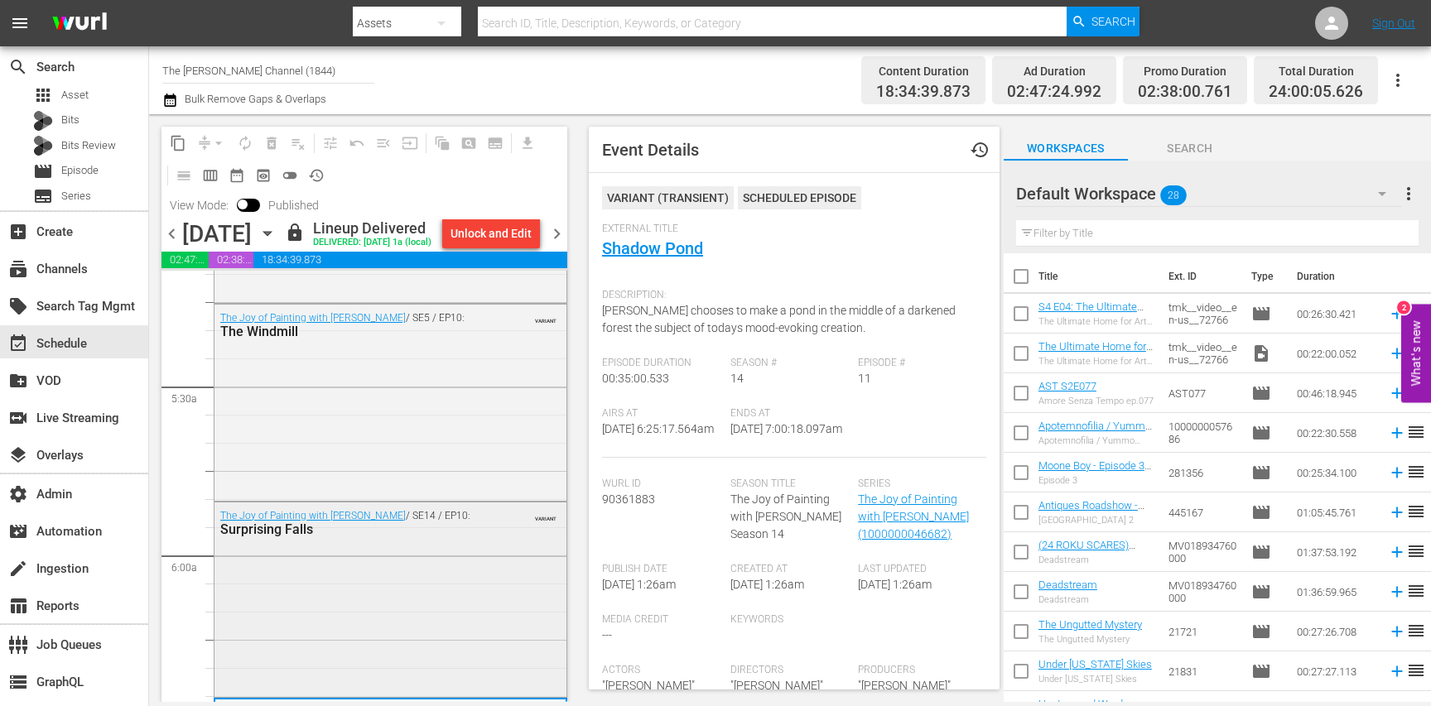
click at [456, 601] on div "The Joy of Painting with Bob Ross / SE14 / EP10: Surprising Falls VARIANT" at bounding box center [391, 599] width 352 height 192
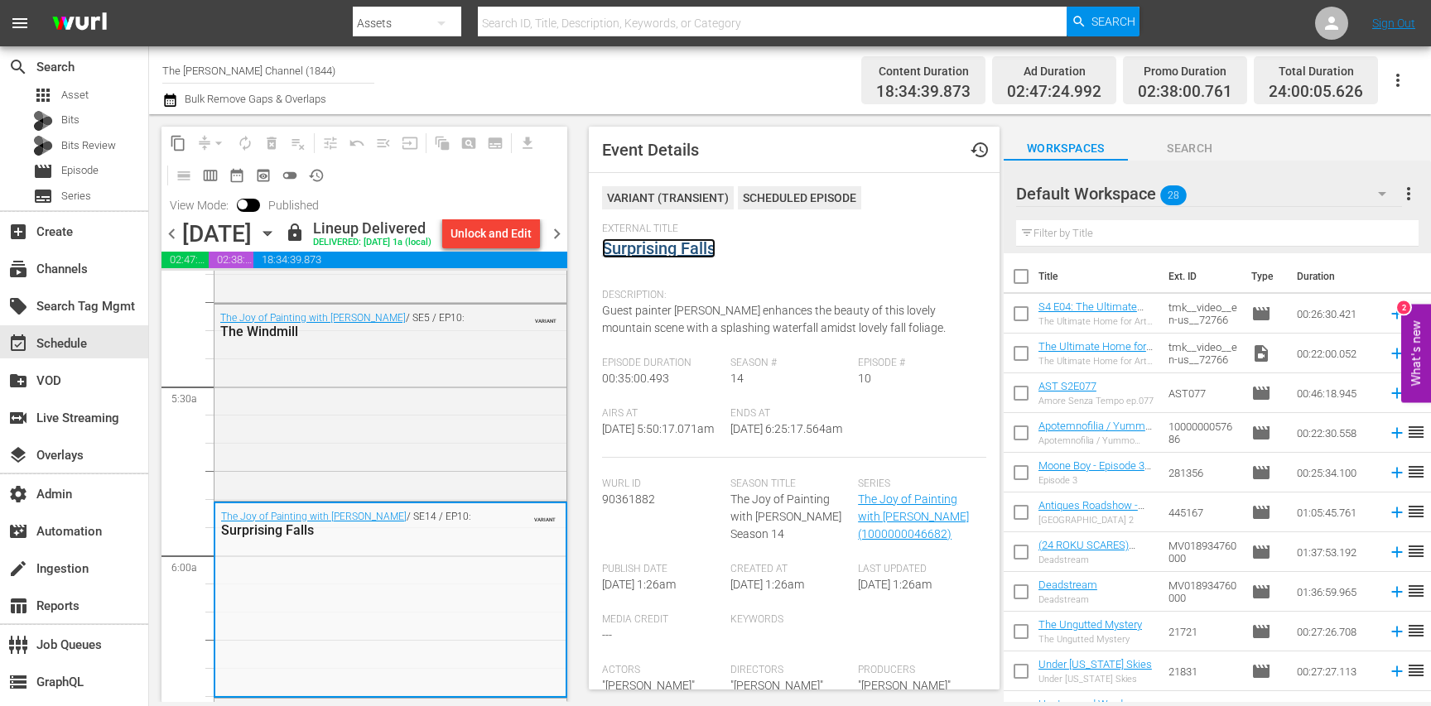
click at [674, 248] on link "Surprising Falls" at bounding box center [658, 249] width 113 height 20
click at [533, 384] on div "The Joy of Painting with Bob Ross / SE5 / EP10: The Windmill VARIANT" at bounding box center [391, 401] width 352 height 192
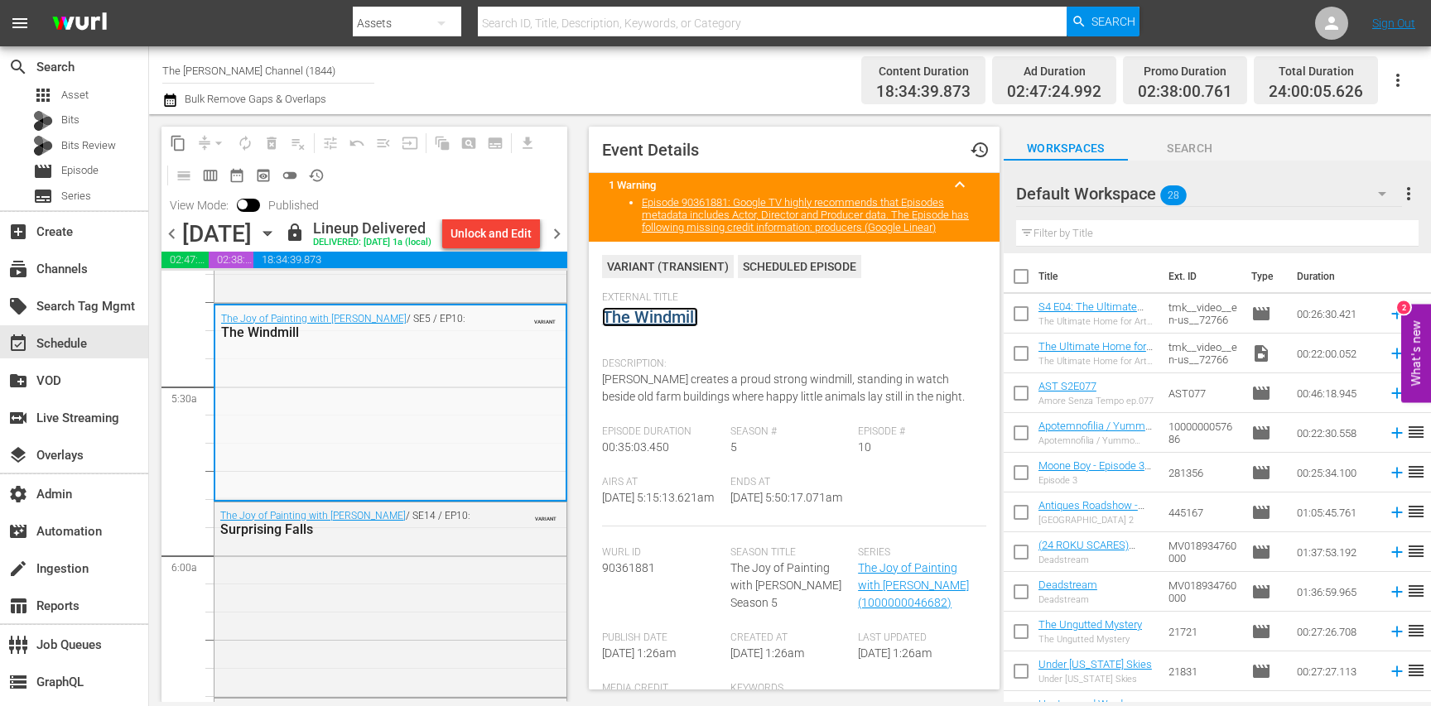
click at [639, 321] on link "The Windmill" at bounding box center [650, 317] width 96 height 20
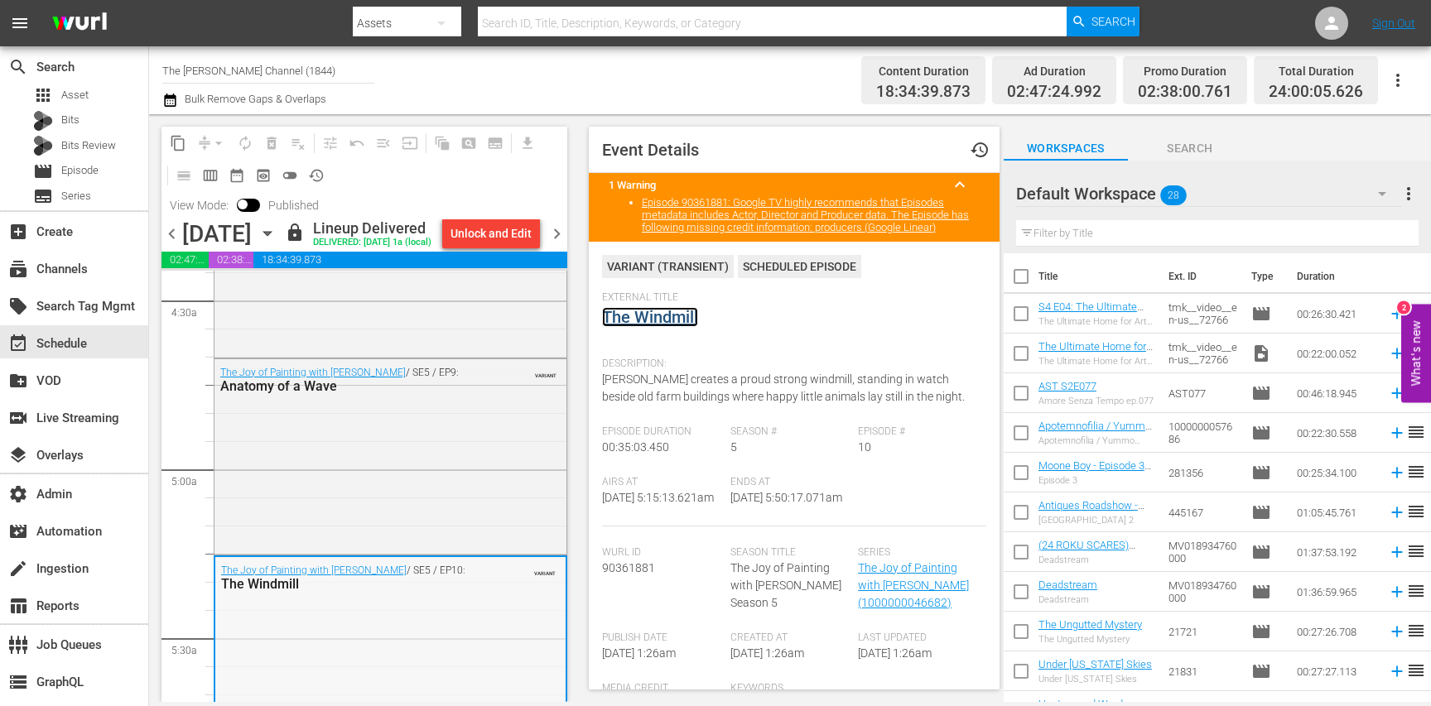
scroll to position [1470, 0]
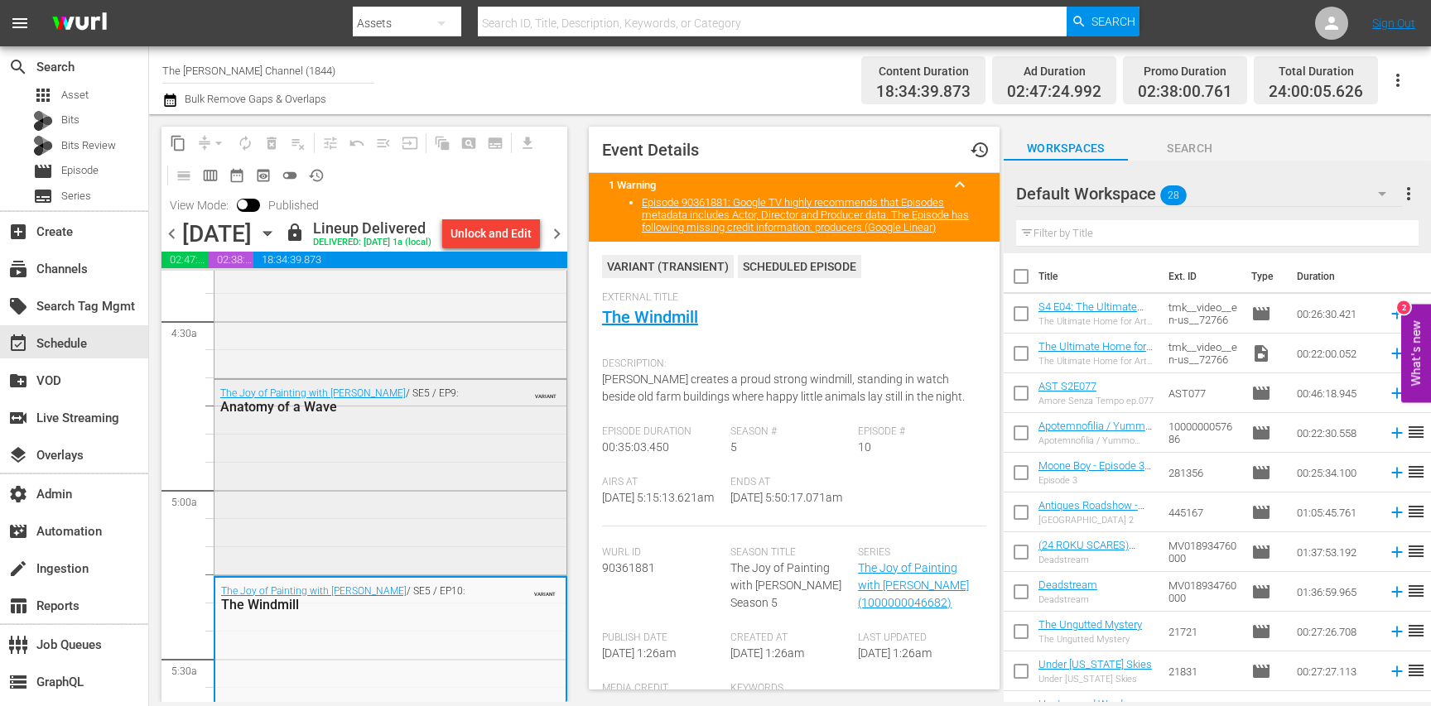
click at [455, 518] on div "The Joy of Painting with Bob Ross / SE5 / EP9: Anatomy of a Wave VARIANT" at bounding box center [391, 476] width 352 height 192
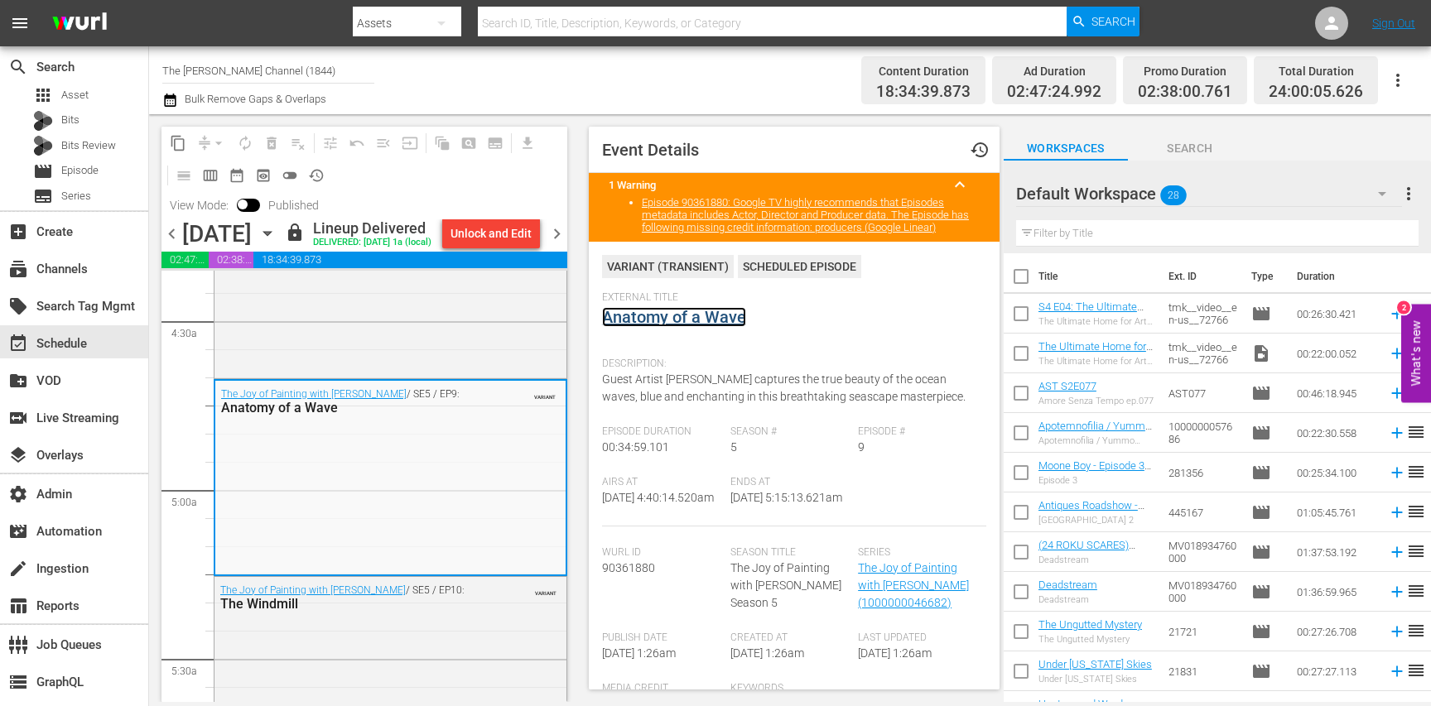
click at [646, 321] on link "Anatomy of a Wave" at bounding box center [674, 317] width 144 height 20
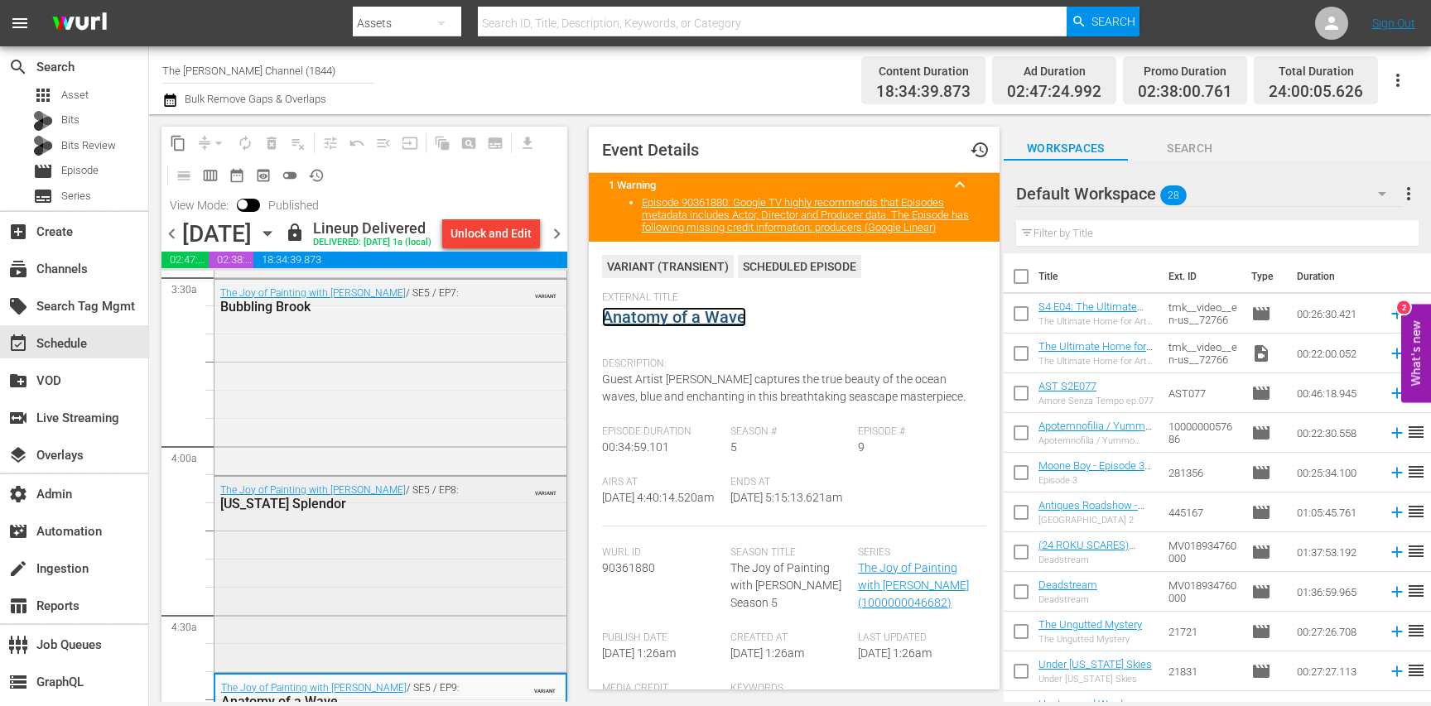
scroll to position [1153, 0]
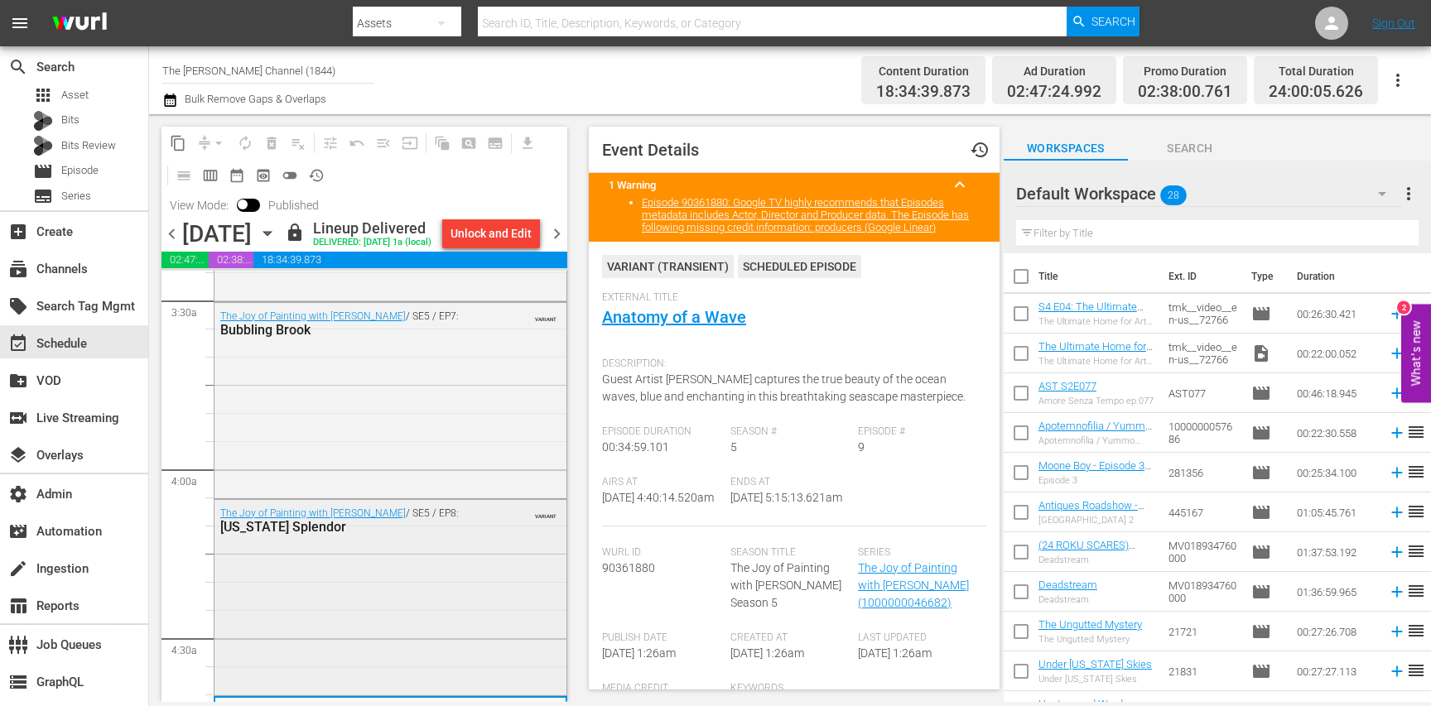
click at [449, 636] on div "The Joy of Painting with Bob Ross / SE5 / EP8: Arizona Splendor VARIANT" at bounding box center [391, 596] width 352 height 192
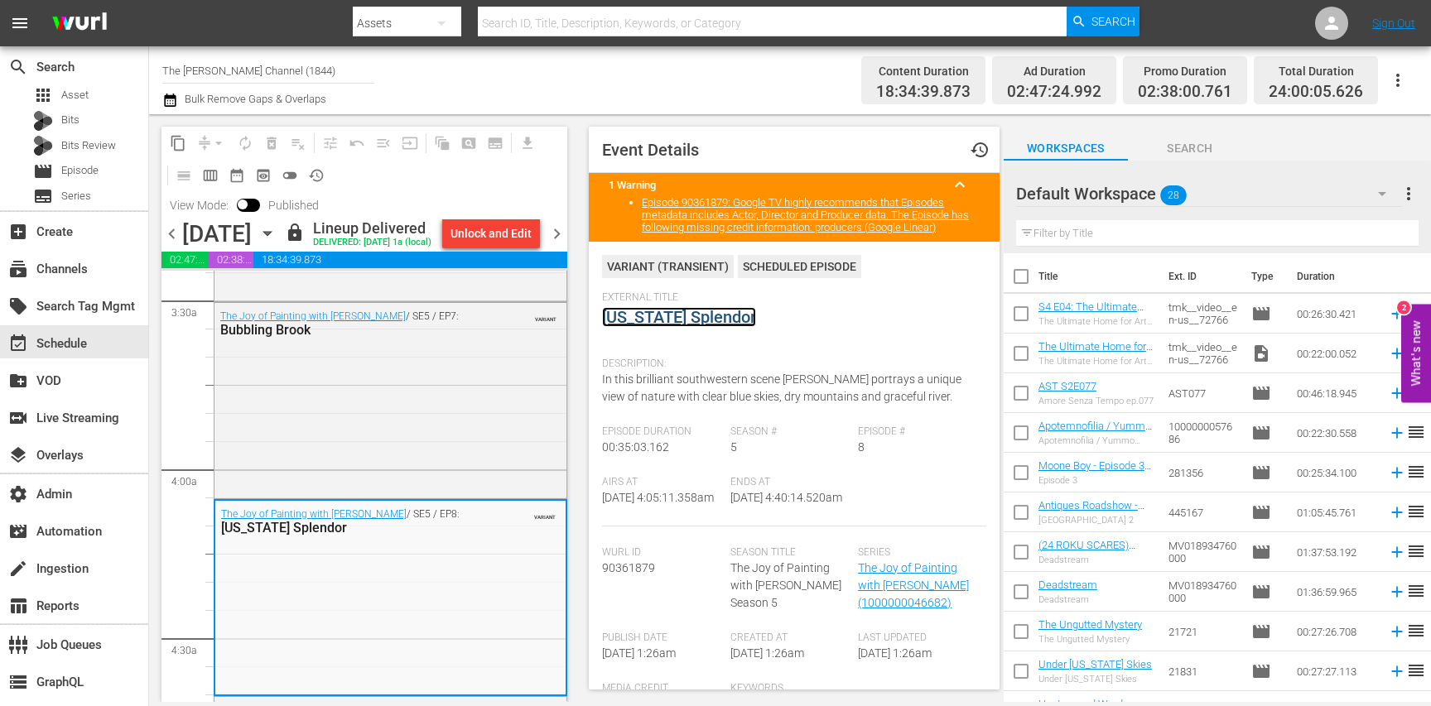
click at [645, 326] on link "Arizona Splendor" at bounding box center [679, 317] width 154 height 20
click at [489, 427] on div "The Joy of Painting with Bob Ross / SE5 / EP7: Bubbling Brook VARIANT" at bounding box center [391, 399] width 352 height 192
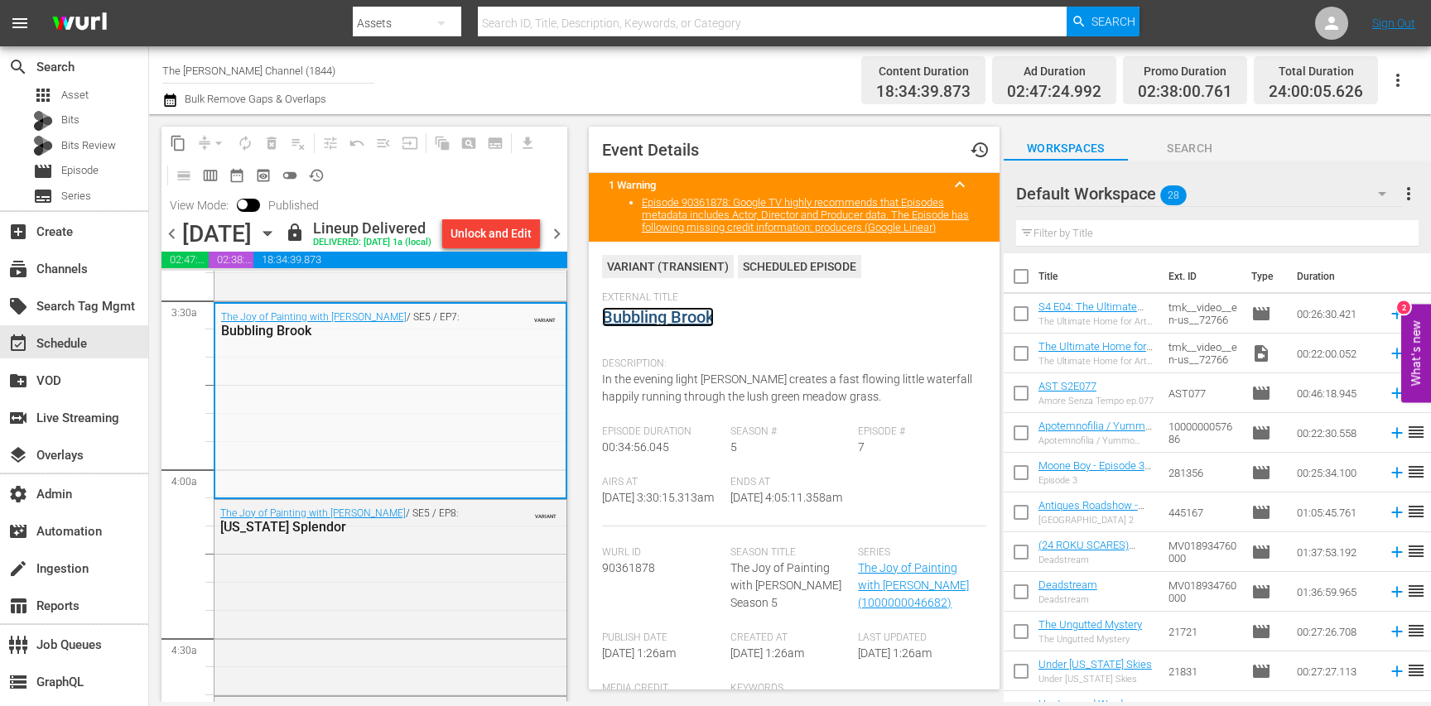
click at [645, 326] on link "Bubbling Brook" at bounding box center [658, 317] width 112 height 20
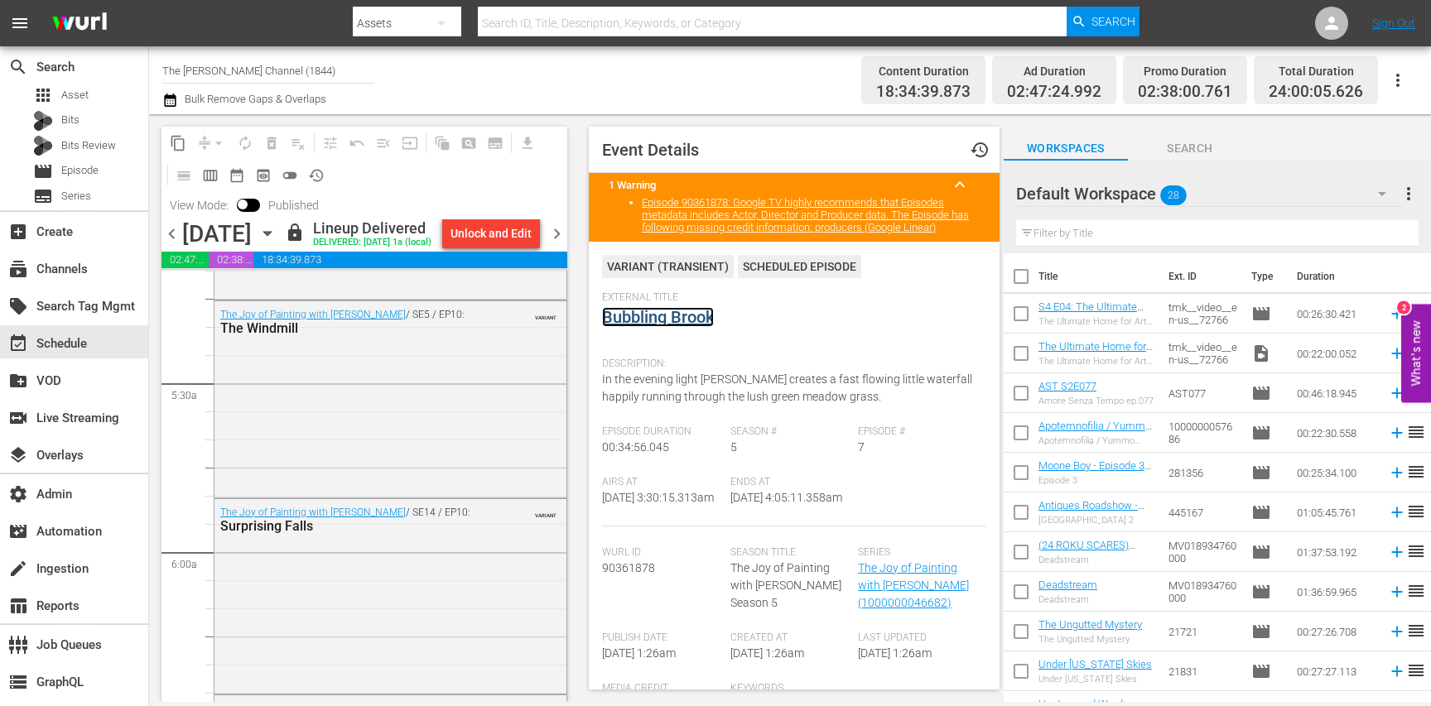
scroll to position [1769, 0]
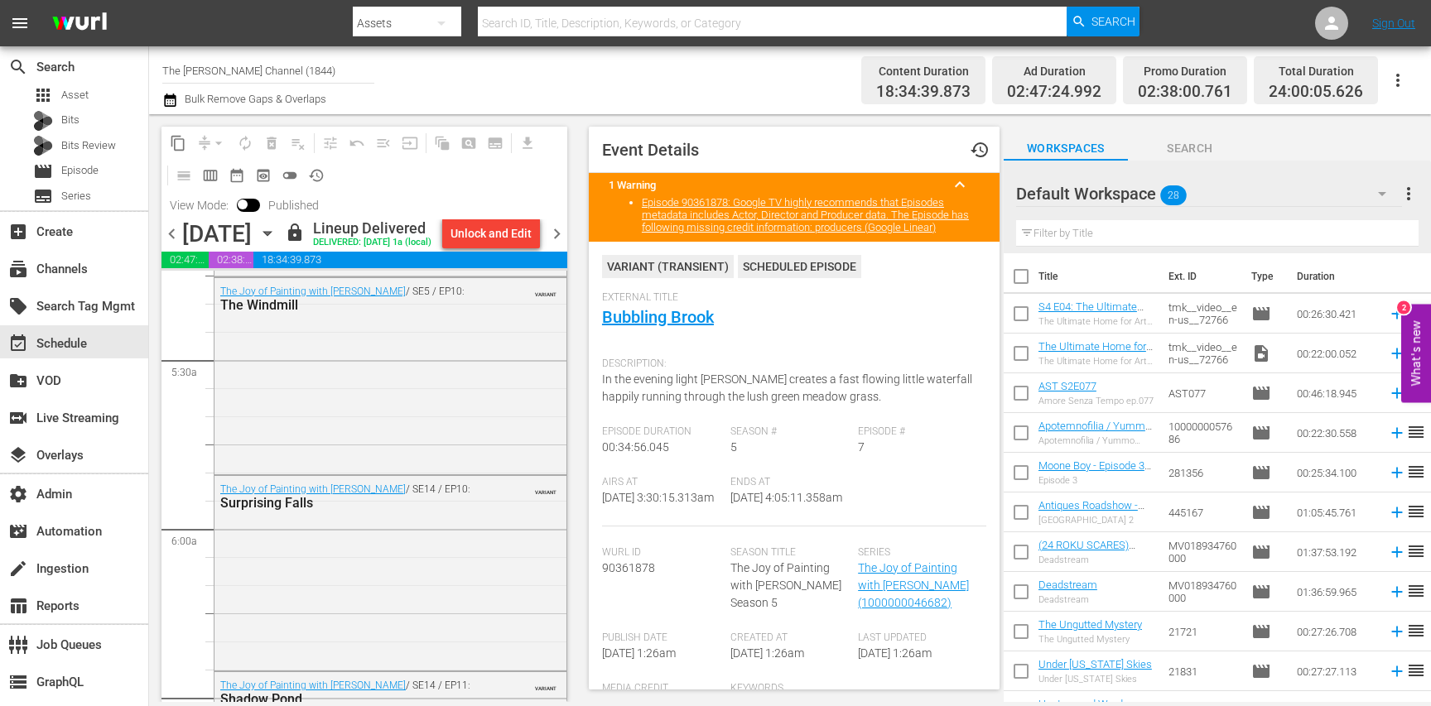
click at [456, 415] on div "The Joy of Painting with Bob Ross / SE5 / EP10: The Windmill VARIANT" at bounding box center [391, 374] width 352 height 192
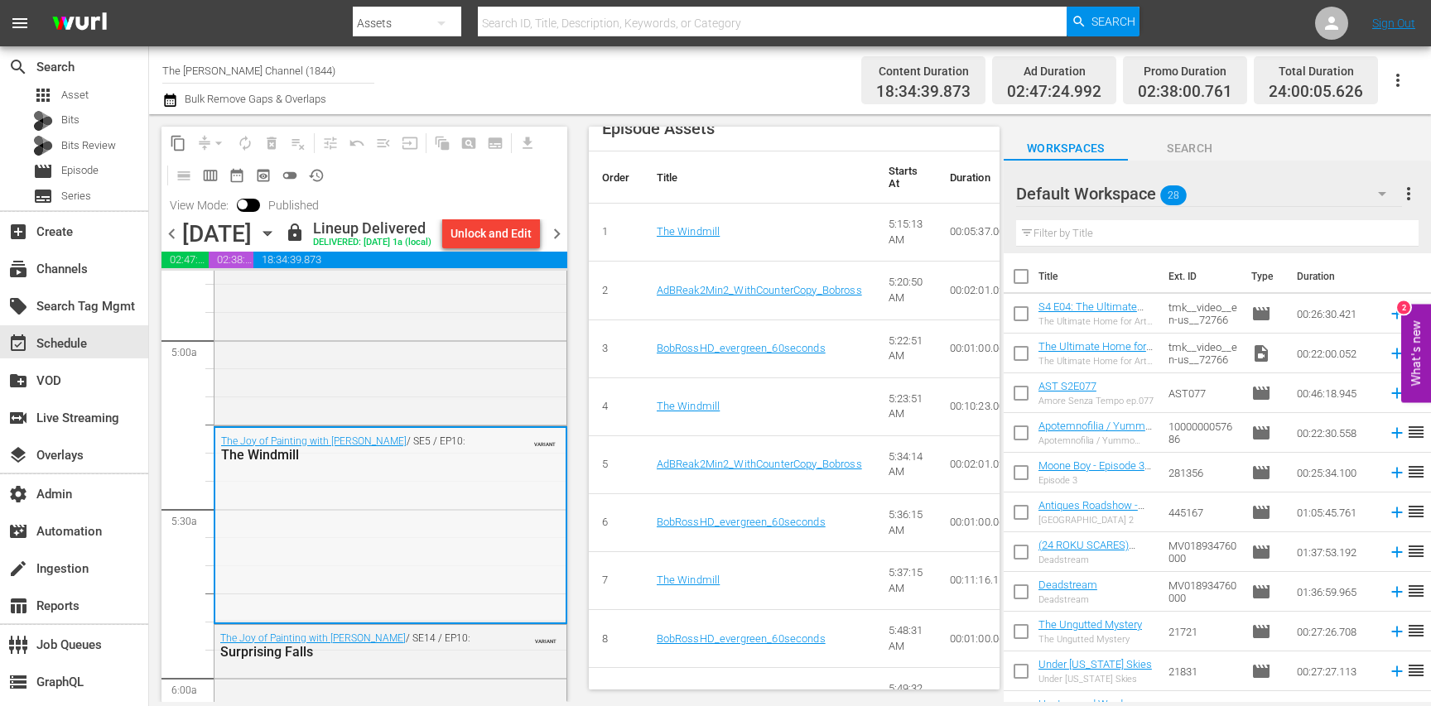
scroll to position [1613, 0]
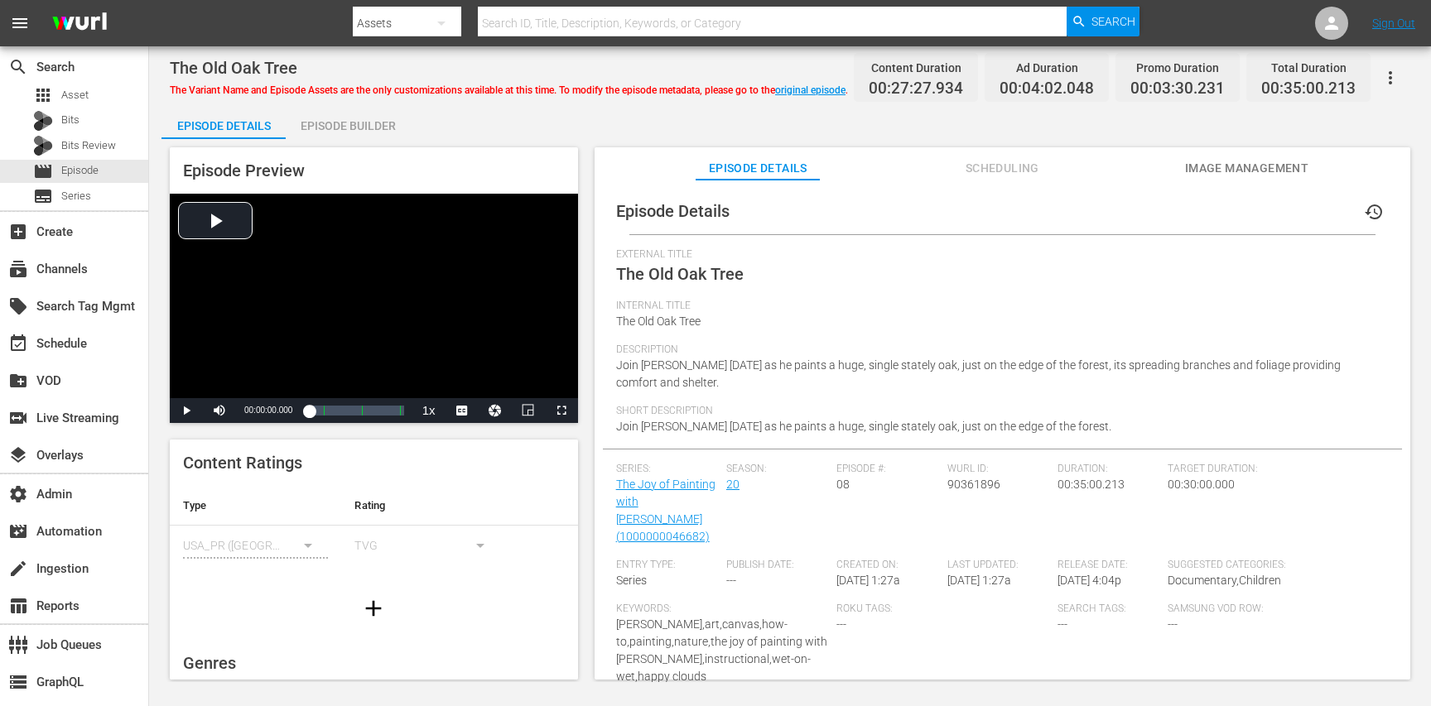
click at [297, 118] on div "Episode Builder" at bounding box center [348, 126] width 124 height 40
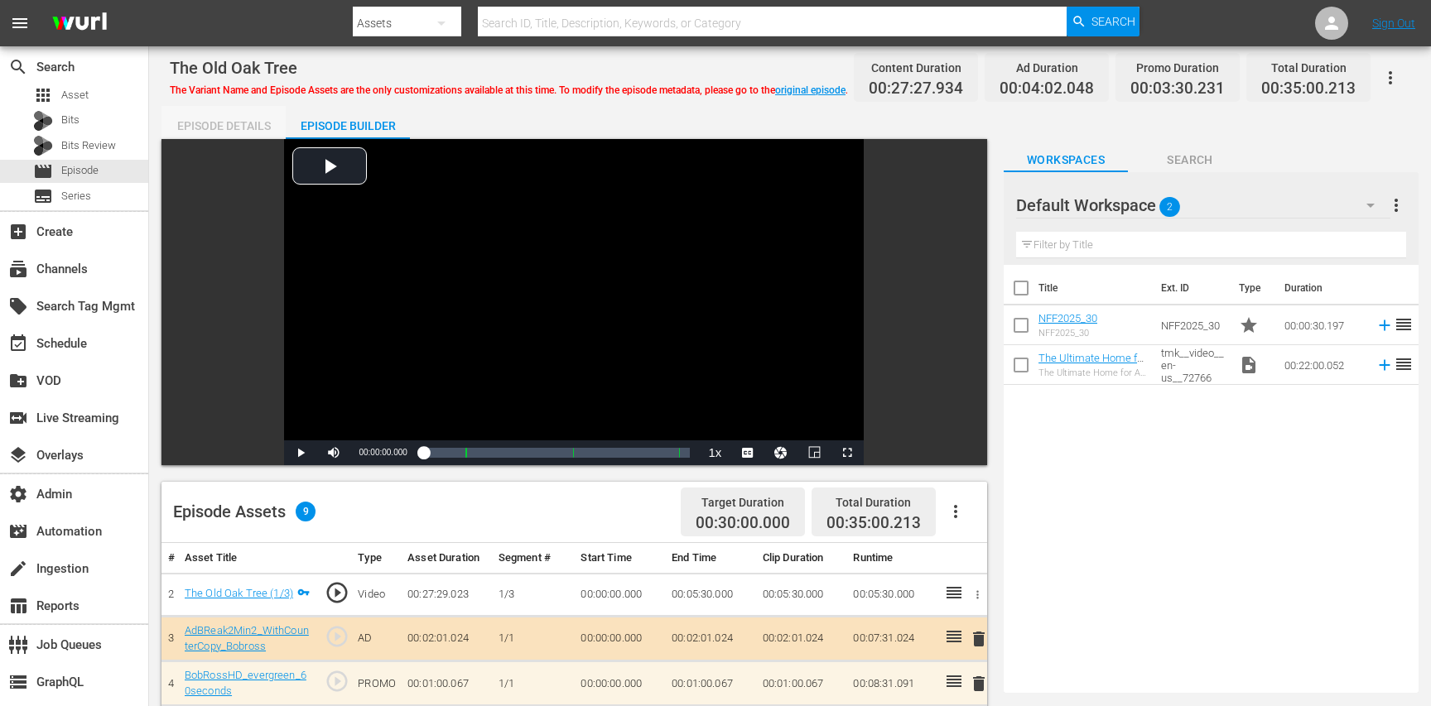
click at [229, 122] on div "Episode Details" at bounding box center [224, 126] width 124 height 40
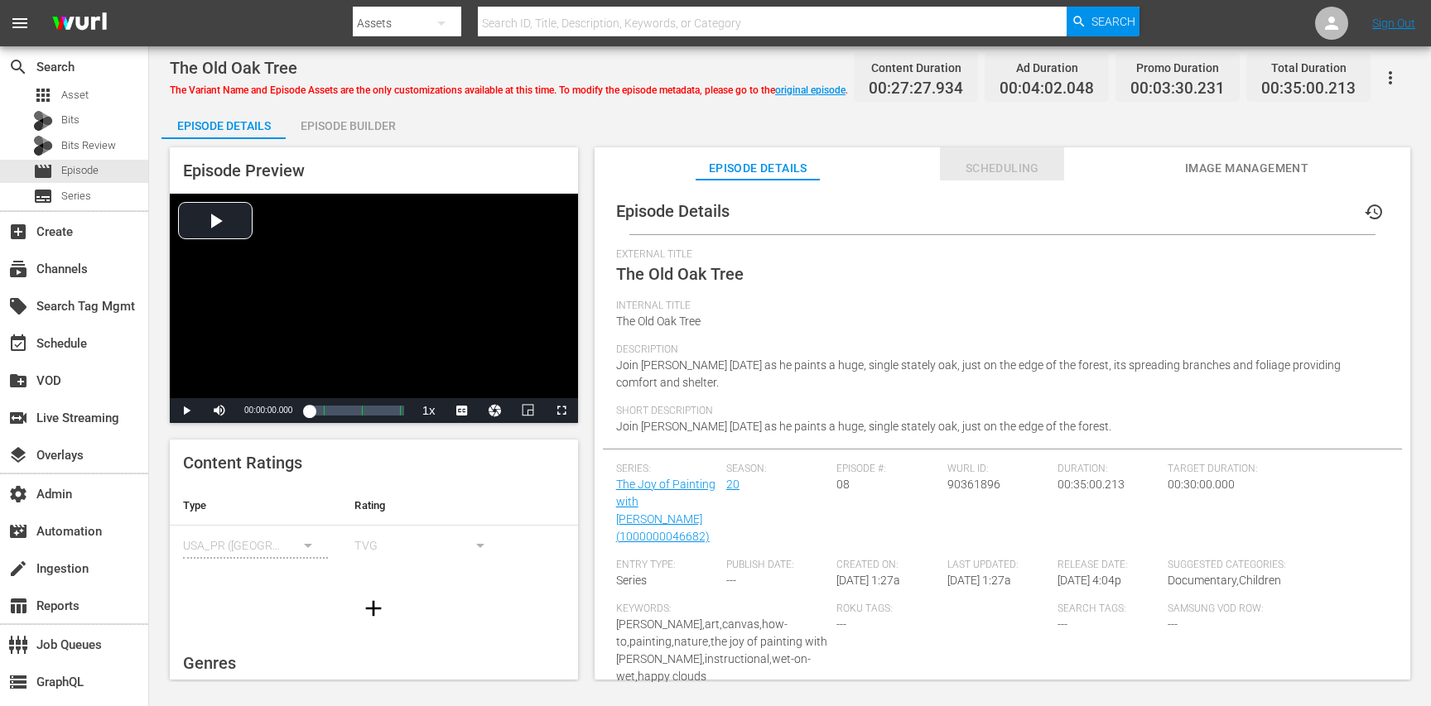
click at [981, 168] on span "Scheduling" at bounding box center [1002, 168] width 124 height 21
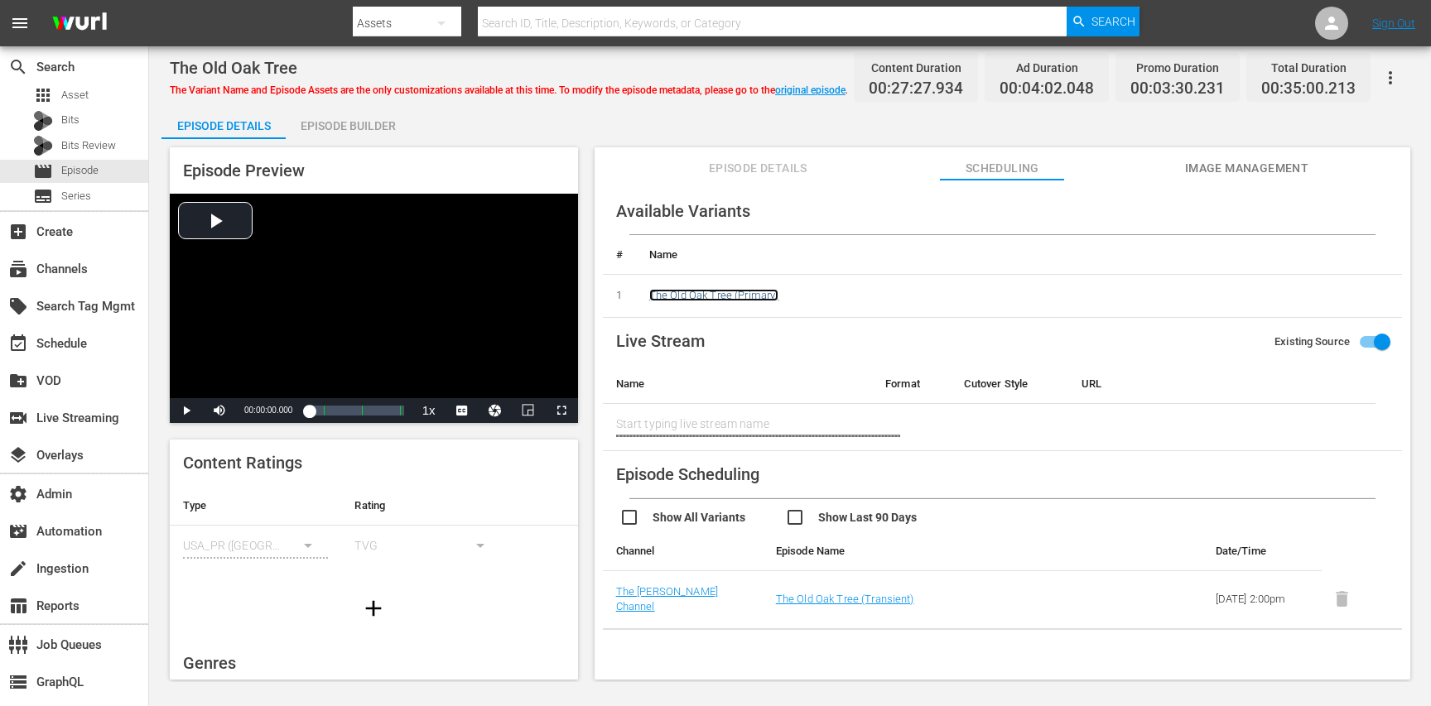
click at [714, 290] on link "The Old Oak Tree (Primary)" at bounding box center [714, 295] width 130 height 12
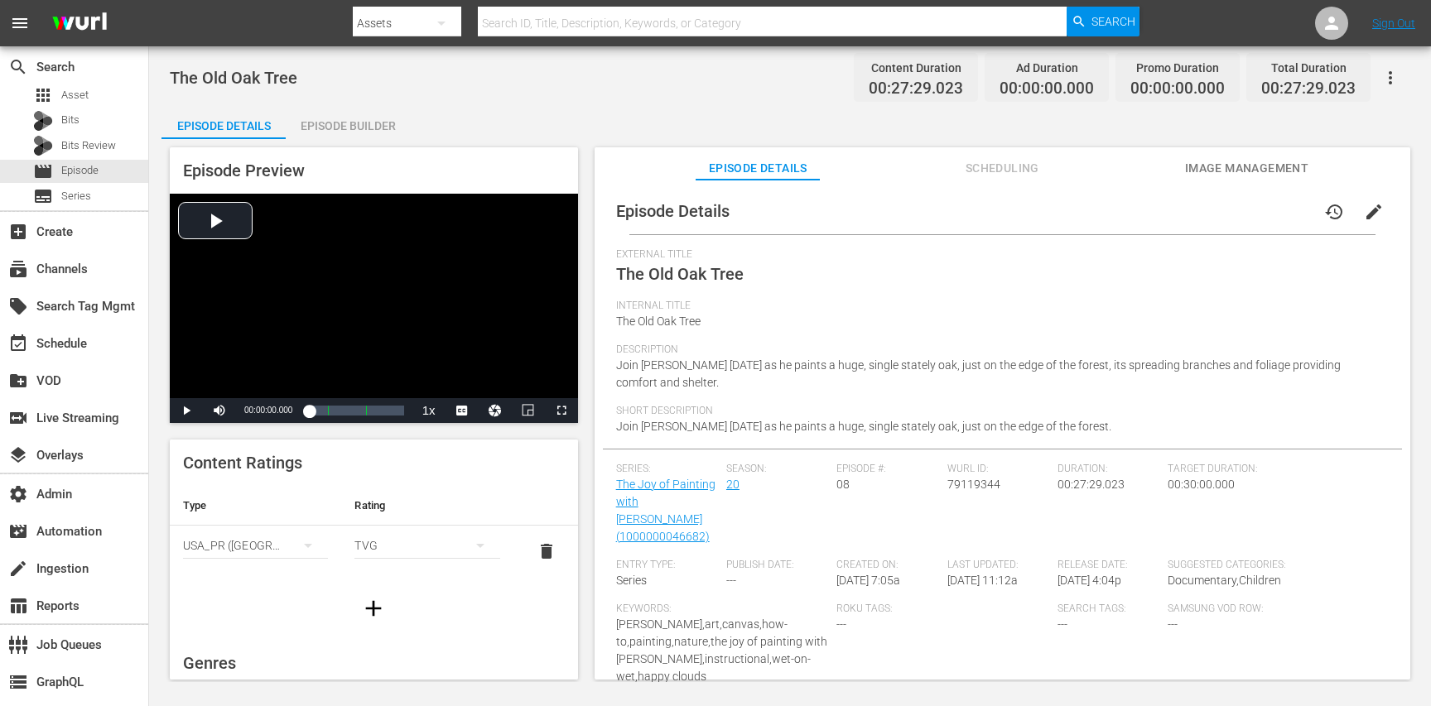
click at [405, 113] on div "Episode Builder" at bounding box center [348, 126] width 124 height 40
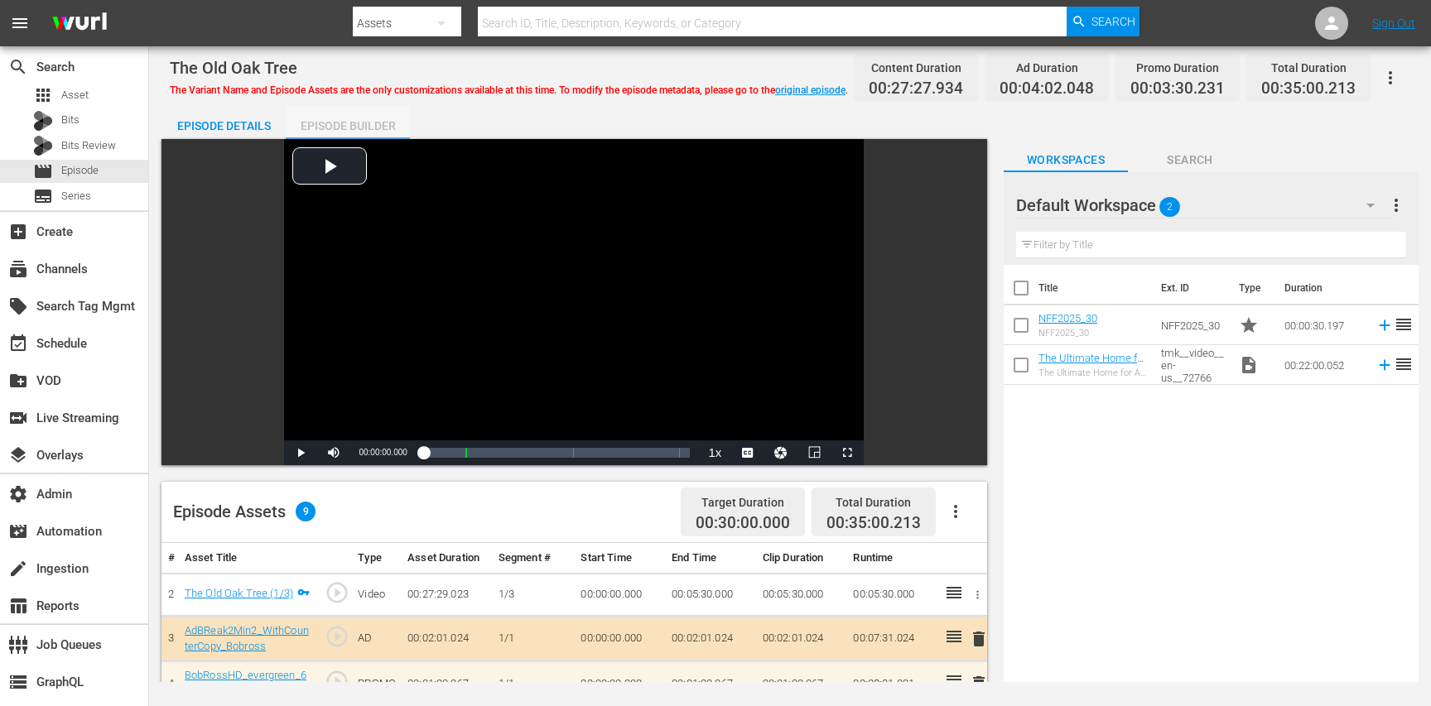
click at [354, 123] on div "Episode Builder" at bounding box center [348, 126] width 124 height 40
click at [343, 127] on div "Episode Builder" at bounding box center [348, 126] width 124 height 40
click at [268, 122] on div "Episode Details" at bounding box center [224, 126] width 124 height 40
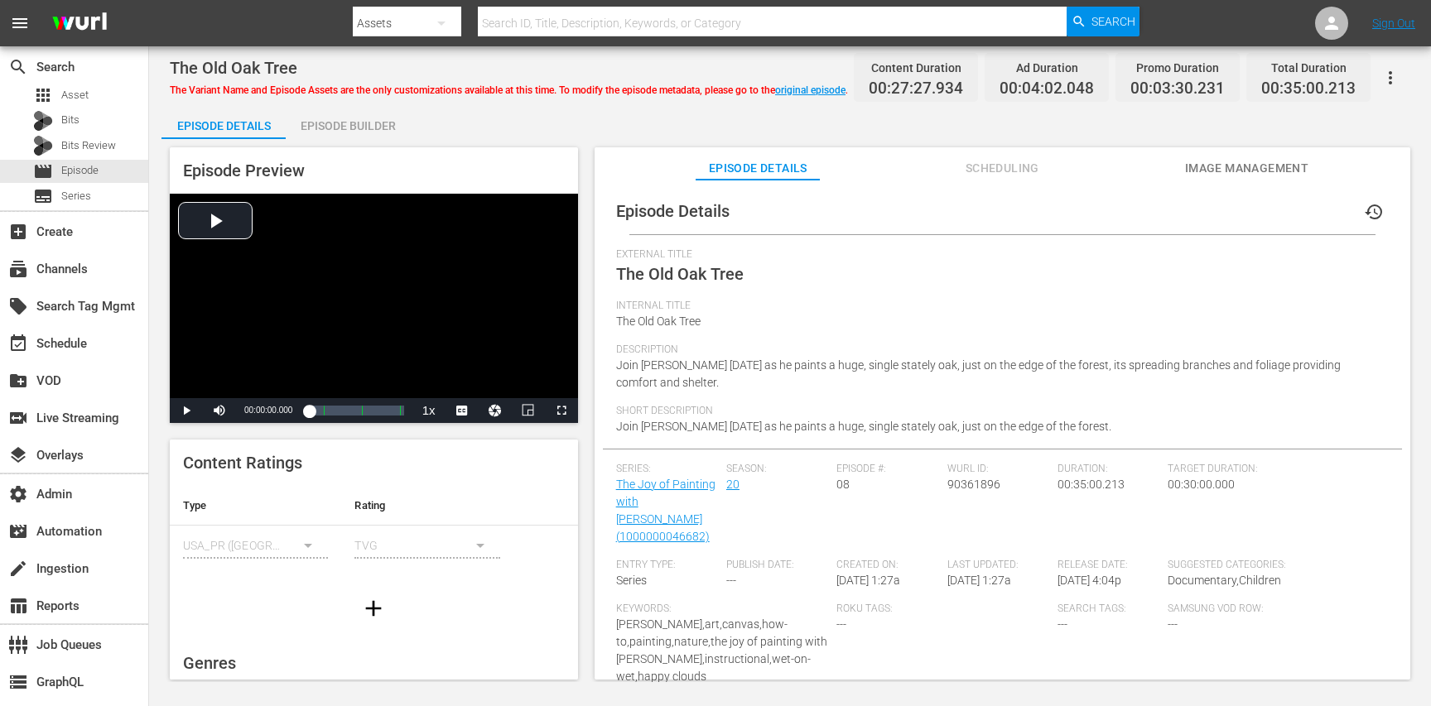
click at [355, 123] on div "Episode Builder" at bounding box center [348, 126] width 124 height 40
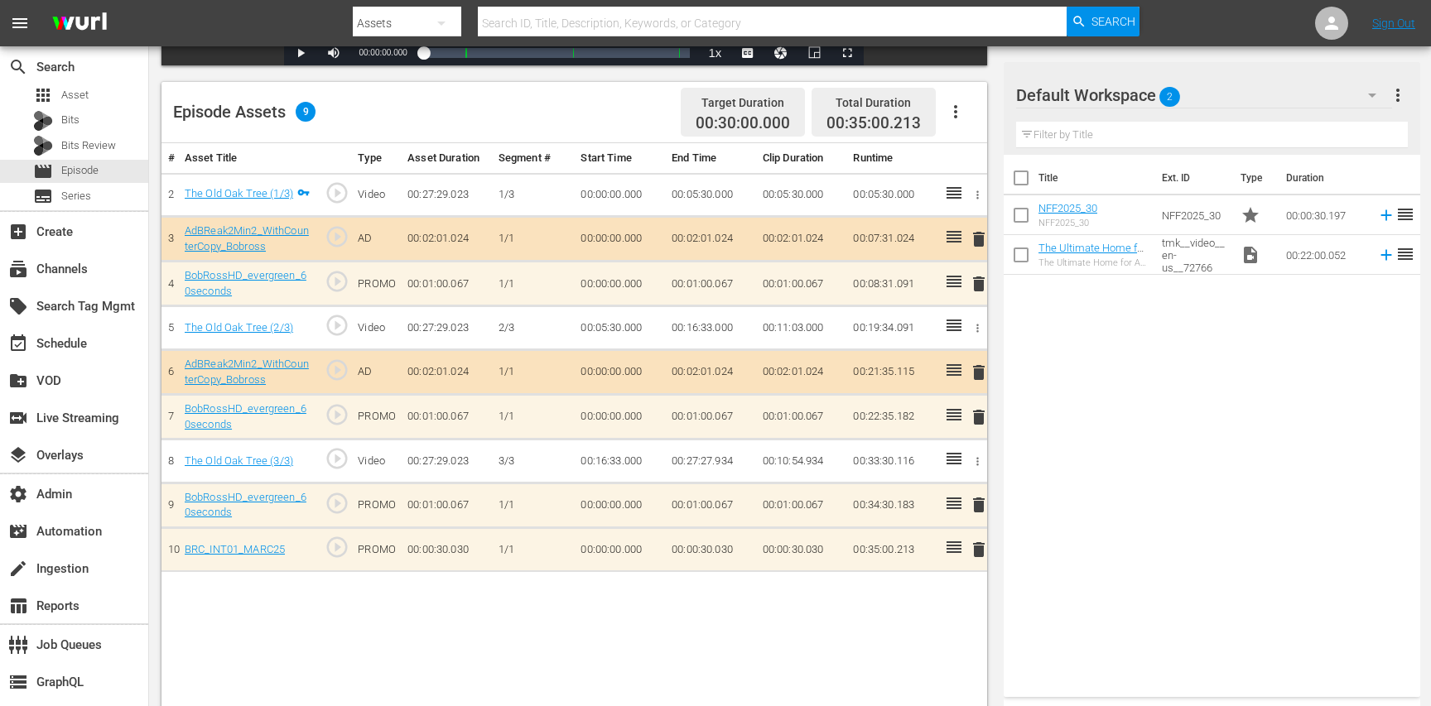
scroll to position [431, 0]
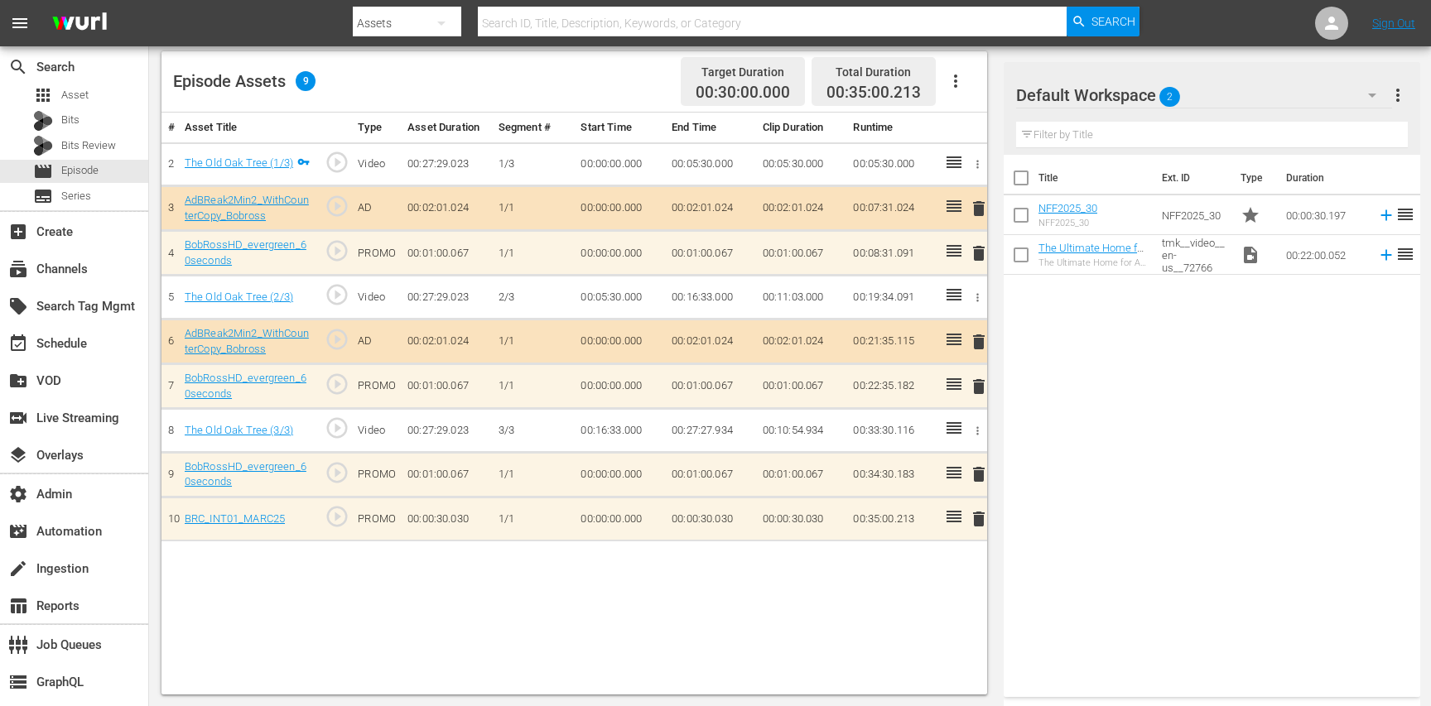
click at [334, 427] on span "play_circle_outline" at bounding box center [337, 428] width 25 height 25
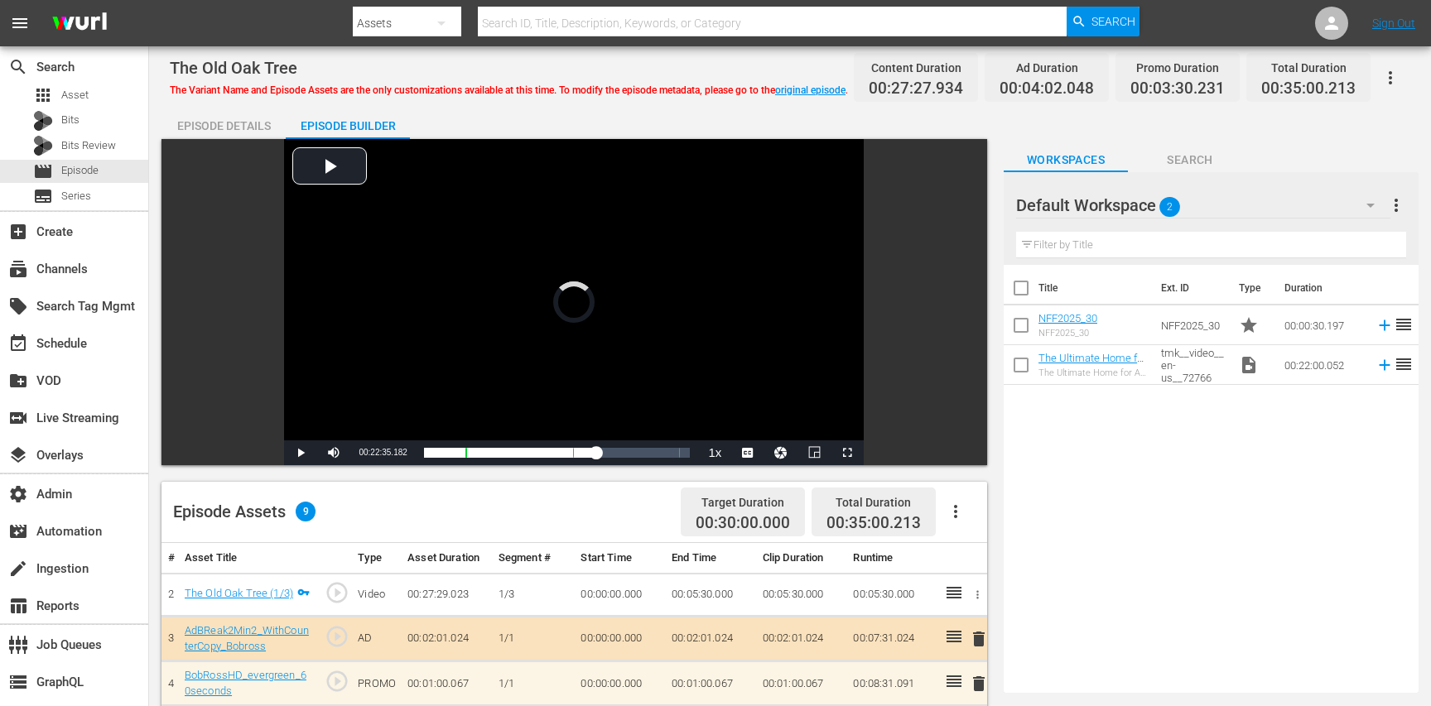
scroll to position [0, 0]
click at [364, 370] on div "Video Player" at bounding box center [574, 289] width 580 height 301
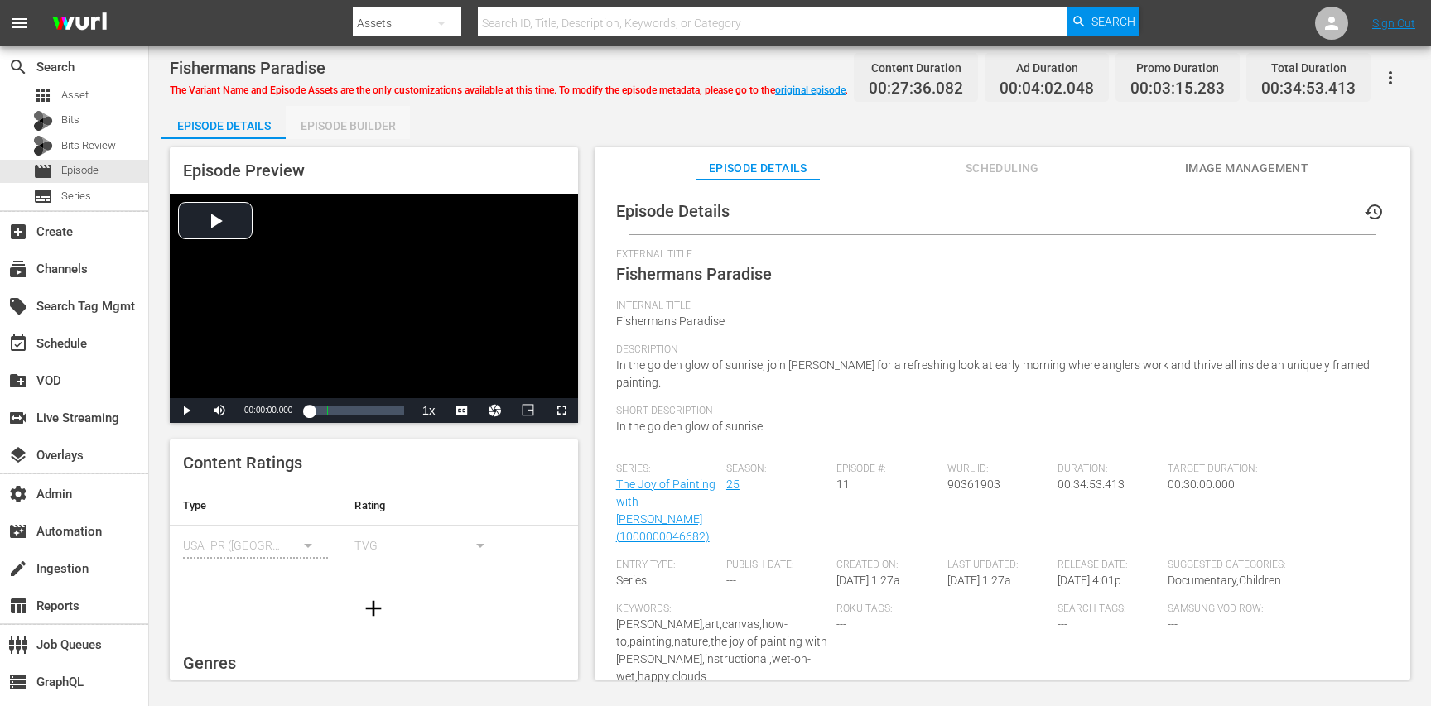
click at [371, 121] on div "Episode Builder" at bounding box center [348, 126] width 124 height 40
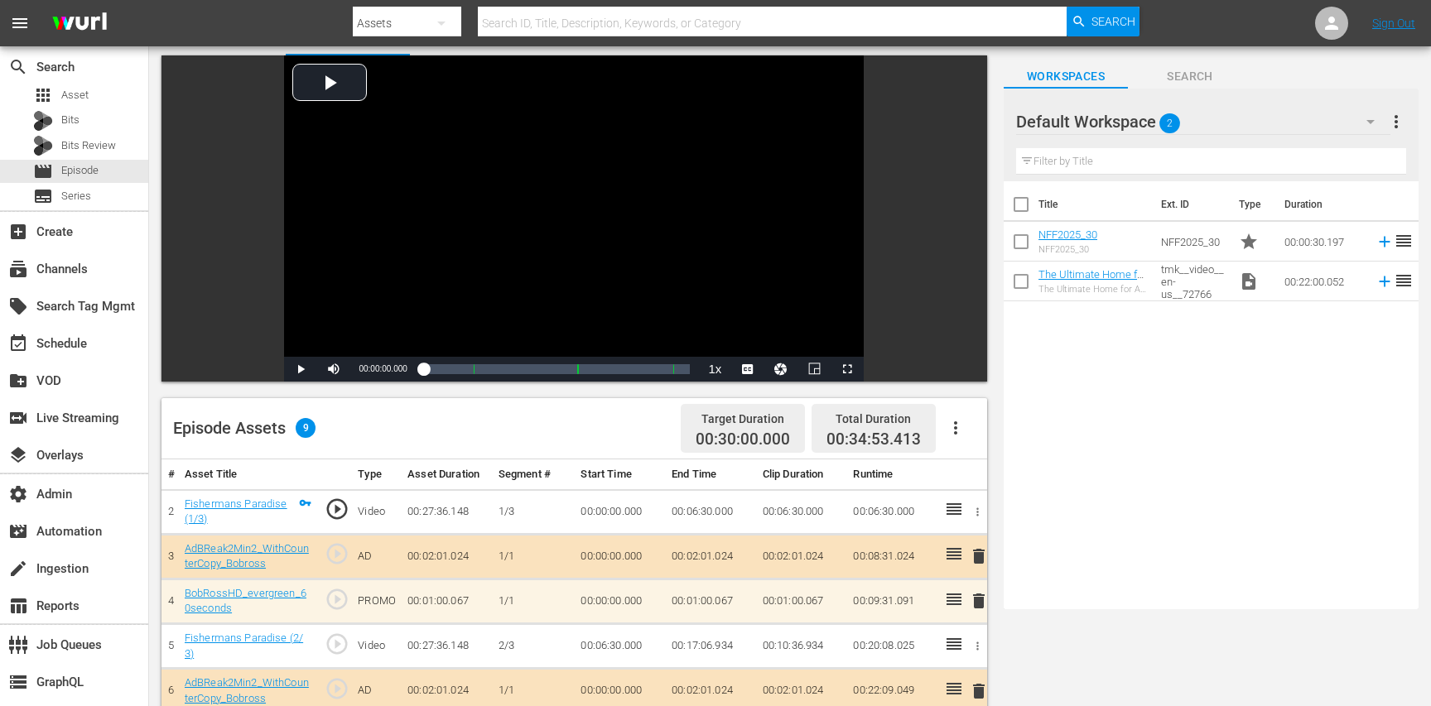
scroll to position [177, 0]
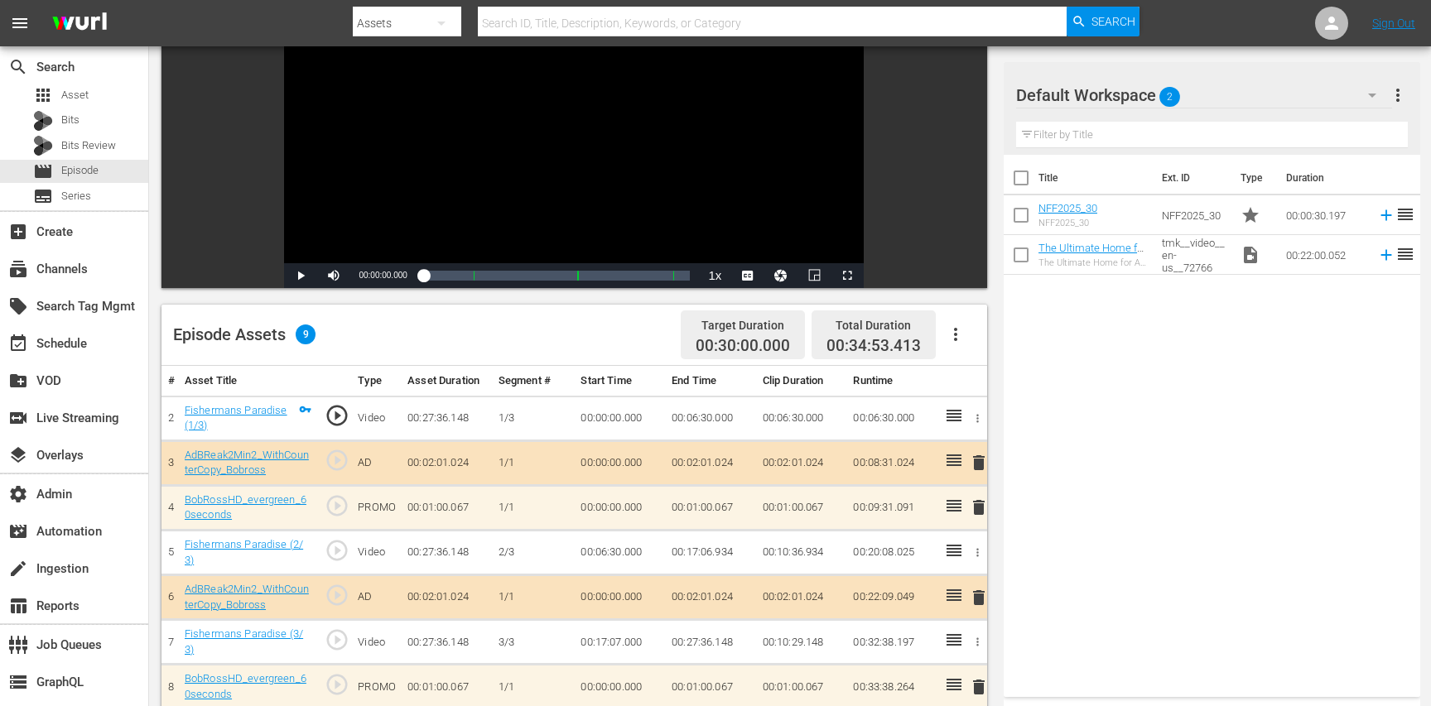
click at [349, 552] on span "play_circle_outline" at bounding box center [337, 550] width 25 height 25
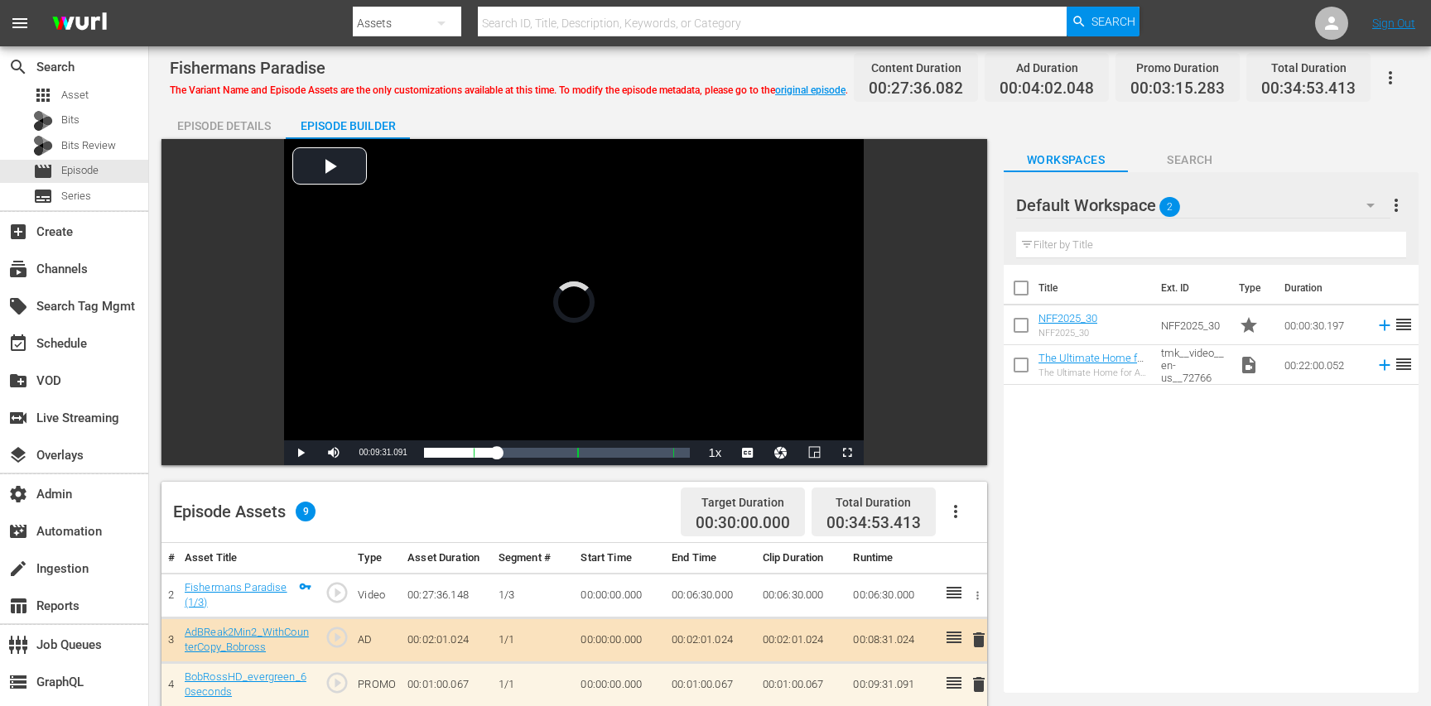
click at [409, 326] on div "Video Player" at bounding box center [574, 289] width 580 height 301
click at [410, 325] on div "Video Player" at bounding box center [574, 289] width 580 height 301
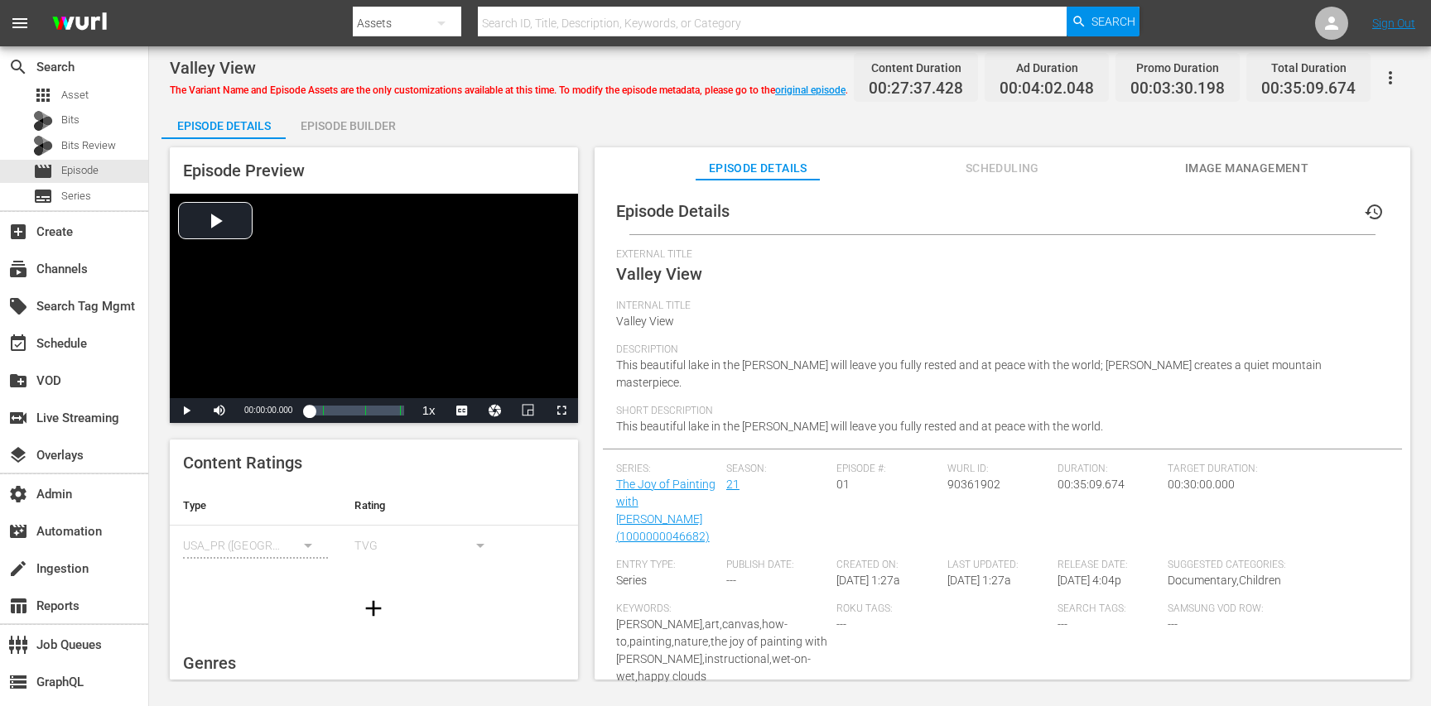
click at [325, 112] on div "Episode Builder" at bounding box center [348, 126] width 124 height 40
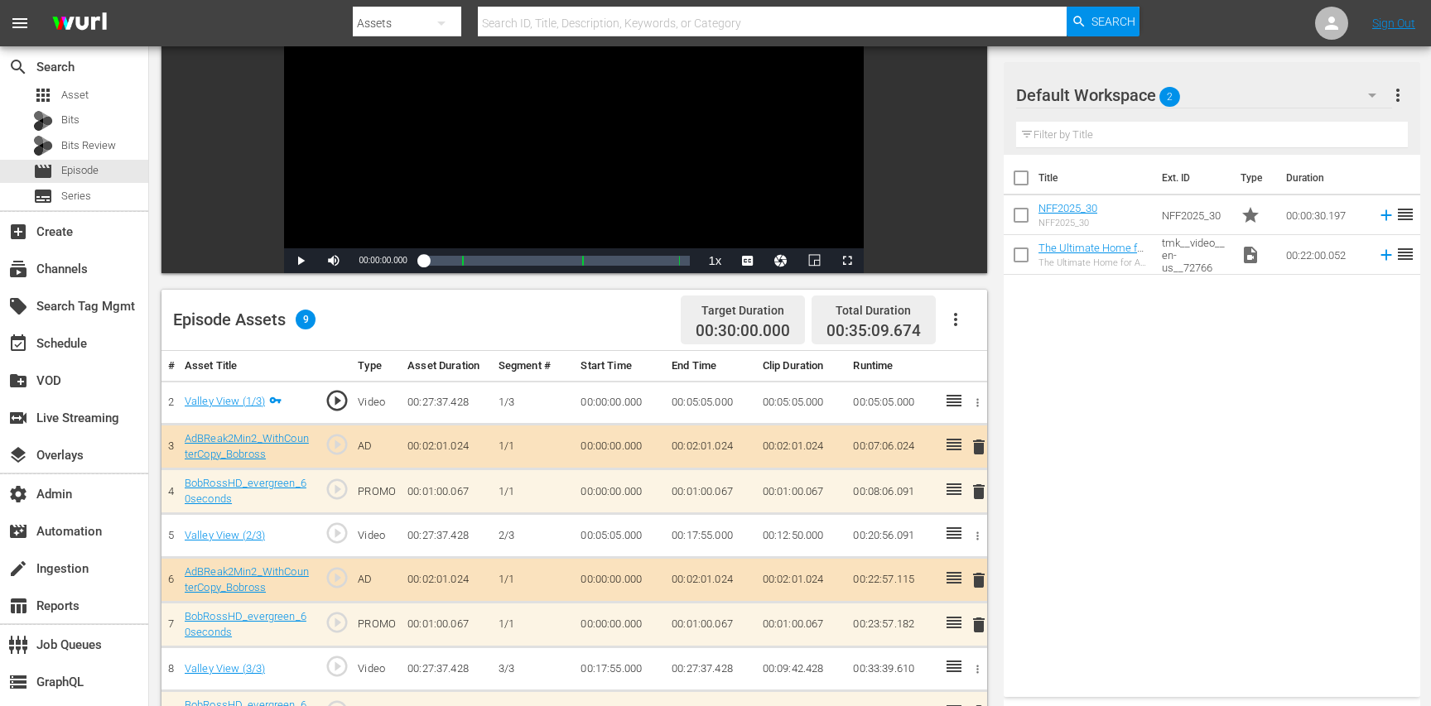
scroll to position [196, 0]
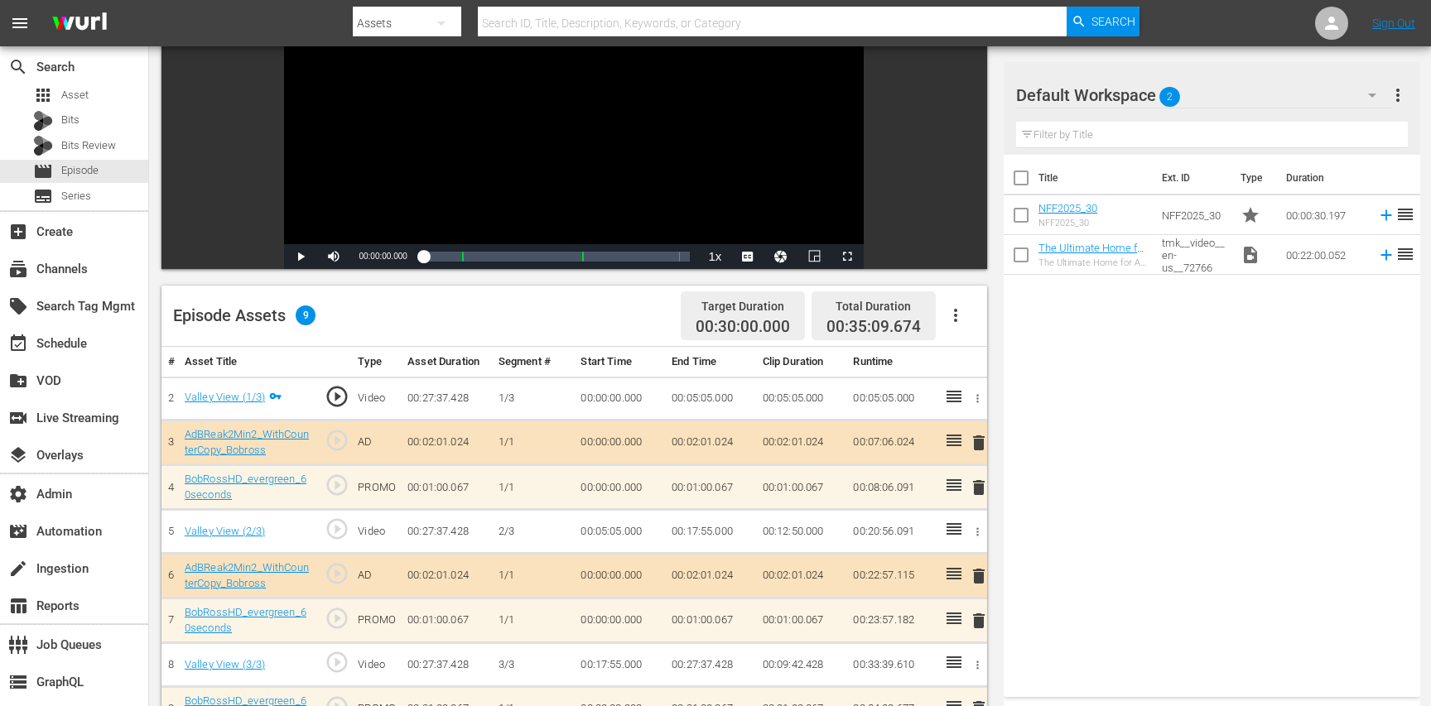
click at [334, 531] on span "play_circle_outline" at bounding box center [337, 529] width 25 height 25
click at [334, 149] on div "Video Player" at bounding box center [574, 93] width 580 height 301
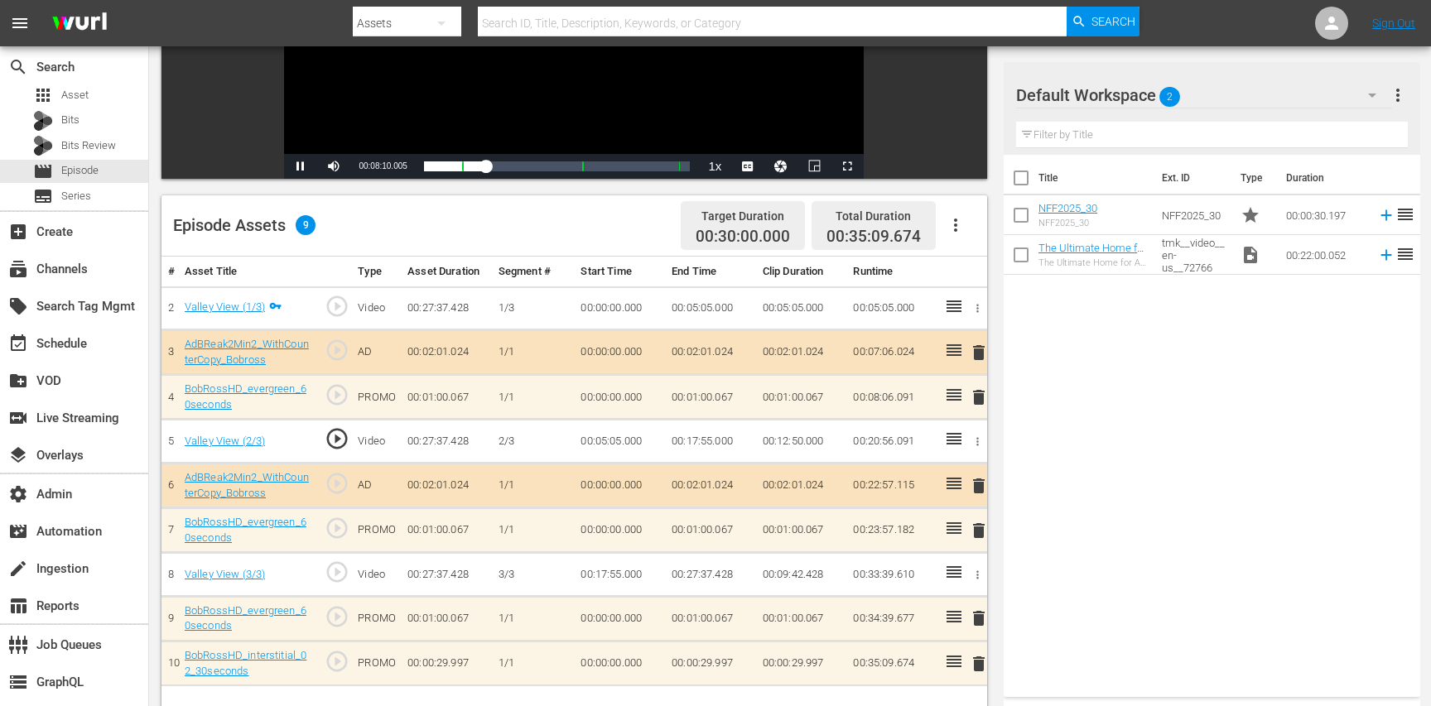
scroll to position [285, 0]
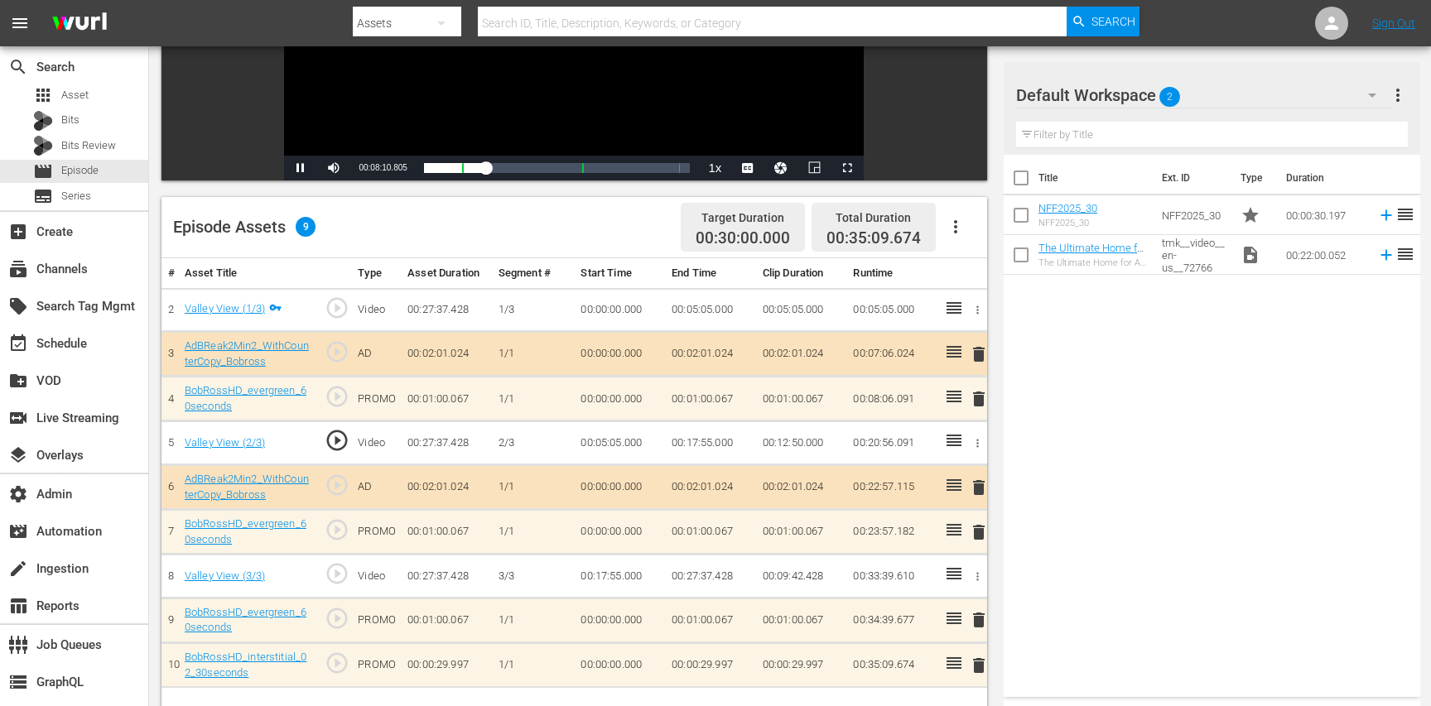
click at [336, 569] on span "play_circle_outline" at bounding box center [337, 574] width 25 height 25
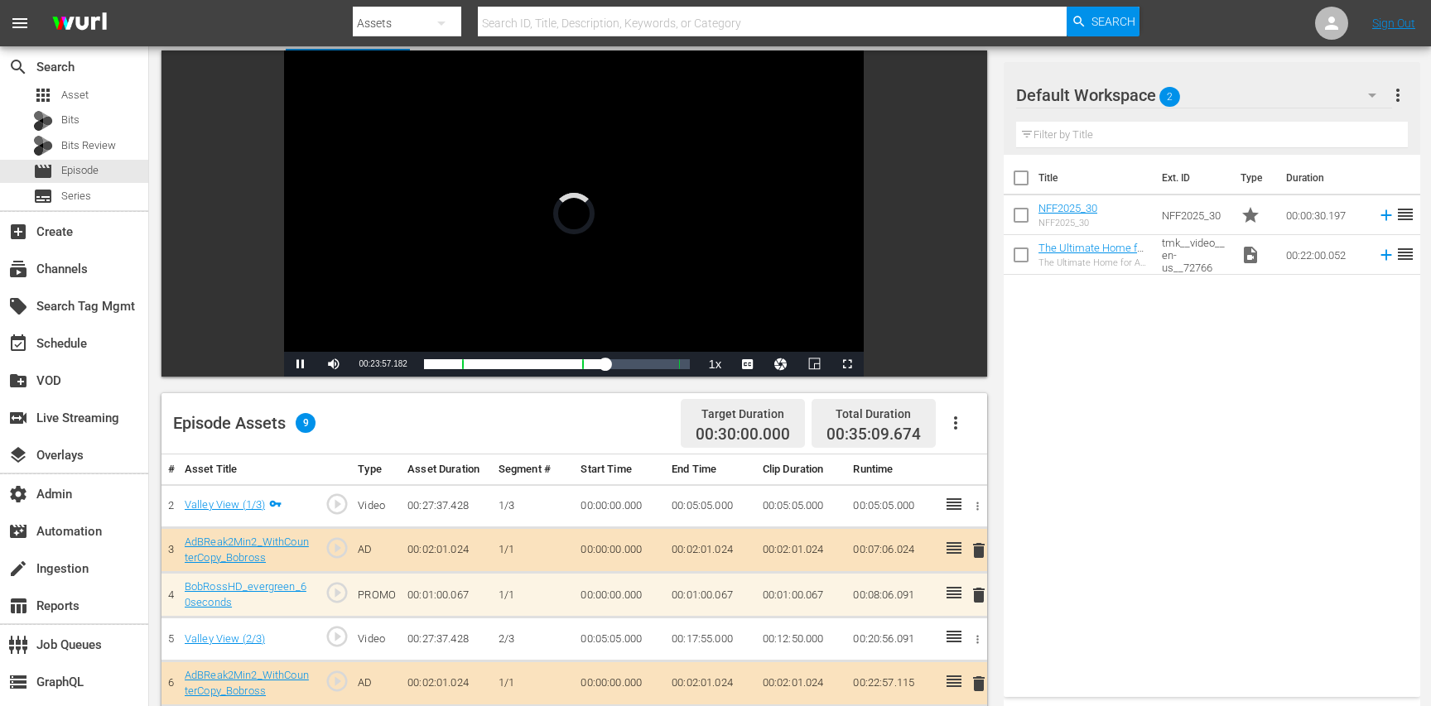
scroll to position [63, 0]
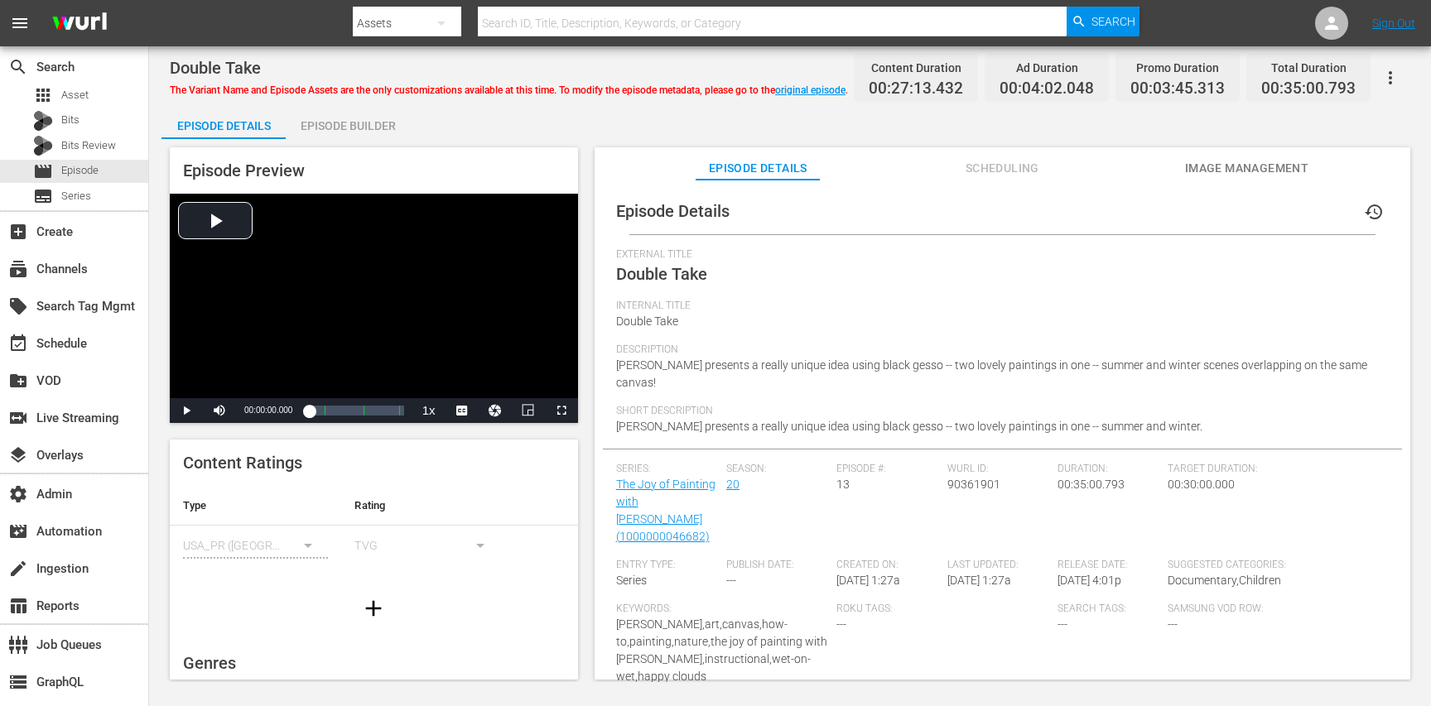
click at [325, 123] on div "Episode Builder" at bounding box center [348, 126] width 124 height 40
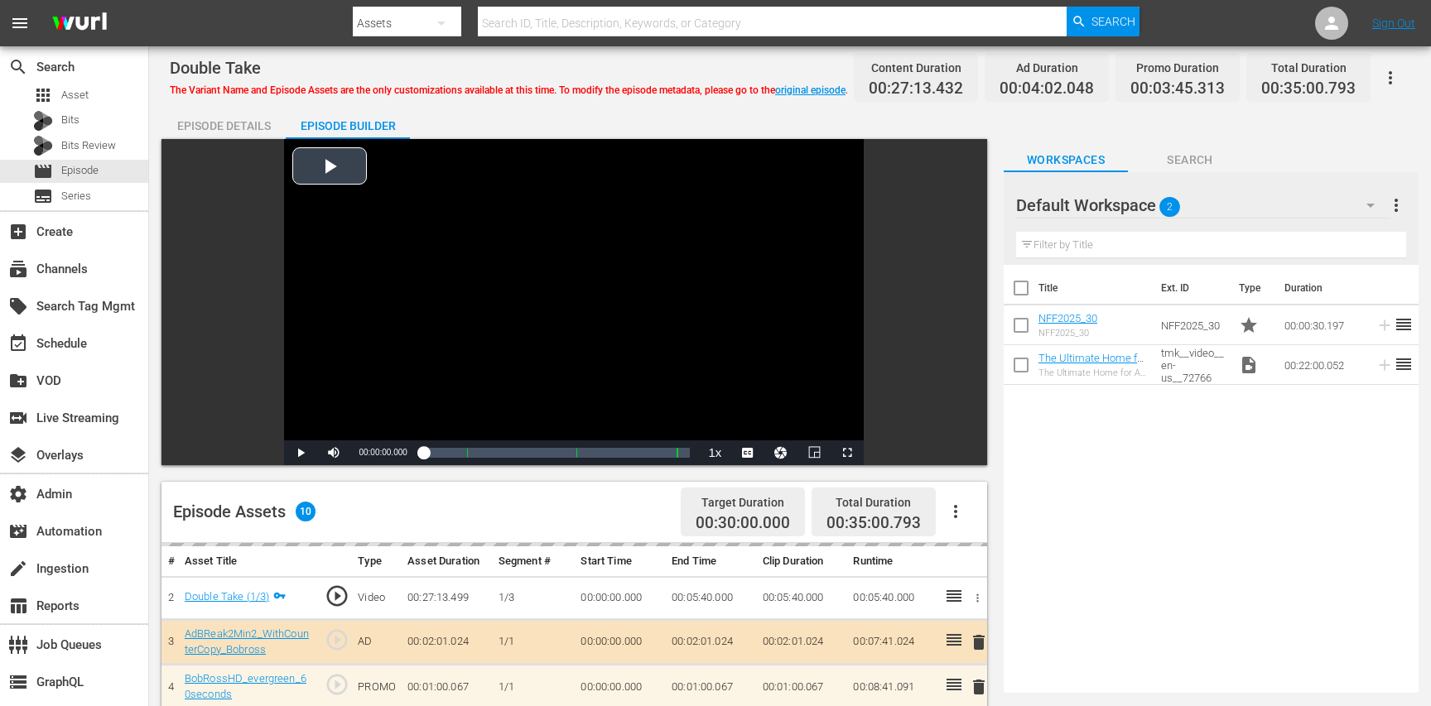
click at [391, 311] on div "Video Player" at bounding box center [574, 289] width 580 height 301
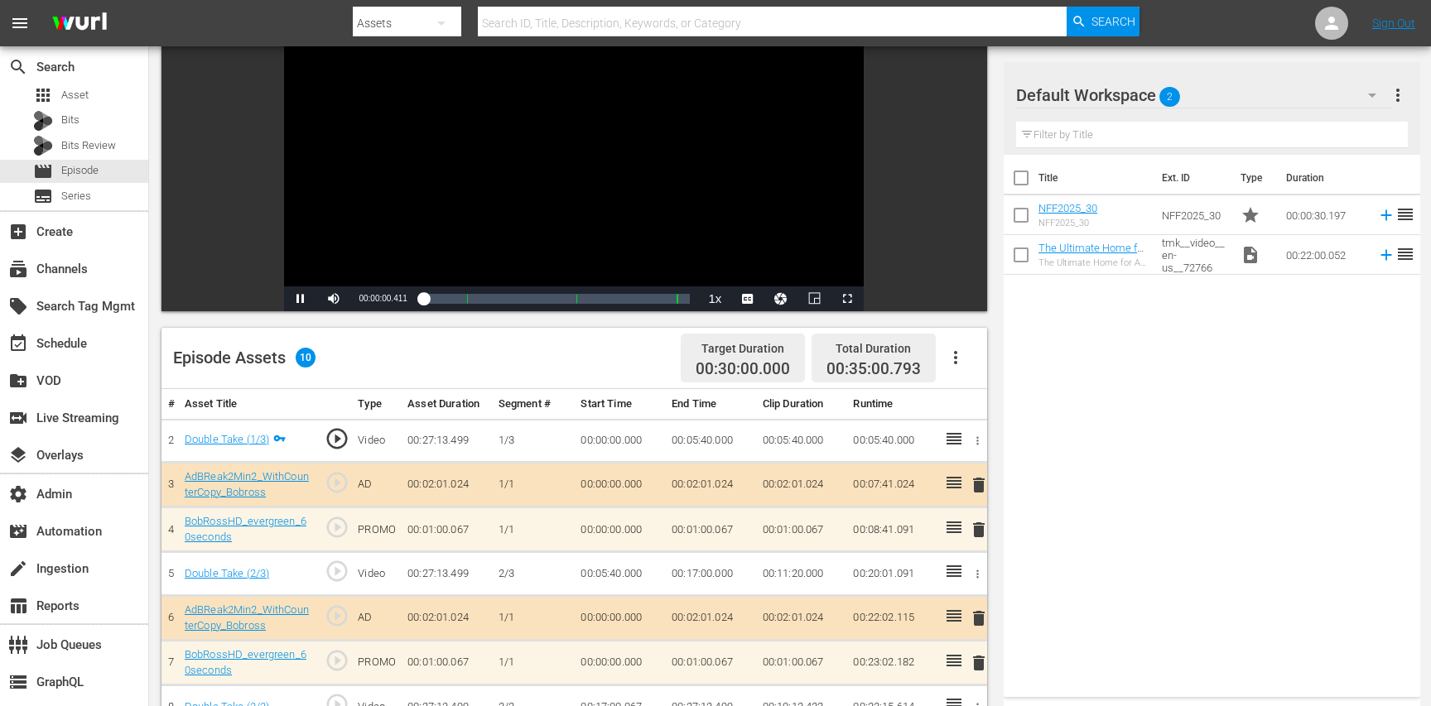
scroll to position [157, 0]
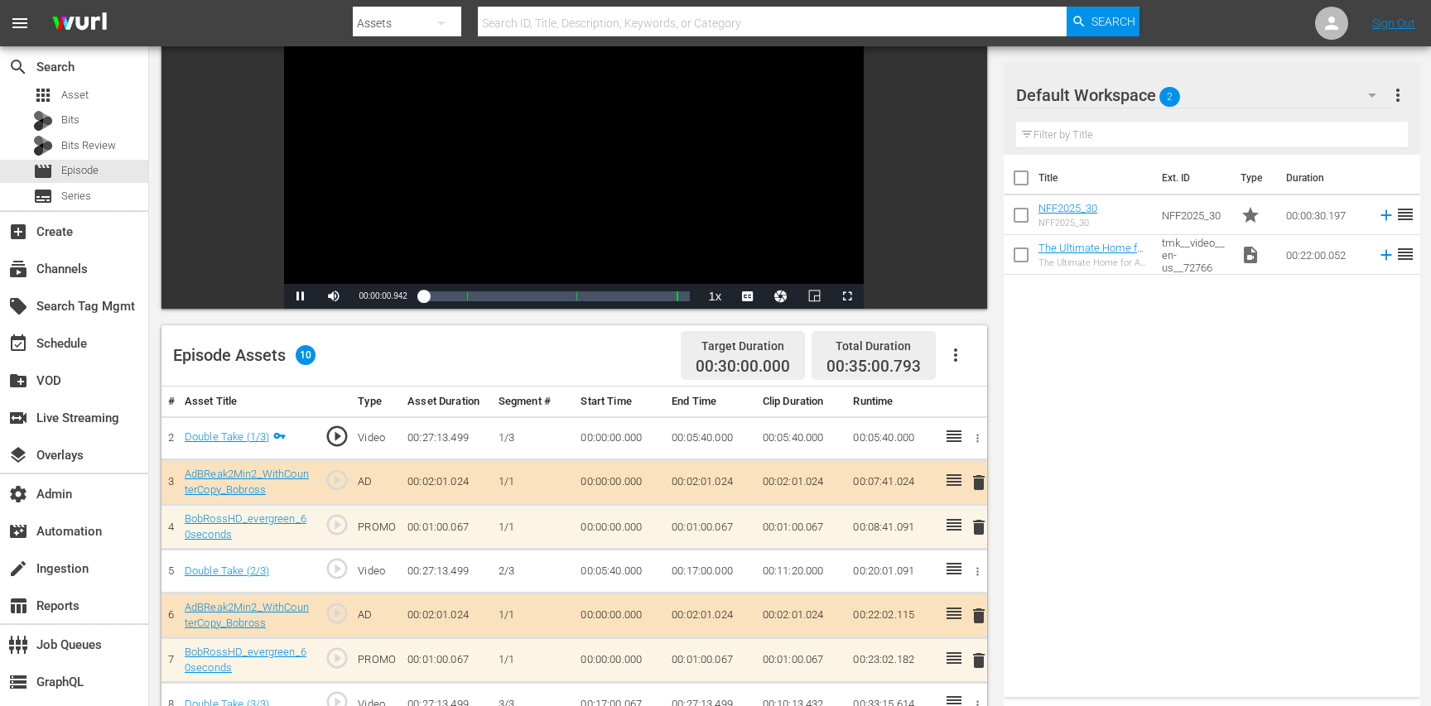
click at [333, 568] on span "play_circle_outline" at bounding box center [337, 569] width 25 height 25
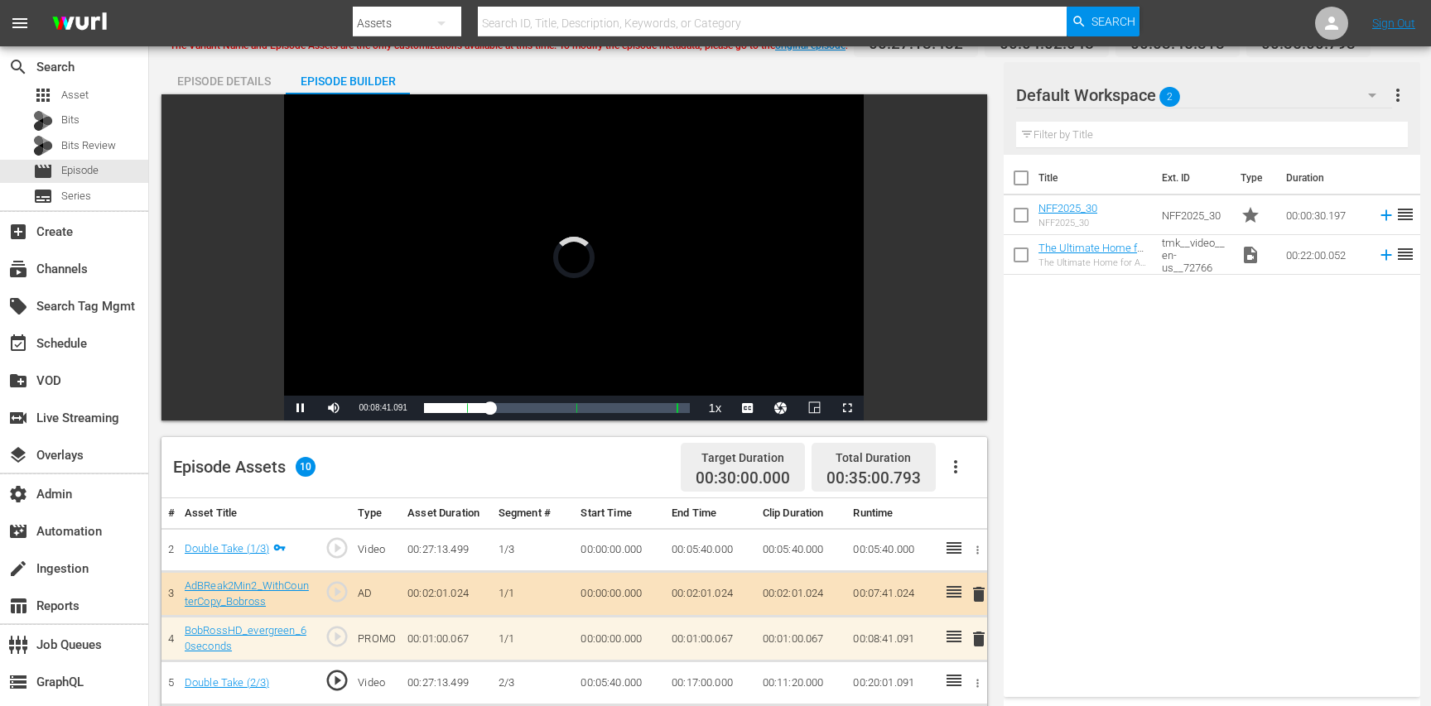
scroll to position [0, 0]
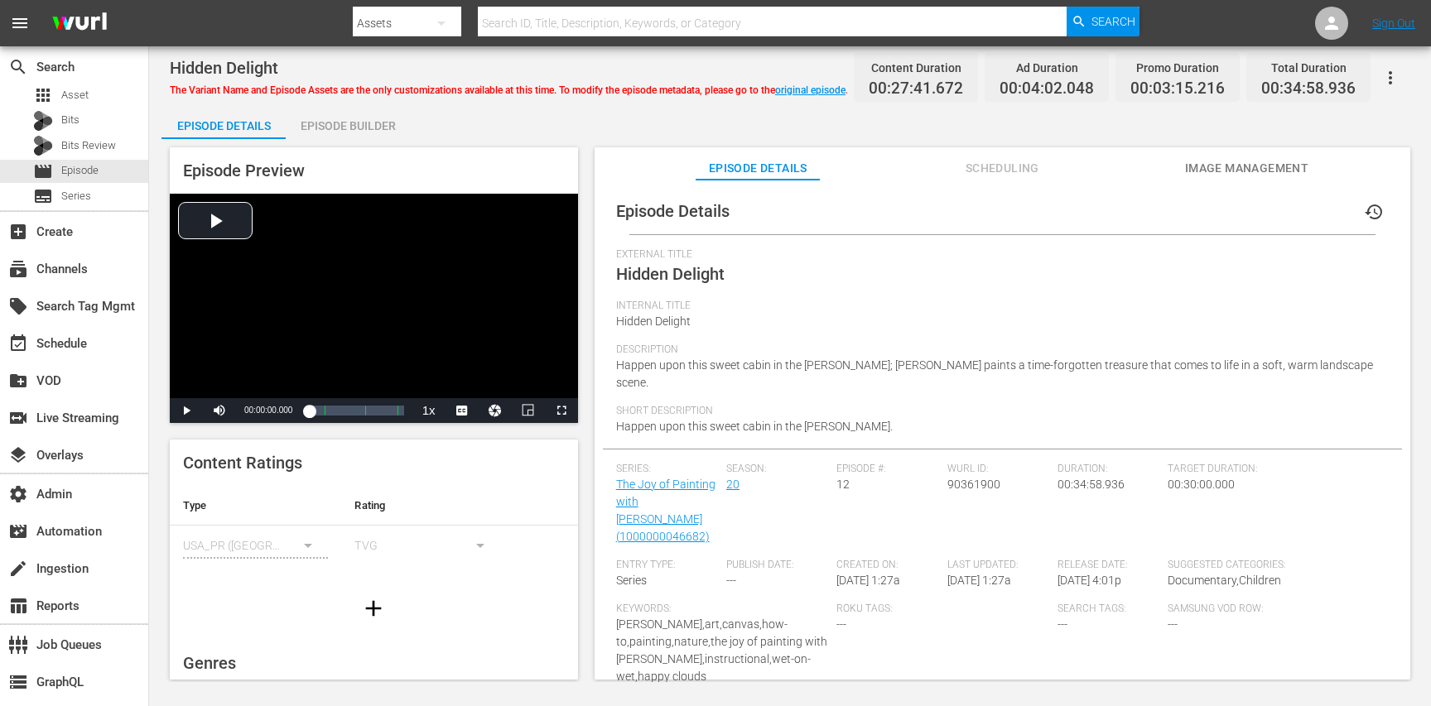
click at [359, 149] on div "Episode Preview Video Player is loading. Play Video Play Mute Current Time 00:0…" at bounding box center [374, 285] width 408 height 276
click at [358, 135] on div "Episode Builder" at bounding box center [348, 126] width 124 height 40
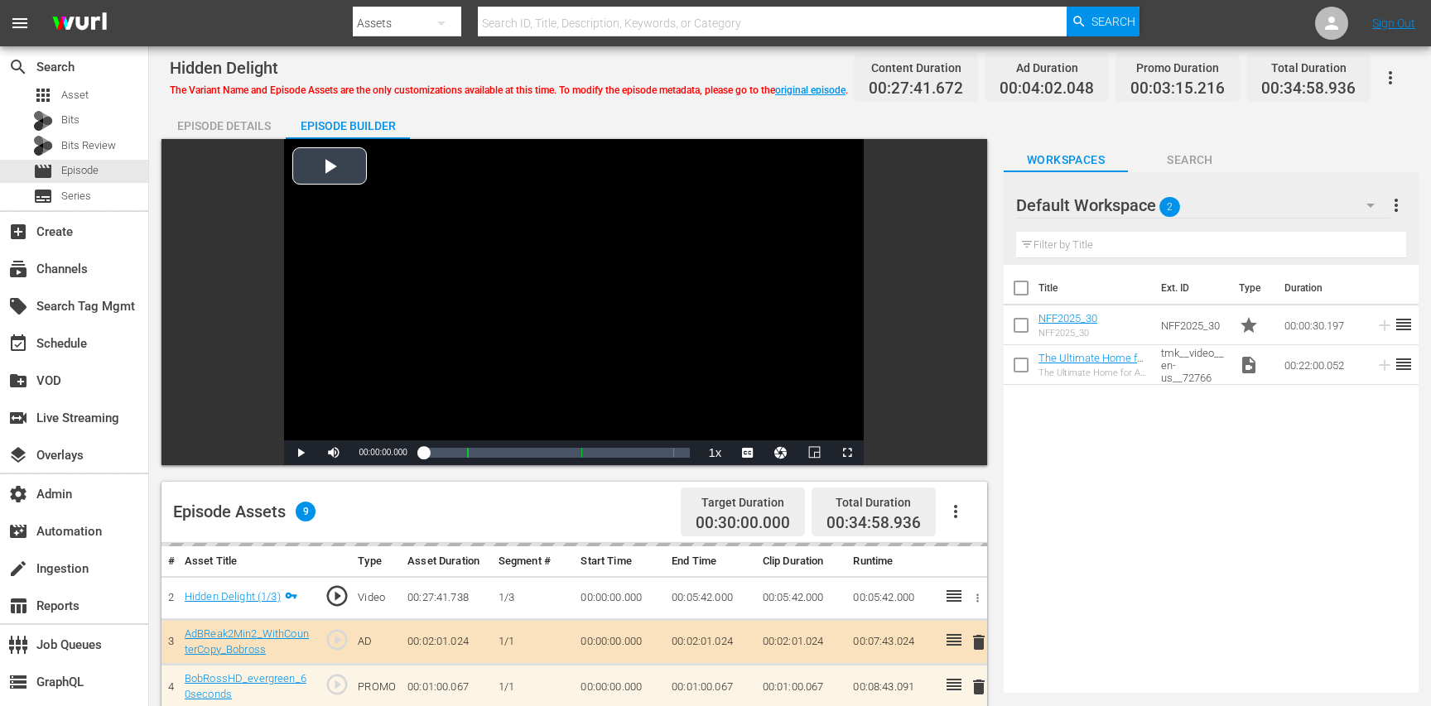
click at [404, 270] on div "Video Player" at bounding box center [574, 289] width 580 height 301
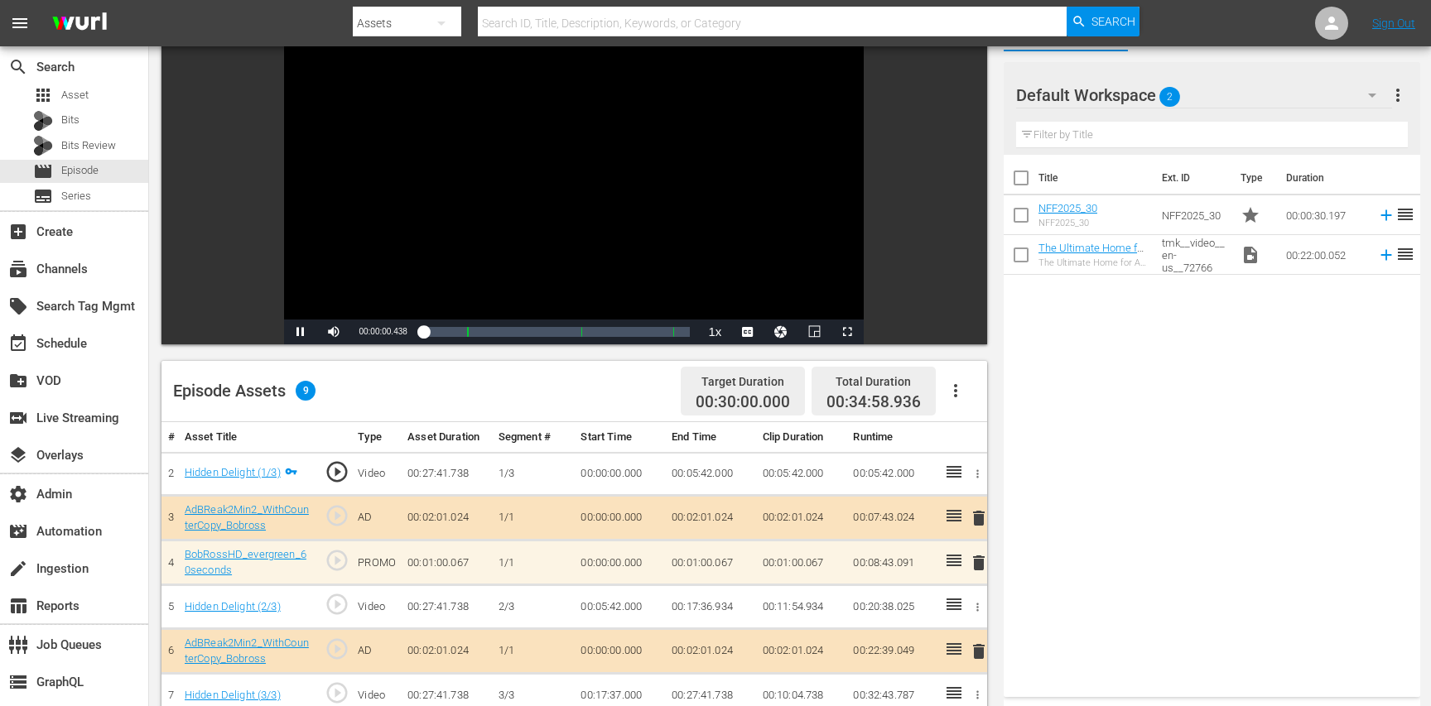
scroll to position [137, 0]
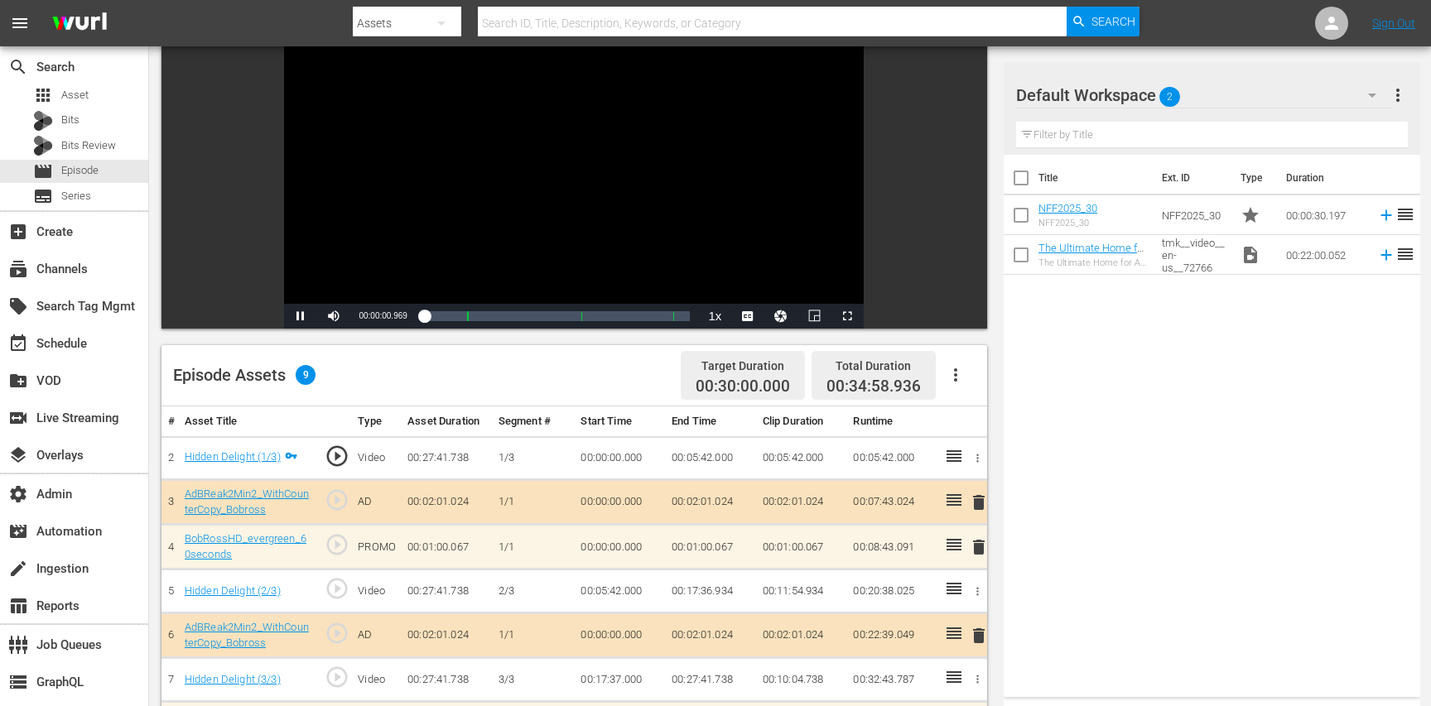
click at [332, 593] on span "play_circle_outline" at bounding box center [337, 588] width 25 height 25
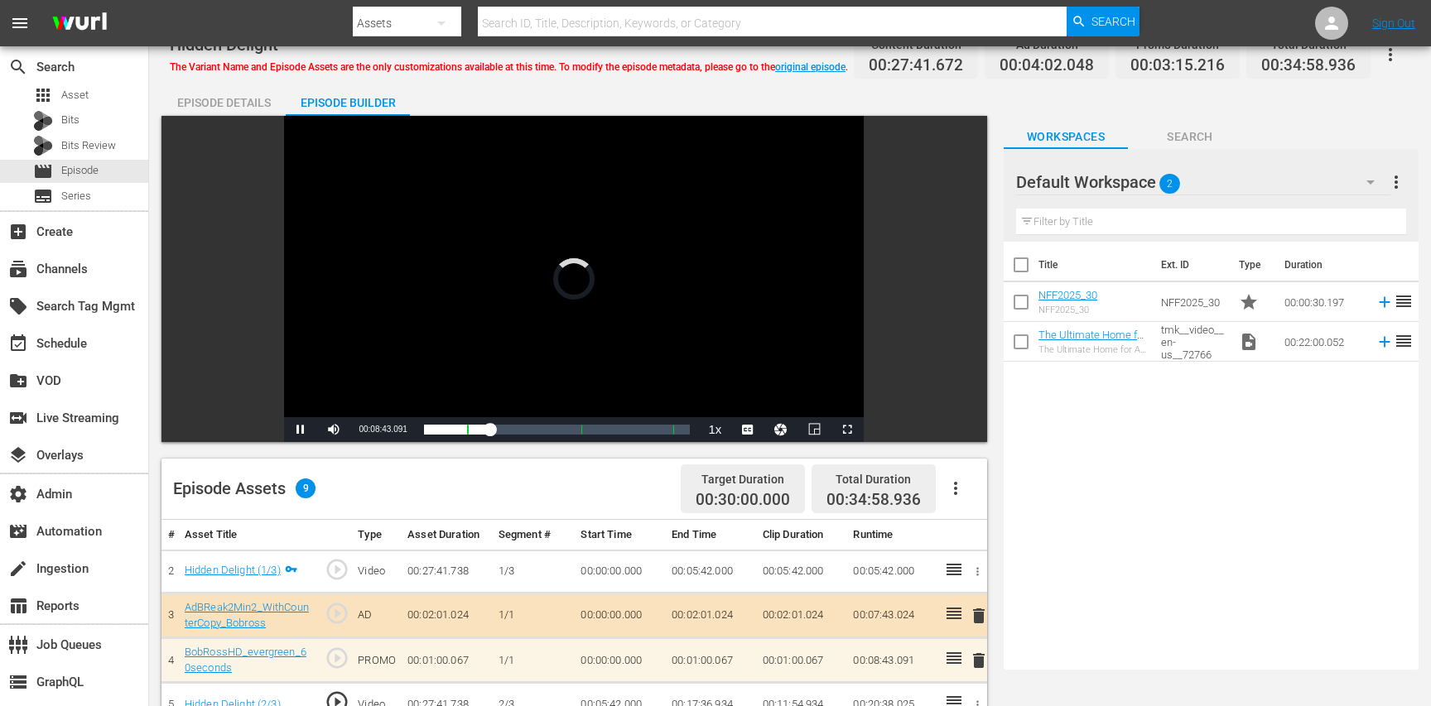
scroll to position [15, 0]
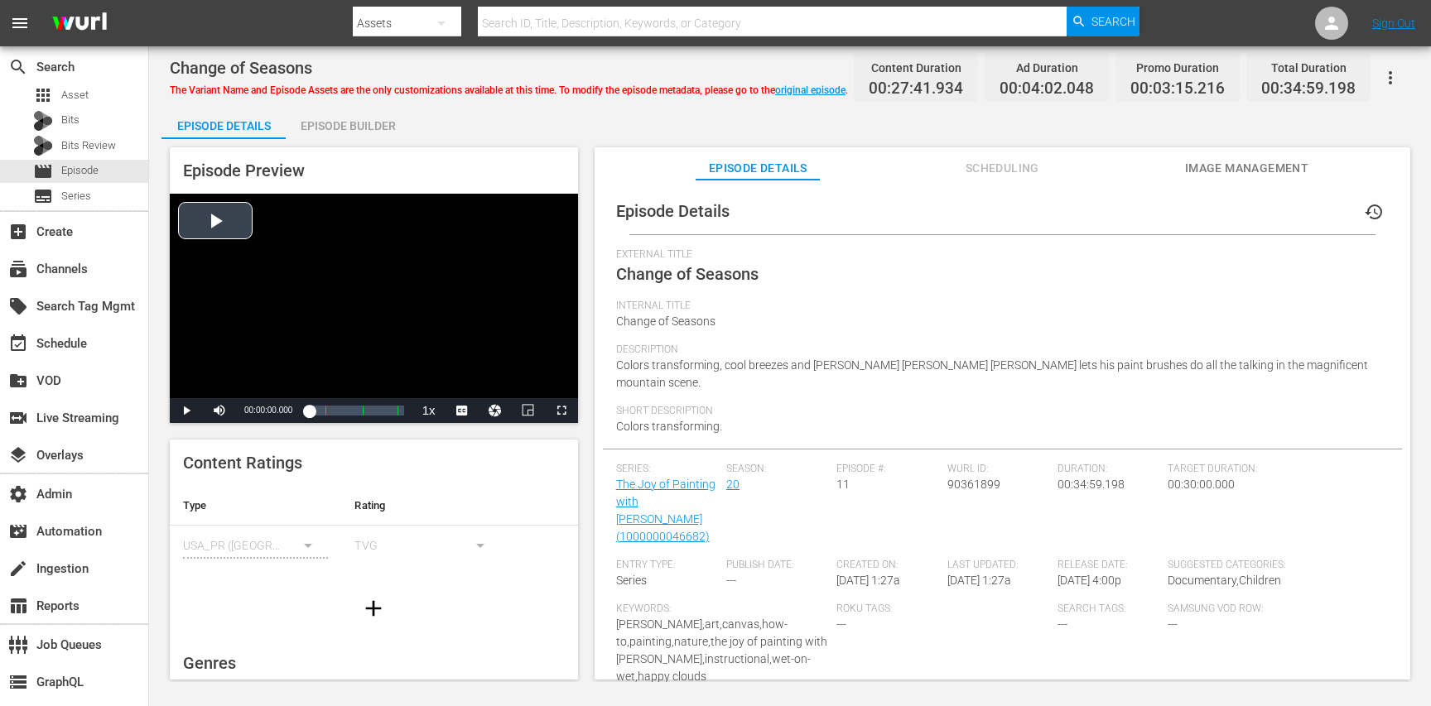
click at [412, 351] on div "Video Player" at bounding box center [374, 296] width 408 height 205
click at [316, 112] on div "Episode Builder" at bounding box center [348, 126] width 124 height 40
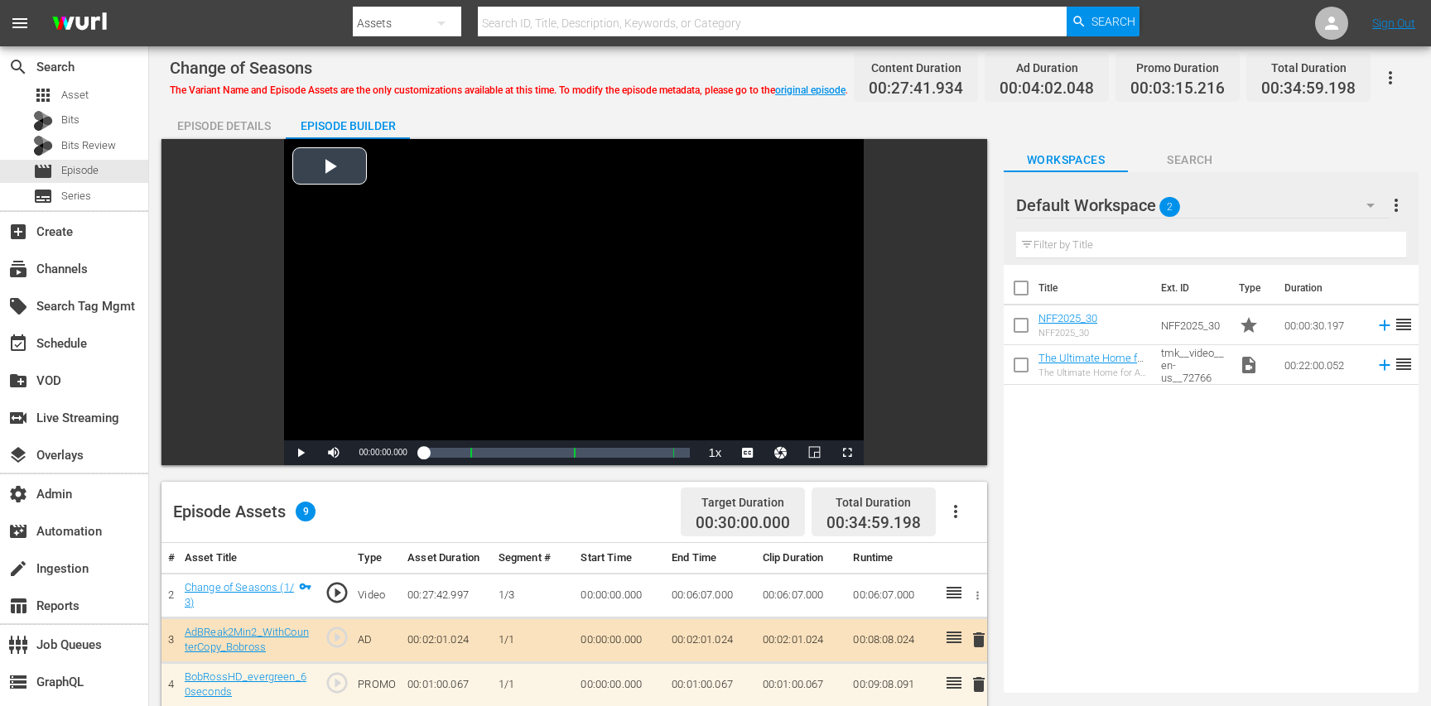
click at [393, 382] on div "Video Player" at bounding box center [574, 289] width 580 height 301
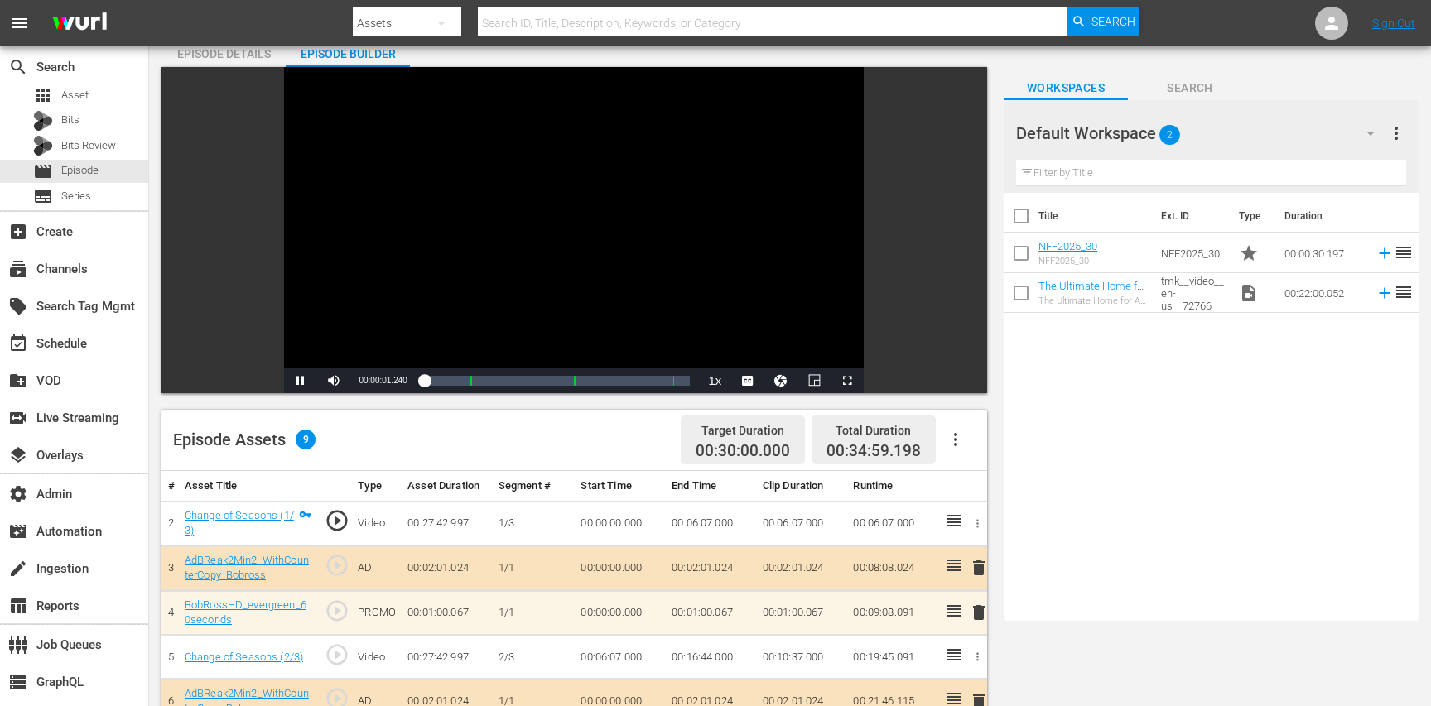
scroll to position [77, 0]
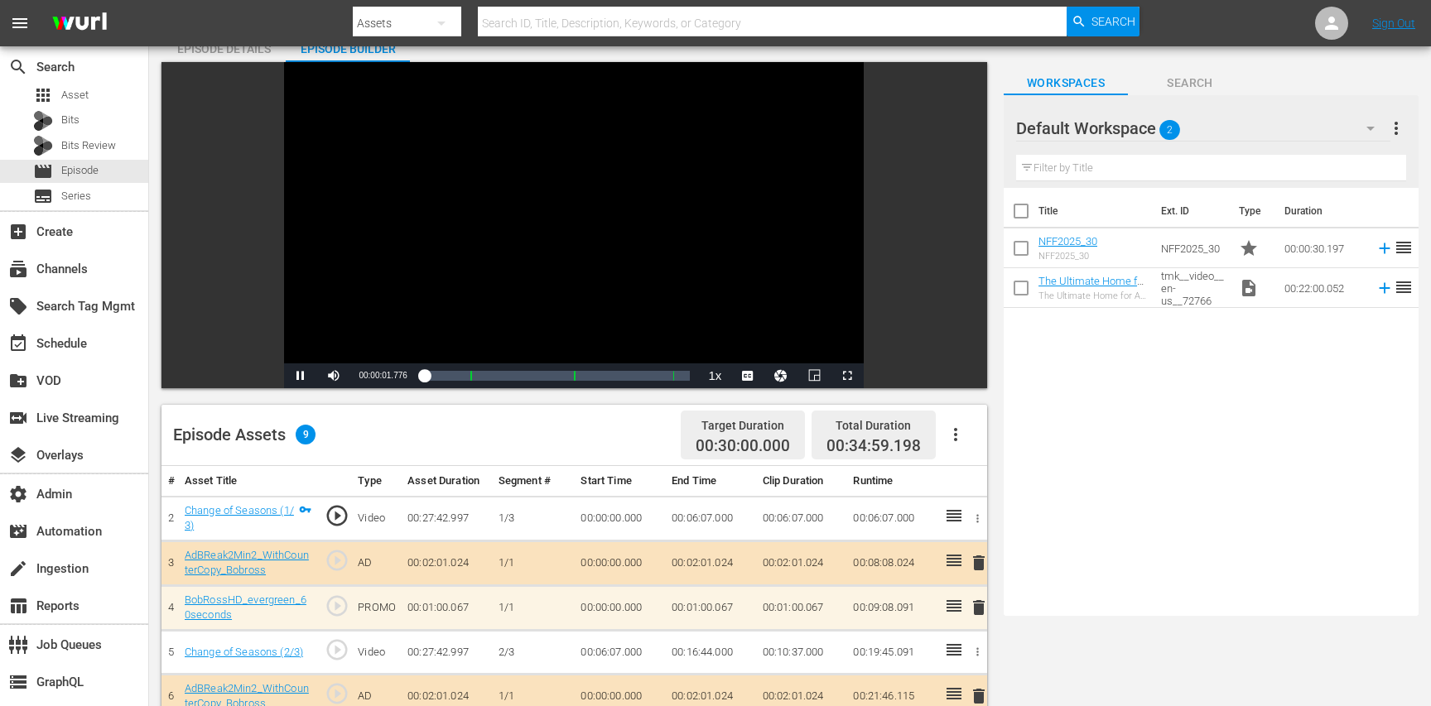
click at [335, 657] on span "play_circle_outline" at bounding box center [337, 650] width 25 height 25
click at [494, 380] on div "00:06:14.804" at bounding box center [459, 376] width 70 height 17
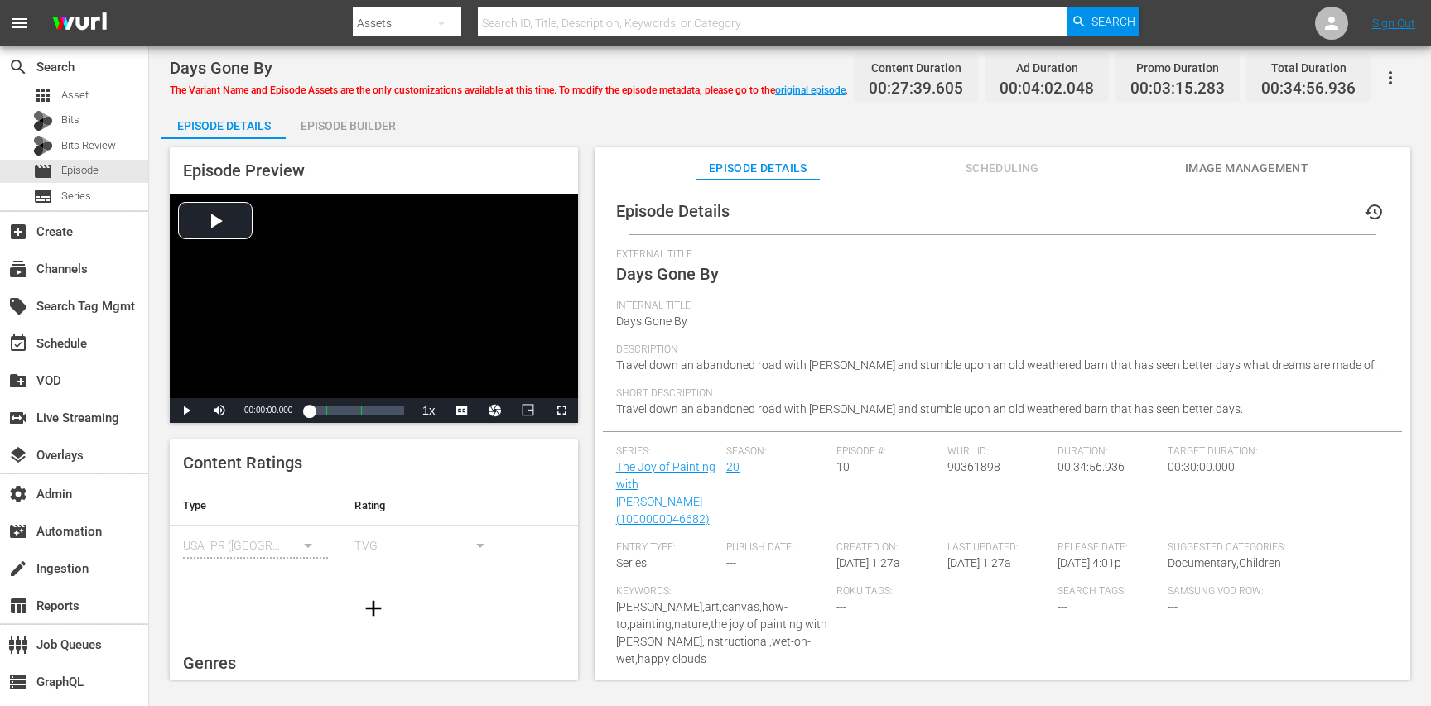
click at [349, 149] on div "Episode Preview Video Player is loading. Play Video Play Mute Current Time 00:0…" at bounding box center [374, 285] width 408 height 276
click at [349, 131] on div "Episode Builder" at bounding box center [348, 126] width 124 height 40
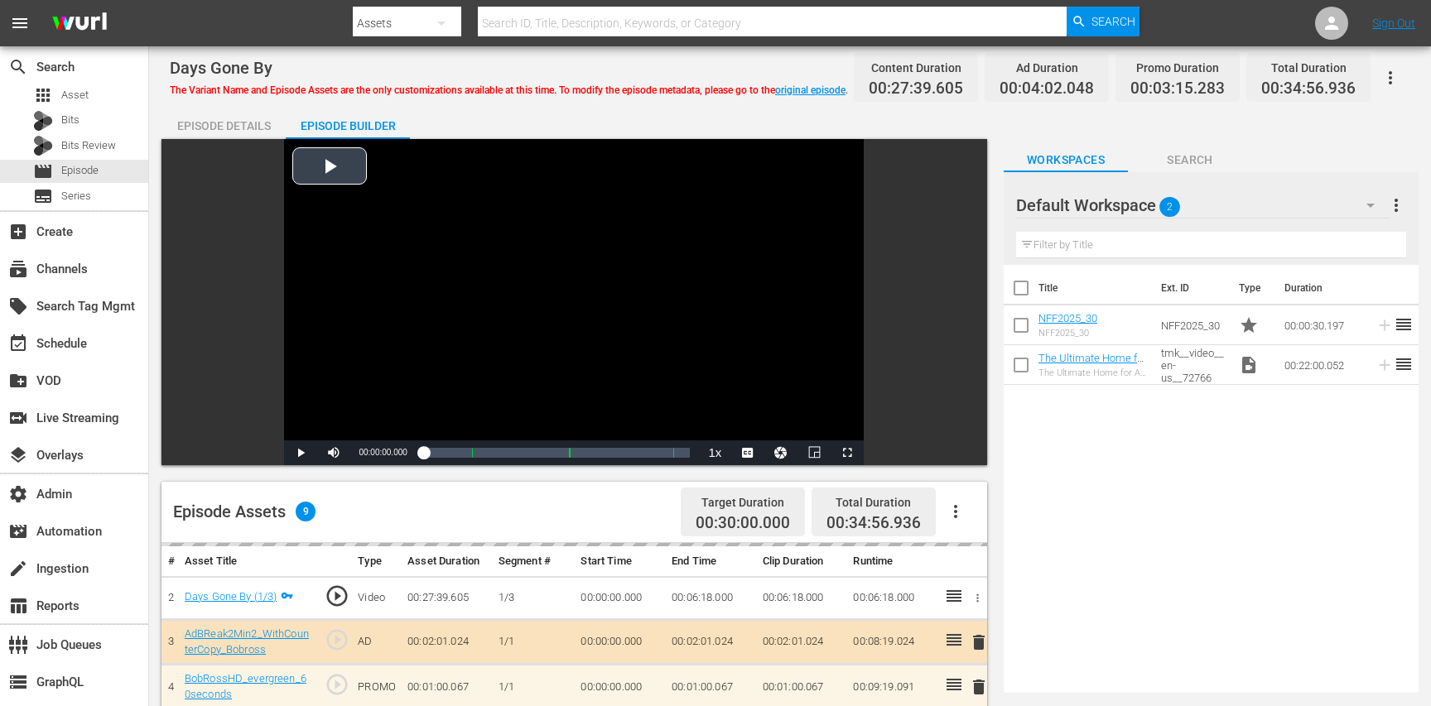
click at [441, 297] on div "Video Player" at bounding box center [574, 289] width 580 height 301
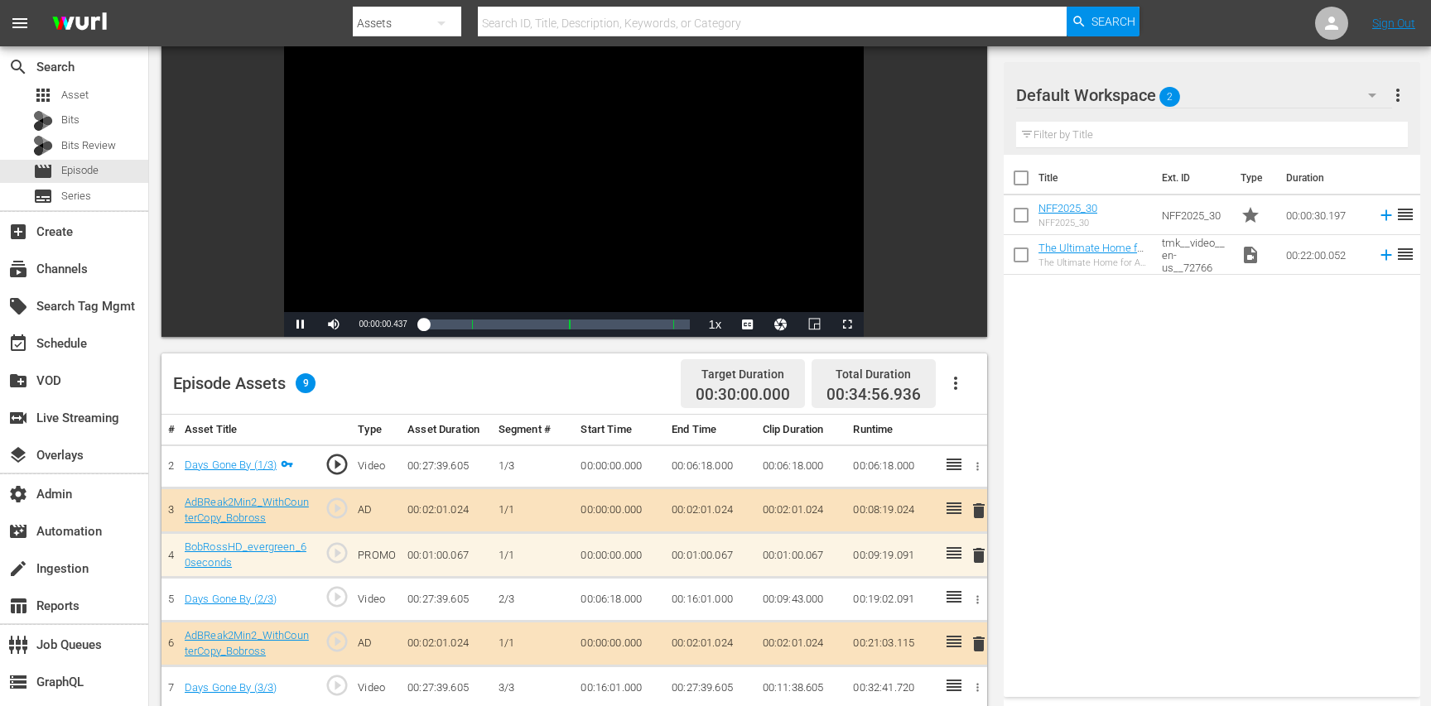
scroll to position [129, 0]
click at [335, 593] on span "play_circle_outline" at bounding box center [337, 596] width 25 height 25
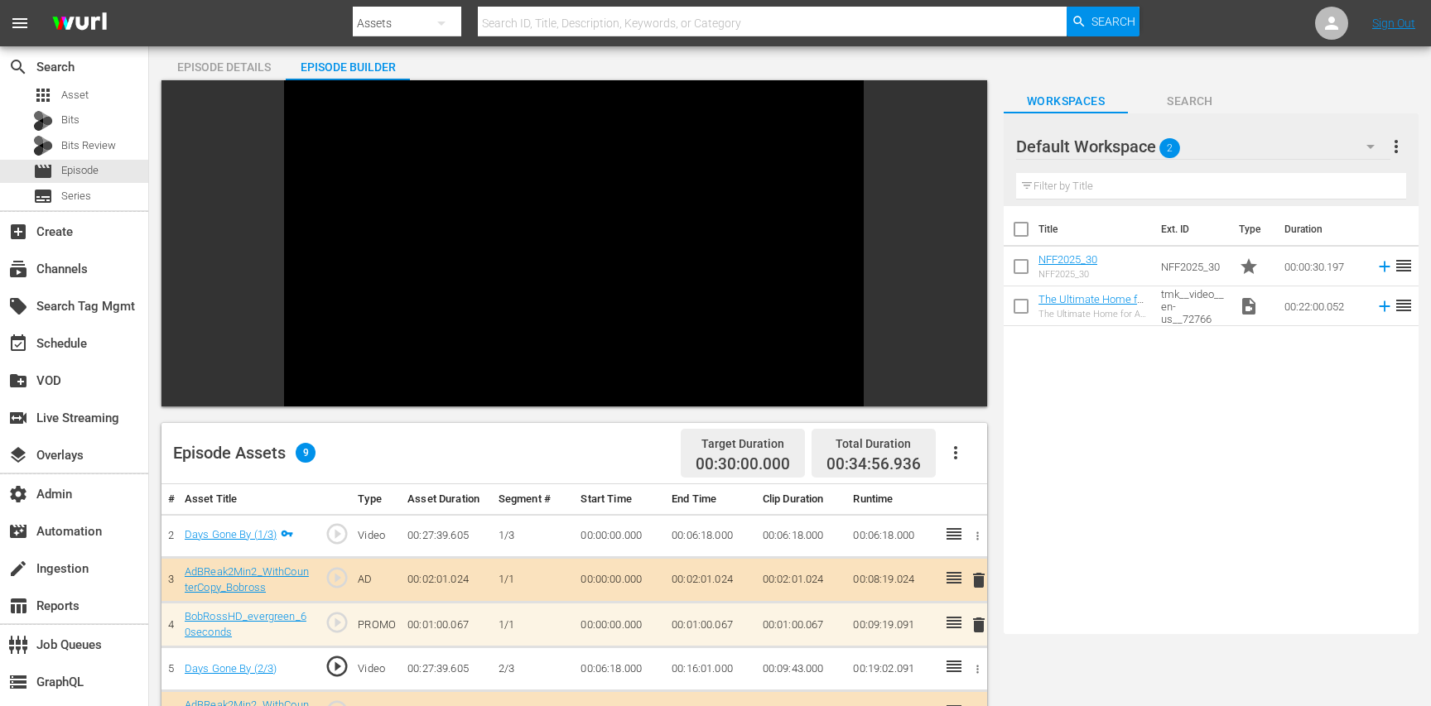
scroll to position [52, 0]
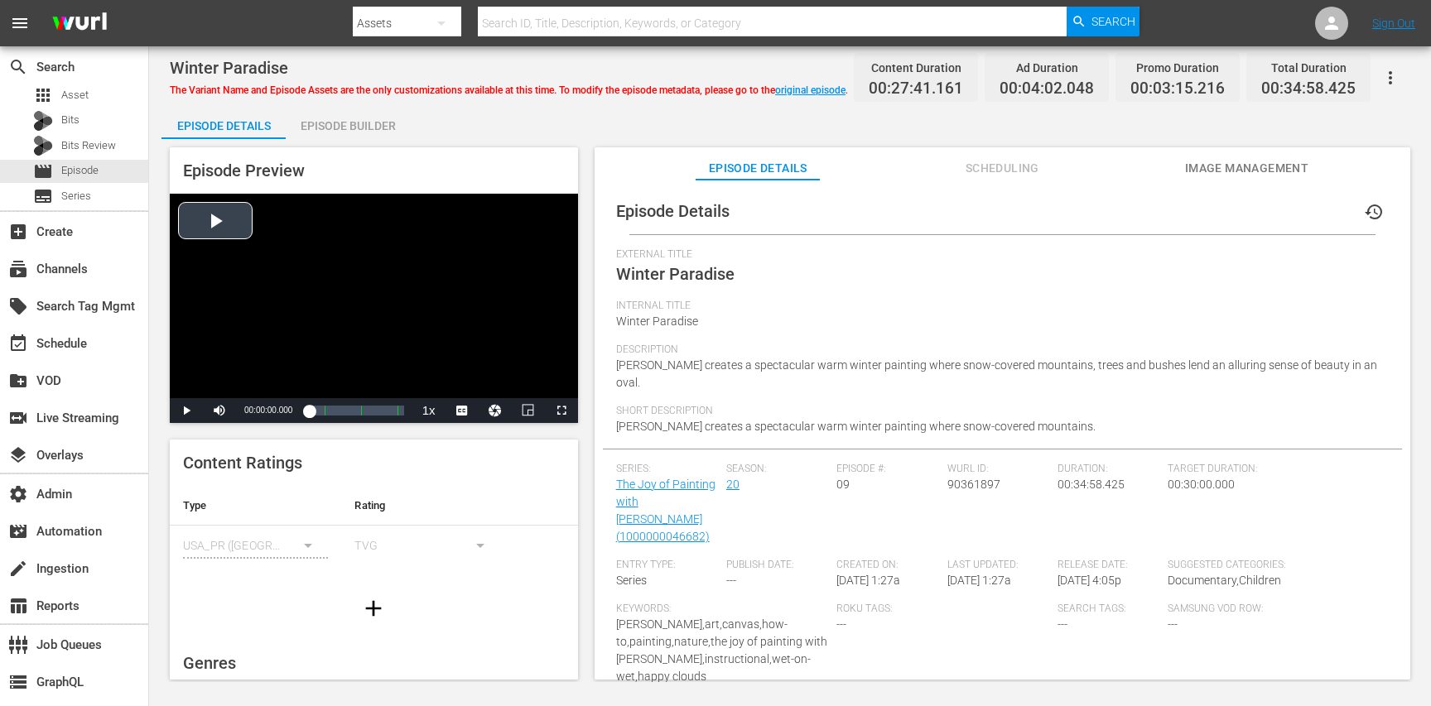
click at [447, 288] on div "Video Player" at bounding box center [374, 296] width 408 height 205
click at [360, 311] on div "Video Player" at bounding box center [374, 296] width 408 height 205
click at [345, 135] on div "Episode Builder" at bounding box center [348, 126] width 124 height 40
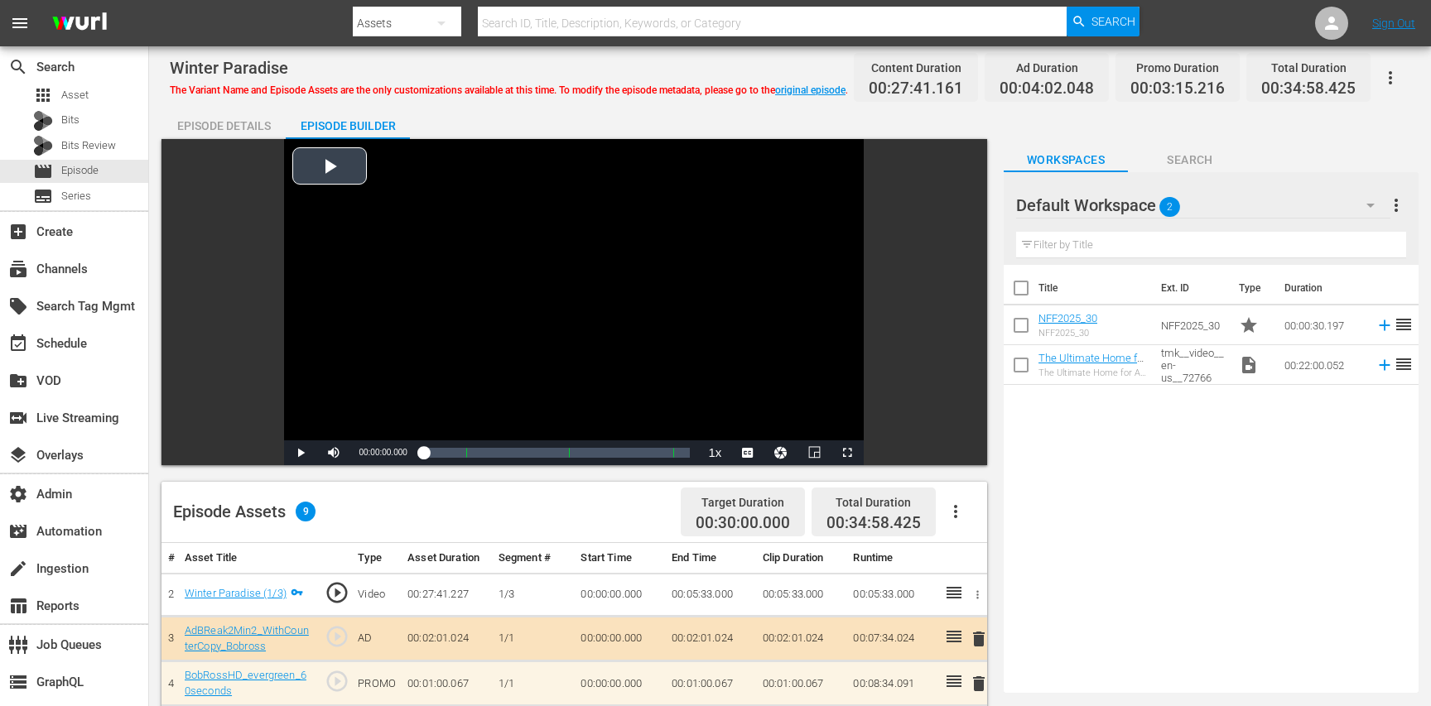
click at [403, 350] on div "Video Player" at bounding box center [574, 289] width 580 height 301
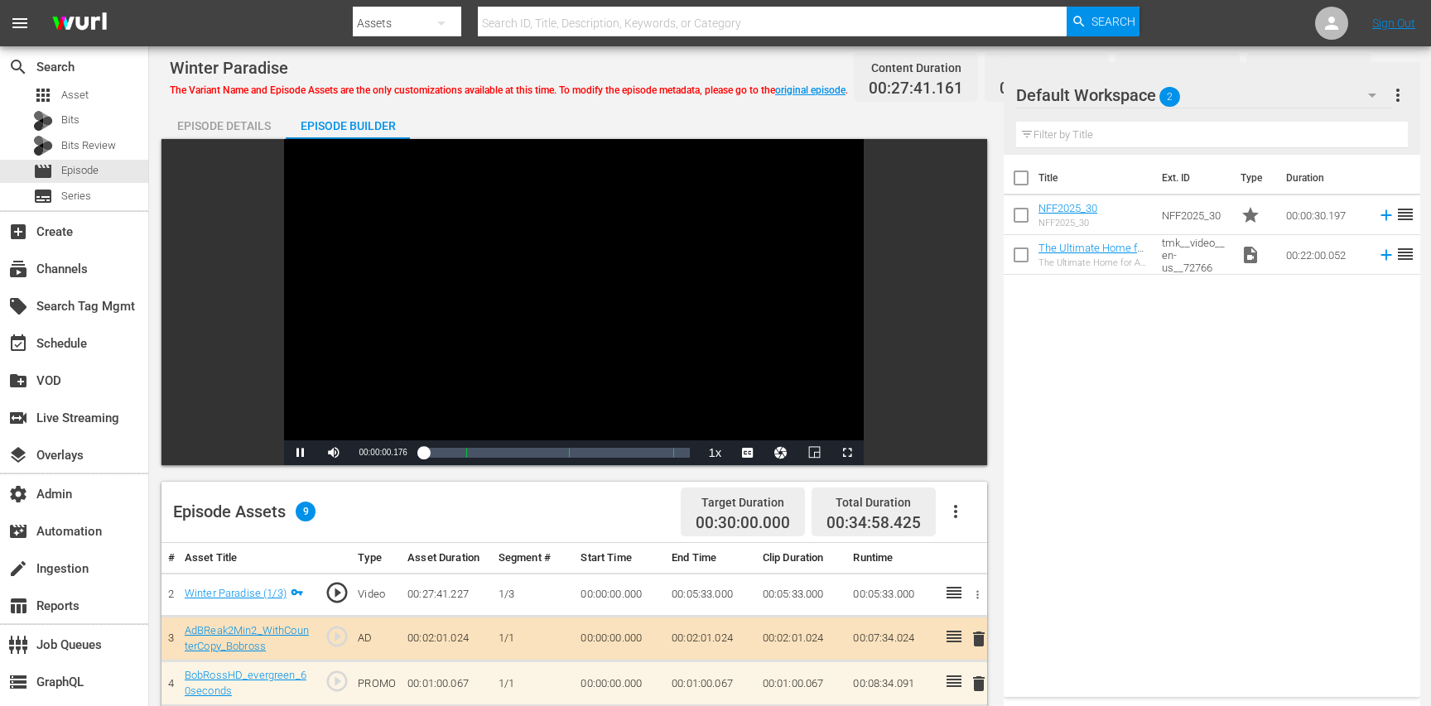
scroll to position [152, 0]
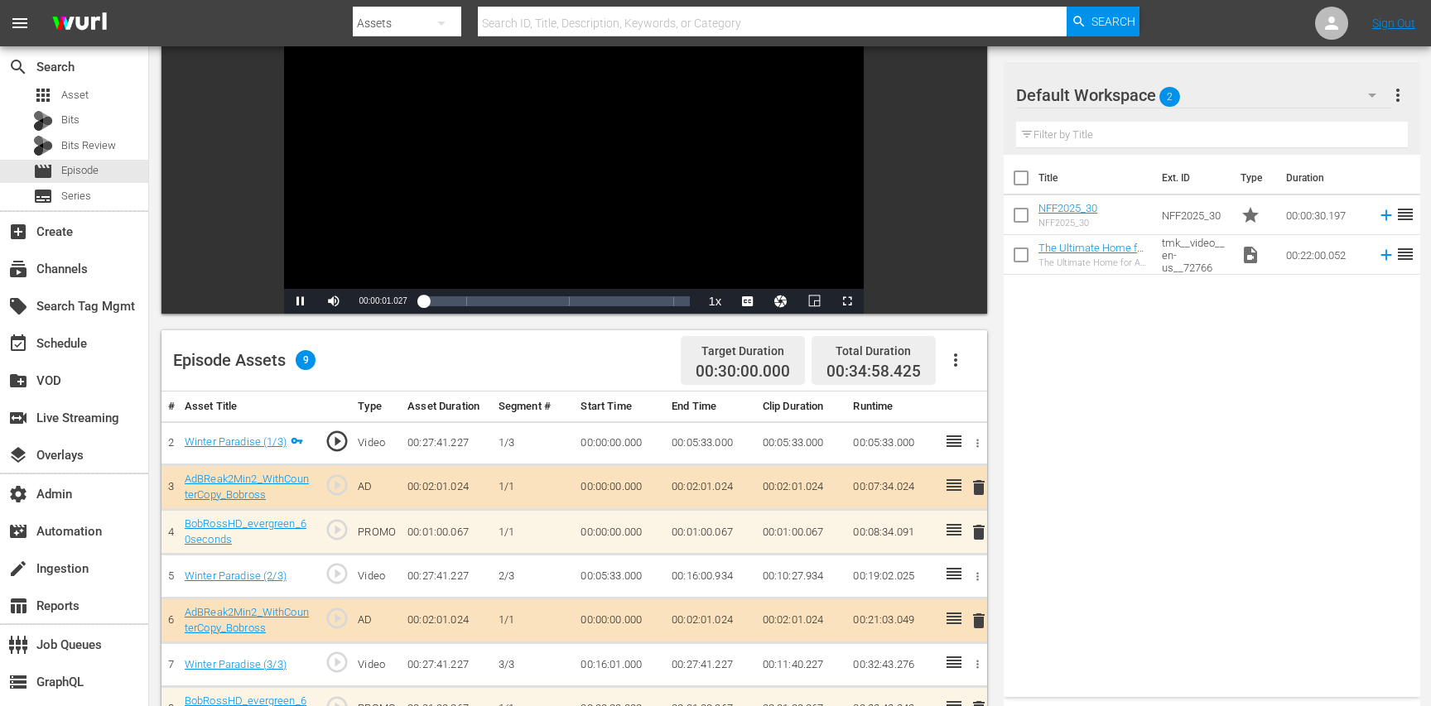
click at [336, 661] on span "play_circle_outline" at bounding box center [337, 662] width 25 height 25
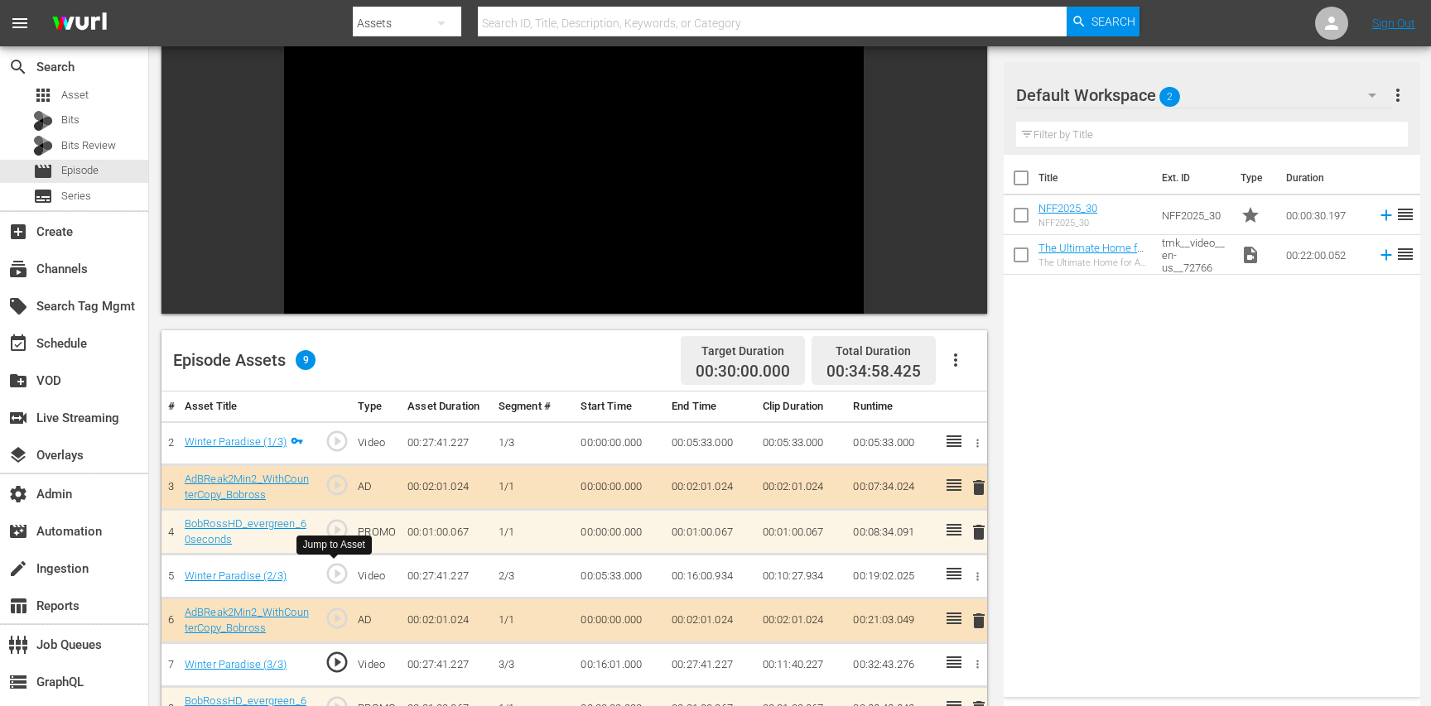
click at [332, 571] on span "play_circle_outline" at bounding box center [337, 574] width 25 height 25
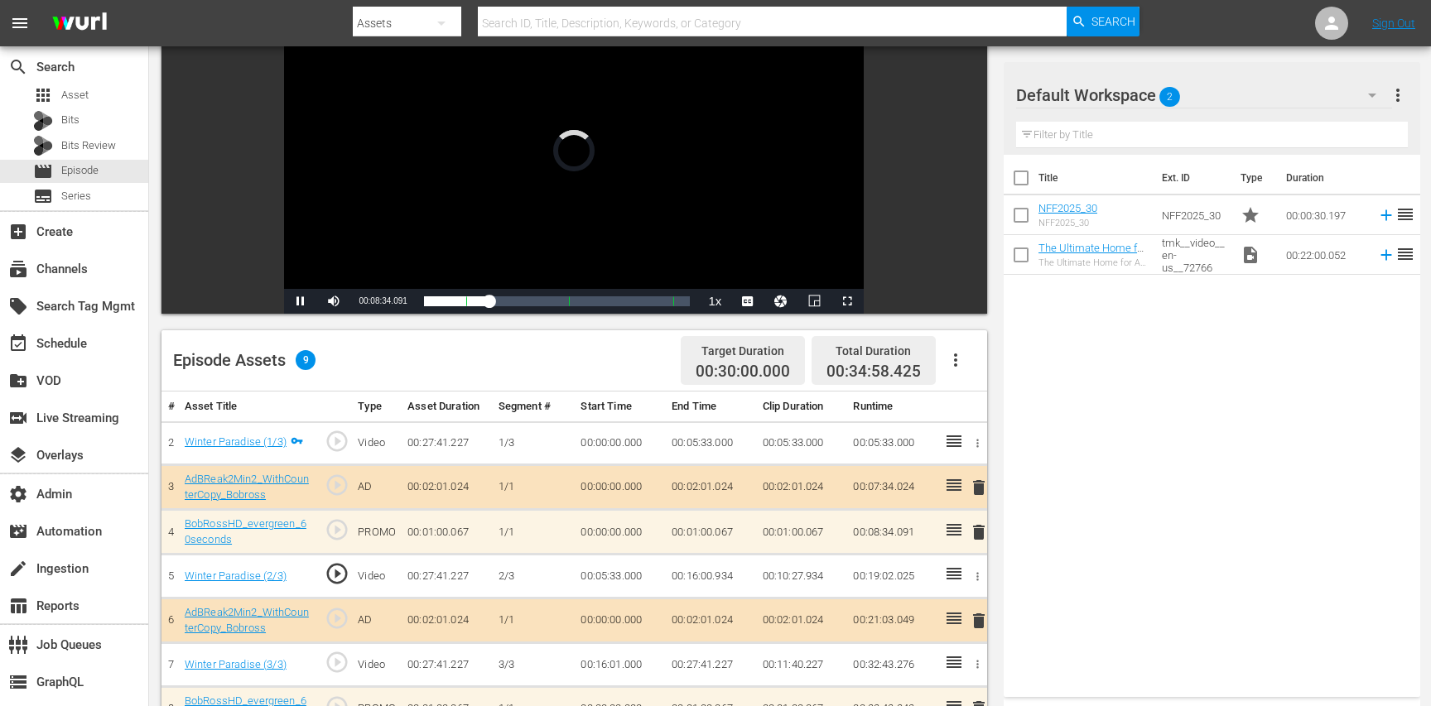
scroll to position [0, 0]
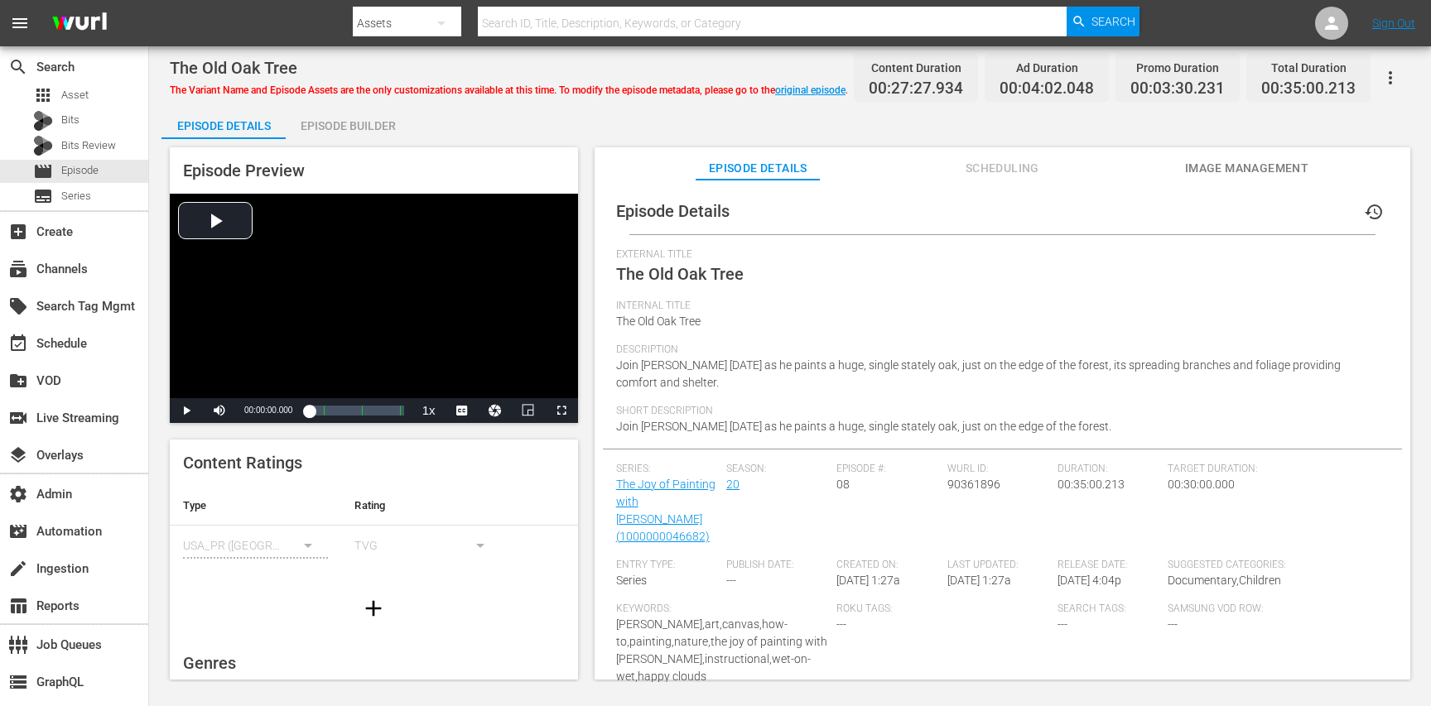
click at [352, 124] on div "Episode Builder" at bounding box center [348, 126] width 124 height 40
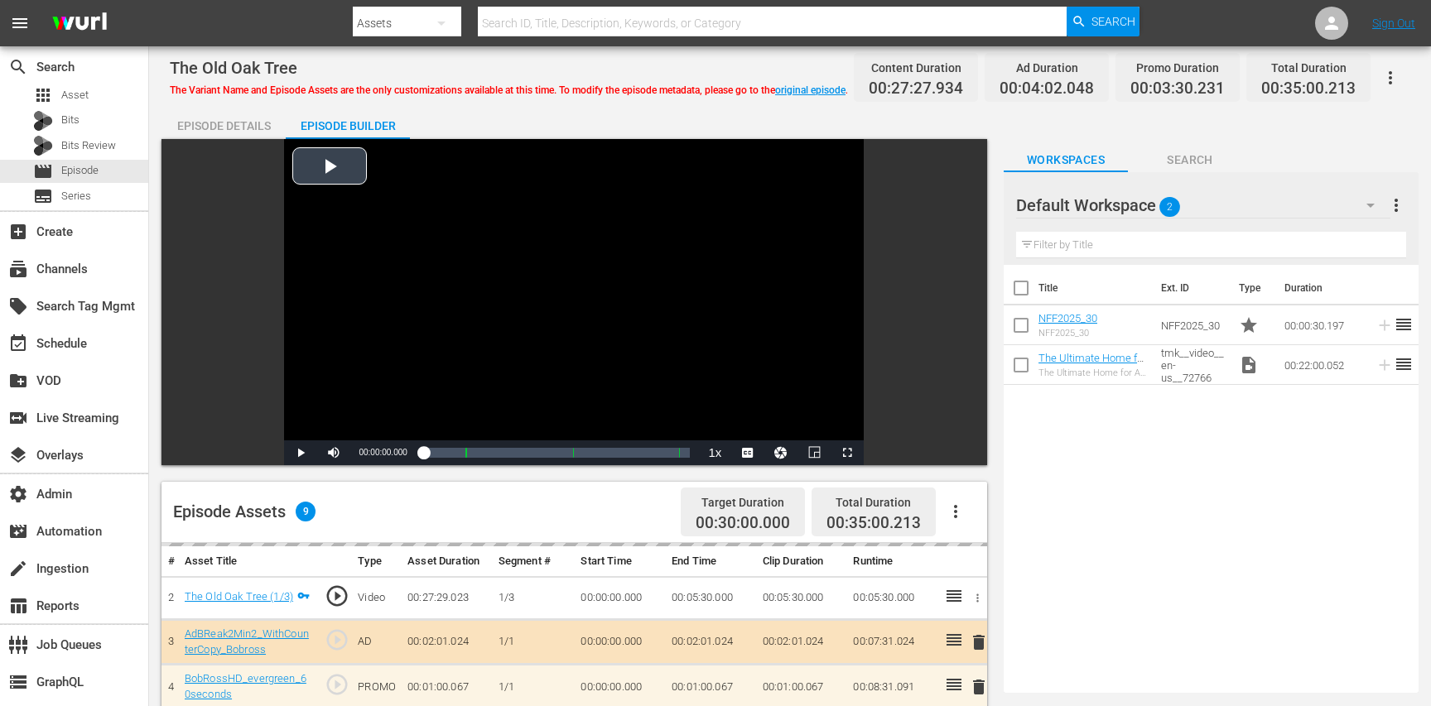
click at [407, 283] on div "Video Player" at bounding box center [574, 289] width 580 height 301
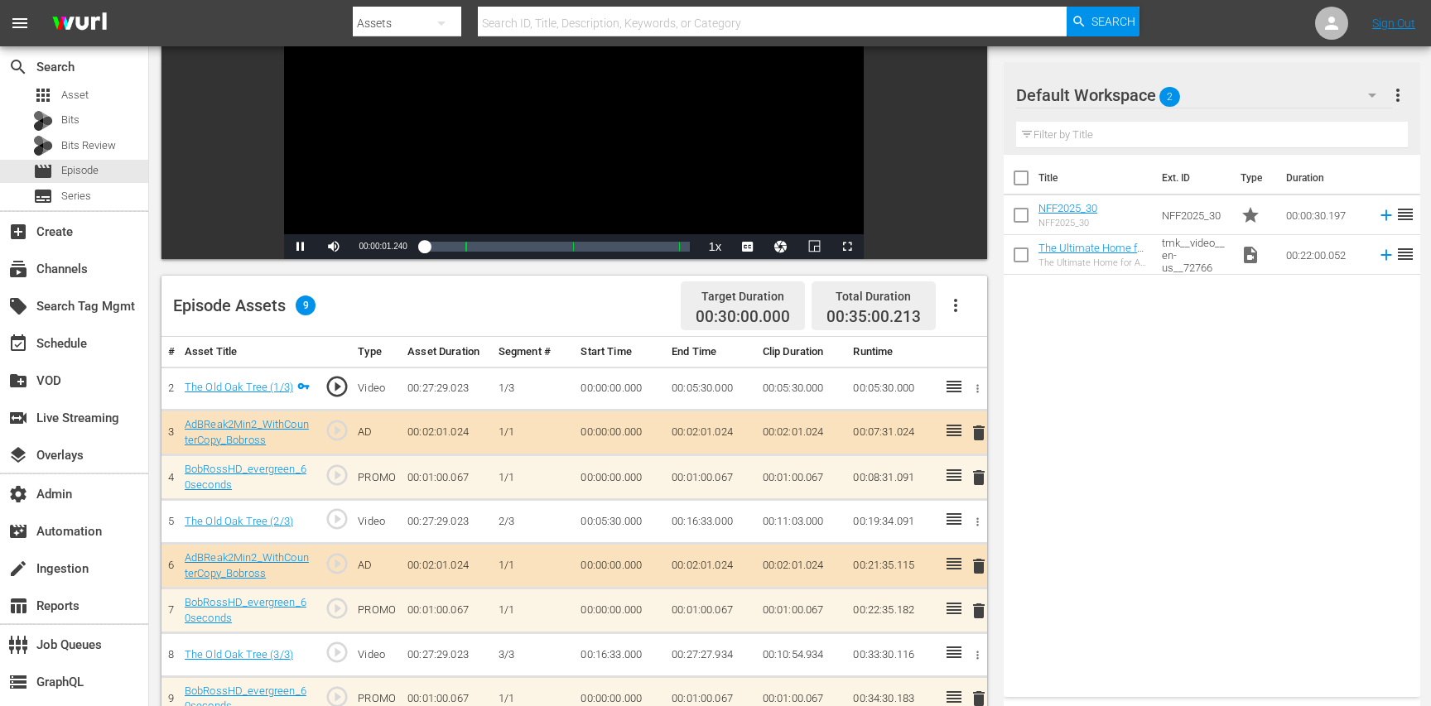
click at [339, 525] on span "play_circle_outline" at bounding box center [337, 519] width 25 height 25
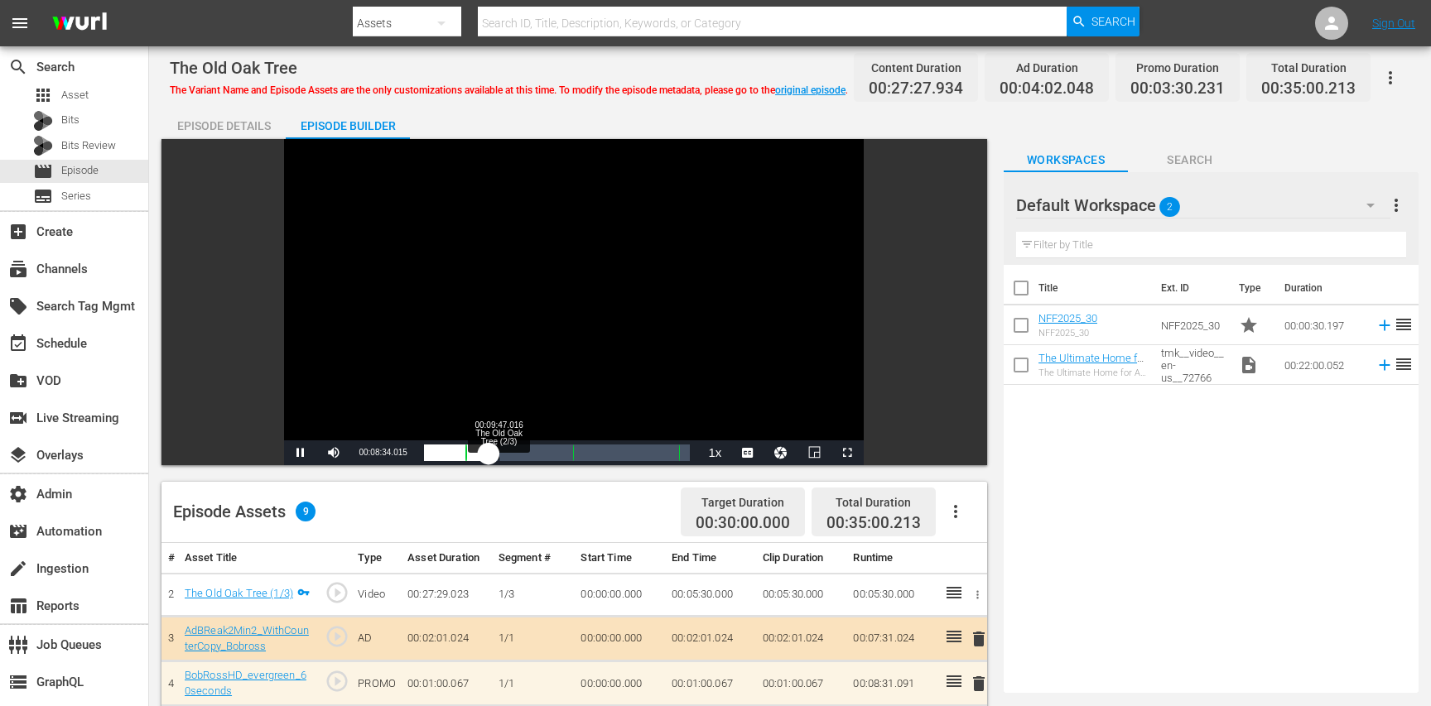
click at [489, 452] on div "00:05:32.979" at bounding box center [456, 453] width 65 height 17
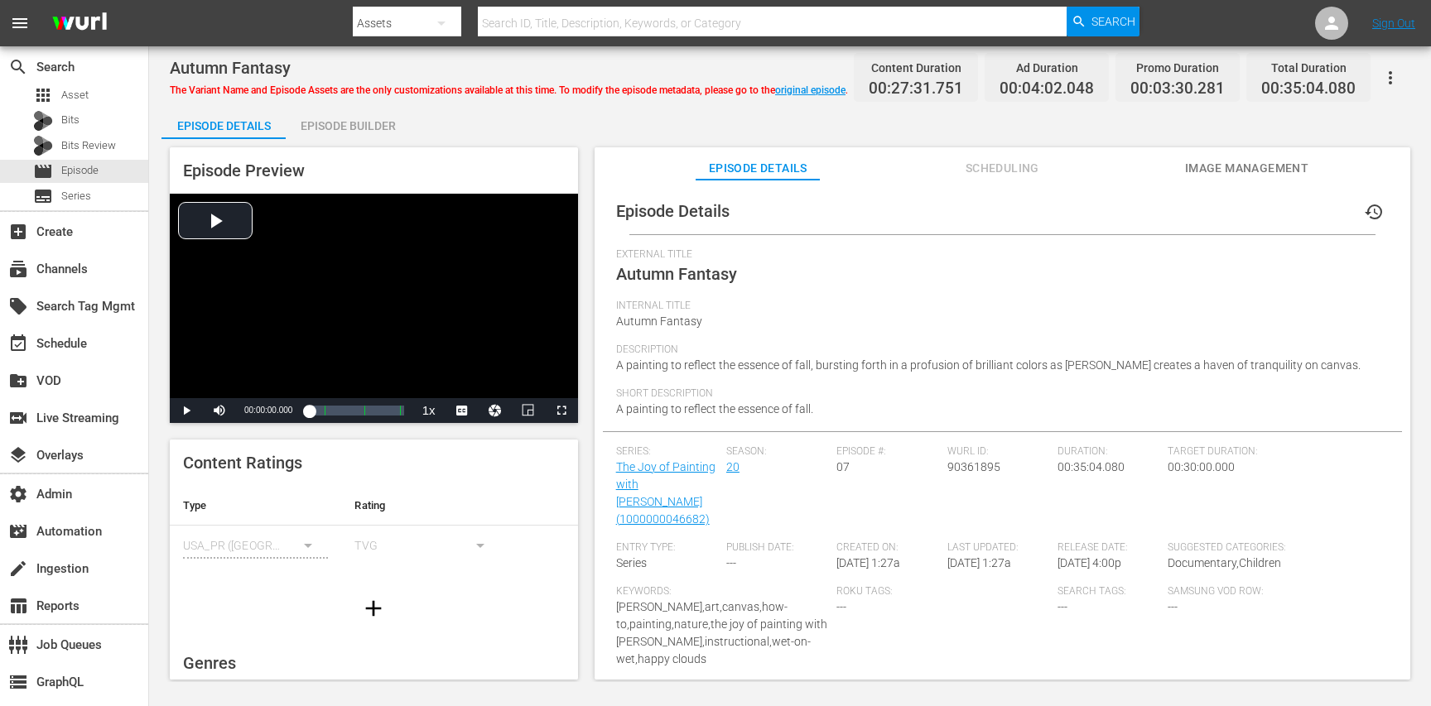
click at [325, 129] on div "Episode Builder" at bounding box center [348, 126] width 124 height 40
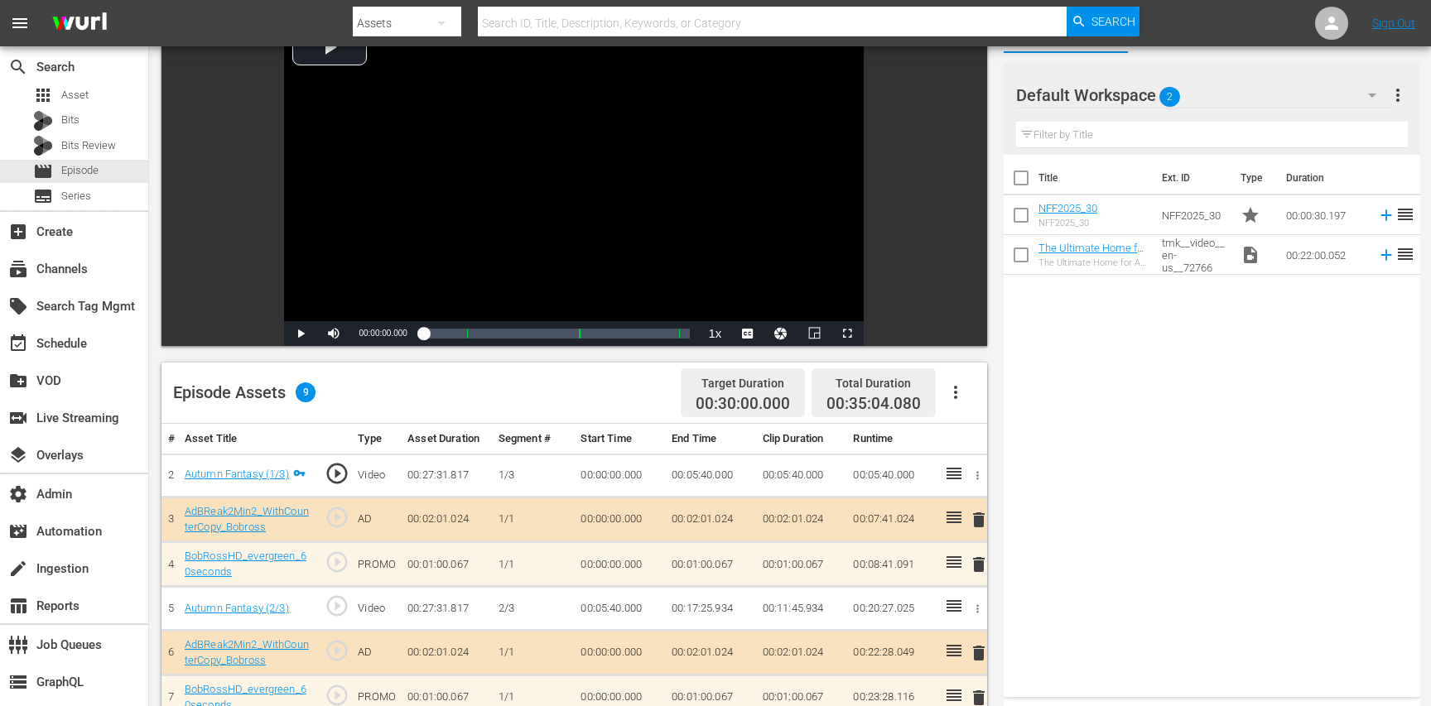
scroll to position [158, 0]
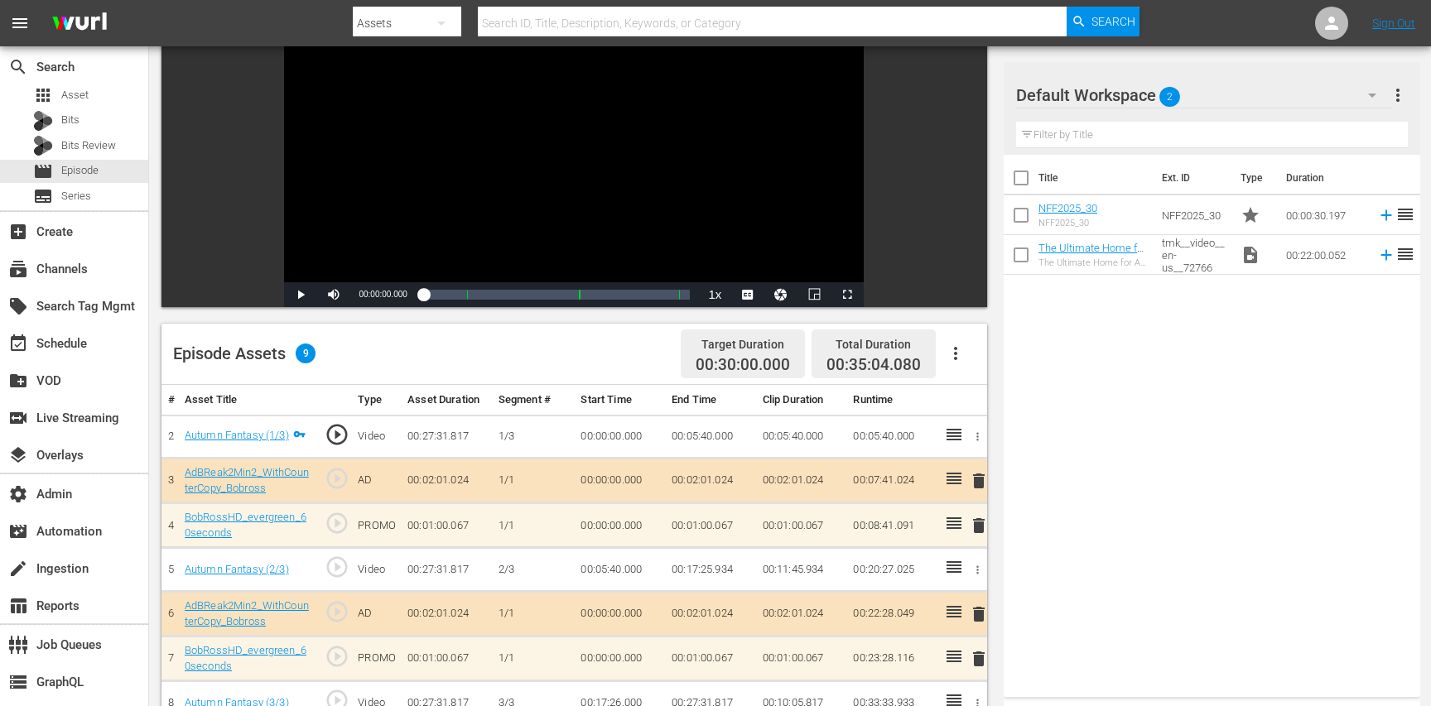
click at [344, 574] on span "play_circle_outline" at bounding box center [337, 567] width 25 height 25
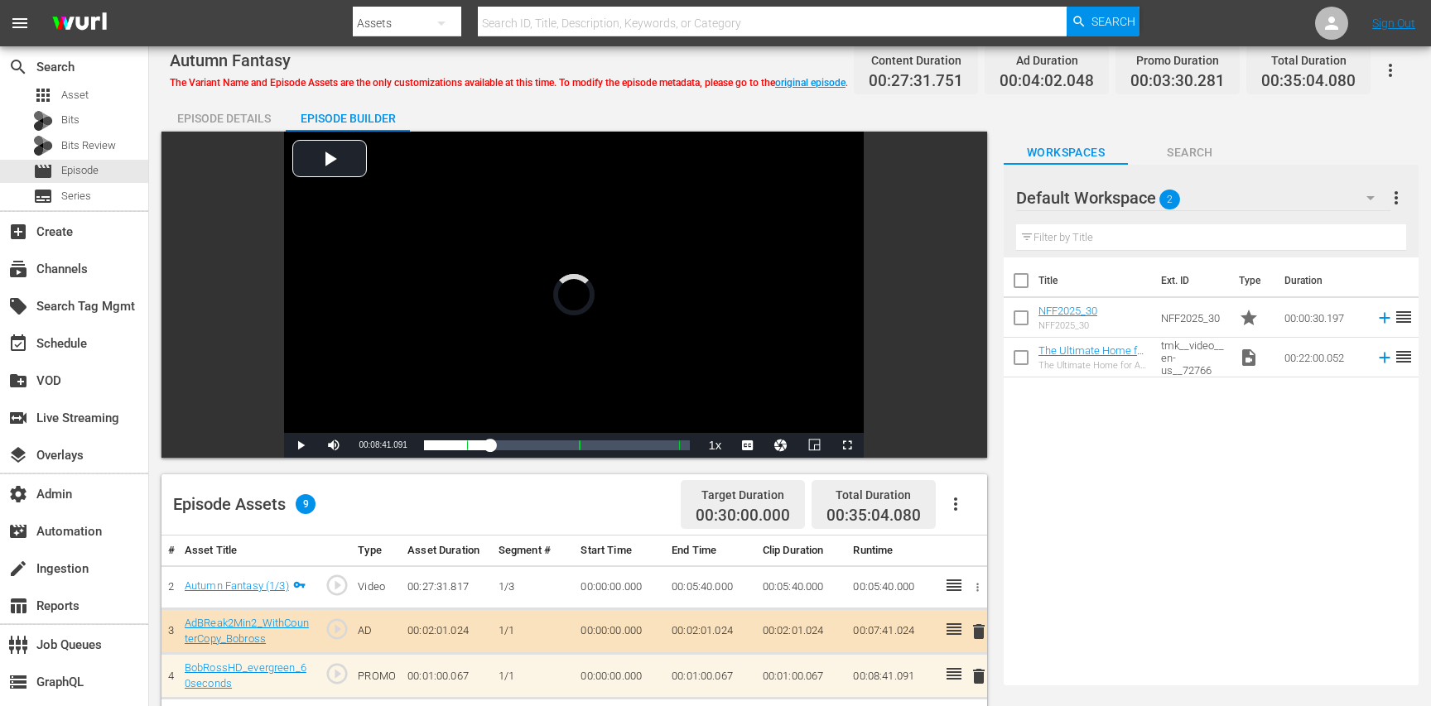
scroll to position [6, 0]
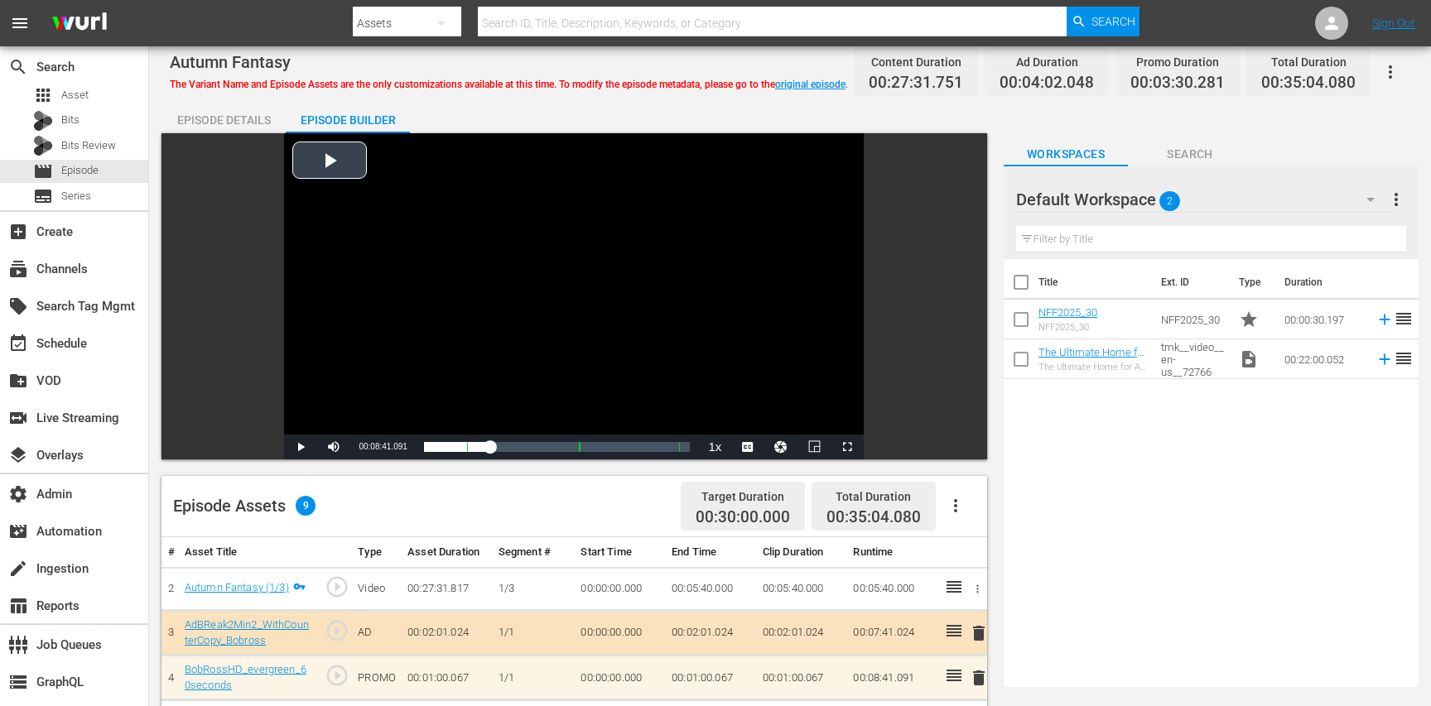
click at [461, 358] on div "Video Player" at bounding box center [574, 283] width 580 height 301
click at [490, 449] on div "00:05:40.914" at bounding box center [457, 447] width 66 height 17
click at [533, 453] on div "Loaded : 26.54% 00:14:22.542 Autumn Fantasy (2/3) 00:06:55.750" at bounding box center [557, 447] width 267 height 17
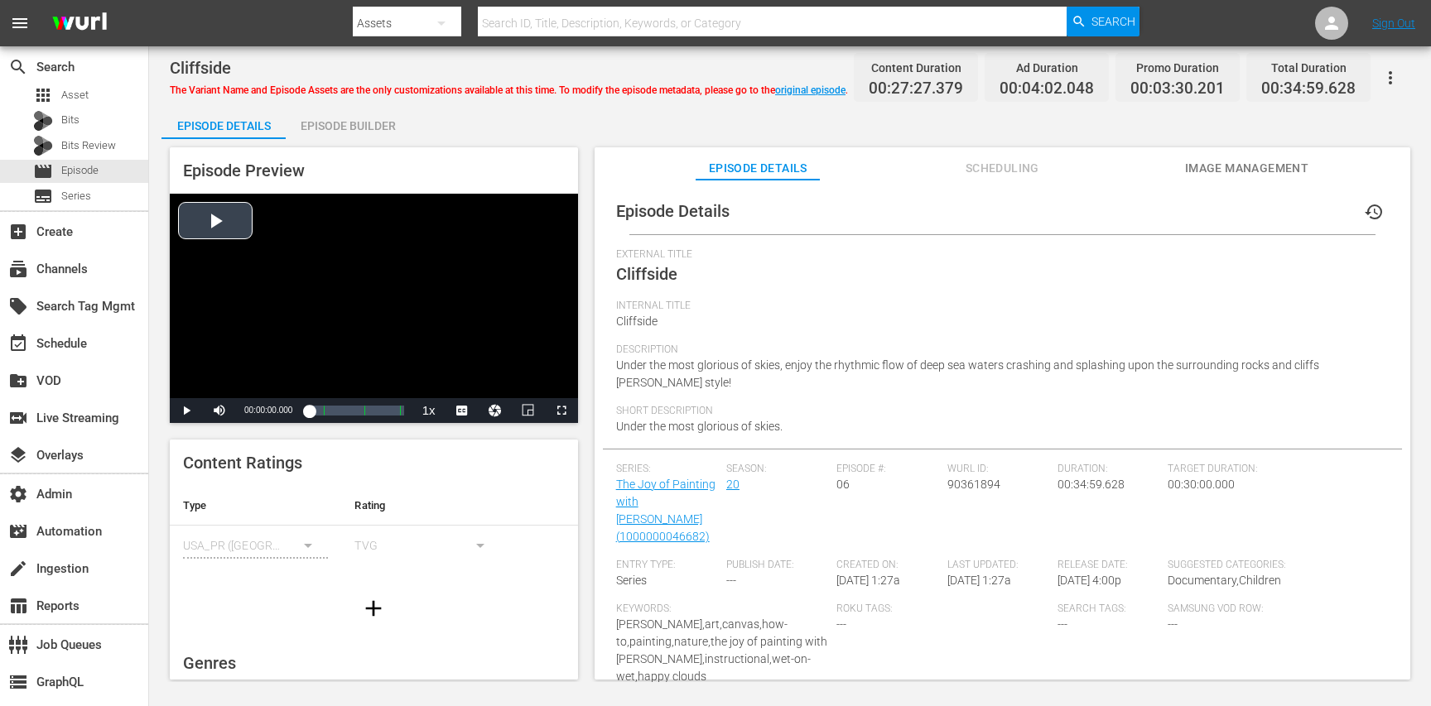
click at [488, 292] on div "Video Player" at bounding box center [374, 296] width 408 height 205
click at [353, 118] on div "Episode Builder" at bounding box center [348, 126] width 124 height 40
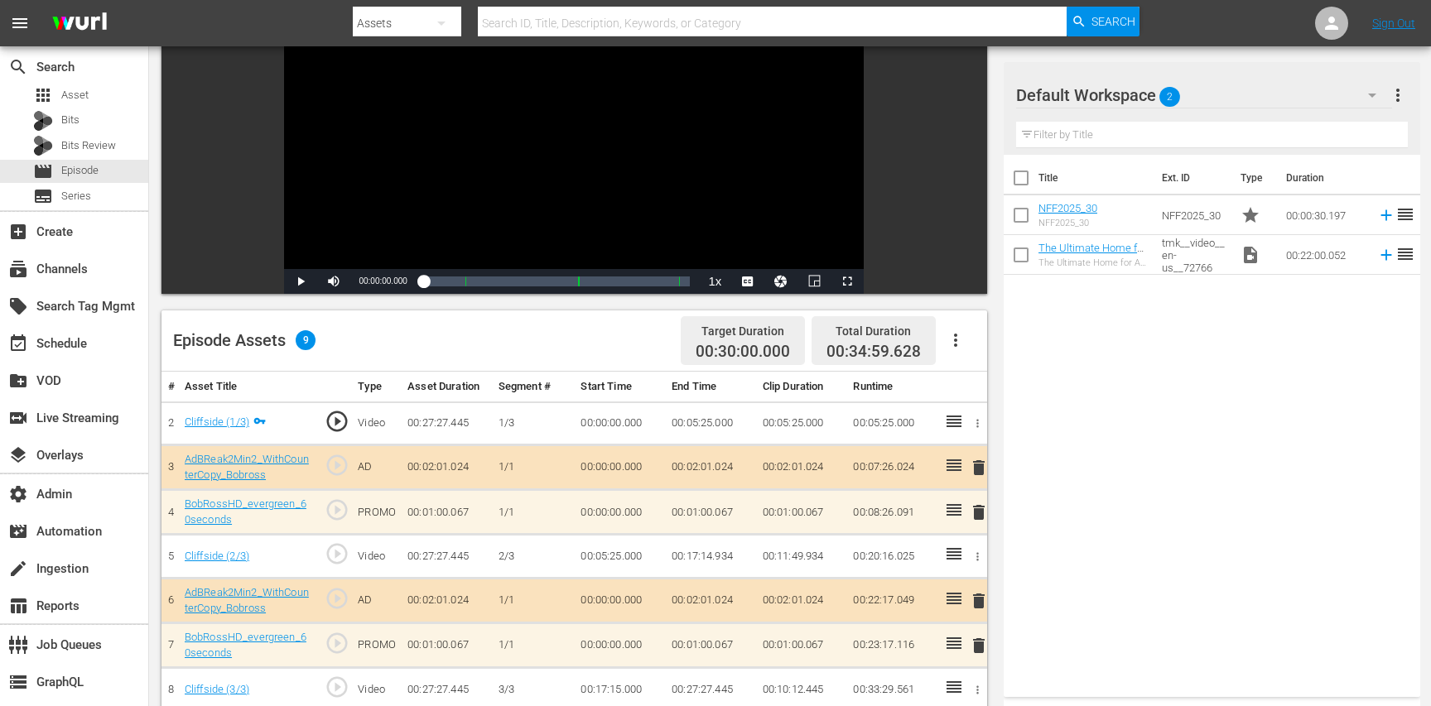
click at [340, 557] on span "play_circle_outline" at bounding box center [337, 554] width 25 height 25
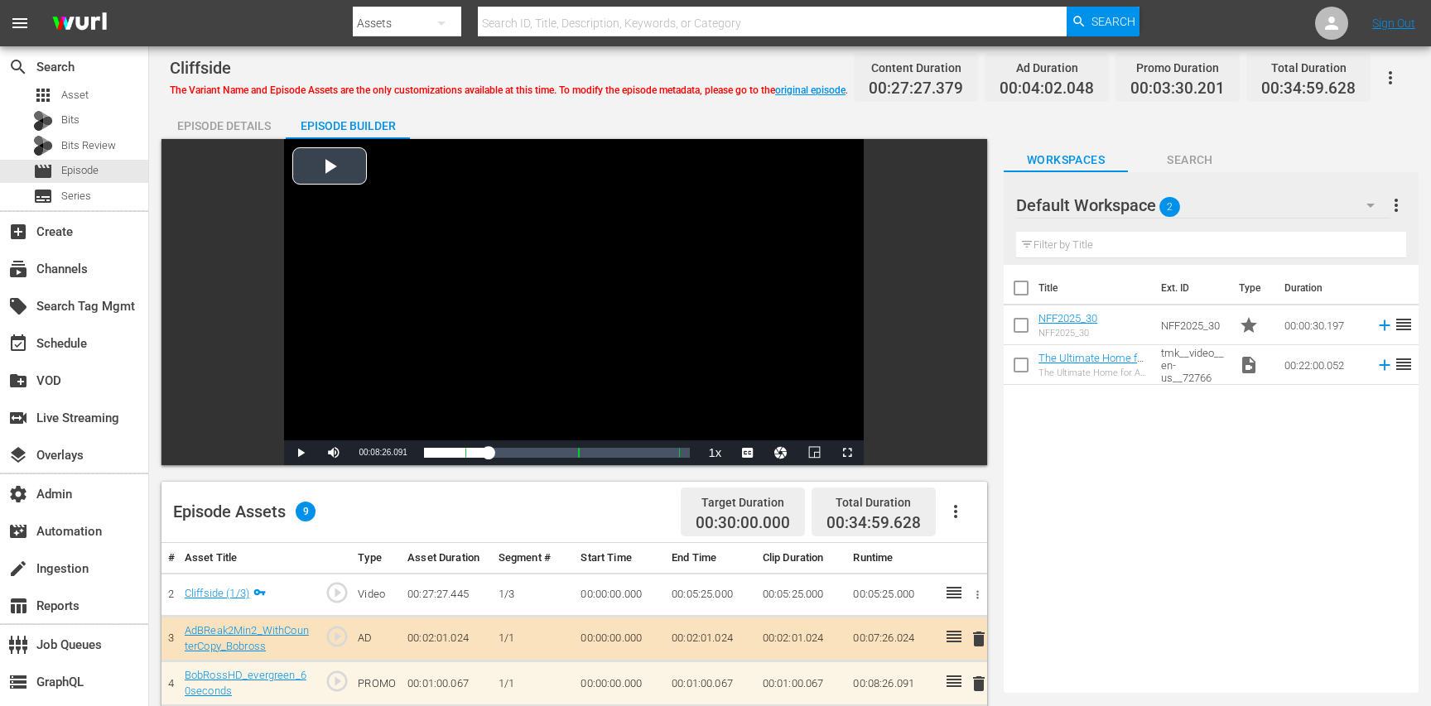
click at [463, 367] on div "Video Player" at bounding box center [574, 289] width 580 height 301
click at [489, 451] on div "00:05:25.895" at bounding box center [456, 453] width 65 height 17
click at [500, 455] on div "00:07:01.169" at bounding box center [462, 453] width 76 height 17
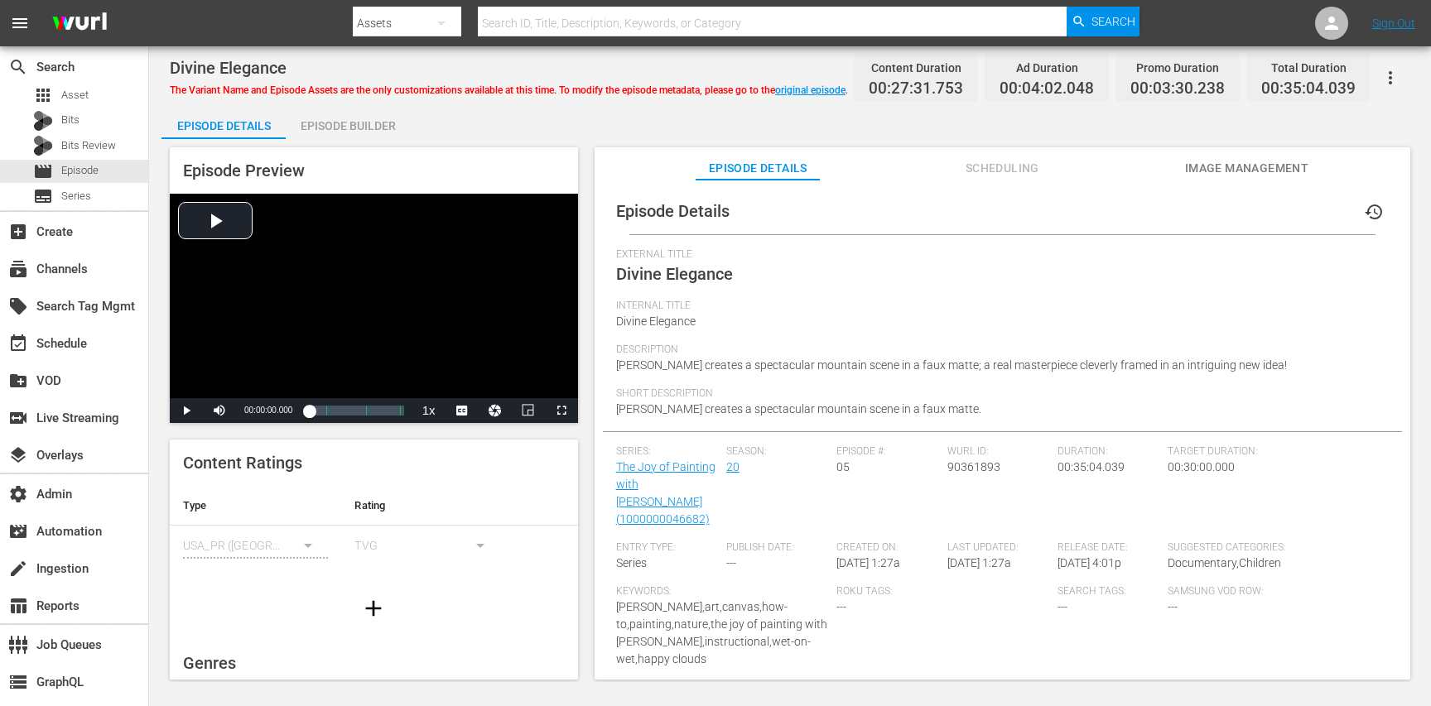
click at [352, 118] on div "Episode Builder" at bounding box center [348, 126] width 124 height 40
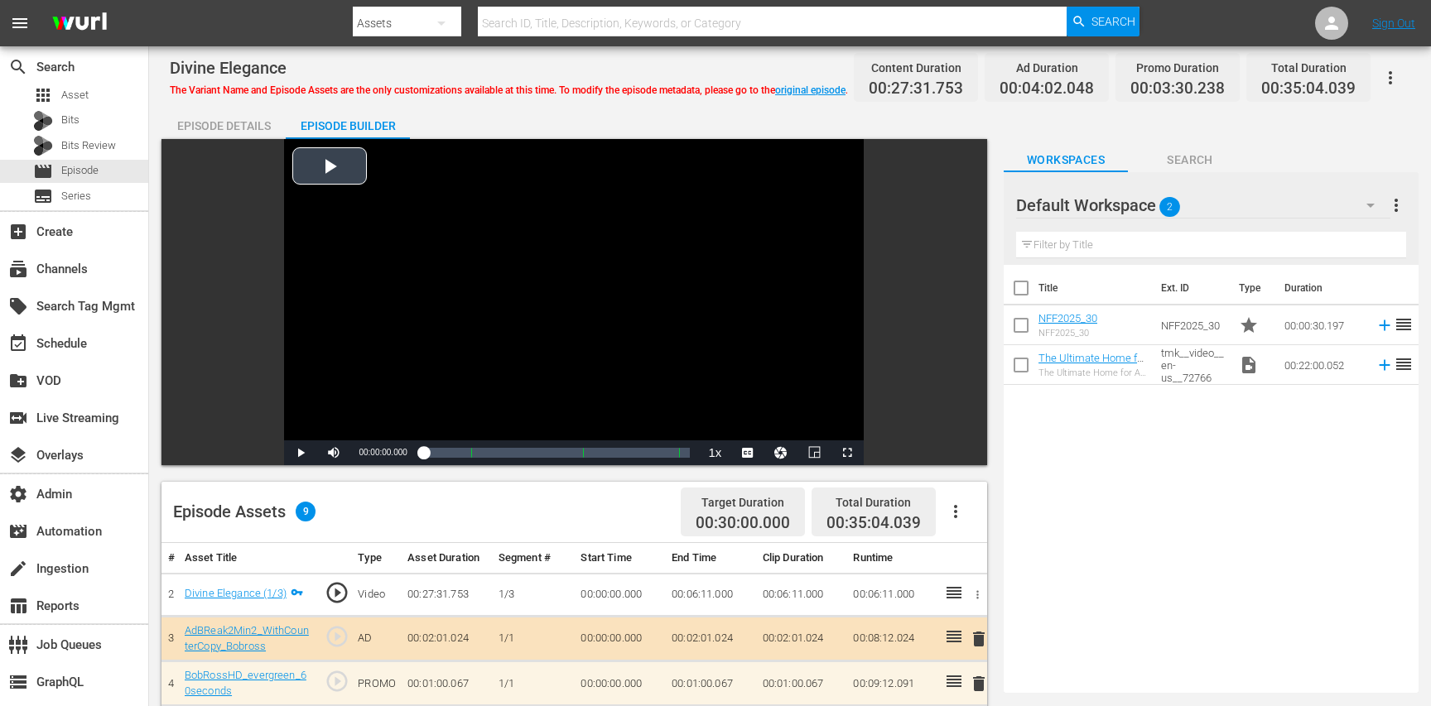
click at [456, 330] on div "Video Player" at bounding box center [574, 289] width 580 height 301
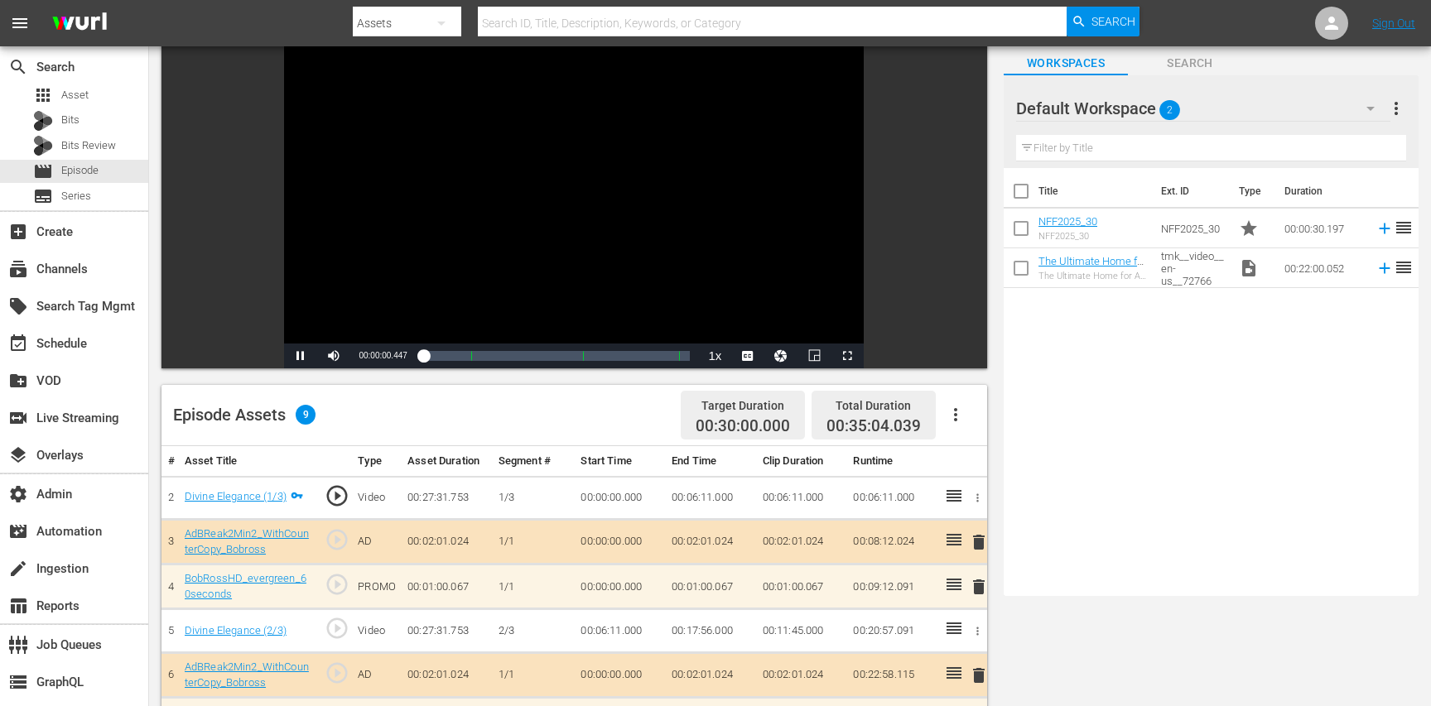
scroll to position [99, 0]
click at [335, 629] on span "play_circle_outline" at bounding box center [337, 627] width 25 height 25
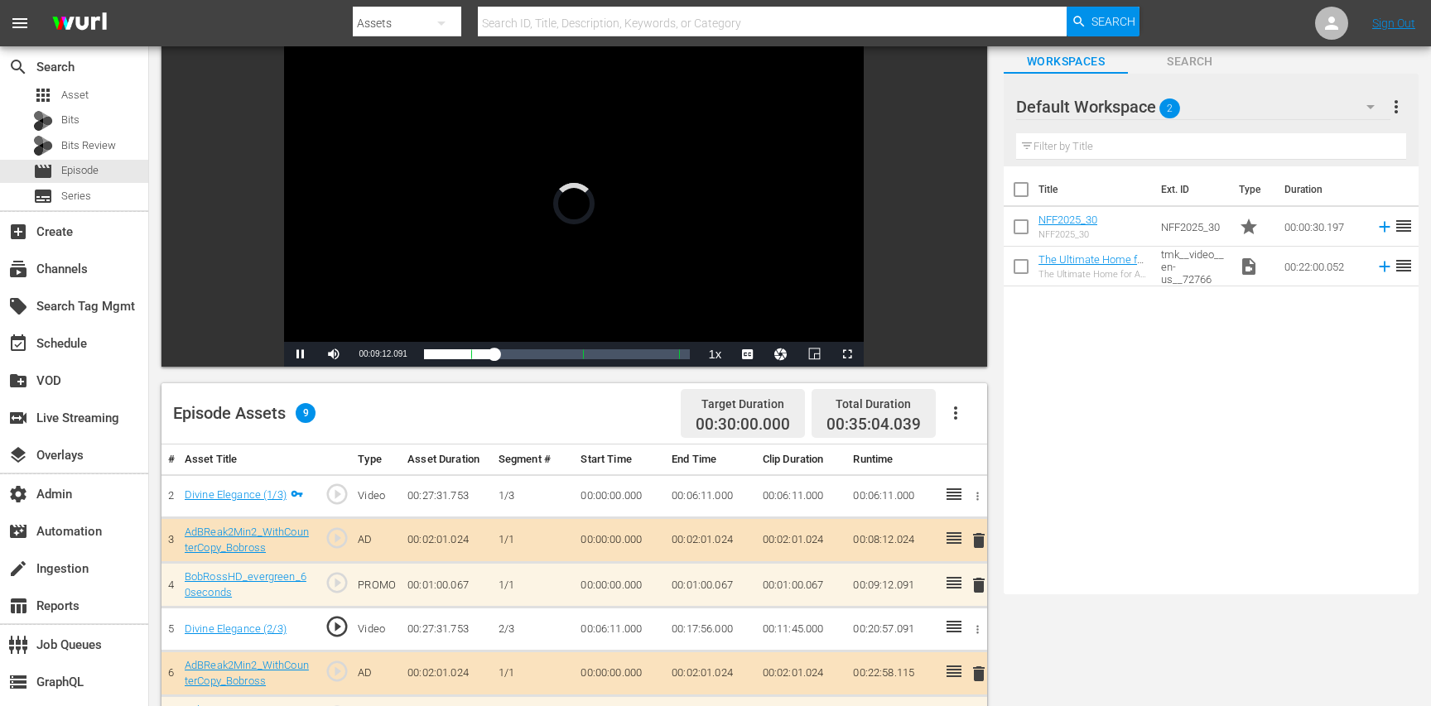
scroll to position [0, 0]
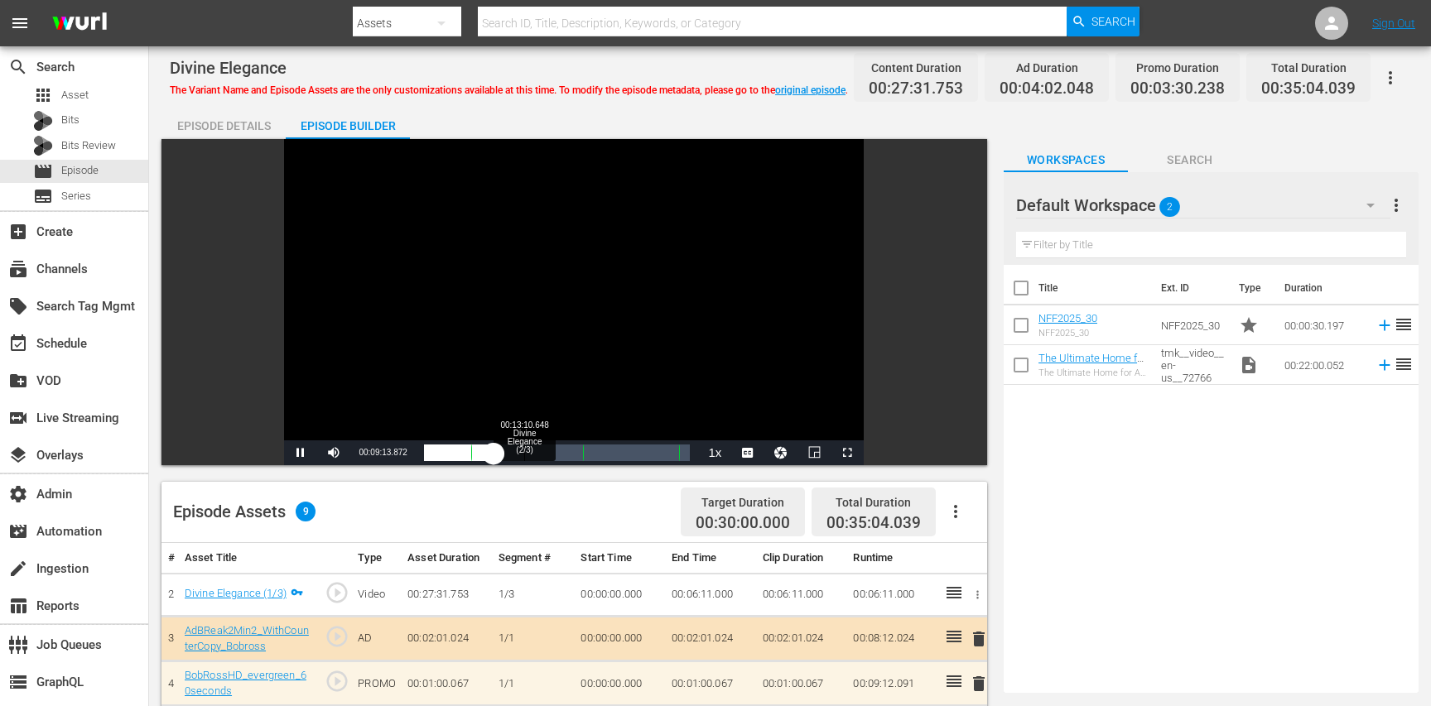
click at [528, 451] on div "Loaded : 24.35% 00:13:10.648 Divine Elegance (2/3) 00:06:12.956" at bounding box center [557, 453] width 267 height 17
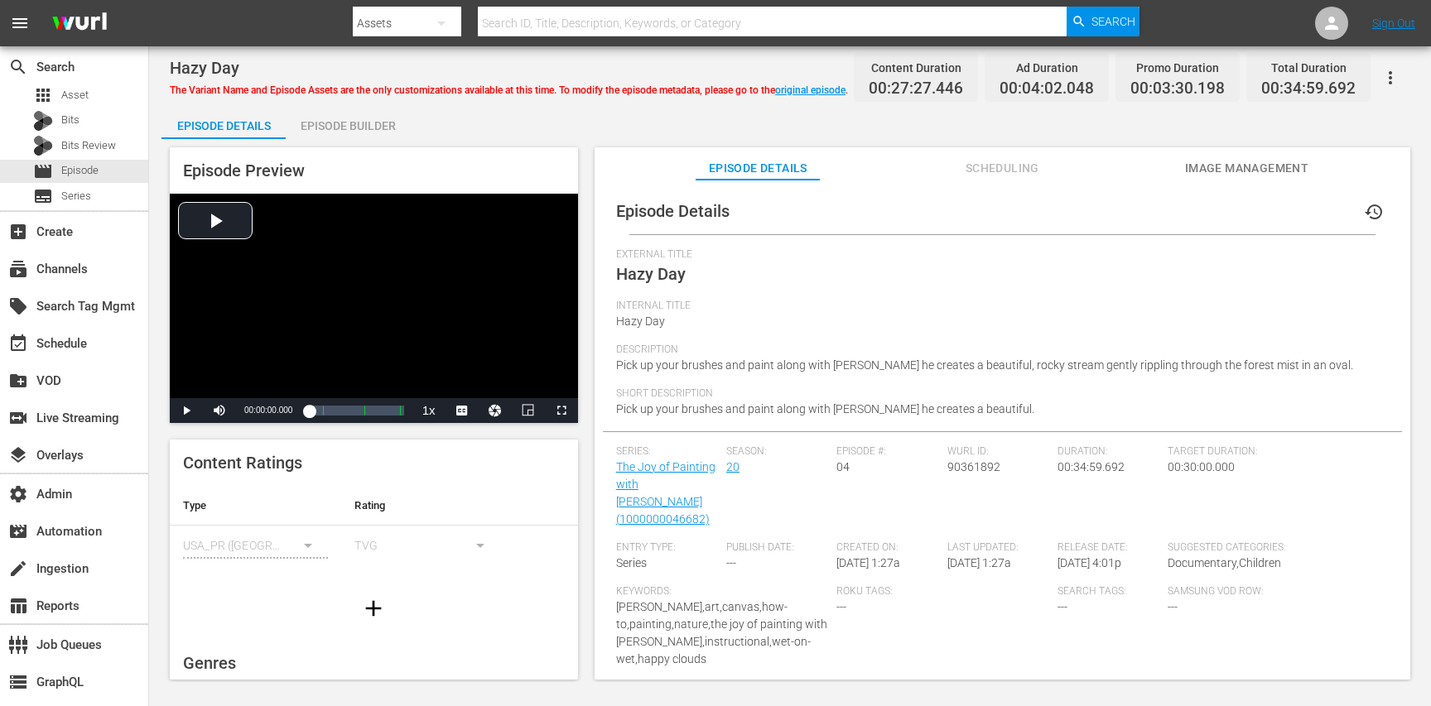
click at [337, 125] on div "Episode Builder" at bounding box center [348, 126] width 124 height 40
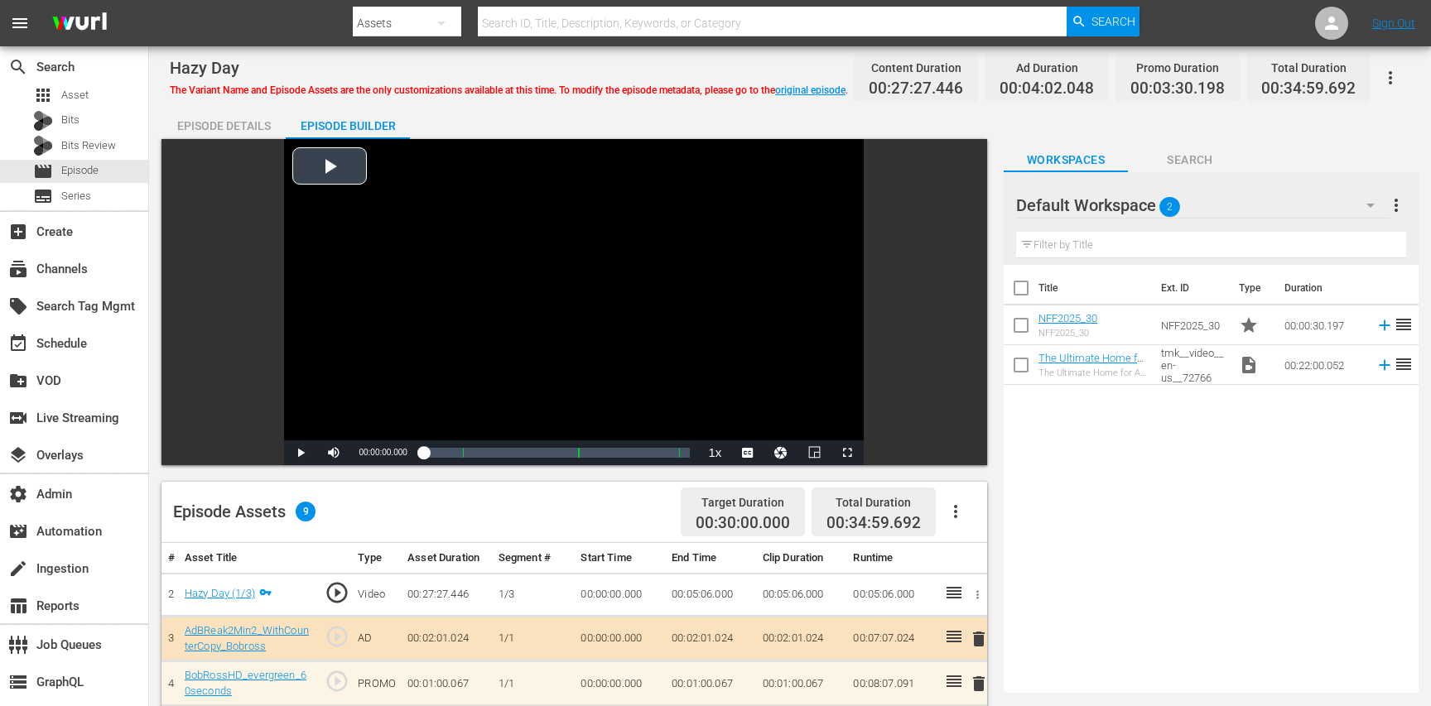
click at [406, 327] on div "Video Player" at bounding box center [574, 289] width 580 height 301
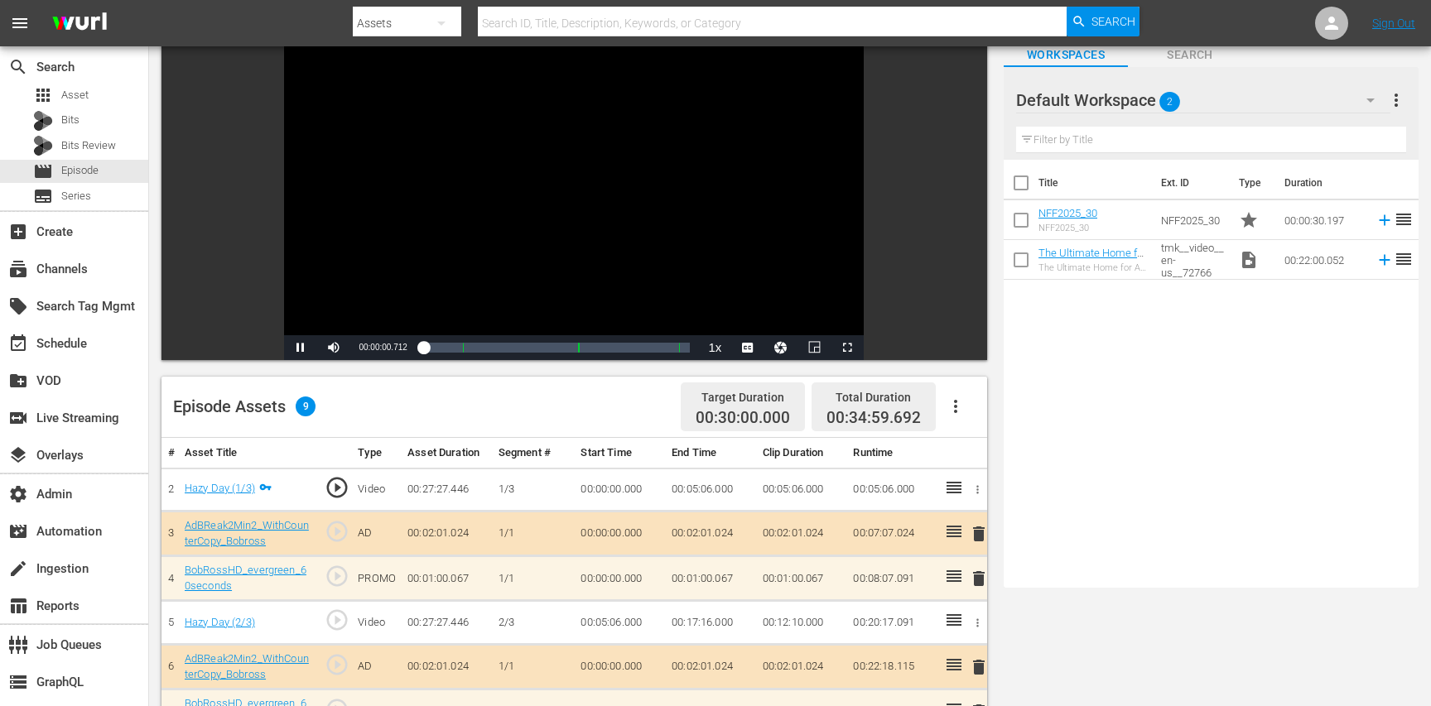
scroll to position [116, 0]
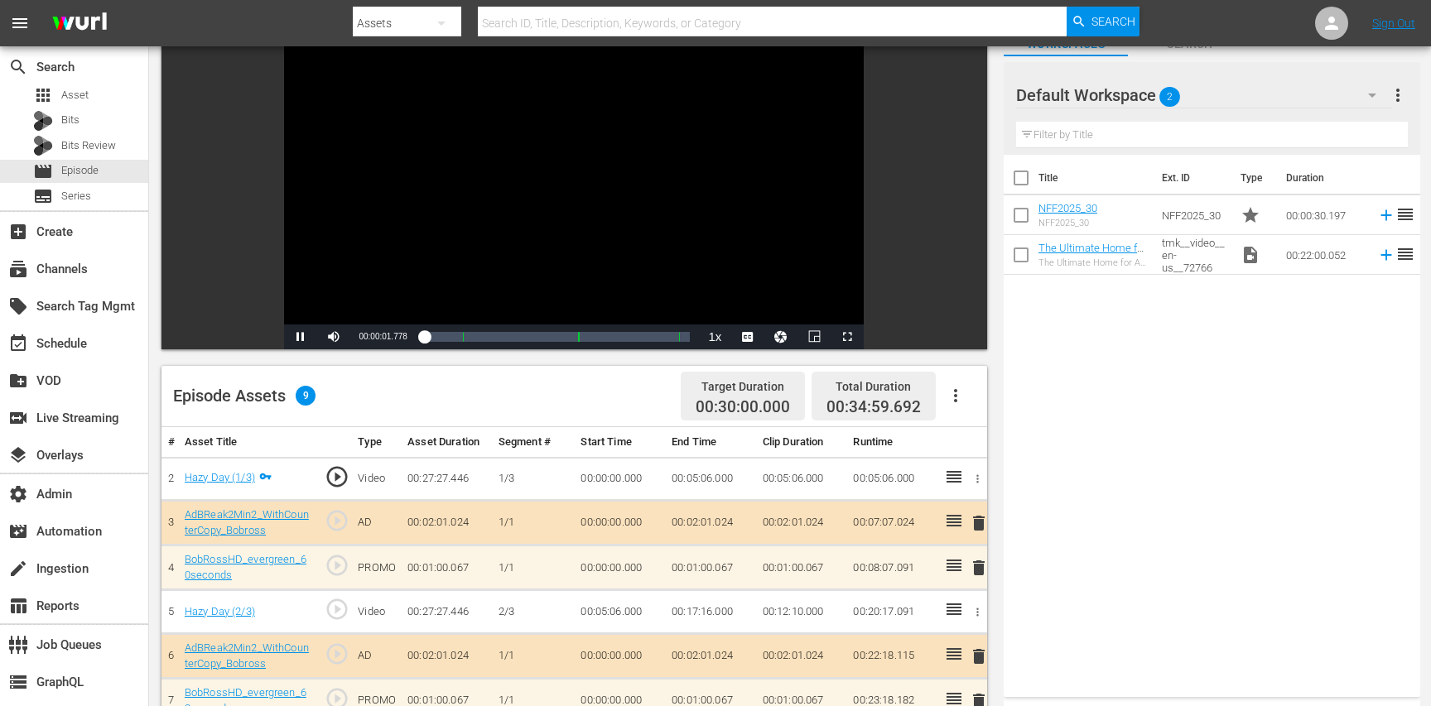
click at [339, 607] on span "play_circle_outline" at bounding box center [337, 609] width 25 height 25
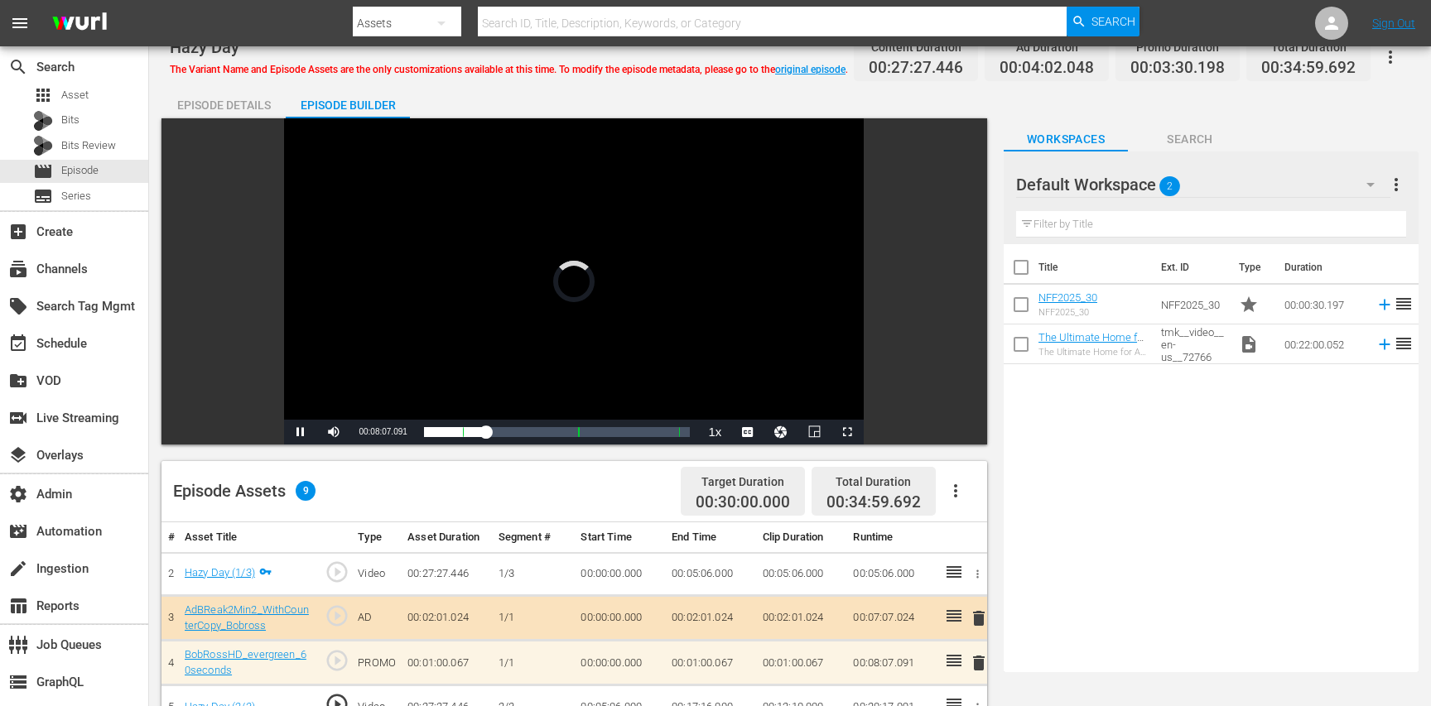
scroll to position [0, 0]
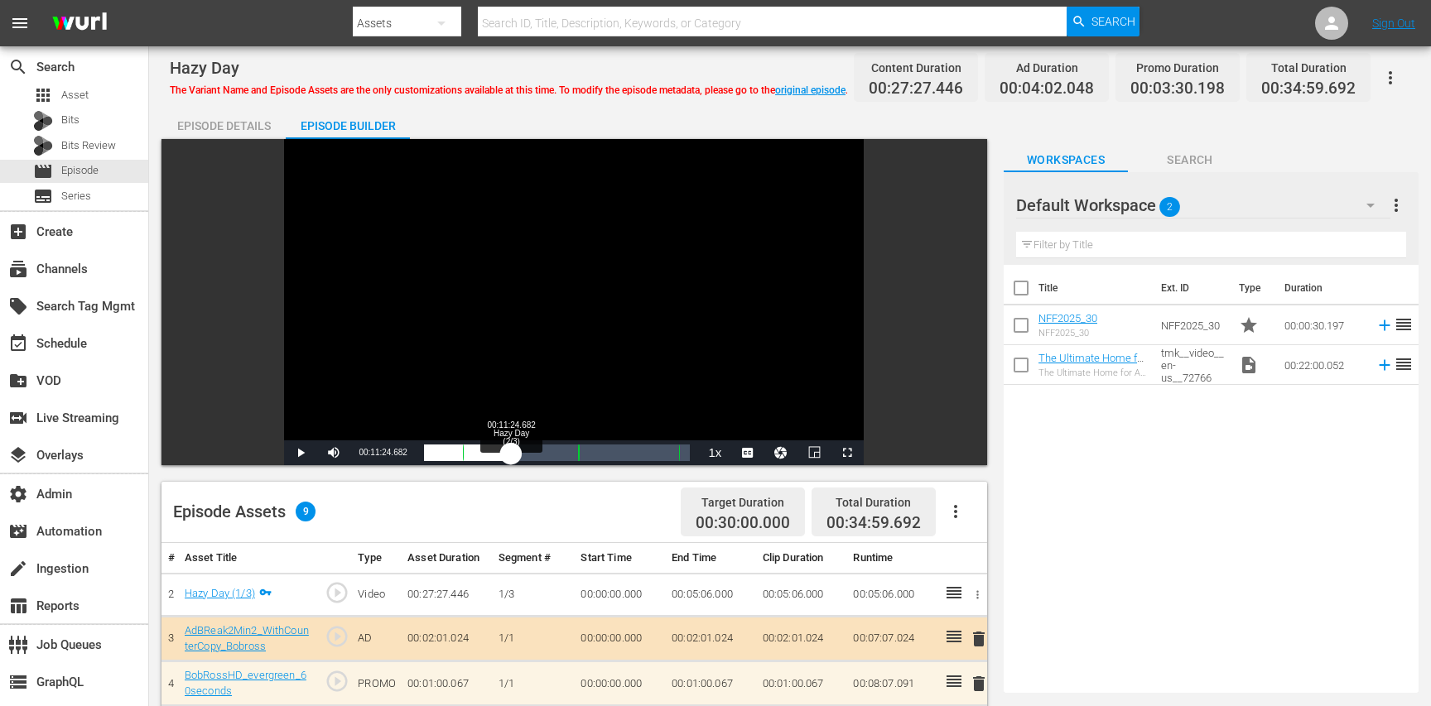
click at [510, 451] on div "Loaded : 20.04% 00:11:24.682 Hazy Day (2/3) 00:05:07.294" at bounding box center [557, 453] width 267 height 17
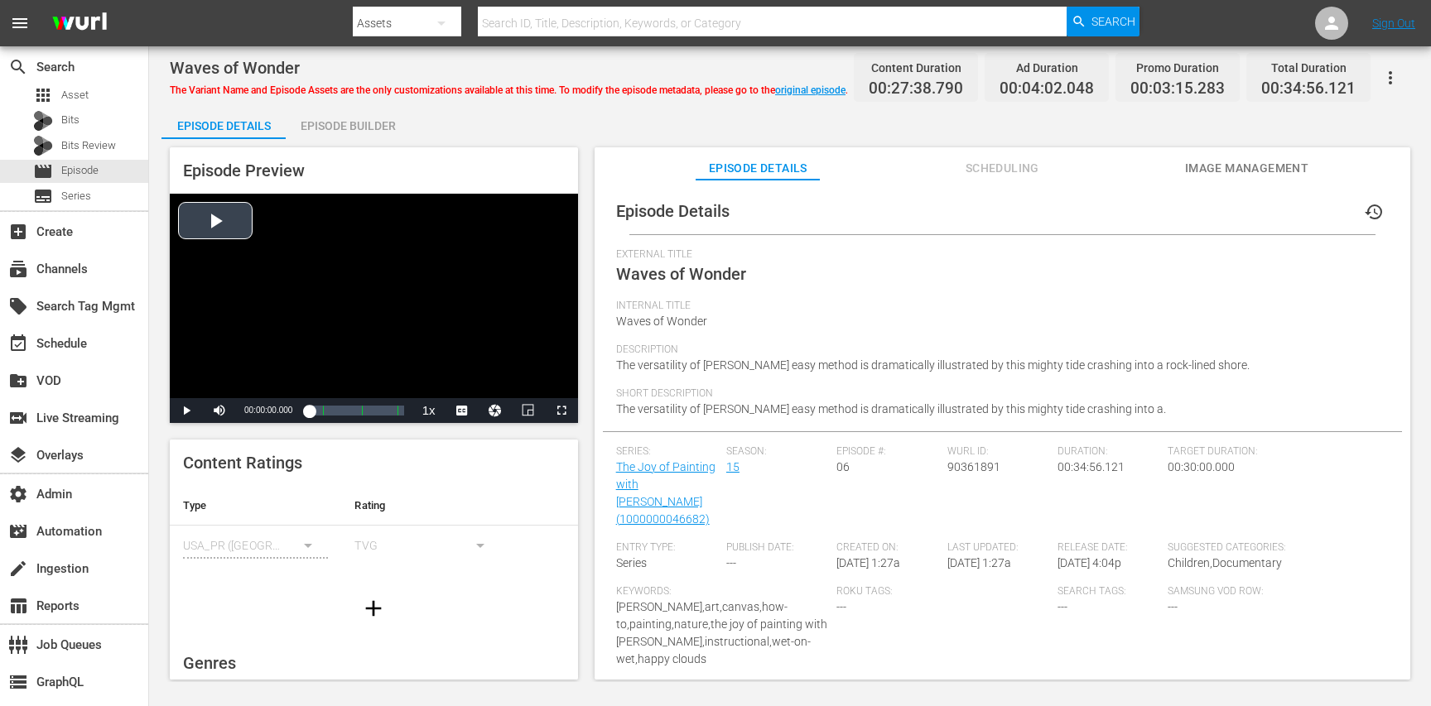
click at [390, 291] on div "Video Player" at bounding box center [374, 296] width 408 height 205
click at [347, 415] on div "00:13:47.416 Waves of Wonder (2/3)" at bounding box center [346, 411] width 1 height 17
click at [349, 311] on div "Video Player" at bounding box center [374, 296] width 408 height 205
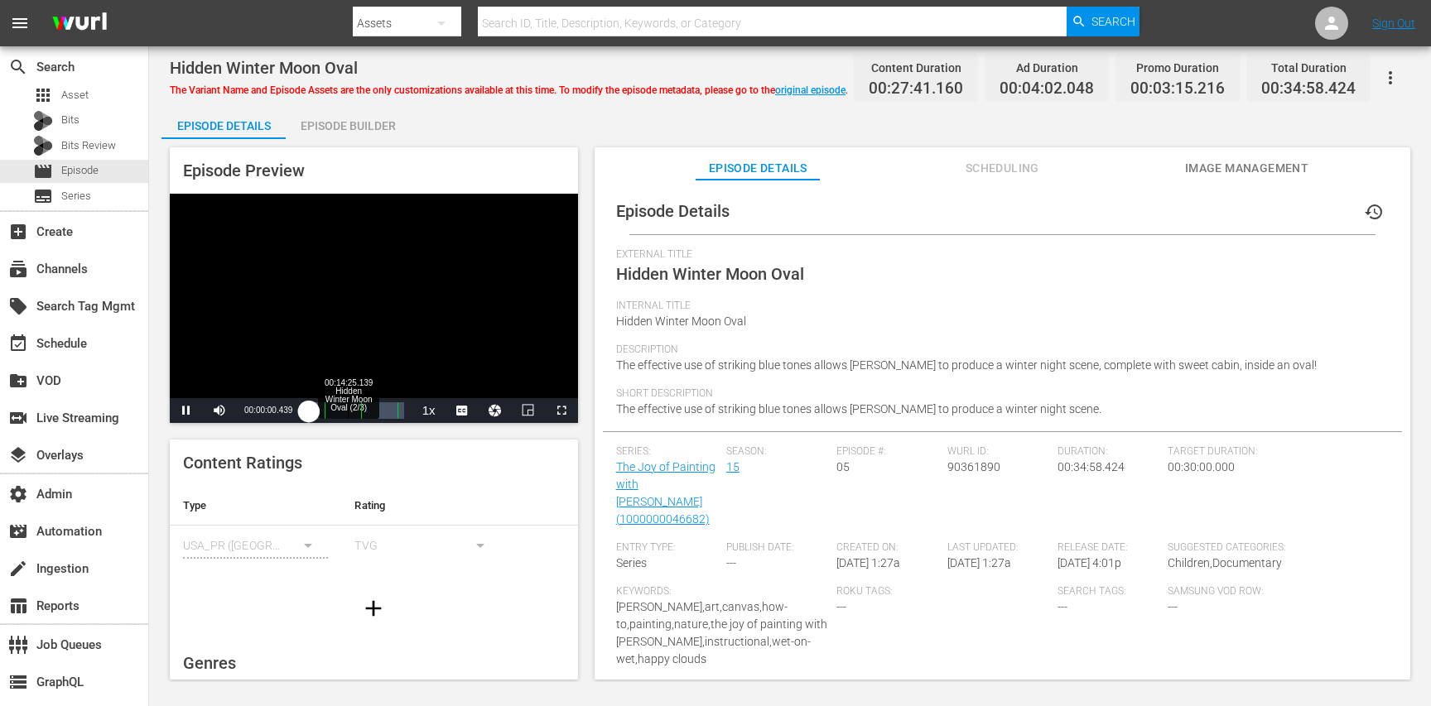
click at [348, 413] on div "00:14:25.139 Hidden Winter Moon Oval (2/3)" at bounding box center [348, 411] width 1 height 17
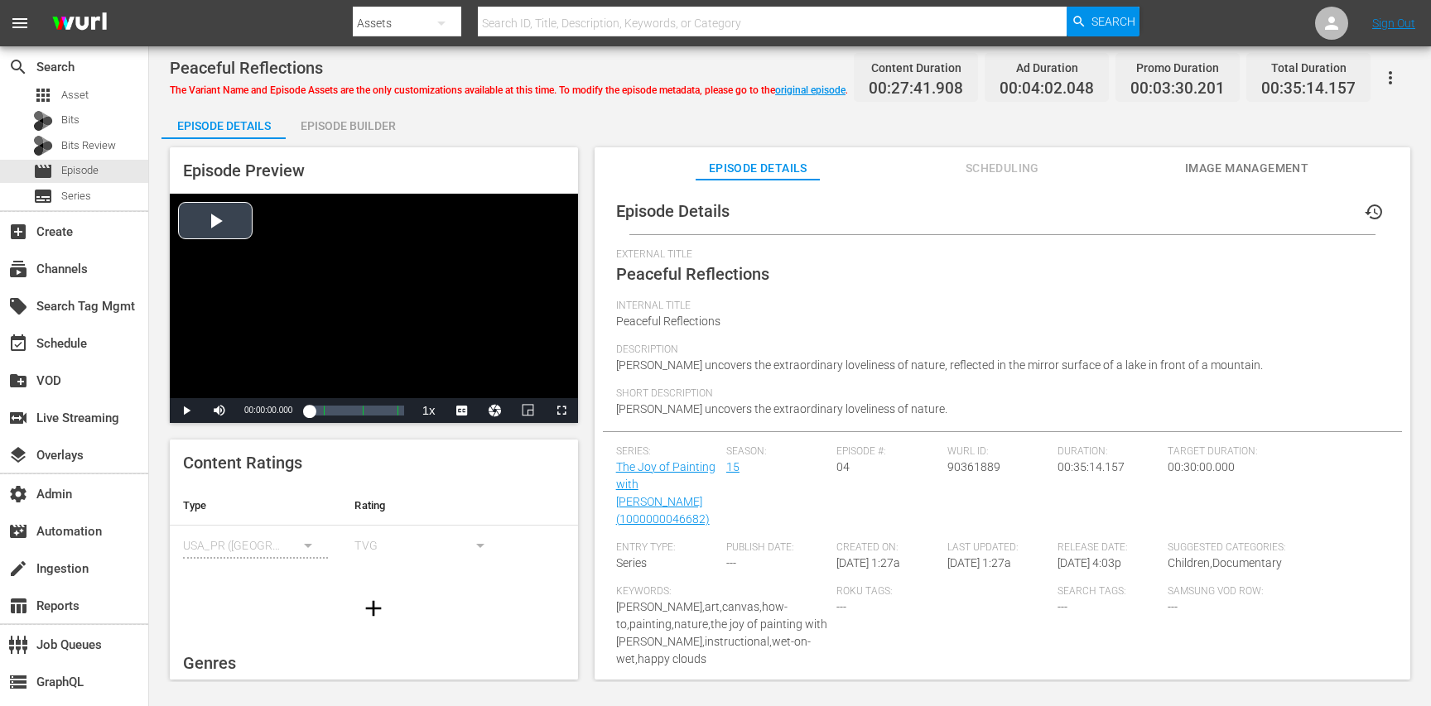
click at [363, 349] on div "Video Player" at bounding box center [374, 296] width 408 height 205
click at [345, 414] on div "Loaded : 0.71% 00:13:17.445 Peaceful Reflections (2/3) 00:00:00.871" at bounding box center [356, 411] width 94 height 17
click at [374, 330] on div "Video Player" at bounding box center [374, 296] width 408 height 205
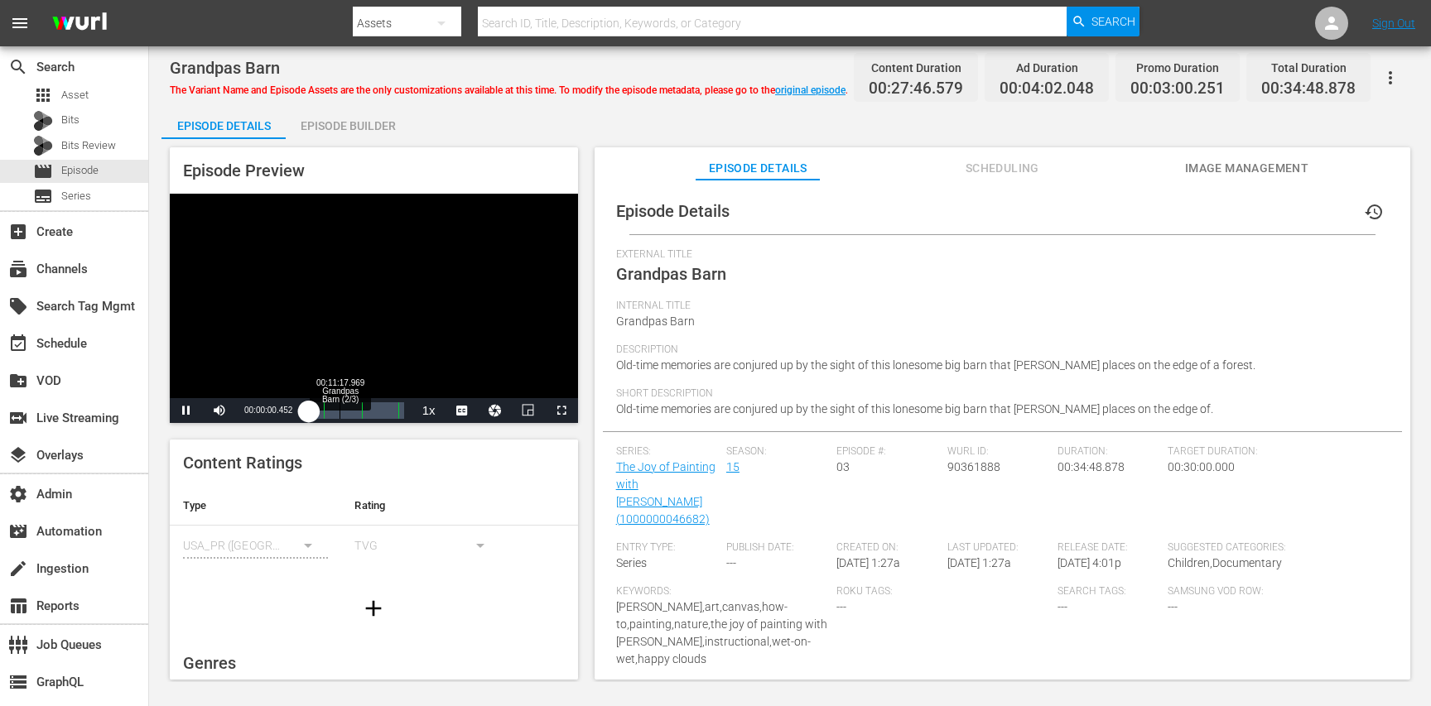
click at [340, 408] on div "Loaded : 0.35% 00:11:17.969 Grandpas Barn (2/3) 00:00:00.460" at bounding box center [356, 411] width 94 height 17
click at [336, 274] on div "Video Player" at bounding box center [374, 296] width 408 height 205
click at [353, 109] on div "Episode Builder" at bounding box center [348, 126] width 124 height 40
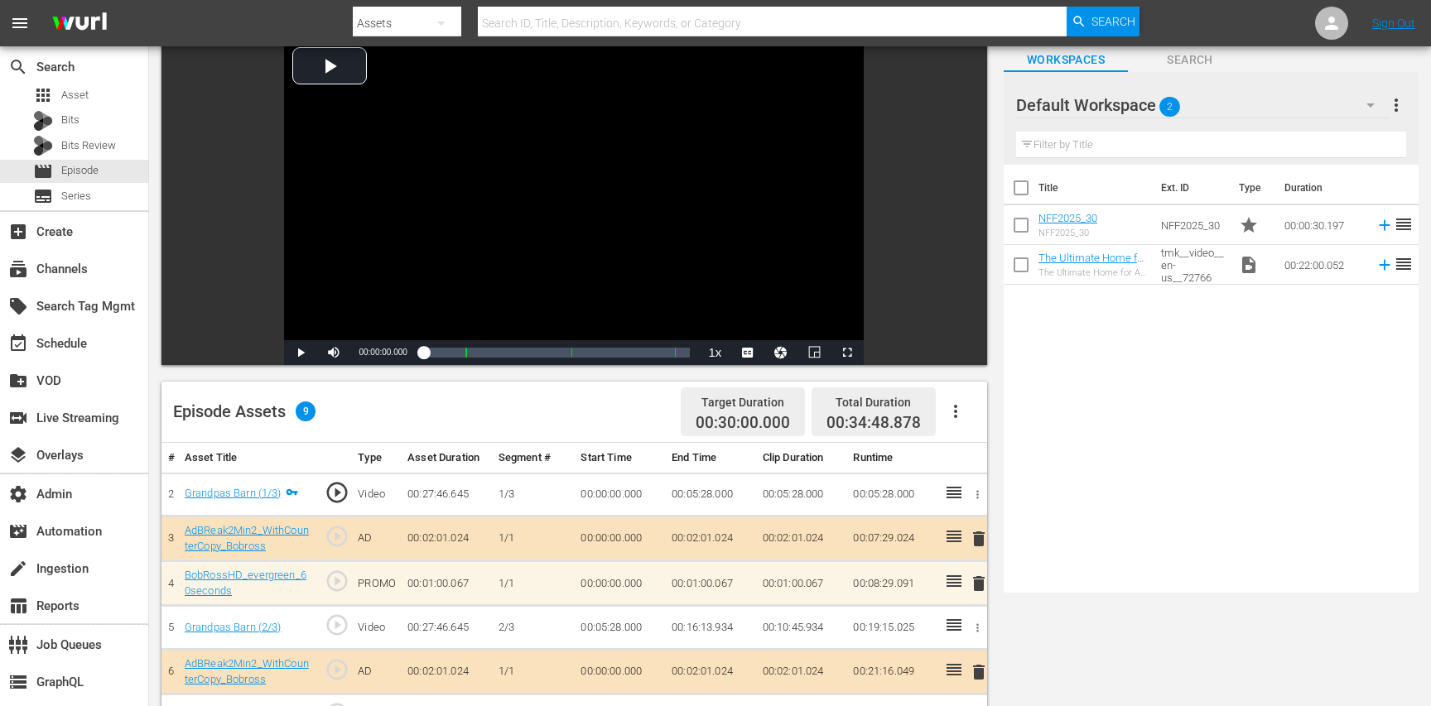
scroll to position [122, 0]
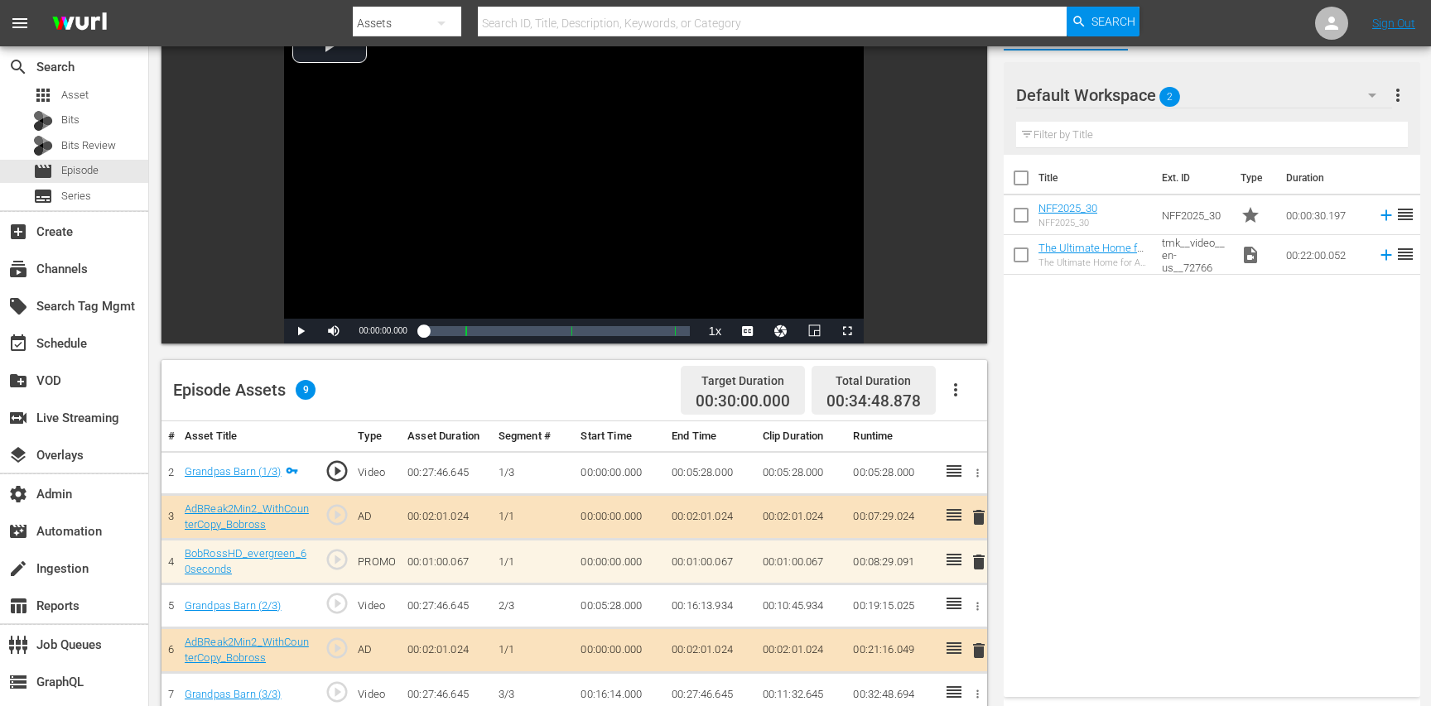
click at [340, 599] on span "play_circle_outline" at bounding box center [337, 603] width 25 height 25
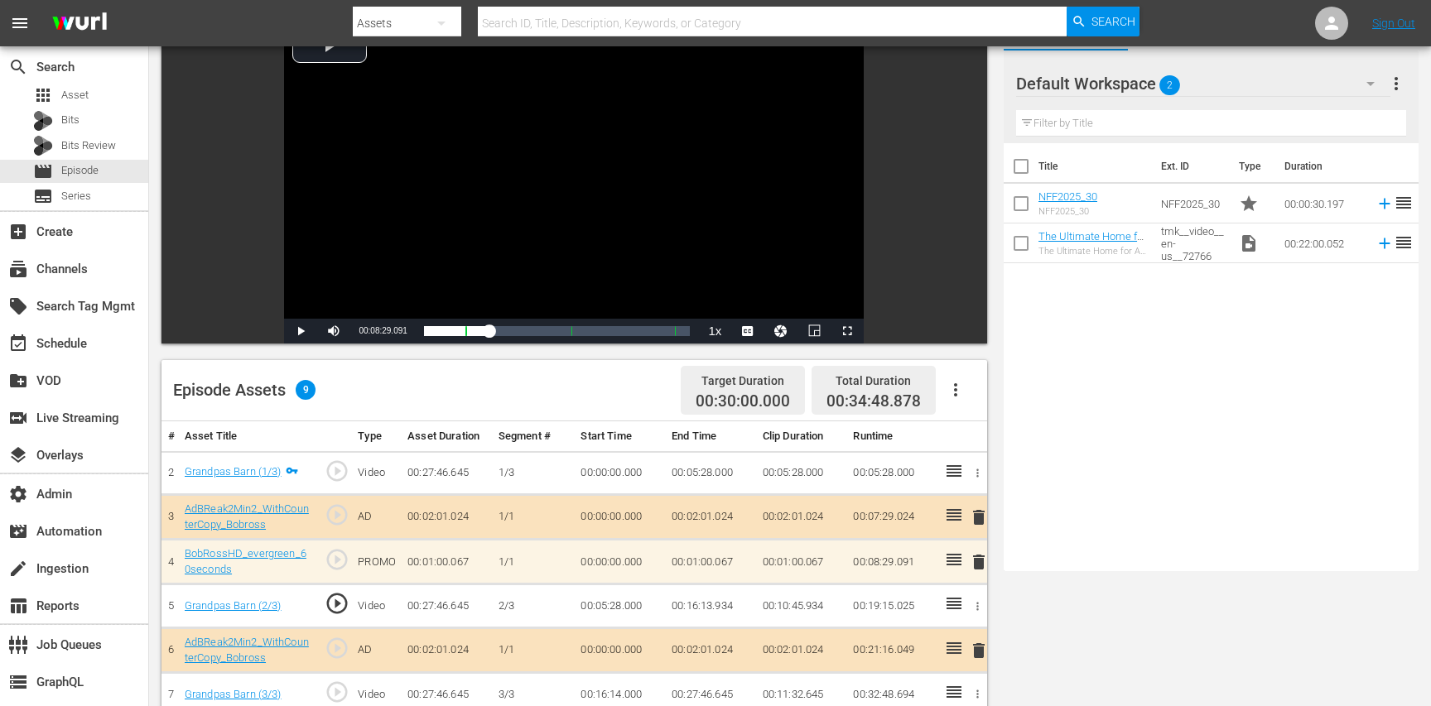
scroll to position [0, 0]
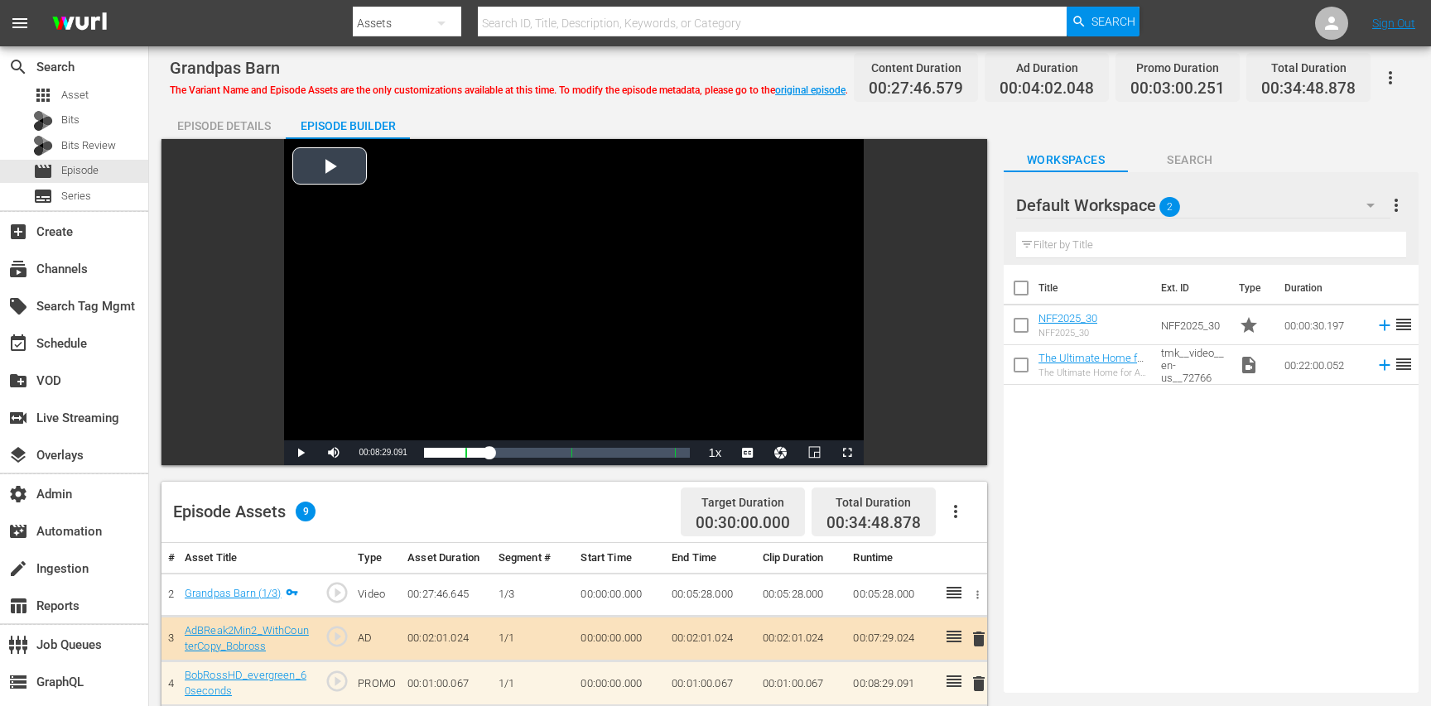
click at [418, 311] on div "Video Player" at bounding box center [574, 289] width 580 height 301
click at [505, 453] on div "Loaded : 20.89% 00:10:48.719 Grandpas Barn (2/3) 00:05:29.231" at bounding box center [557, 453] width 267 height 17
click at [537, 456] on div "00:14:42.259 Grandpas Barn (2/3)" at bounding box center [537, 453] width 1 height 17
click at [553, 457] on div "00:16:52.003 Grandpas Barn (2/3)" at bounding box center [553, 453] width 1 height 17
click at [617, 459] on div "Loaded : 50.81% 00:25:11.517 Grandpas Barn (3/3) 00:13:51.849" at bounding box center [557, 453] width 267 height 17
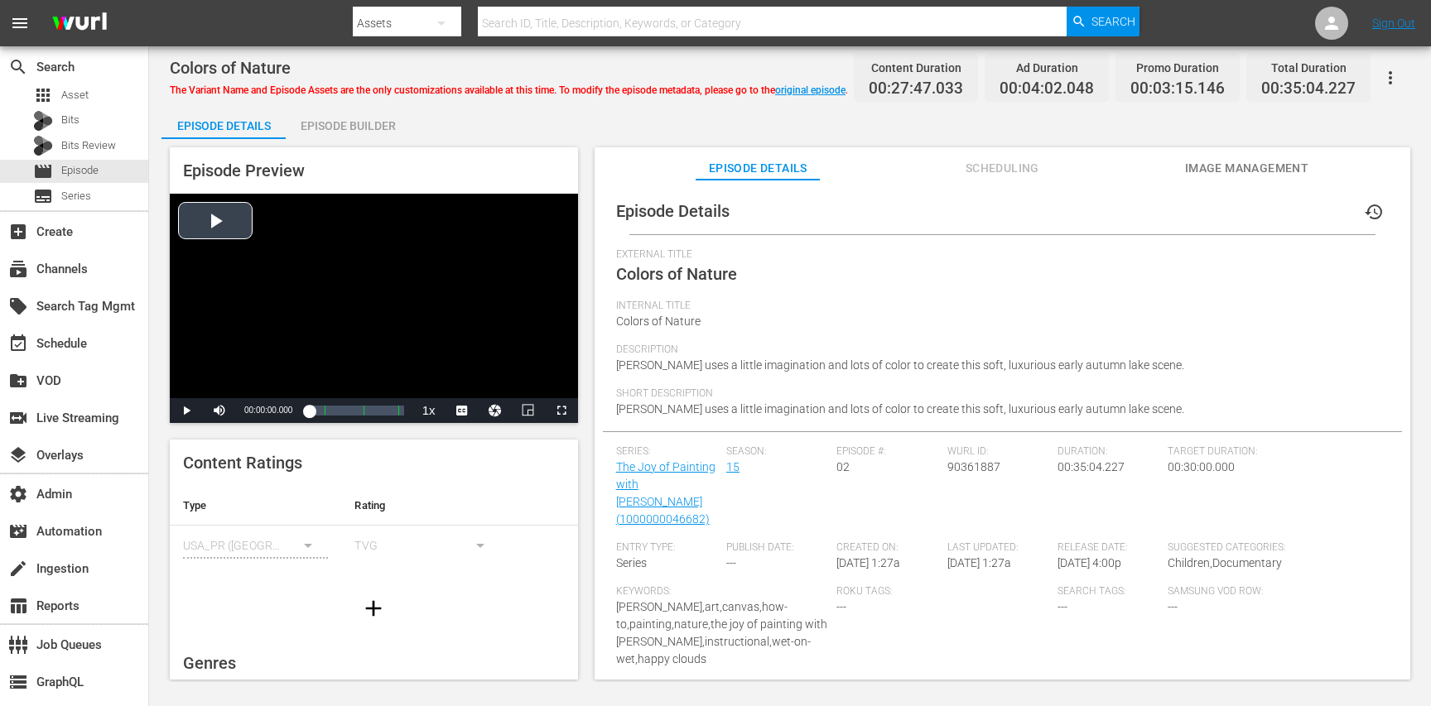
click at [392, 311] on div "Video Player" at bounding box center [374, 296] width 408 height 205
click at [344, 414] on div "Loaded : 0.35% 00:11:04.492 Colors of Nature (2/3) 00:00:00.575" at bounding box center [356, 411] width 94 height 17
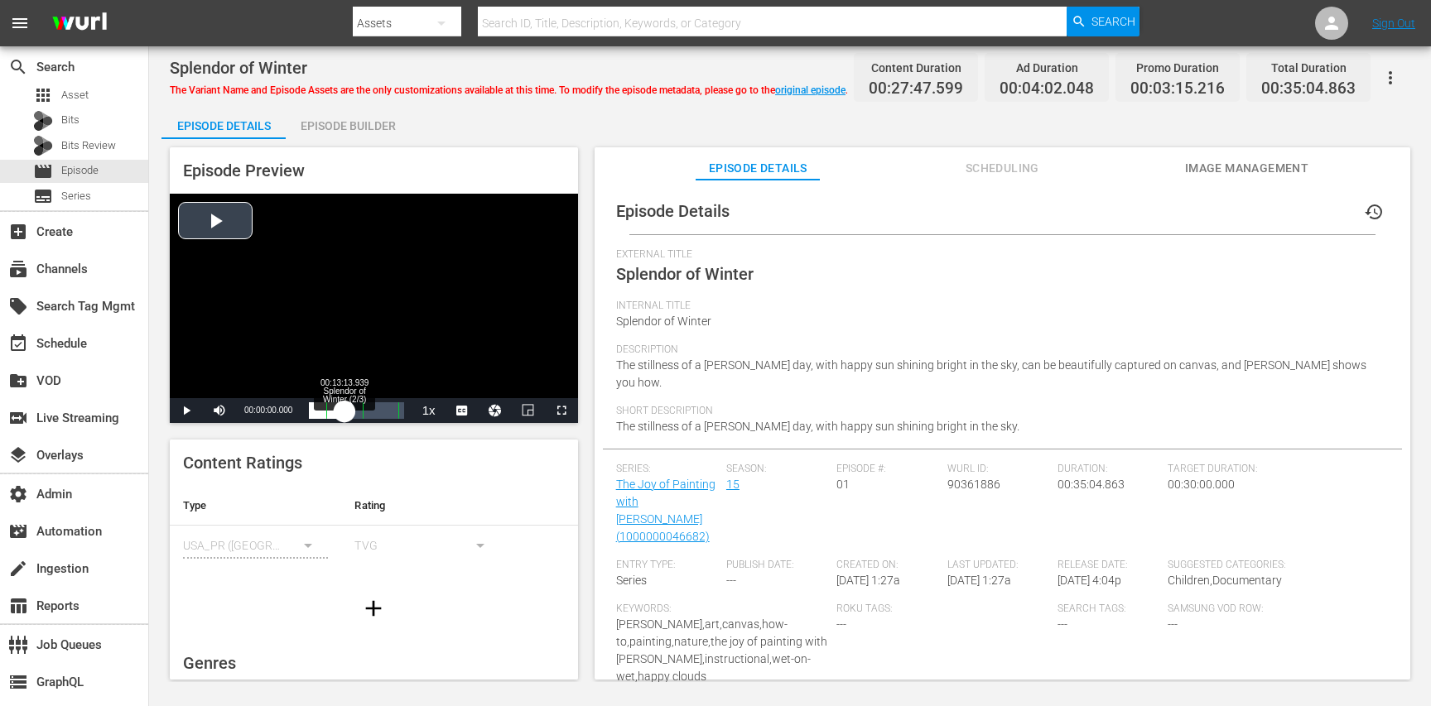
click at [345, 406] on div "Loaded : 0.36% 00:13:13.939 Splendor of Winter (2/3) 00:00:00.000" at bounding box center [356, 411] width 94 height 17
click at [340, 412] on div "00:10:14.434" at bounding box center [327, 411] width 36 height 17
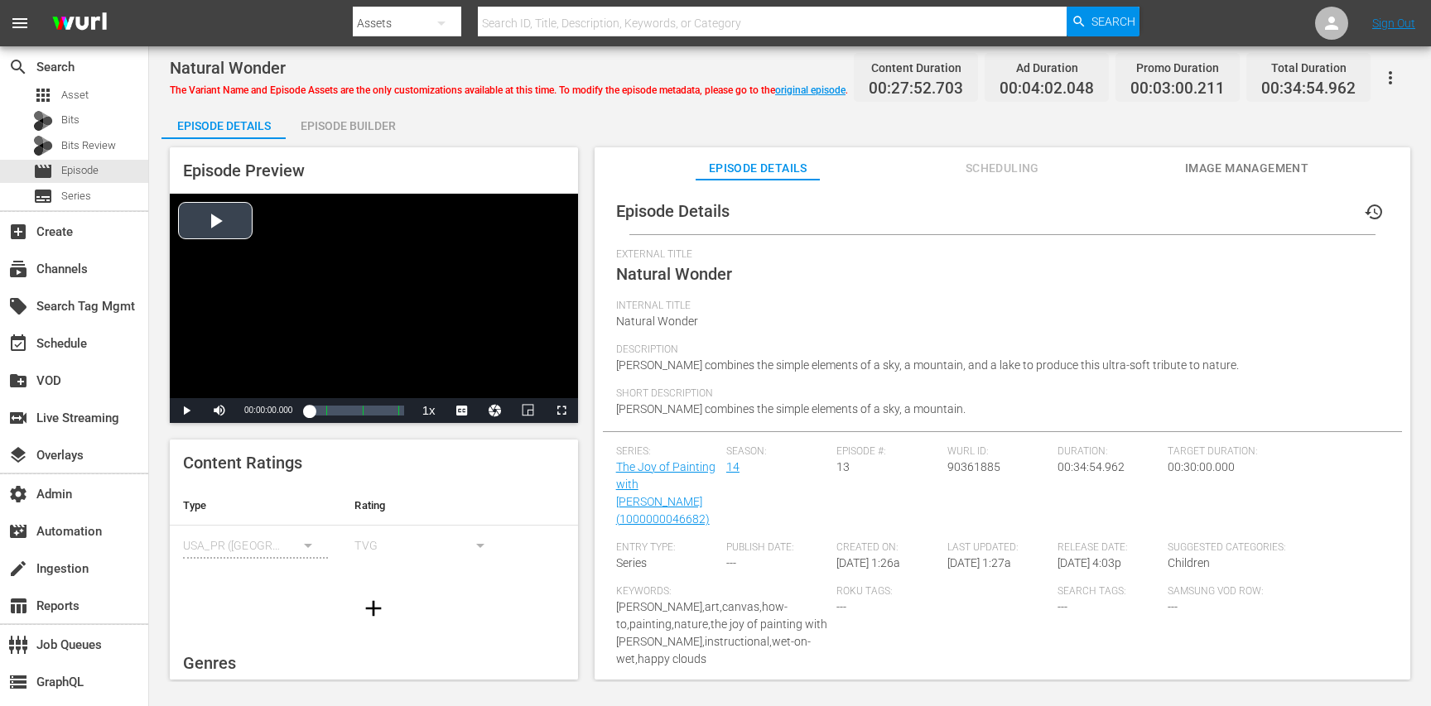
click at [346, 350] on div "Video Player" at bounding box center [374, 296] width 408 height 205
click at [345, 411] on div "Loaded : 1.07% 00:13:10.204 Natural Wonder (2/3) 00:00:00.848" at bounding box center [356, 411] width 94 height 17
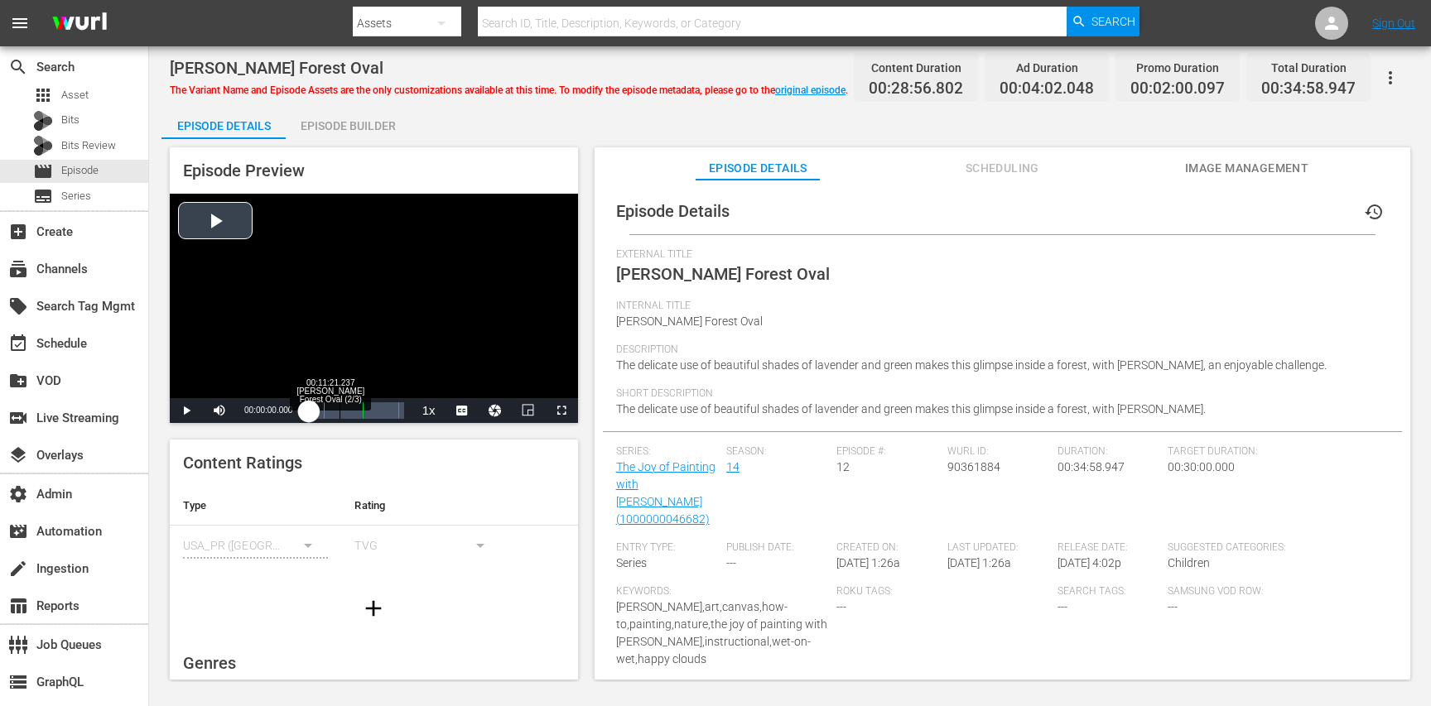
click at [340, 408] on div "Loaded : 0.34% 00:11:21.237 Misty Forest Oval (2/3) 00:00:00.000 Cue Point 1: 0…" at bounding box center [356, 411] width 94 height 17
click at [340, 409] on div "Loaded : 0.35% 00:11:21.751 Shadow Pond (2/3) 00:00:00.000" at bounding box center [356, 411] width 94 height 17
click at [340, 414] on div "Loaded : 0.35% 00:11:21.738 Surprising Falls (2/3) 00:00:00.000" at bounding box center [356, 411] width 94 height 17
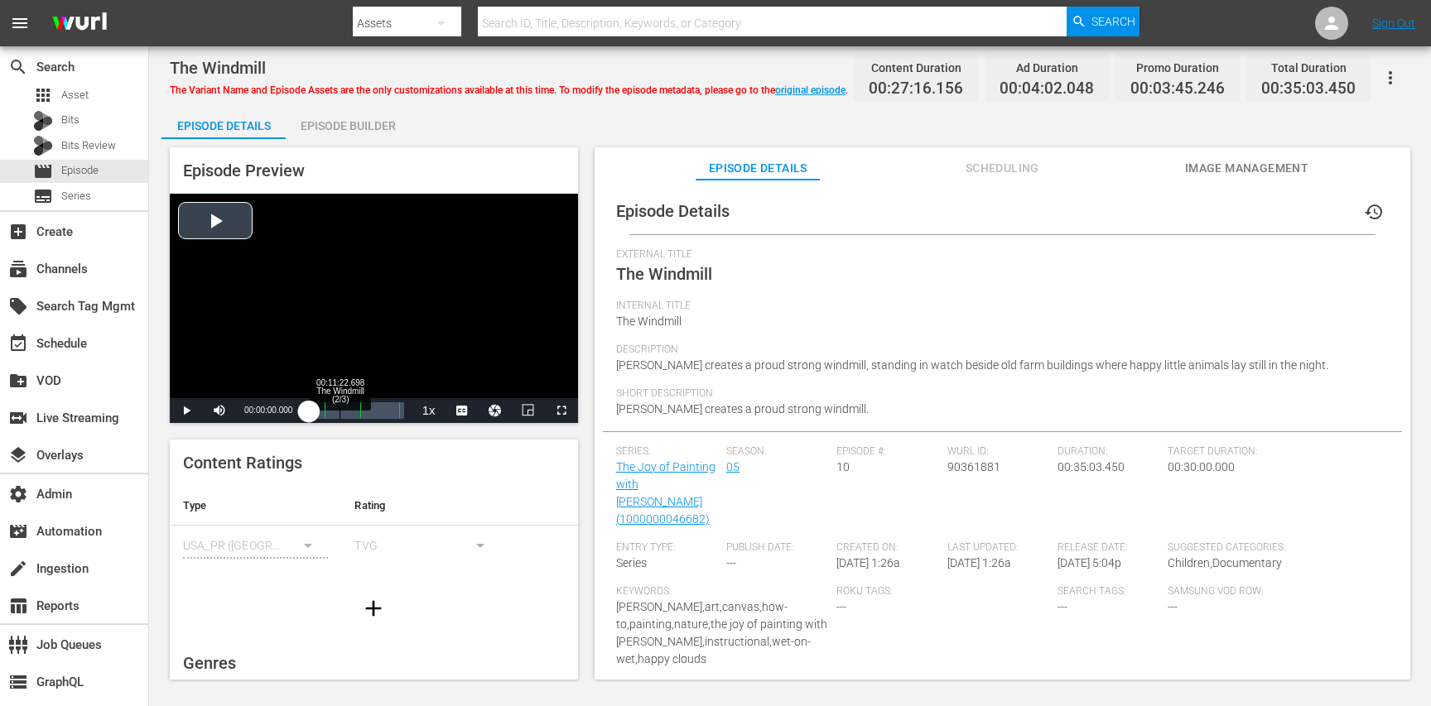
click at [340, 413] on div "Loaded : 0.35% 00:11:22.698 The Windmill (2/3) 00:00:00.000" at bounding box center [356, 411] width 94 height 17
click at [334, 297] on div "Video Player" at bounding box center [374, 296] width 408 height 205
